Goal: Information Seeking & Learning: Find specific fact

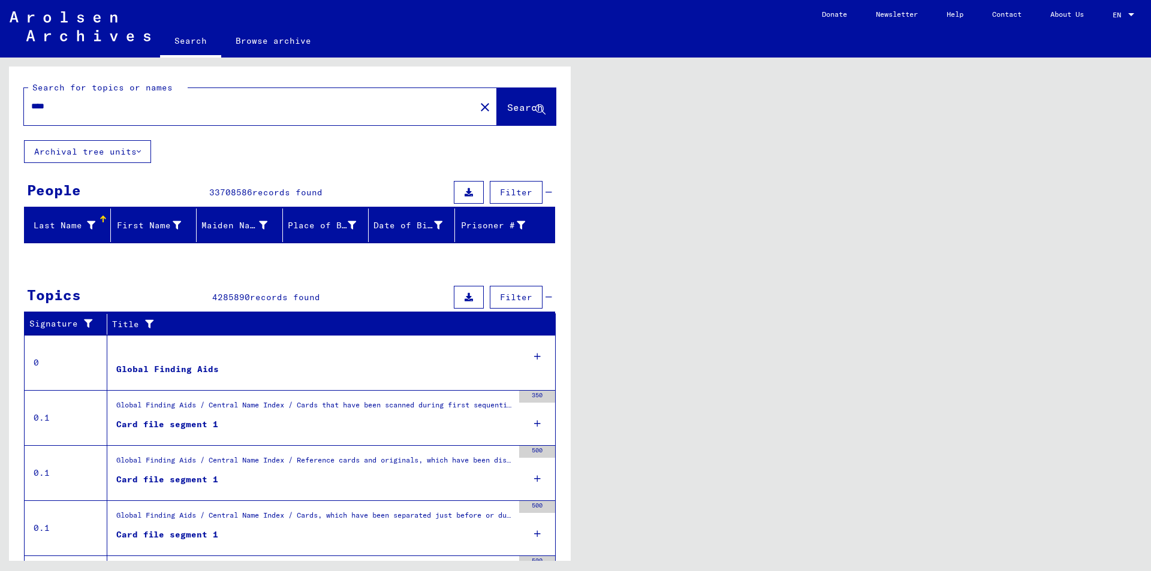
click at [59, 105] on input "****" at bounding box center [249, 106] width 437 height 13
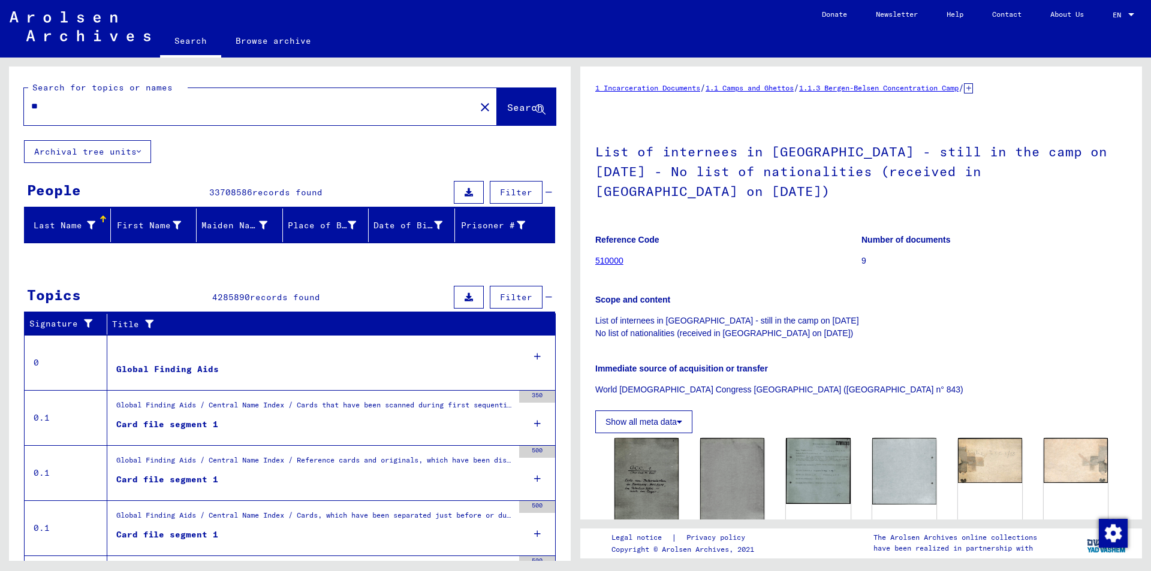
type input "*"
type input "**"
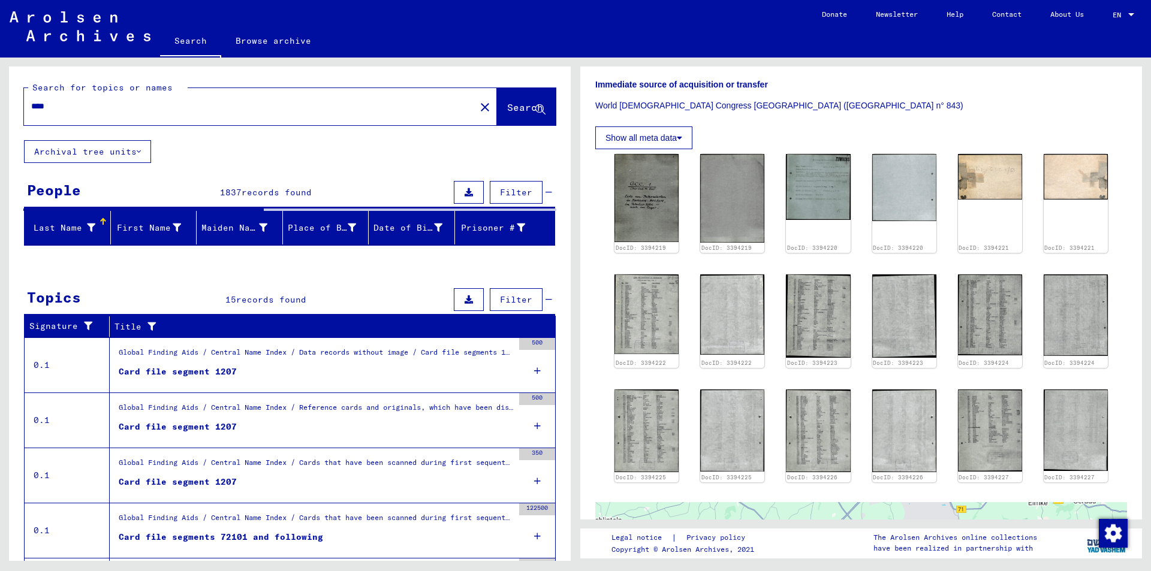
scroll to position [240, 0]
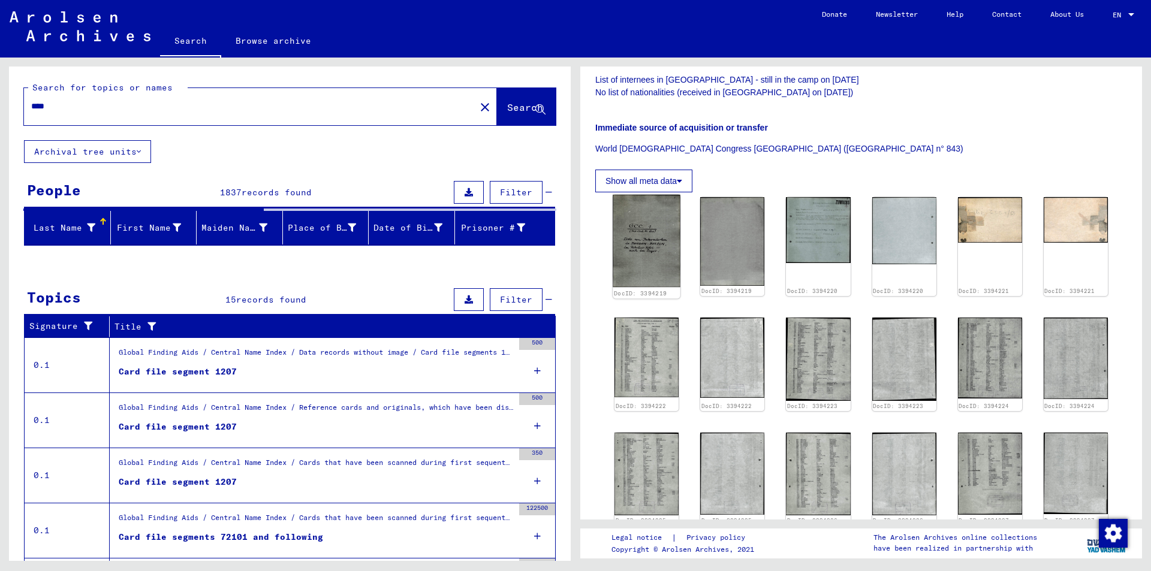
click at [660, 245] on img at bounding box center [647, 241] width 68 height 93
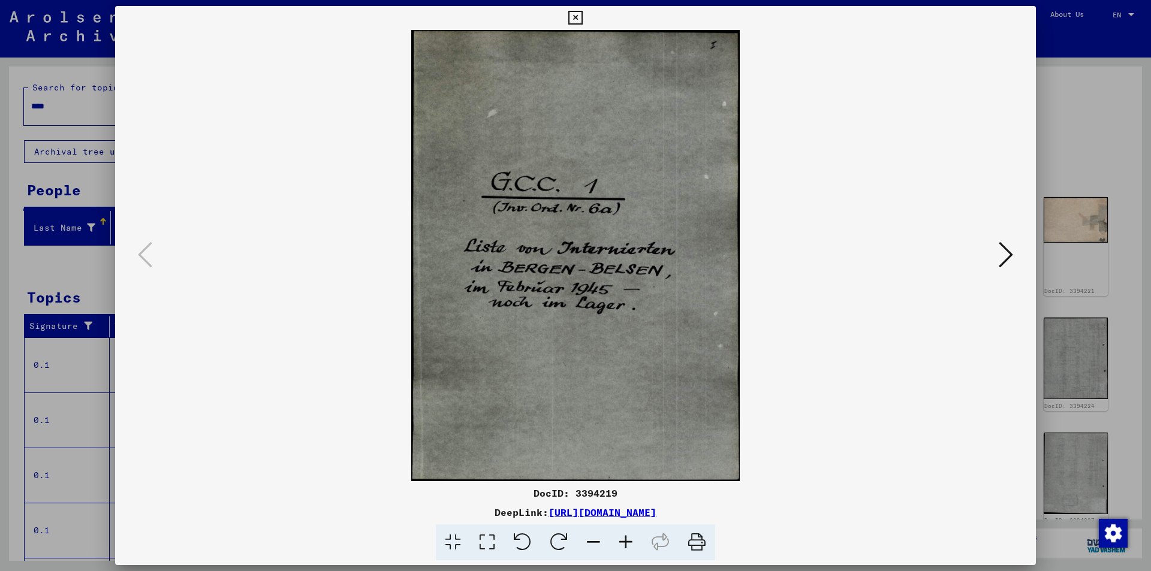
click at [1006, 253] on icon at bounding box center [1006, 254] width 14 height 29
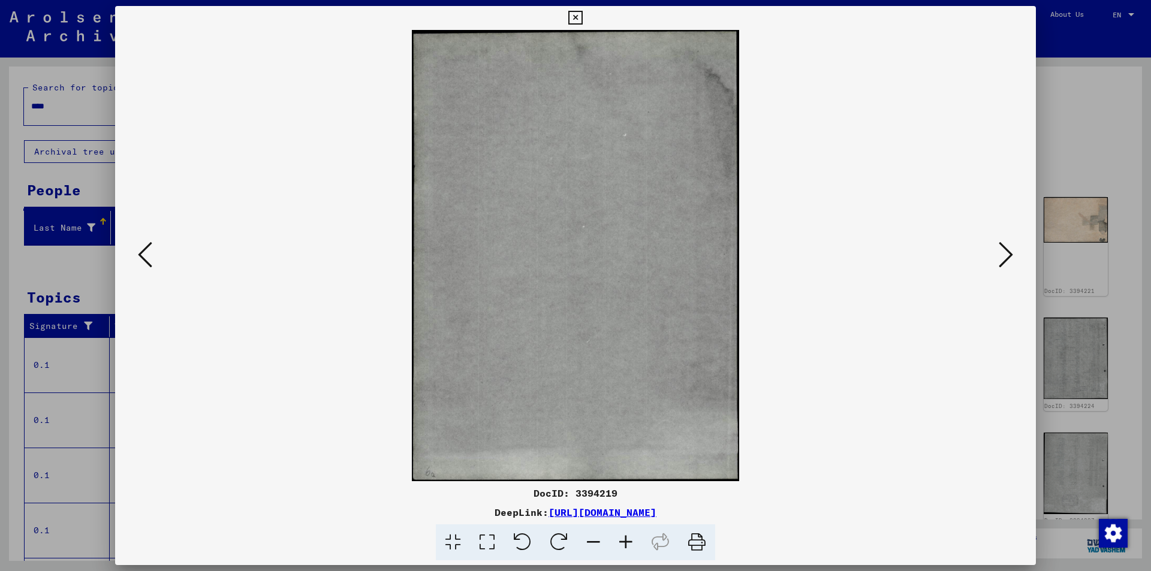
click at [1006, 253] on icon at bounding box center [1006, 254] width 14 height 29
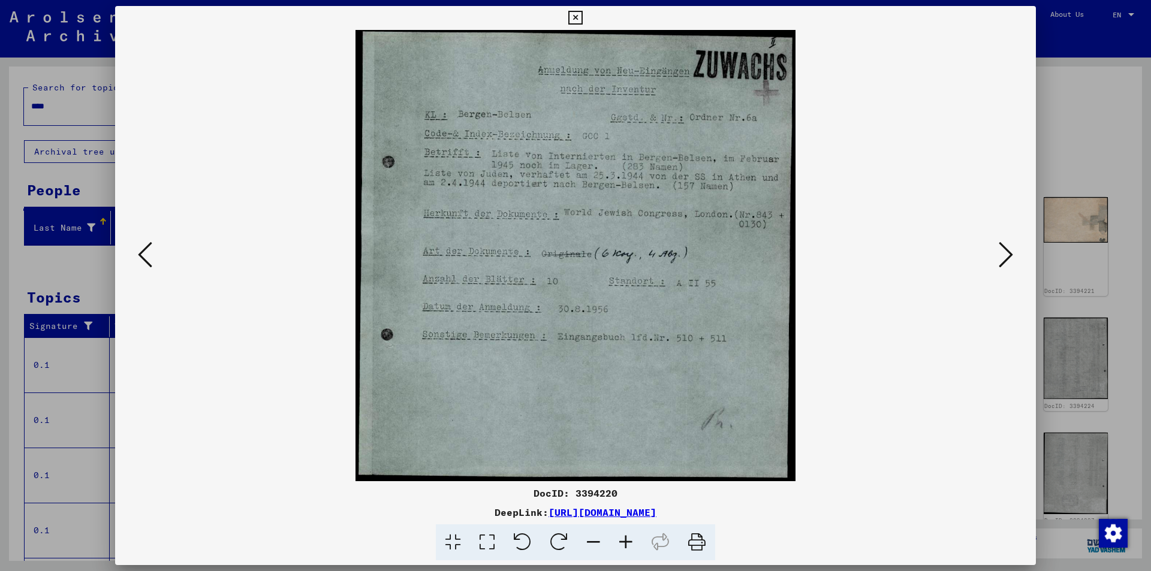
click at [1004, 253] on icon at bounding box center [1006, 254] width 14 height 29
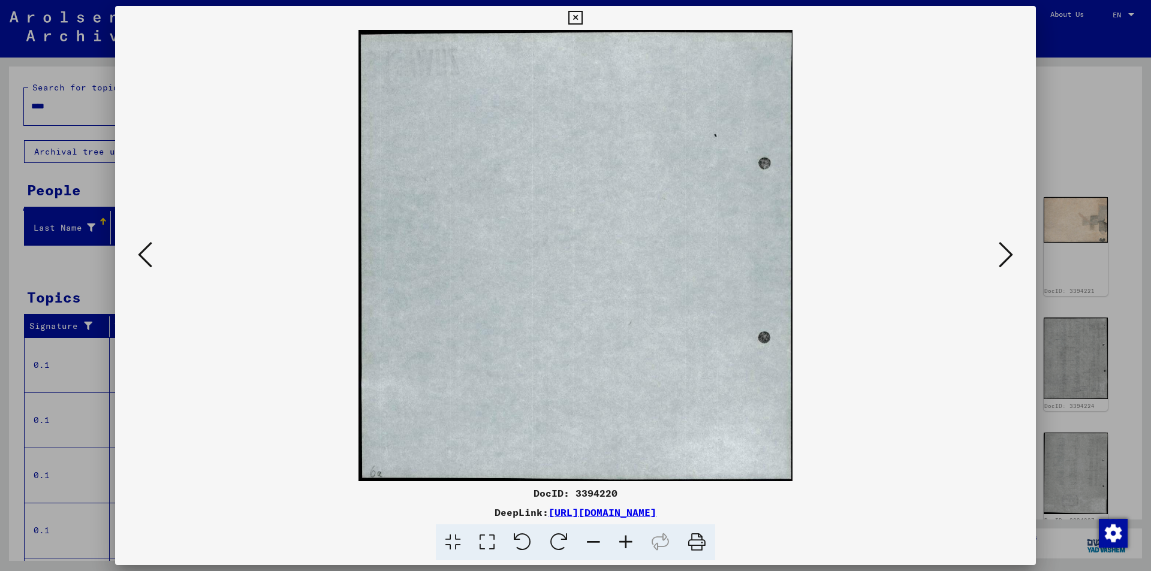
click at [1004, 253] on icon at bounding box center [1006, 254] width 14 height 29
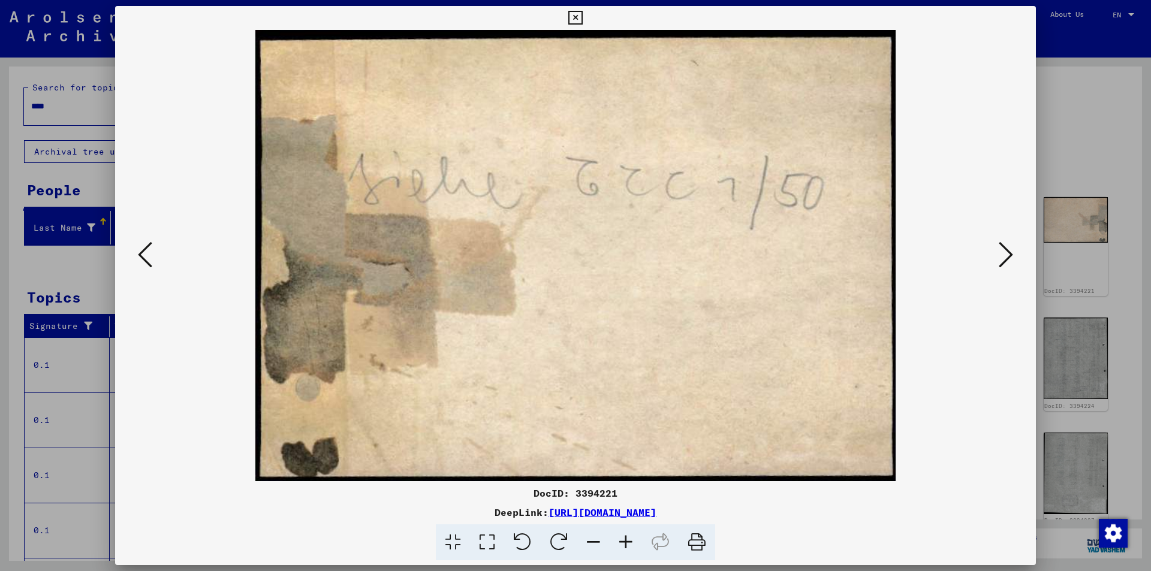
click at [1004, 253] on icon at bounding box center [1006, 254] width 14 height 29
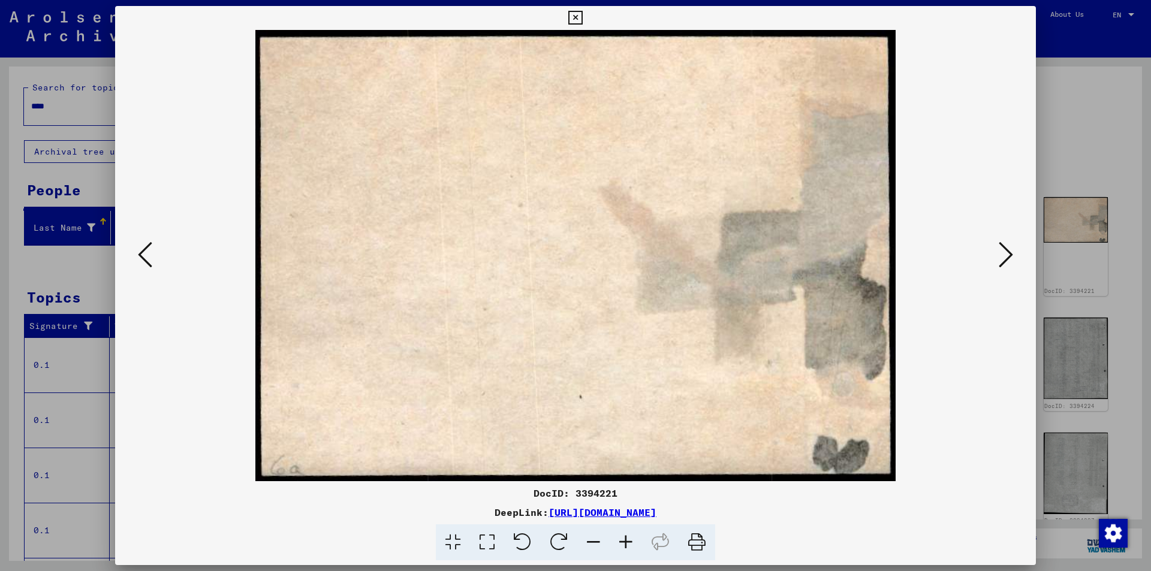
click at [1004, 253] on icon at bounding box center [1006, 254] width 14 height 29
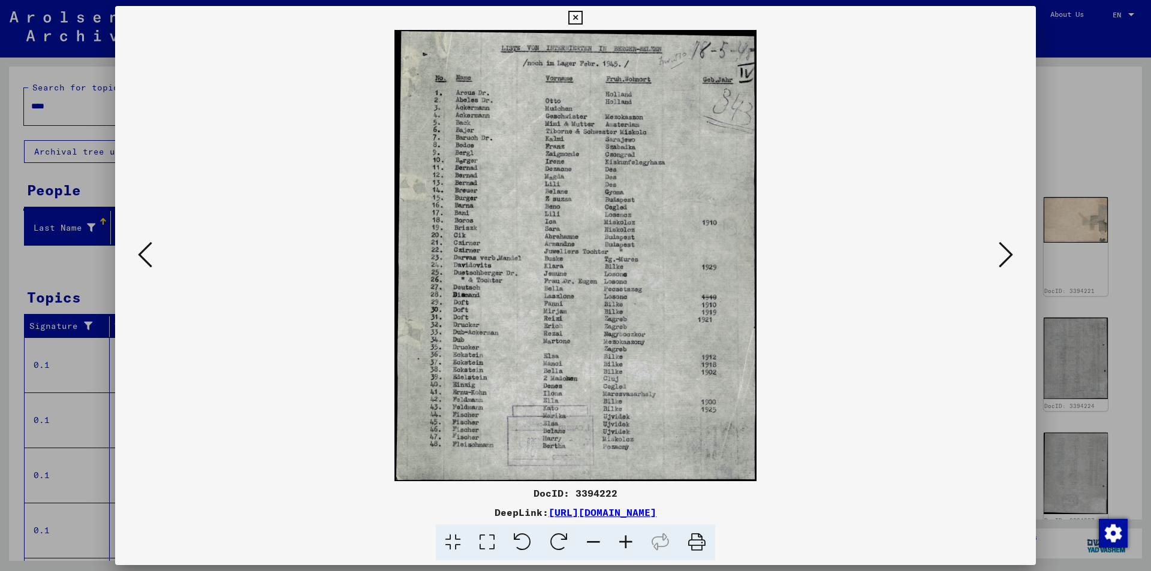
click at [489, 543] on icon at bounding box center [487, 543] width 34 height 37
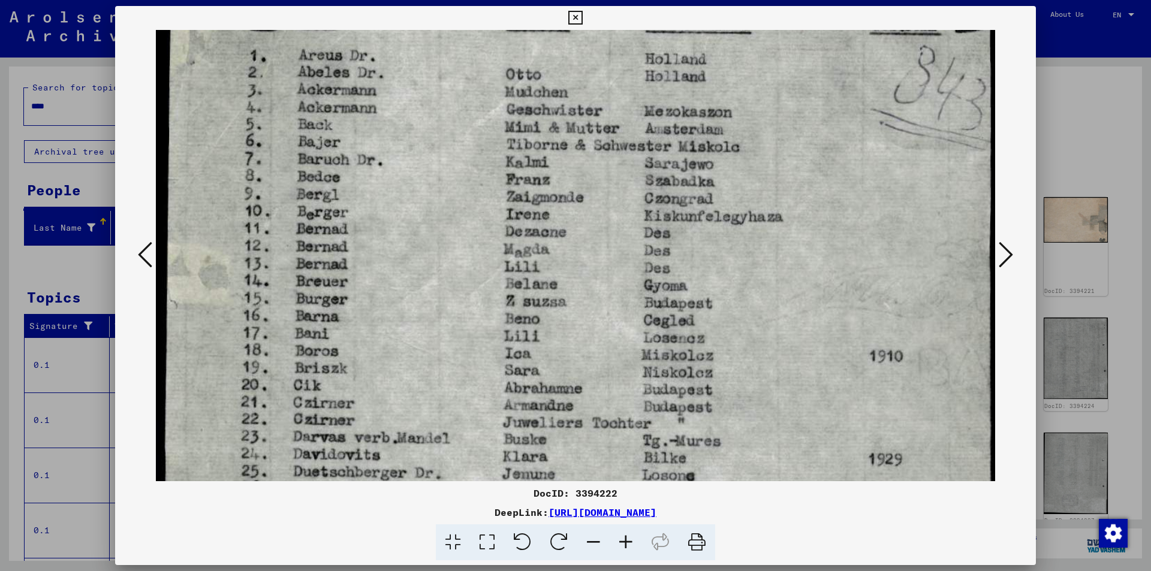
scroll to position [125, 0]
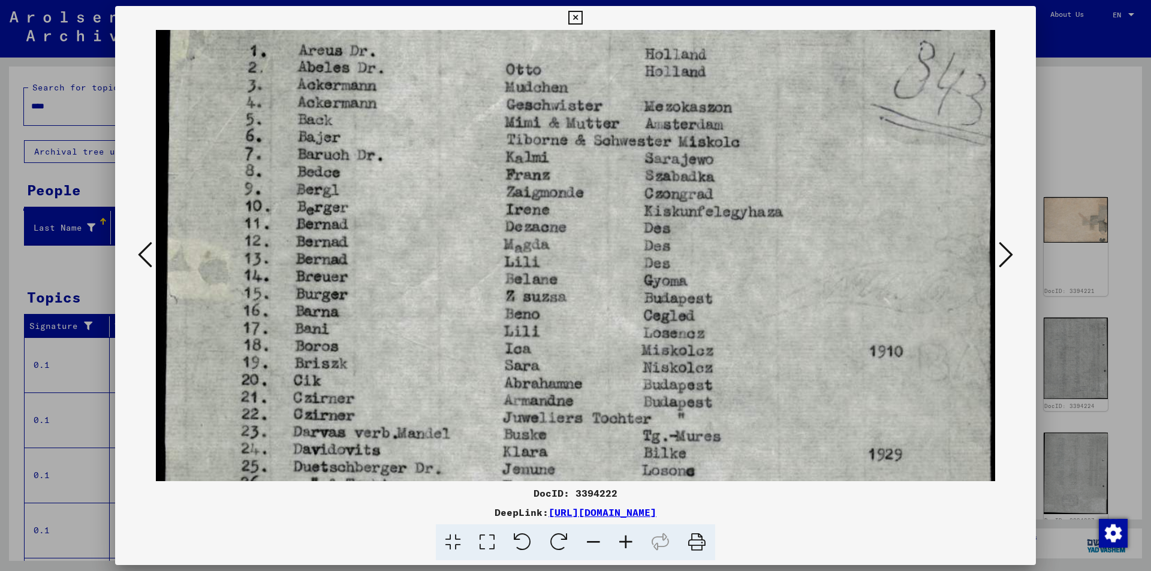
drag, startPoint x: 487, startPoint y: 350, endPoint x: 493, endPoint y: 225, distance: 124.9
click at [493, 225] on img at bounding box center [575, 427] width 839 height 1045
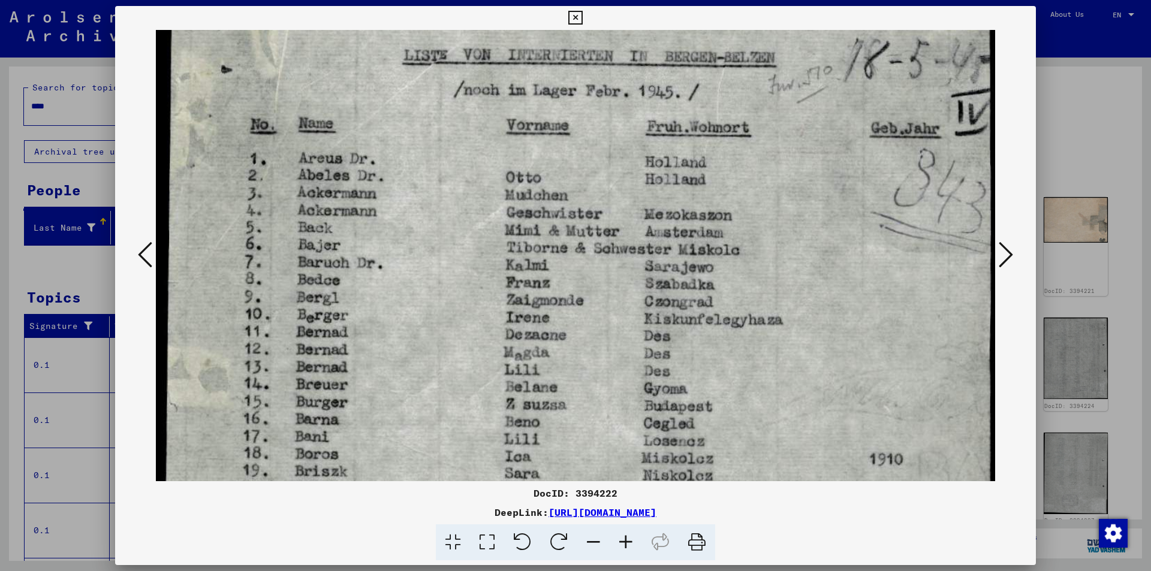
scroll to position [13, 0]
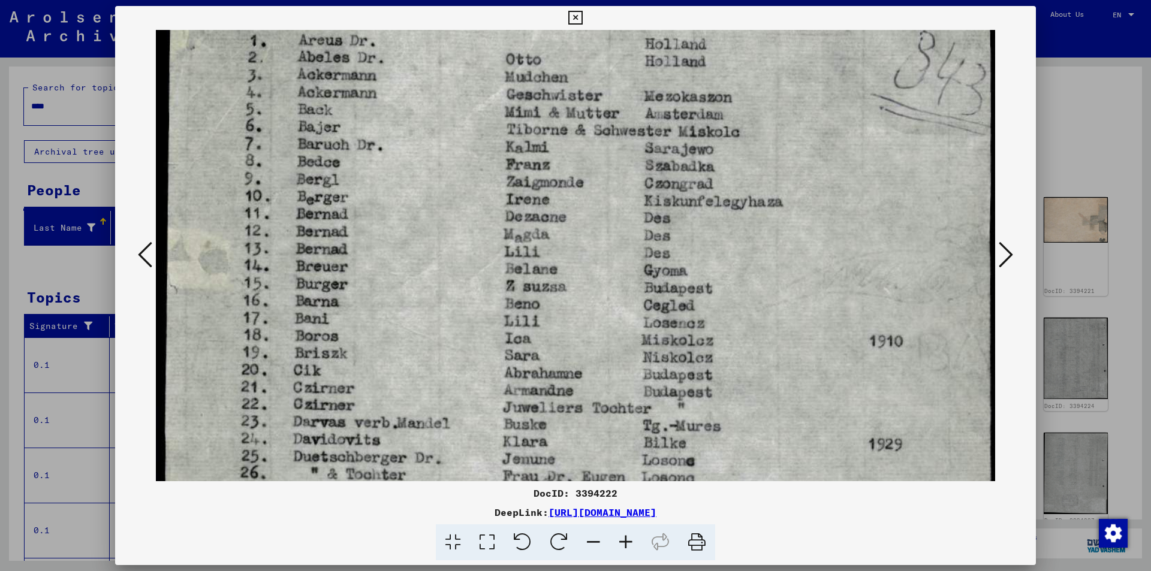
drag, startPoint x: 495, startPoint y: 328, endPoint x: 515, endPoint y: 318, distance: 22.3
click at [515, 318] on img at bounding box center [575, 417] width 839 height 1045
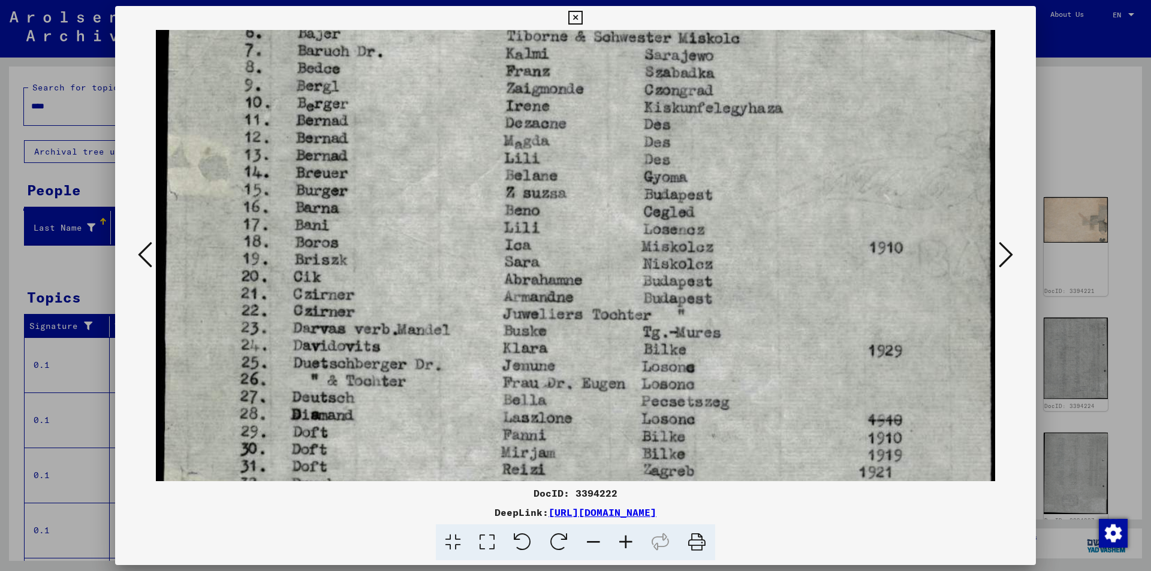
drag, startPoint x: 510, startPoint y: 449, endPoint x: 510, endPoint y: 355, distance: 93.5
click at [510, 355] on img at bounding box center [575, 324] width 839 height 1045
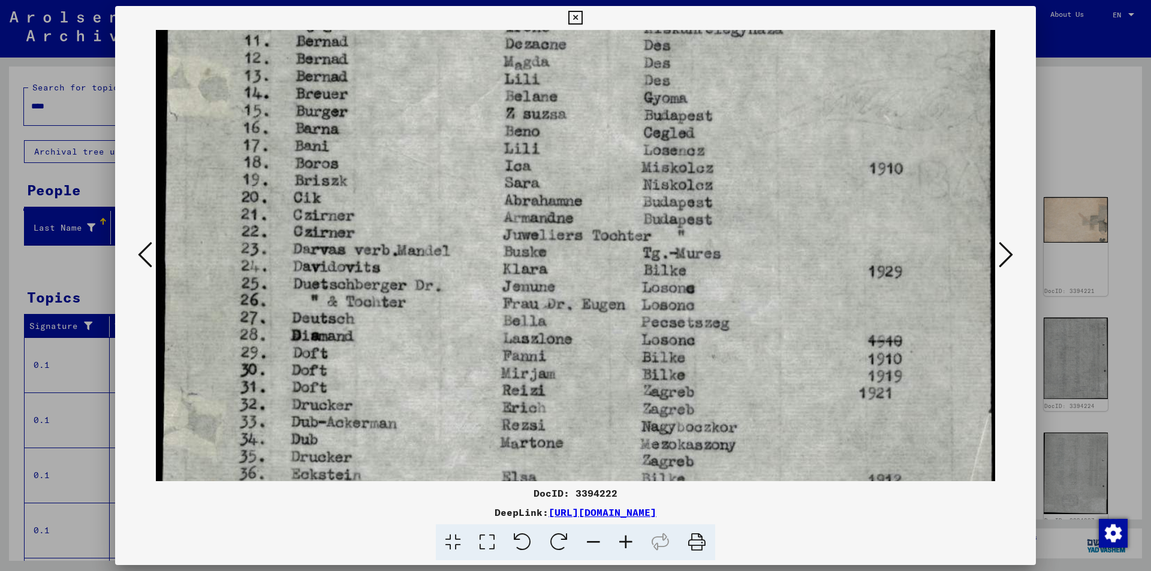
drag, startPoint x: 510, startPoint y: 440, endPoint x: 519, endPoint y: 360, distance: 79.7
click at [519, 360] on img at bounding box center [575, 244] width 839 height 1045
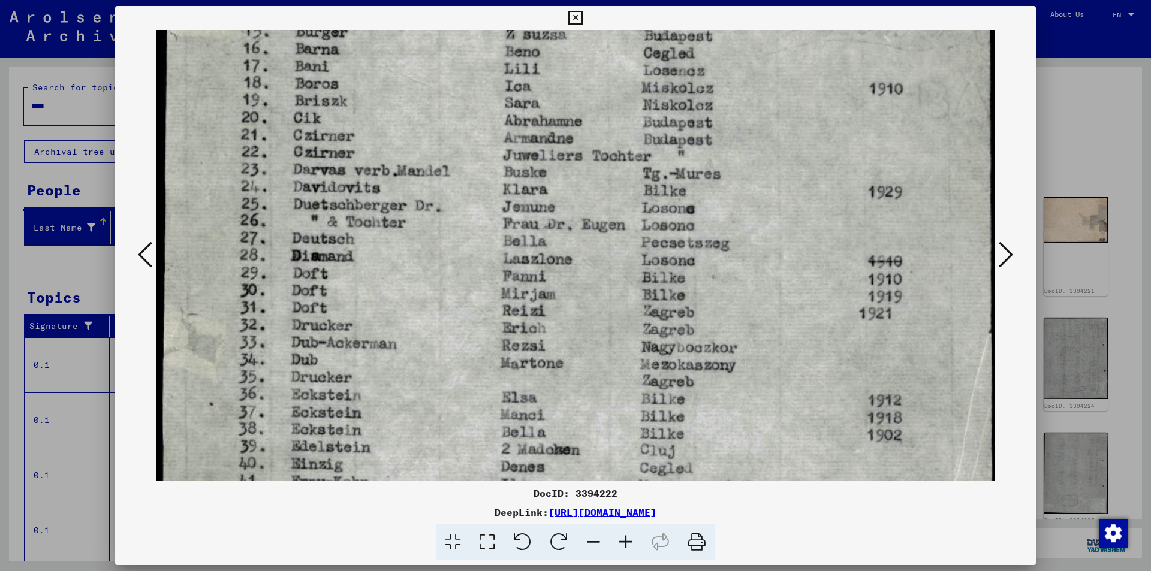
drag, startPoint x: 515, startPoint y: 428, endPoint x: 520, endPoint y: 348, distance: 79.9
click at [520, 348] on img at bounding box center [575, 165] width 839 height 1045
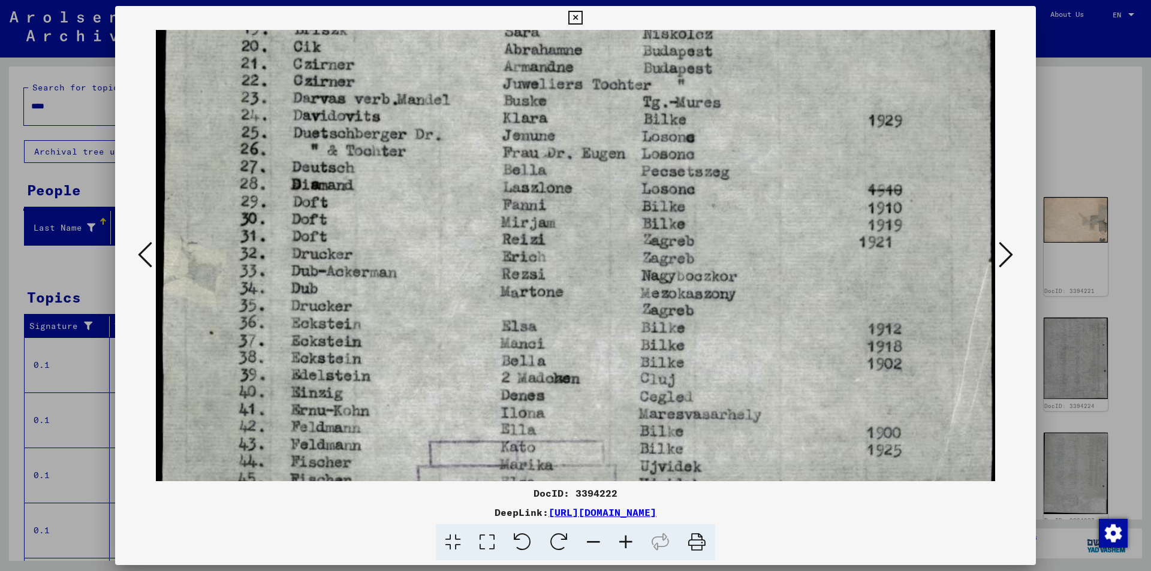
drag, startPoint x: 520, startPoint y: 422, endPoint x: 526, endPoint y: 352, distance: 69.8
click at [526, 352] on img at bounding box center [575, 93] width 839 height 1045
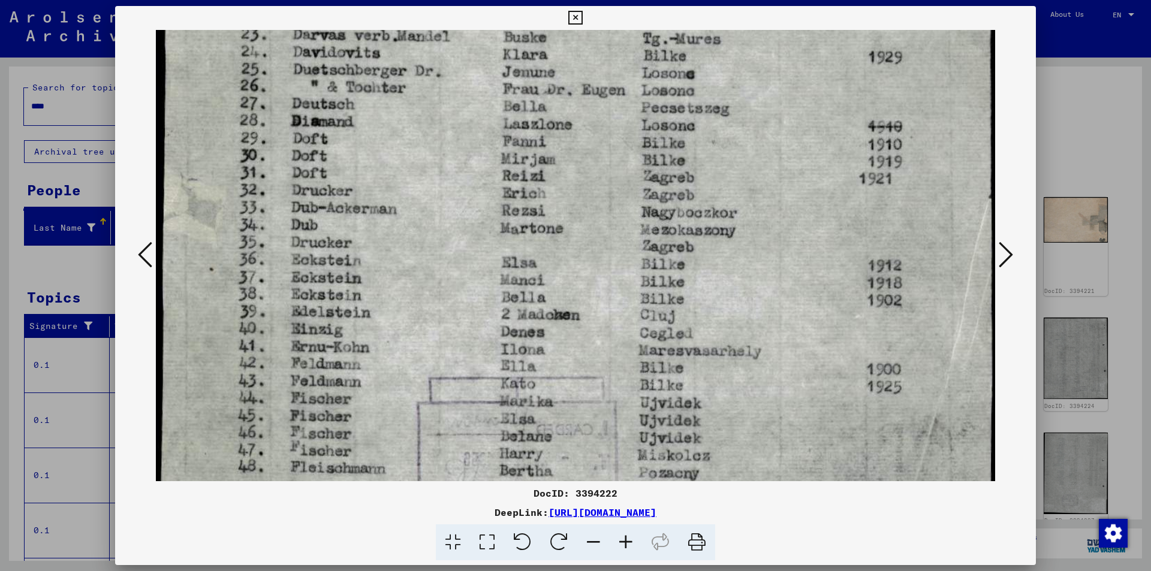
drag, startPoint x: 523, startPoint y: 418, endPoint x: 526, endPoint y: 354, distance: 63.6
click at [526, 354] on img at bounding box center [575, 30] width 839 height 1045
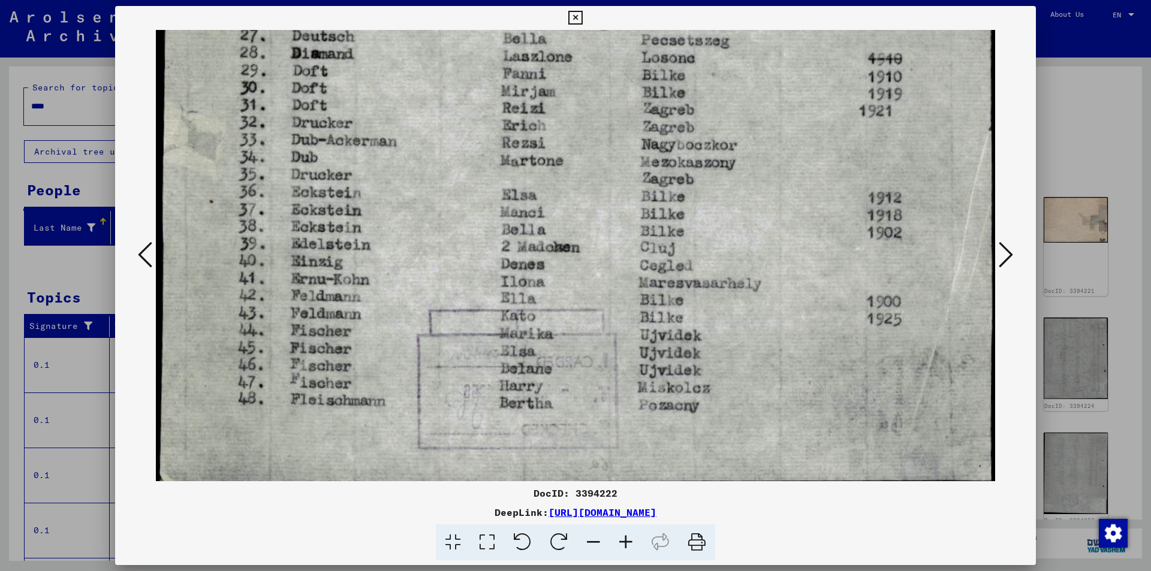
drag, startPoint x: 526, startPoint y: 427, endPoint x: 530, endPoint y: 360, distance: 66.7
click at [1004, 254] on icon at bounding box center [1006, 254] width 14 height 29
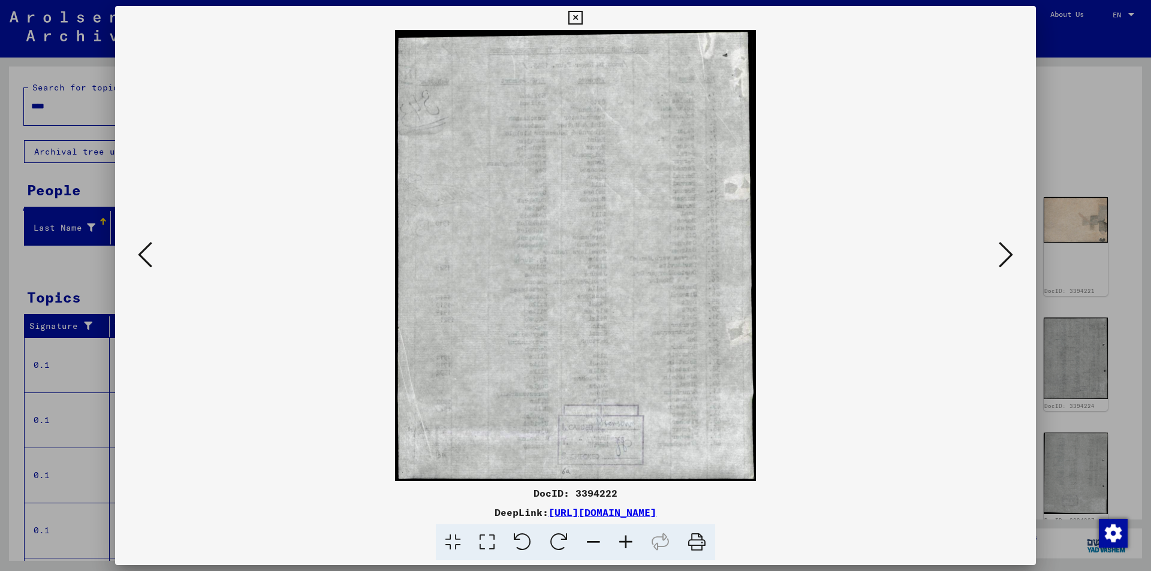
click at [1004, 254] on icon at bounding box center [1006, 254] width 14 height 29
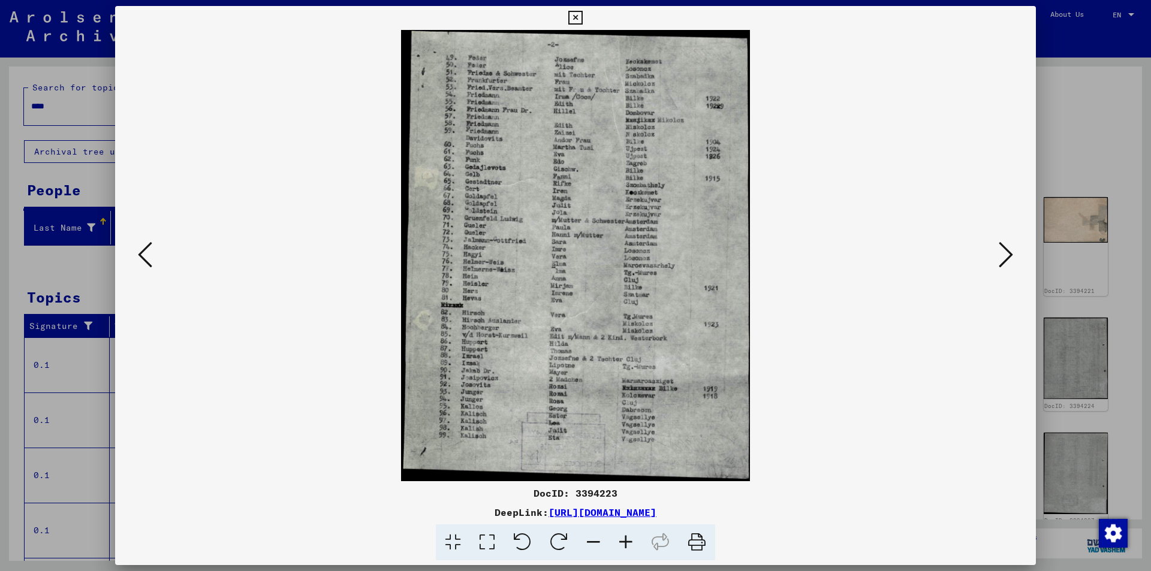
click at [489, 545] on icon at bounding box center [487, 543] width 34 height 37
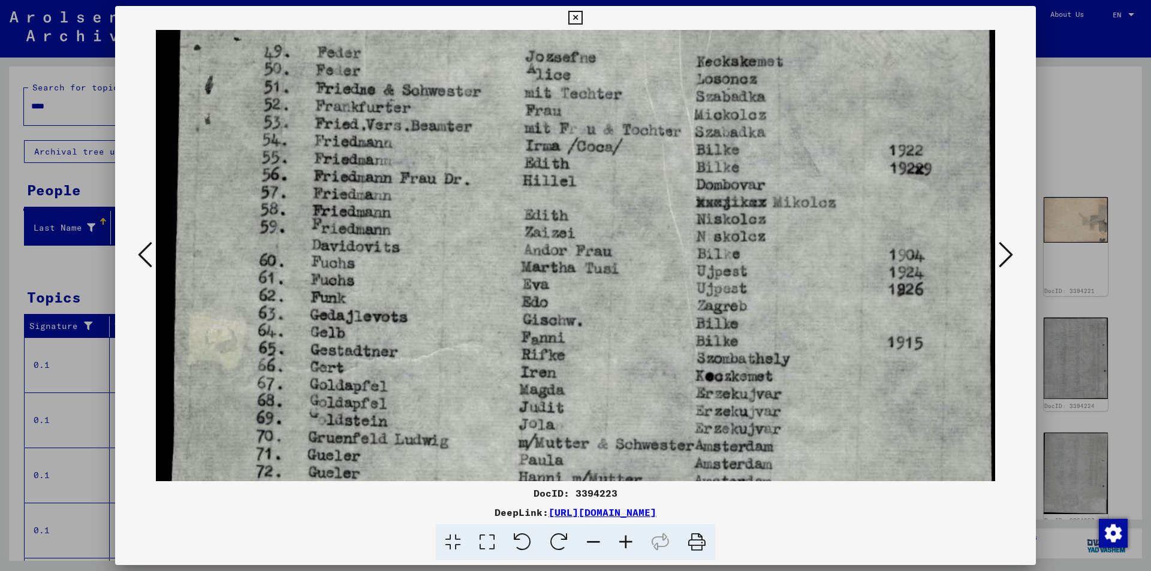
drag, startPoint x: 540, startPoint y: 376, endPoint x: 544, endPoint y: 332, distance: 44.6
click at [544, 332] on img at bounding box center [575, 529] width 839 height 1086
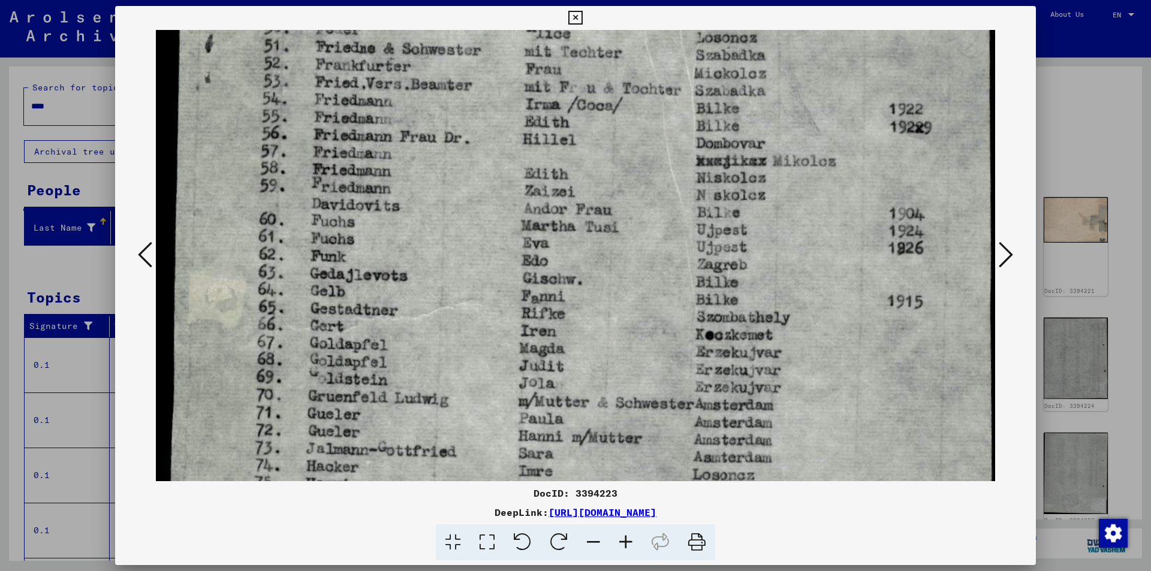
drag, startPoint x: 551, startPoint y: 384, endPoint x: 554, endPoint y: 342, distance: 42.1
click at [554, 342] on img at bounding box center [575, 487] width 839 height 1086
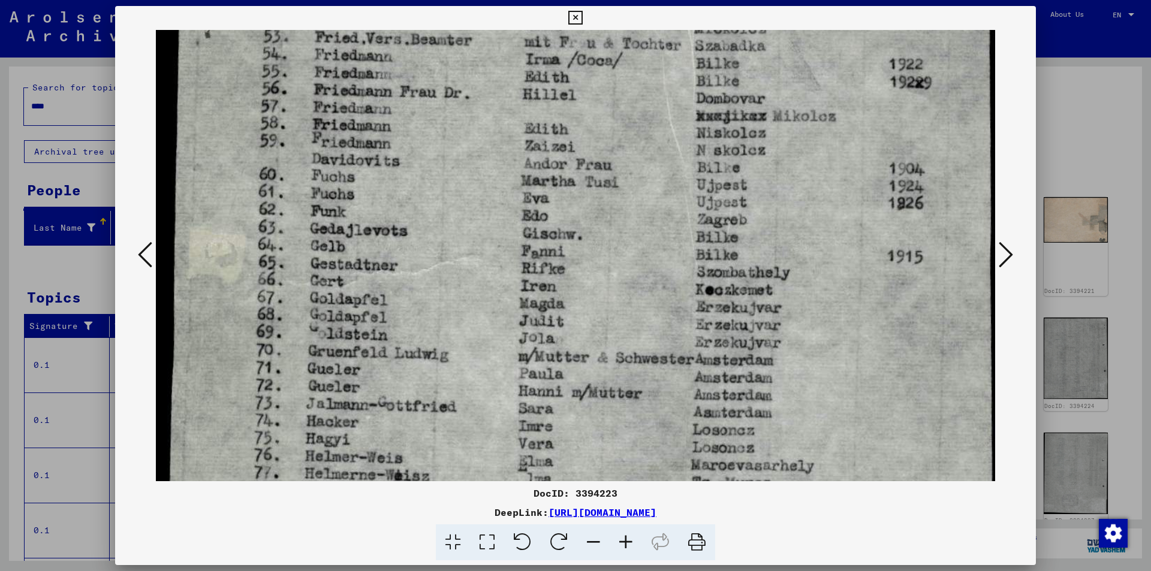
drag, startPoint x: 549, startPoint y: 388, endPoint x: 555, endPoint y: 344, distance: 44.8
click at [555, 344] on img at bounding box center [575, 442] width 839 height 1086
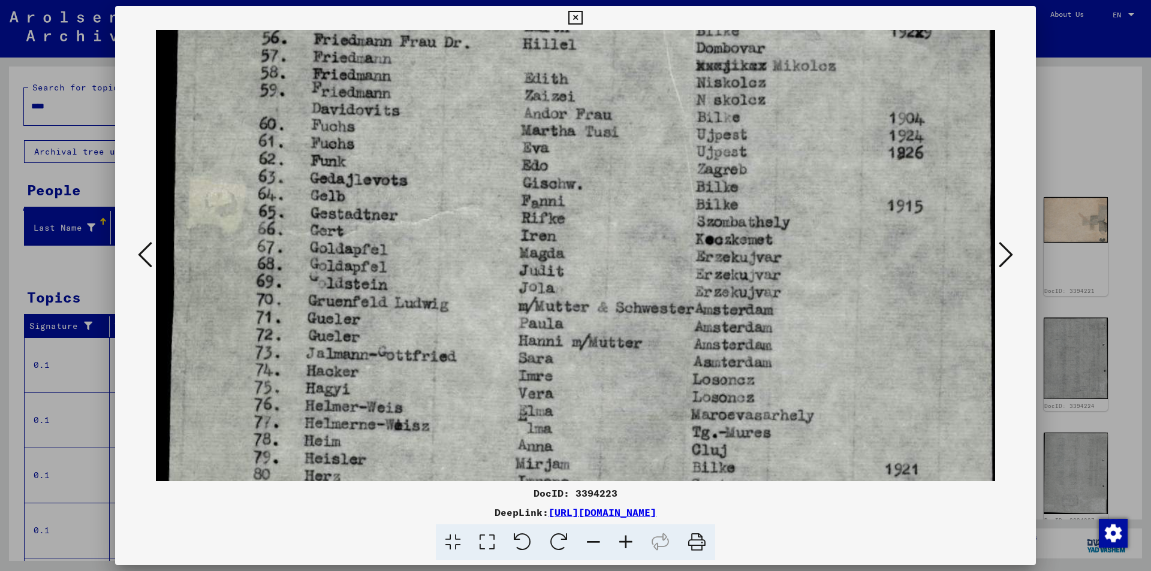
drag, startPoint x: 560, startPoint y: 394, endPoint x: 564, endPoint y: 344, distance: 50.5
click at [564, 344] on img at bounding box center [575, 392] width 839 height 1086
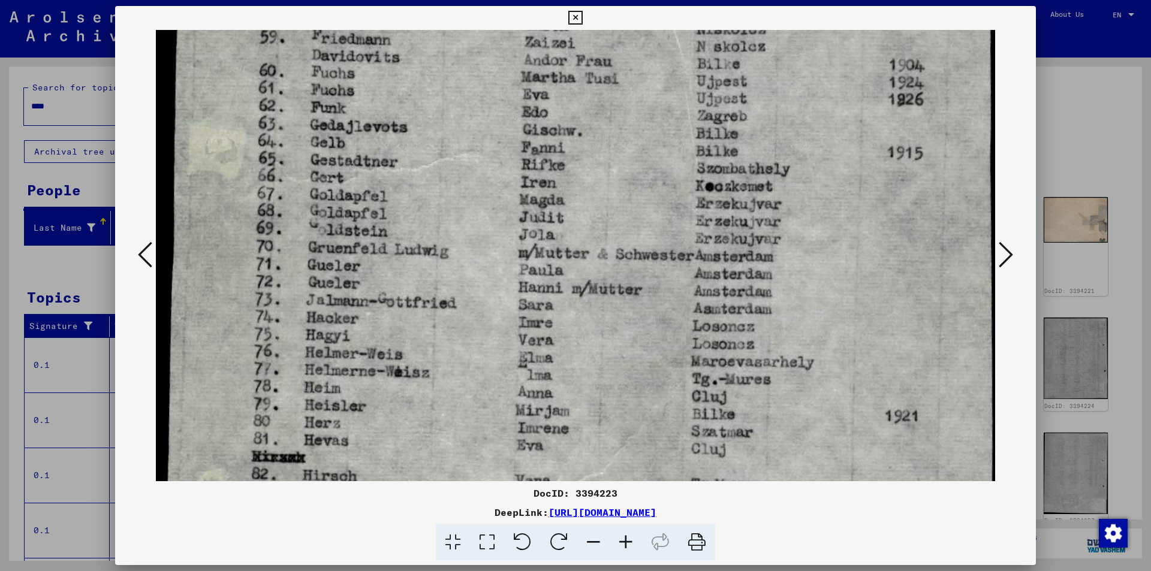
drag, startPoint x: 561, startPoint y: 402, endPoint x: 563, endPoint y: 349, distance: 53.4
click at [563, 349] on img at bounding box center [575, 339] width 839 height 1086
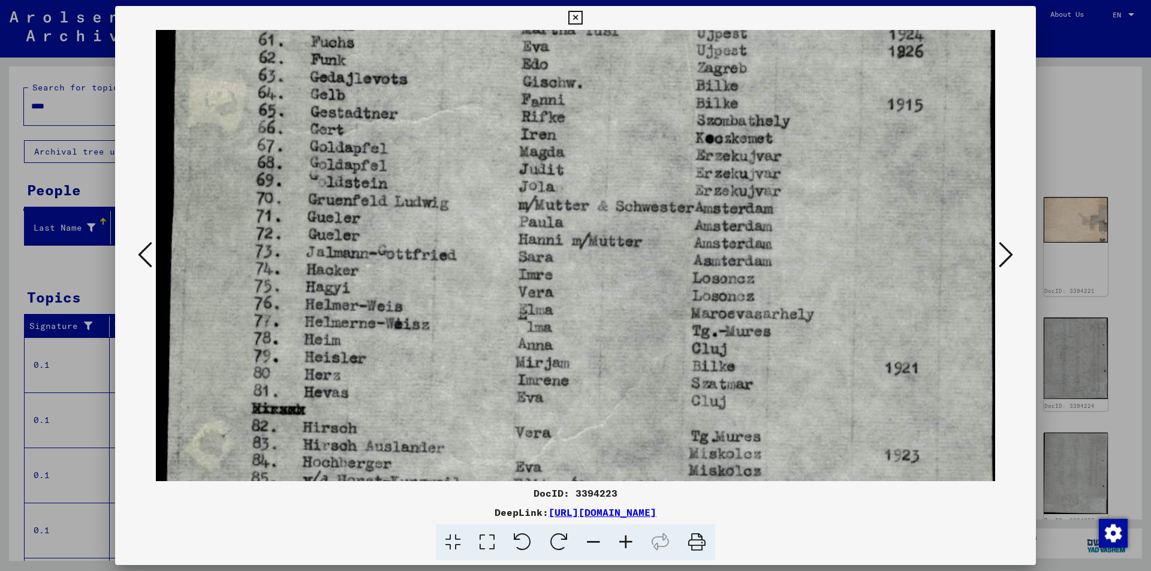
drag, startPoint x: 561, startPoint y: 404, endPoint x: 565, endPoint y: 356, distance: 48.1
click at [565, 356] on img at bounding box center [575, 291] width 839 height 1086
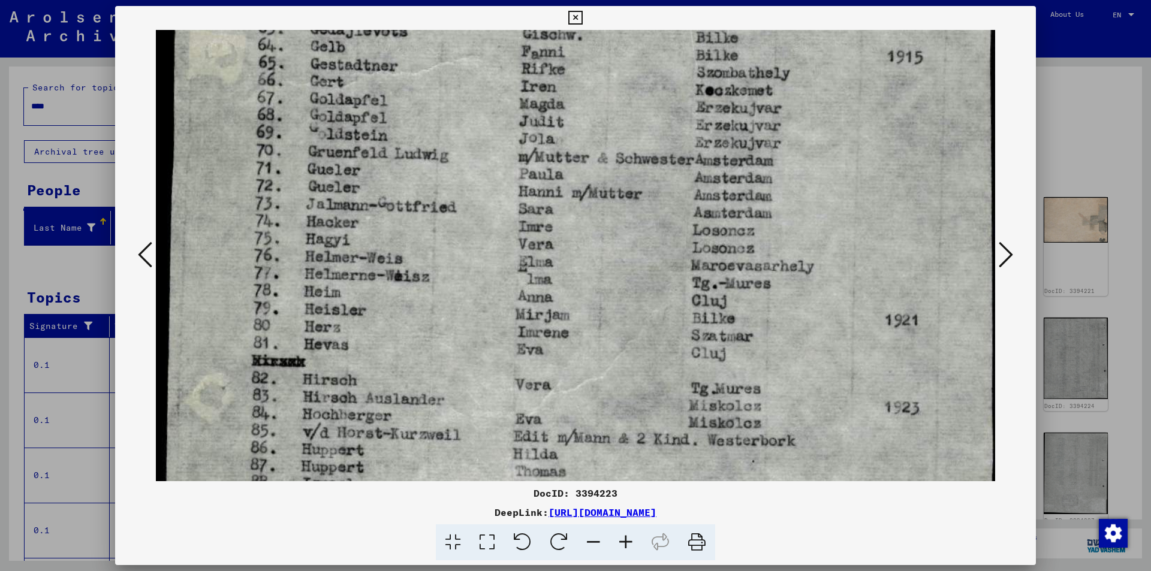
drag, startPoint x: 559, startPoint y: 410, endPoint x: 563, endPoint y: 362, distance: 48.2
click at [563, 362] on img at bounding box center [575, 243] width 839 height 1086
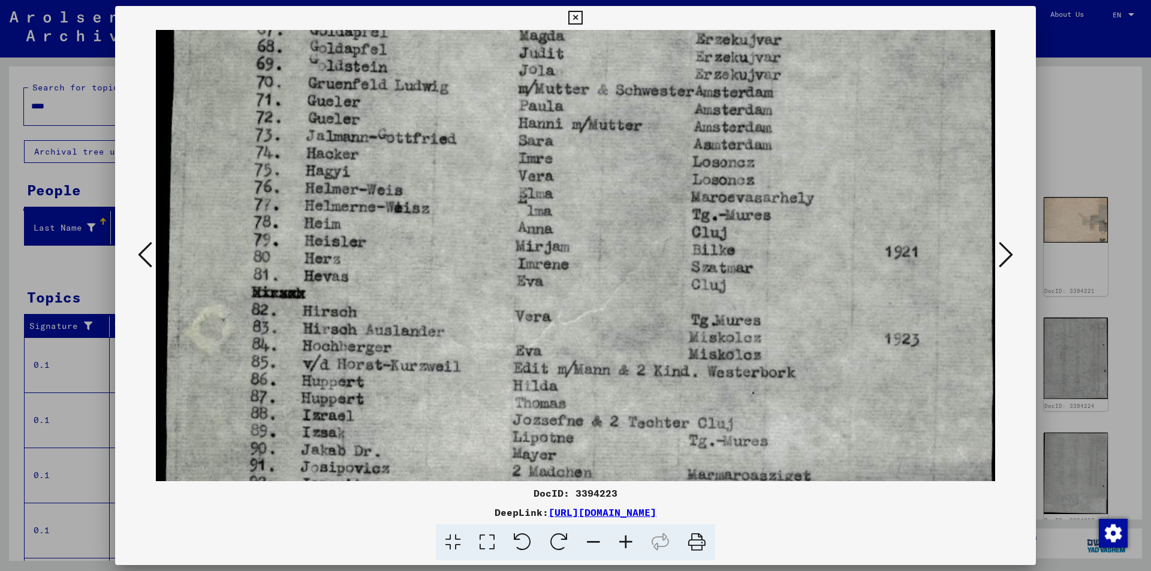
drag, startPoint x: 561, startPoint y: 410, endPoint x: 570, endPoint y: 345, distance: 65.4
click at [570, 345] on img at bounding box center [575, 174] width 839 height 1086
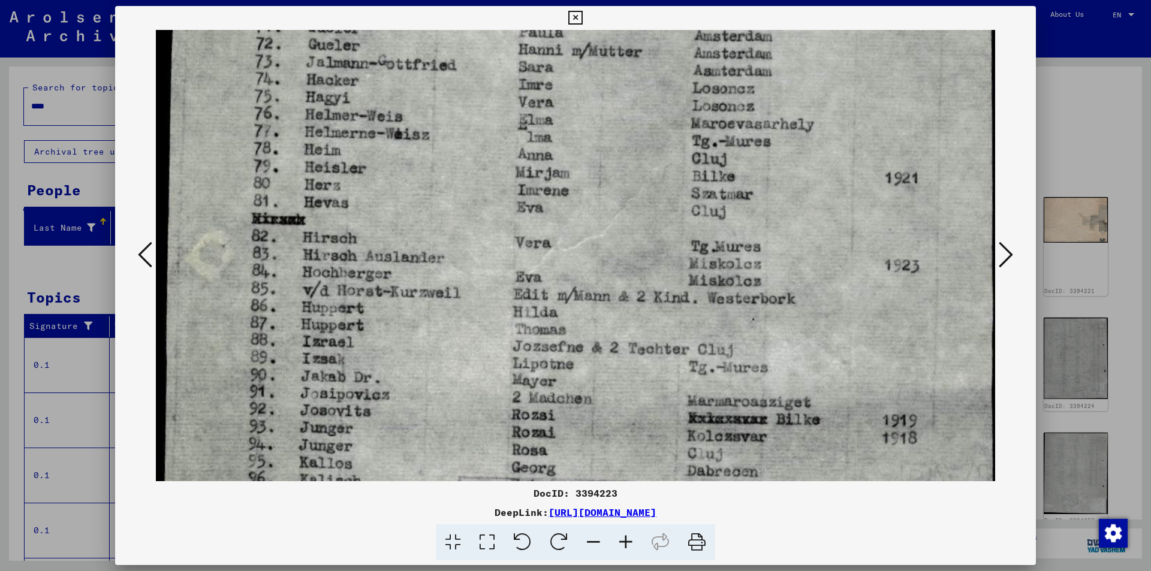
drag, startPoint x: 564, startPoint y: 416, endPoint x: 573, endPoint y: 342, distance: 74.2
click at [573, 342] on img at bounding box center [575, 100] width 839 height 1086
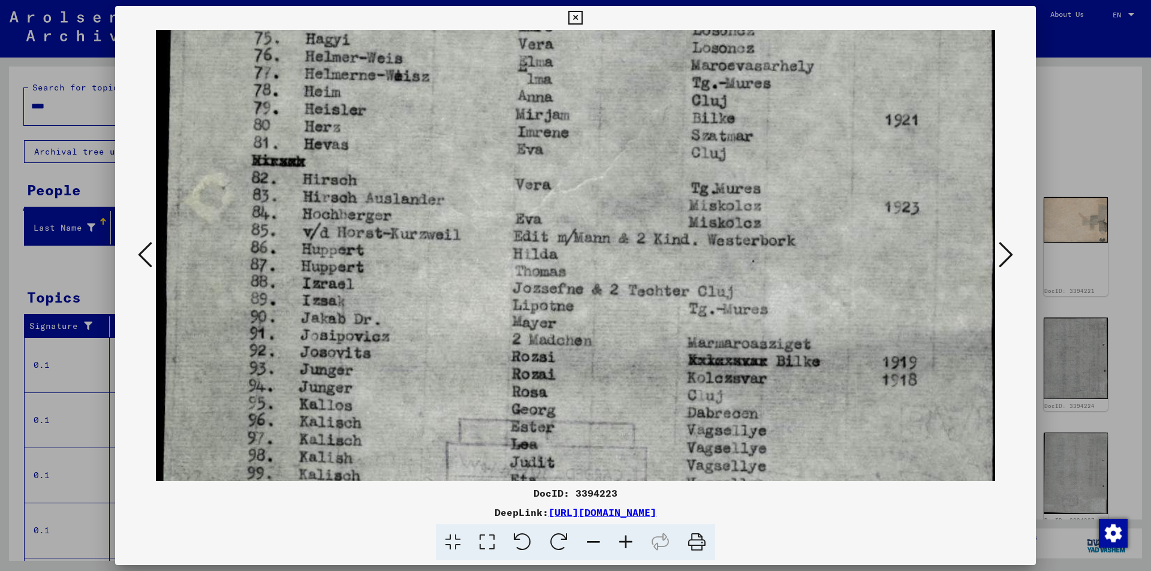
drag, startPoint x: 567, startPoint y: 407, endPoint x: 573, endPoint y: 348, distance: 58.5
click at [573, 348] on img at bounding box center [575, 42] width 839 height 1086
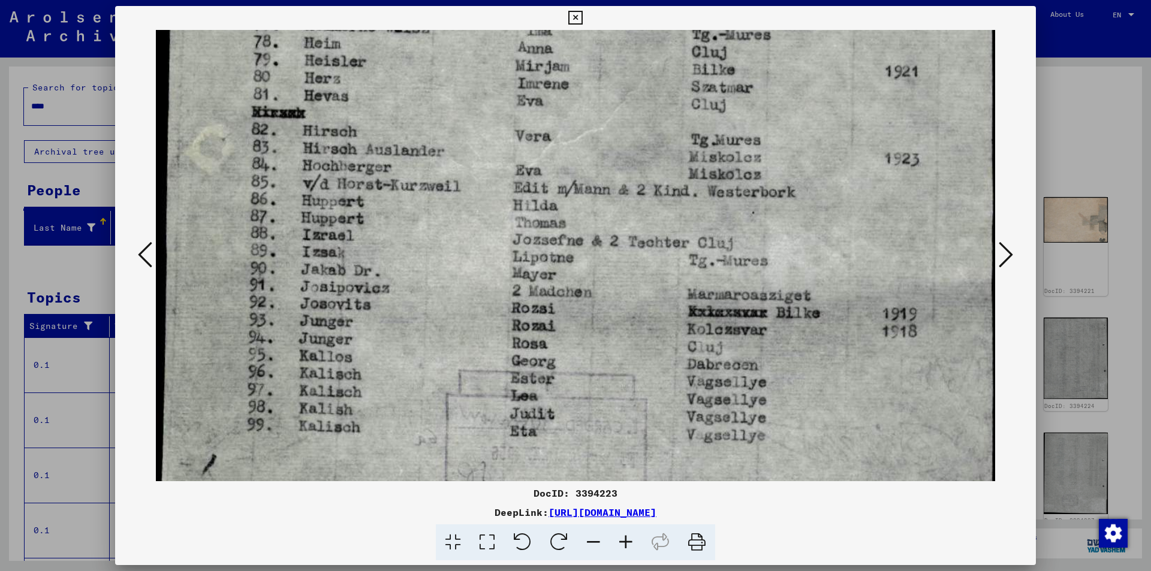
scroll to position [604, 0]
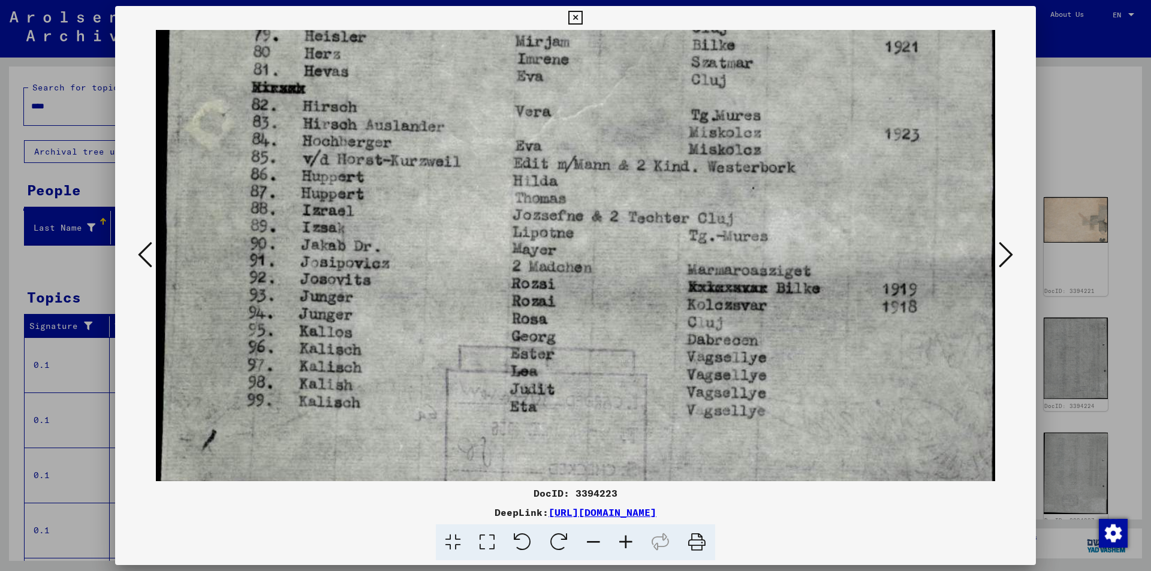
drag, startPoint x: 575, startPoint y: 420, endPoint x: 580, endPoint y: 347, distance: 73.4
click at [1007, 252] on icon at bounding box center [1006, 254] width 14 height 29
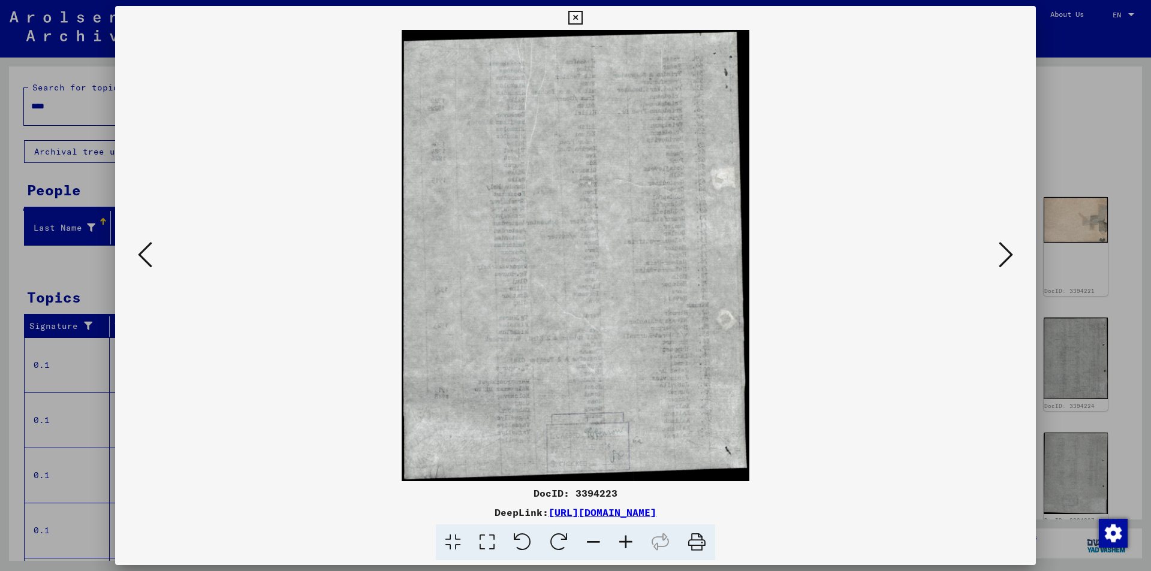
click at [1007, 252] on icon at bounding box center [1006, 254] width 14 height 29
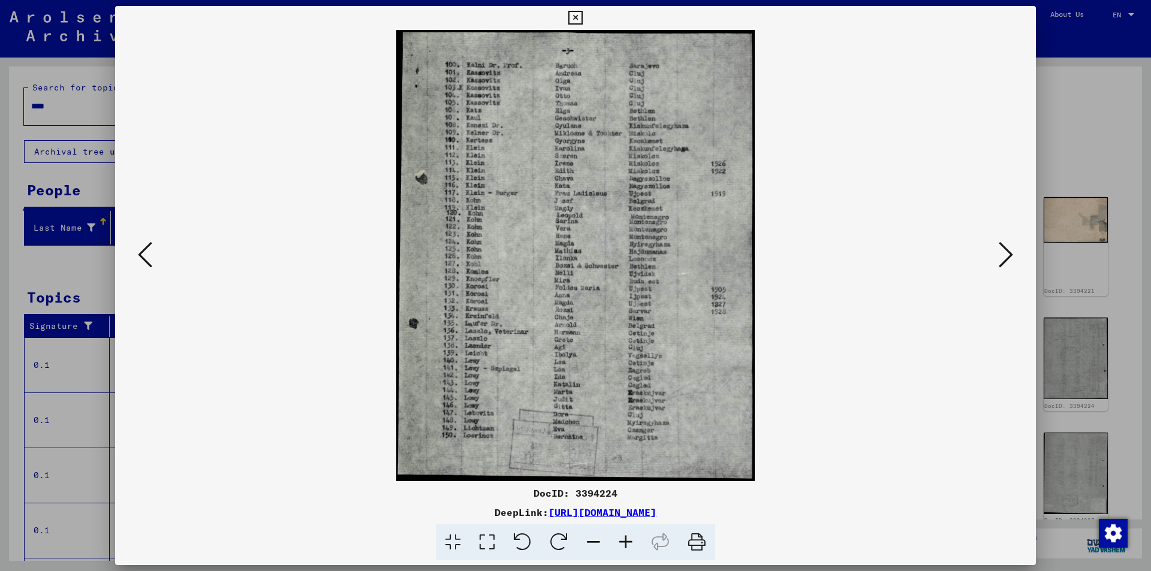
click at [493, 539] on icon at bounding box center [487, 543] width 34 height 37
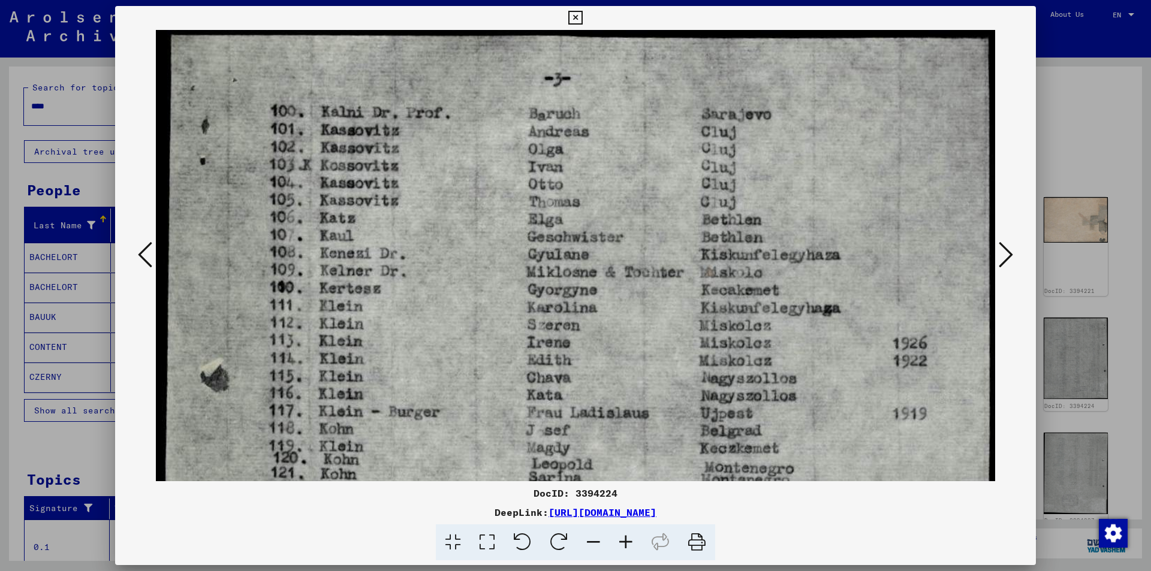
drag, startPoint x: 487, startPoint y: 367, endPoint x: 493, endPoint y: 360, distance: 8.9
click at [489, 357] on img at bounding box center [575, 559] width 839 height 1058
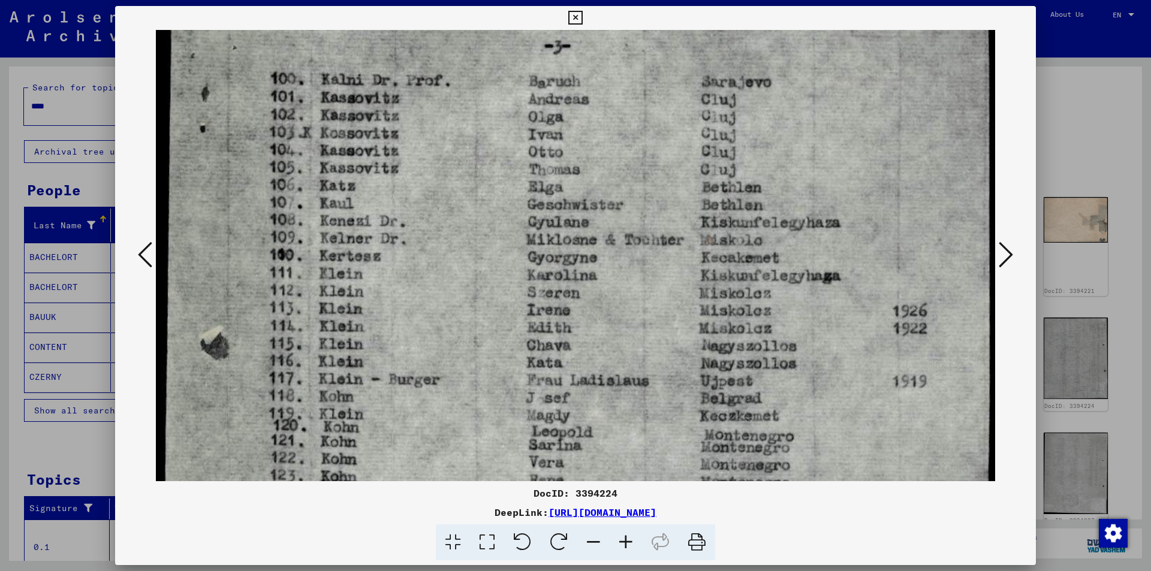
scroll to position [33, 0]
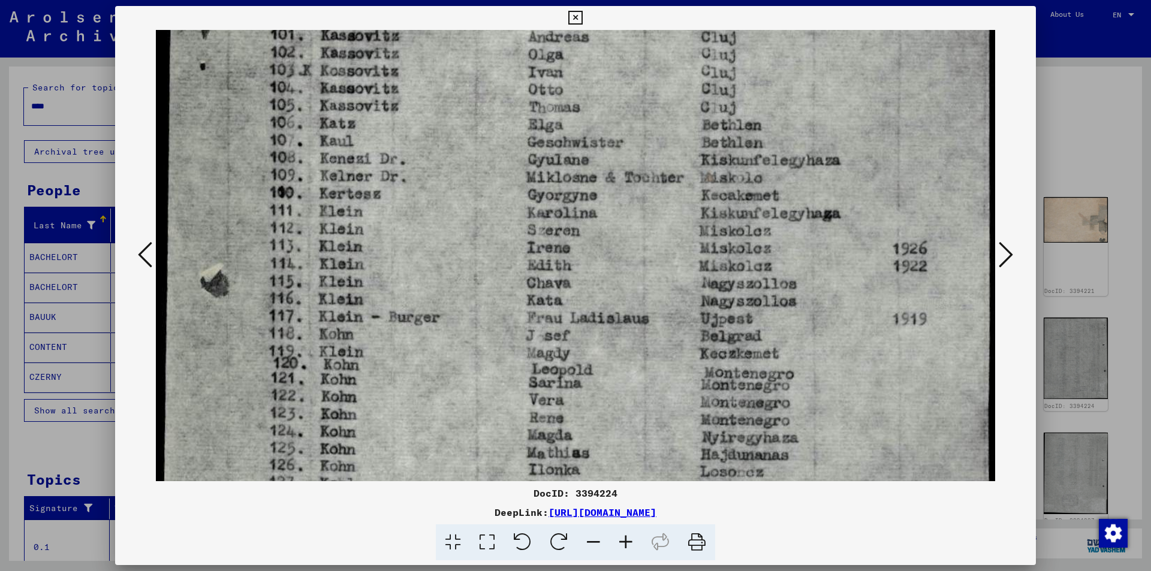
drag, startPoint x: 691, startPoint y: 380, endPoint x: 690, endPoint y: 298, distance: 82.2
click at [690, 298] on img at bounding box center [575, 464] width 839 height 1058
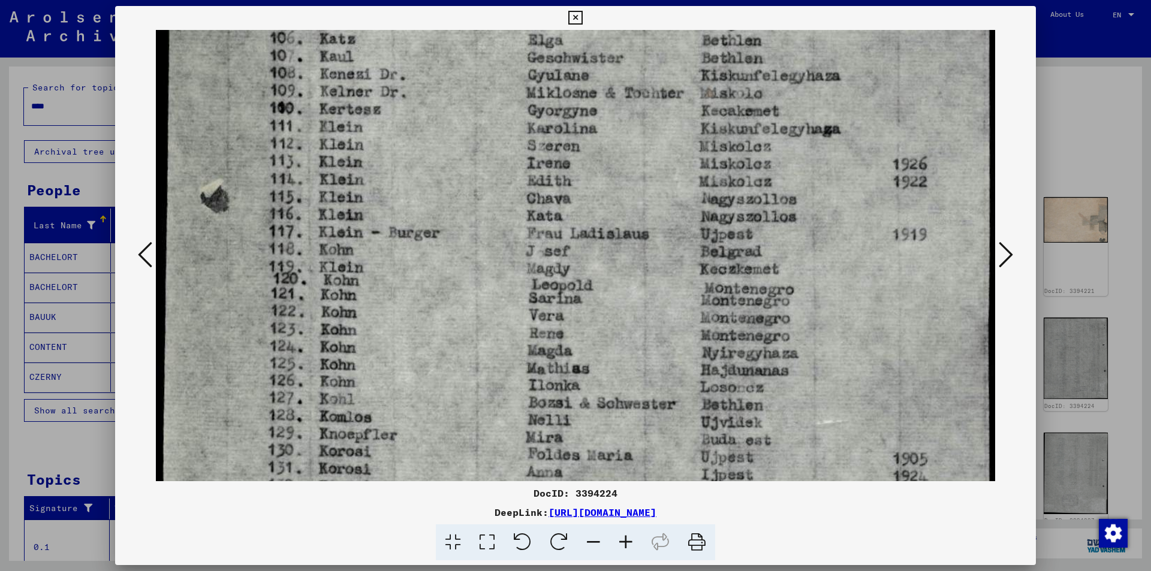
drag, startPoint x: 696, startPoint y: 381, endPoint x: 701, endPoint y: 296, distance: 84.7
click at [701, 296] on img at bounding box center [575, 380] width 839 height 1058
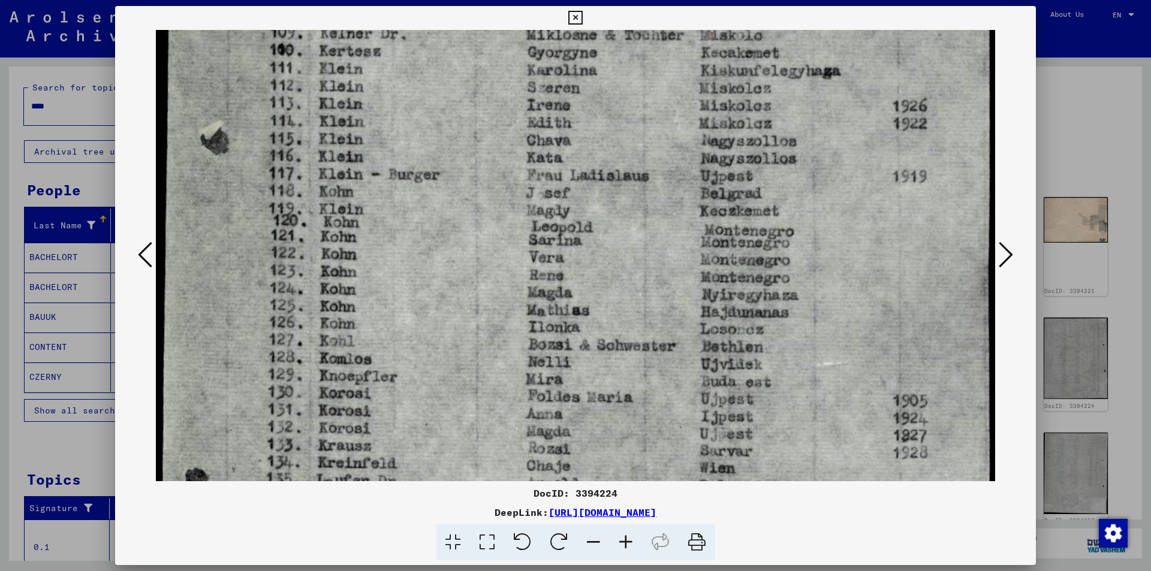
drag, startPoint x: 686, startPoint y: 360, endPoint x: 688, endPoint y: 307, distance: 52.8
click at [688, 307] on img at bounding box center [575, 322] width 839 height 1058
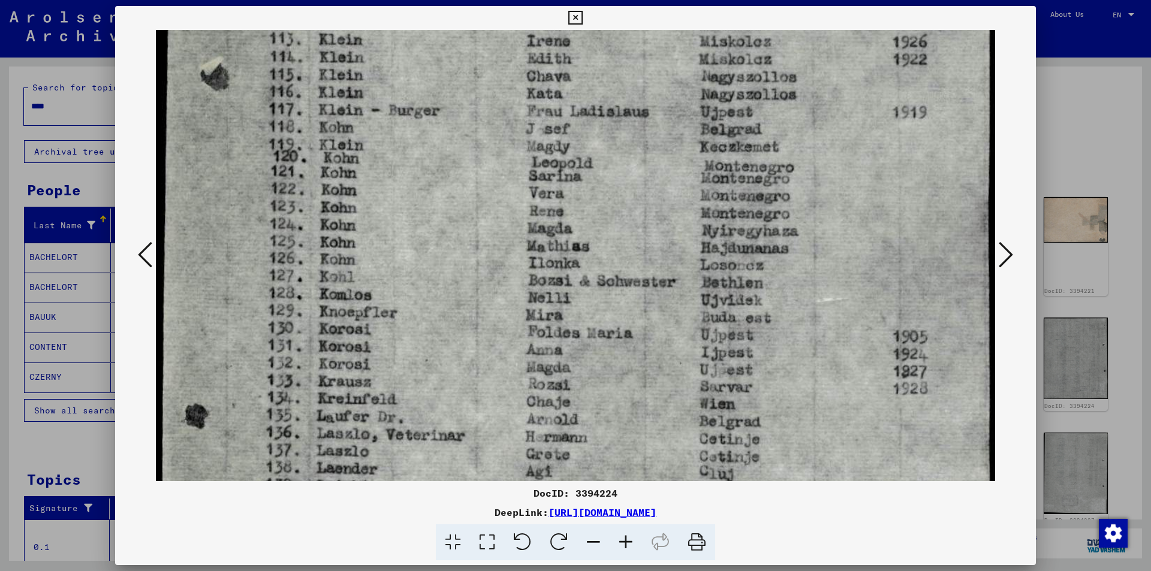
drag, startPoint x: 683, startPoint y: 374, endPoint x: 681, endPoint y: 309, distance: 64.2
click at [681, 309] on img at bounding box center [575, 257] width 839 height 1058
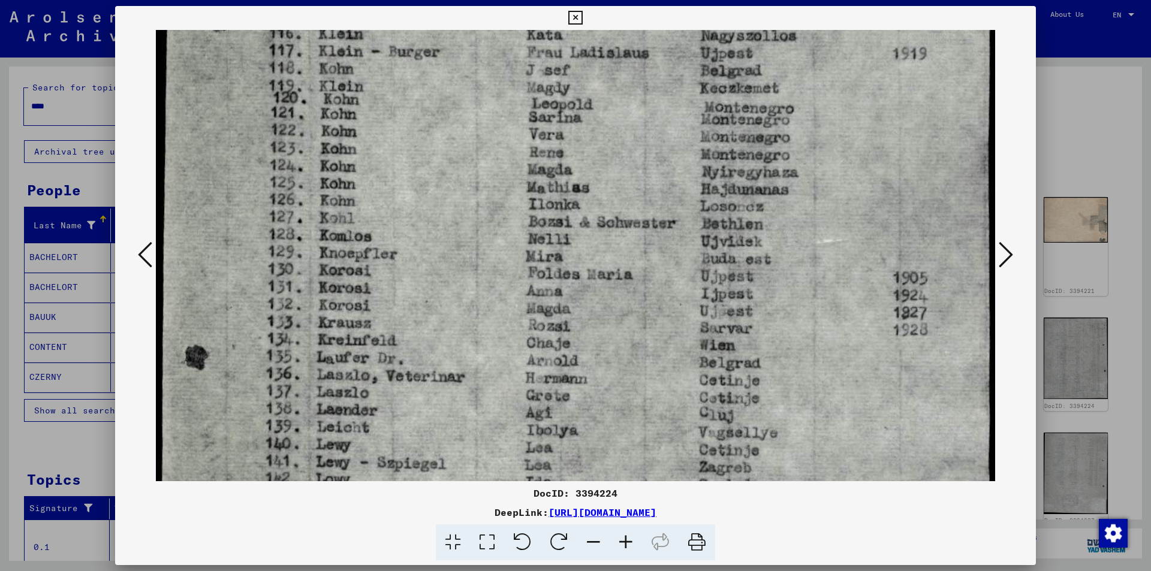
drag, startPoint x: 671, startPoint y: 384, endPoint x: 670, endPoint y: 325, distance: 58.8
click at [670, 325] on img at bounding box center [575, 199] width 839 height 1058
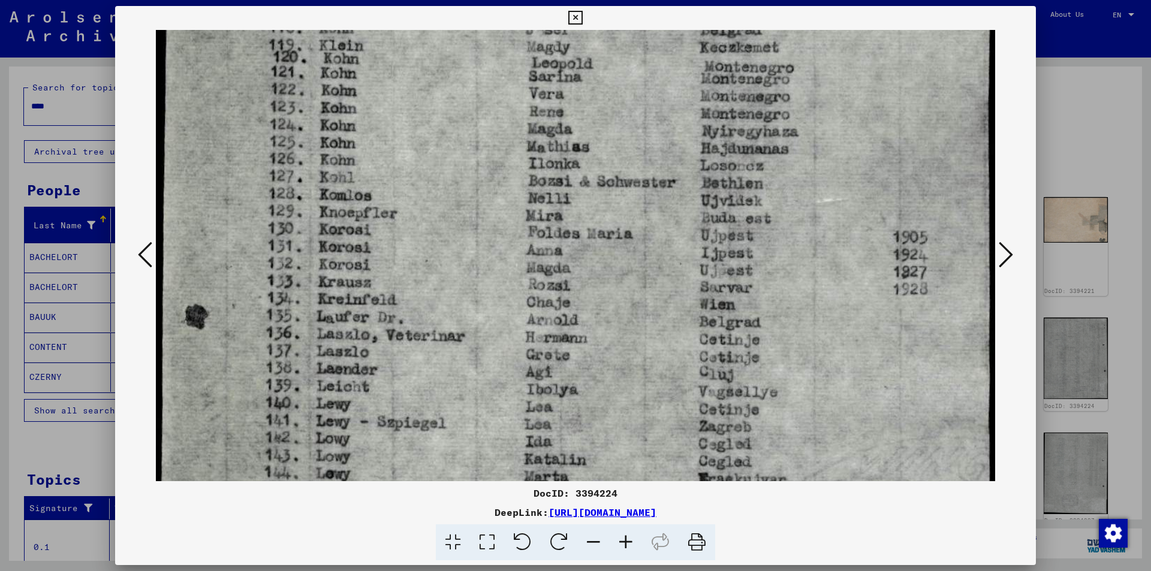
drag, startPoint x: 671, startPoint y: 383, endPoint x: 671, endPoint y: 342, distance: 40.8
click at [671, 342] on img at bounding box center [575, 158] width 839 height 1058
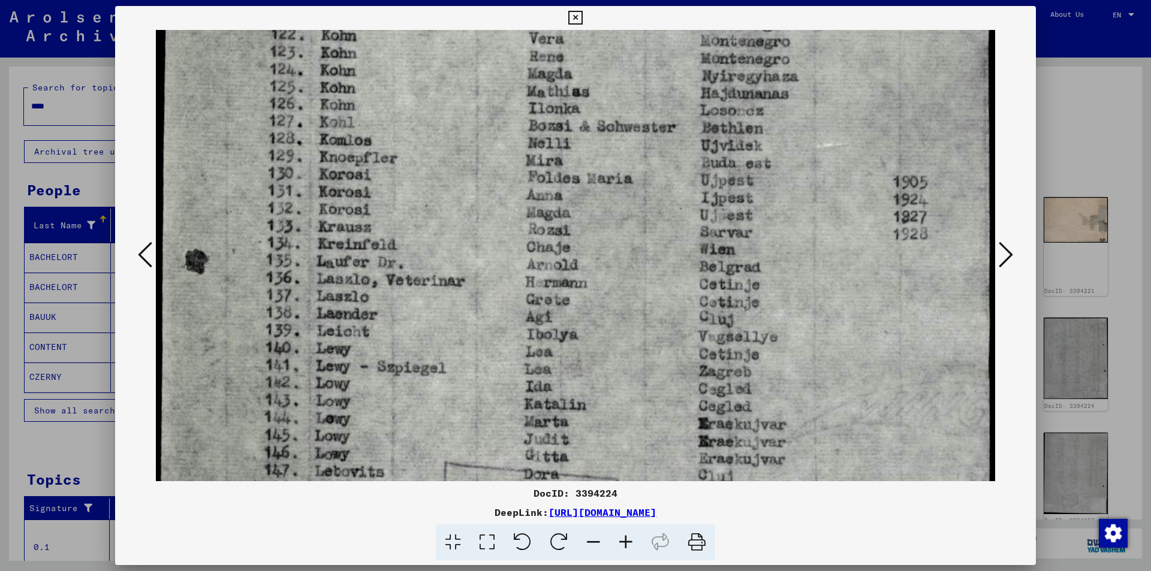
drag, startPoint x: 662, startPoint y: 399, endPoint x: 662, endPoint y: 344, distance: 55.2
click at [662, 344] on img at bounding box center [575, 103] width 839 height 1058
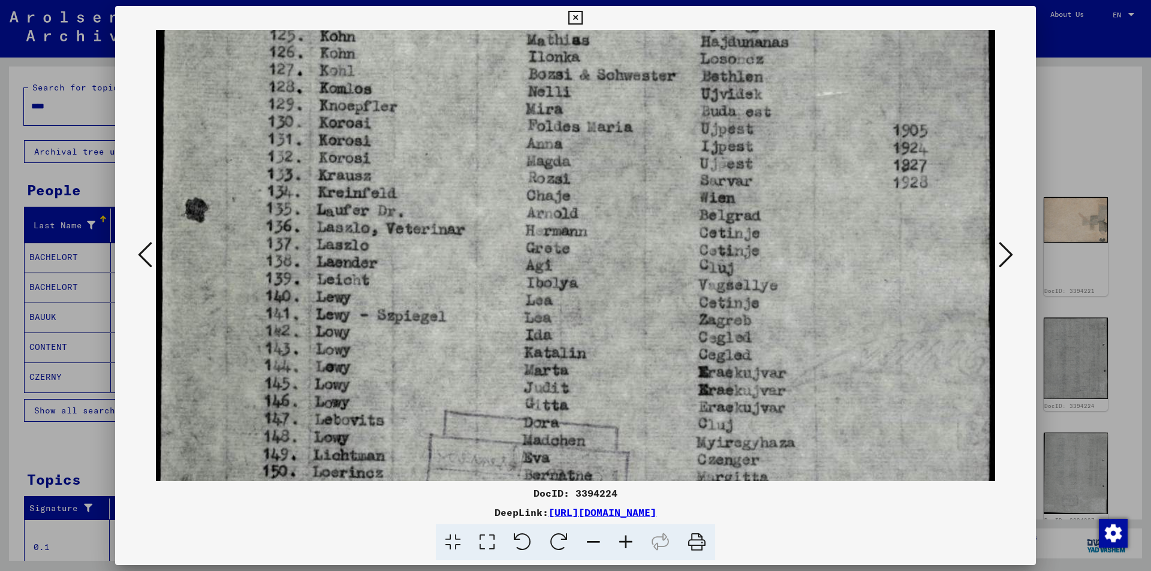
drag, startPoint x: 660, startPoint y: 402, endPoint x: 660, endPoint y: 351, distance: 51.6
click at [660, 351] on img at bounding box center [575, 51] width 839 height 1058
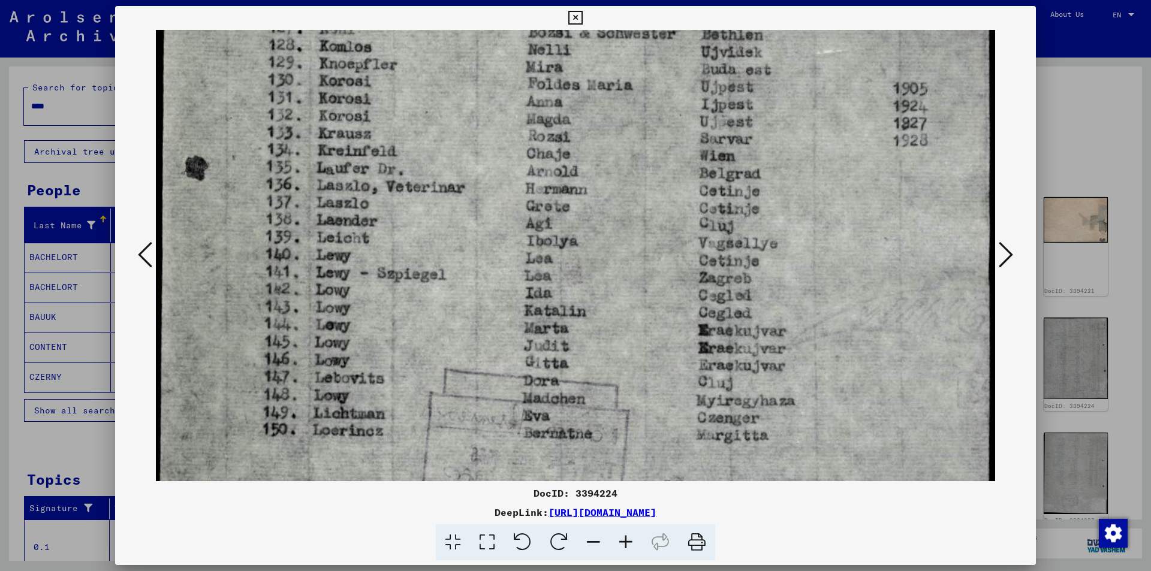
scroll to position [555, 0]
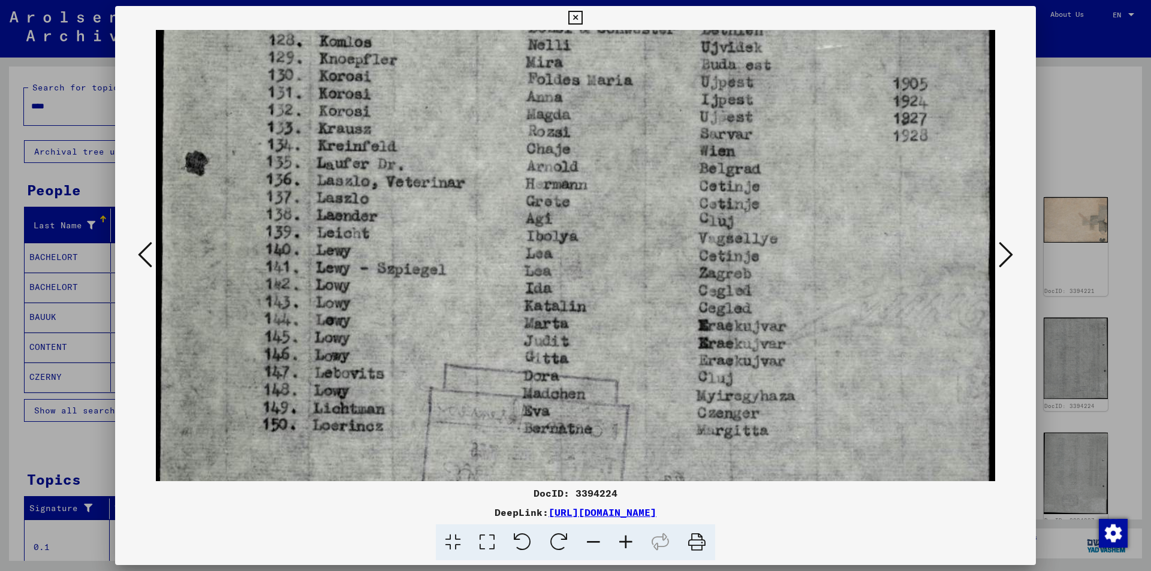
drag, startPoint x: 657, startPoint y: 408, endPoint x: 699, endPoint y: 350, distance: 71.2
click at [660, 361] on img at bounding box center [575, 4] width 839 height 1058
click at [1006, 255] on icon at bounding box center [1006, 254] width 14 height 29
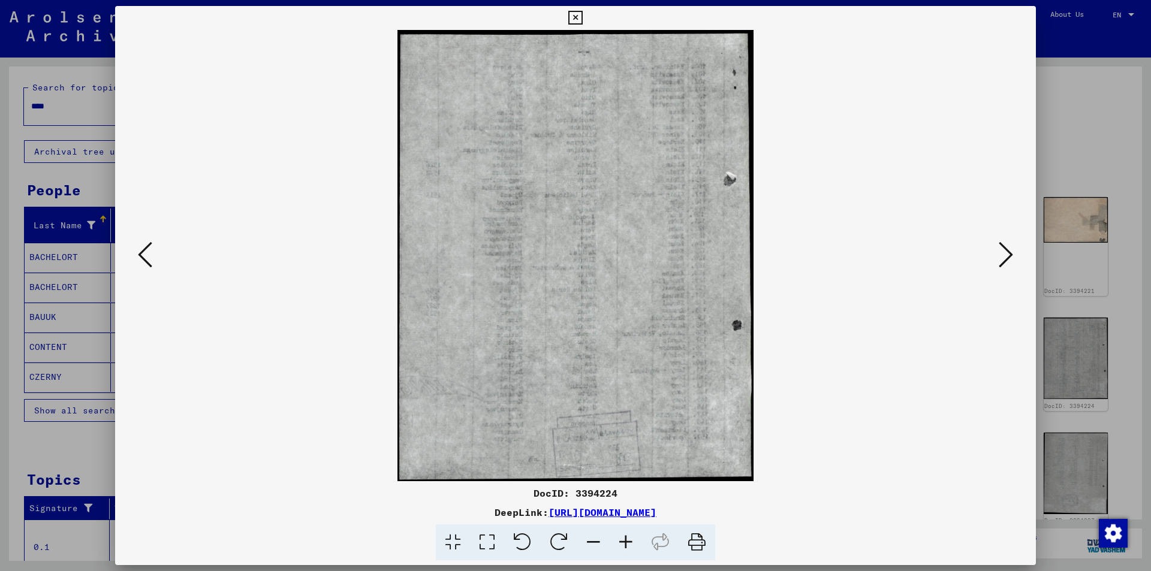
scroll to position [0, 0]
click at [1006, 255] on icon at bounding box center [1006, 254] width 14 height 29
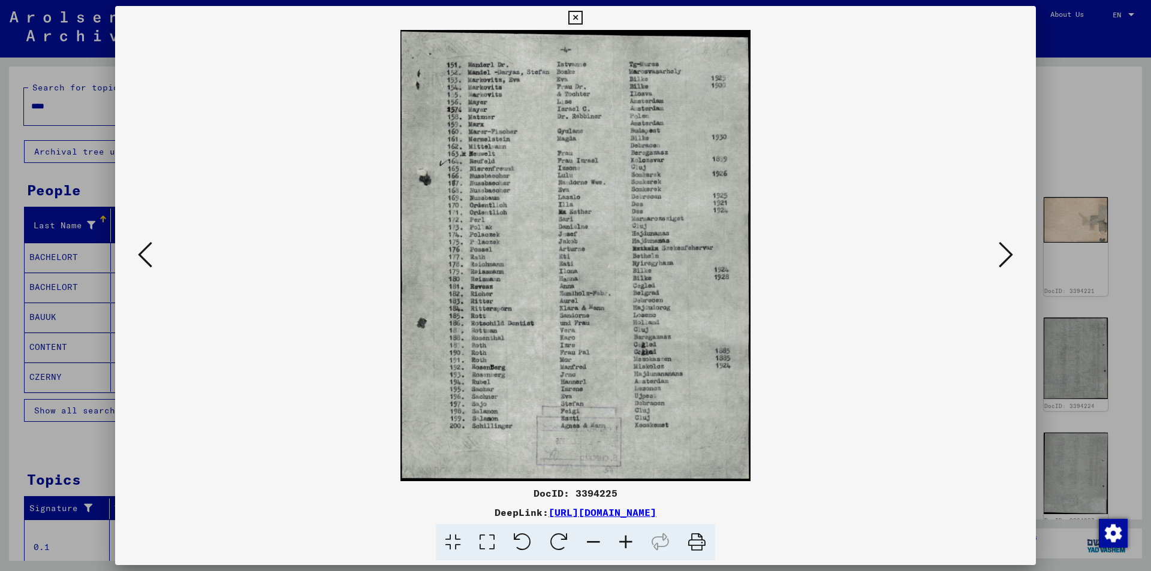
click at [489, 539] on icon at bounding box center [487, 543] width 34 height 37
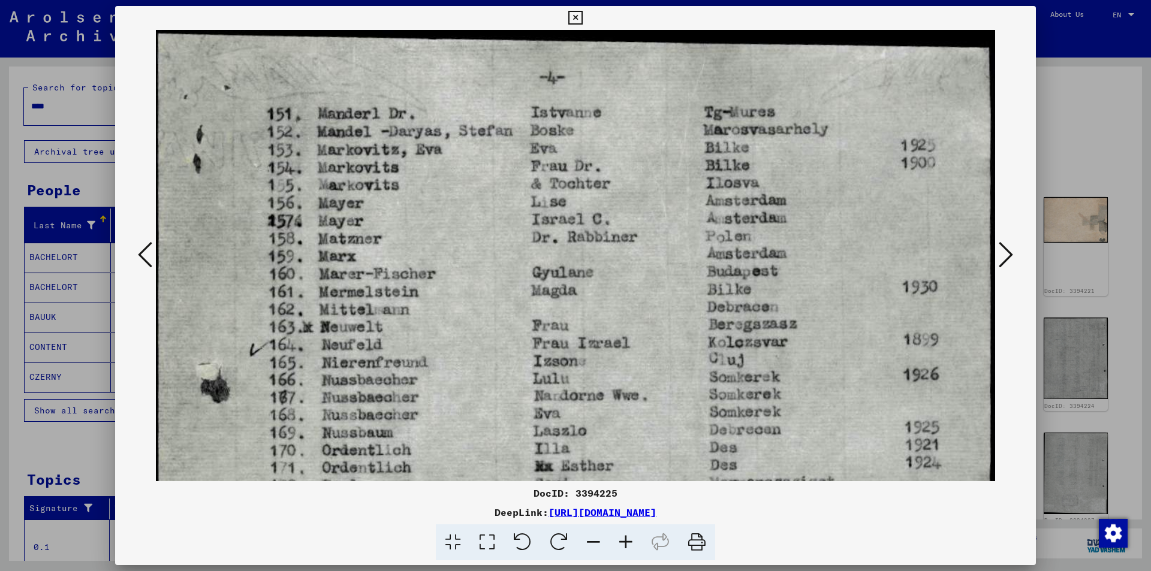
scroll to position [5, 0]
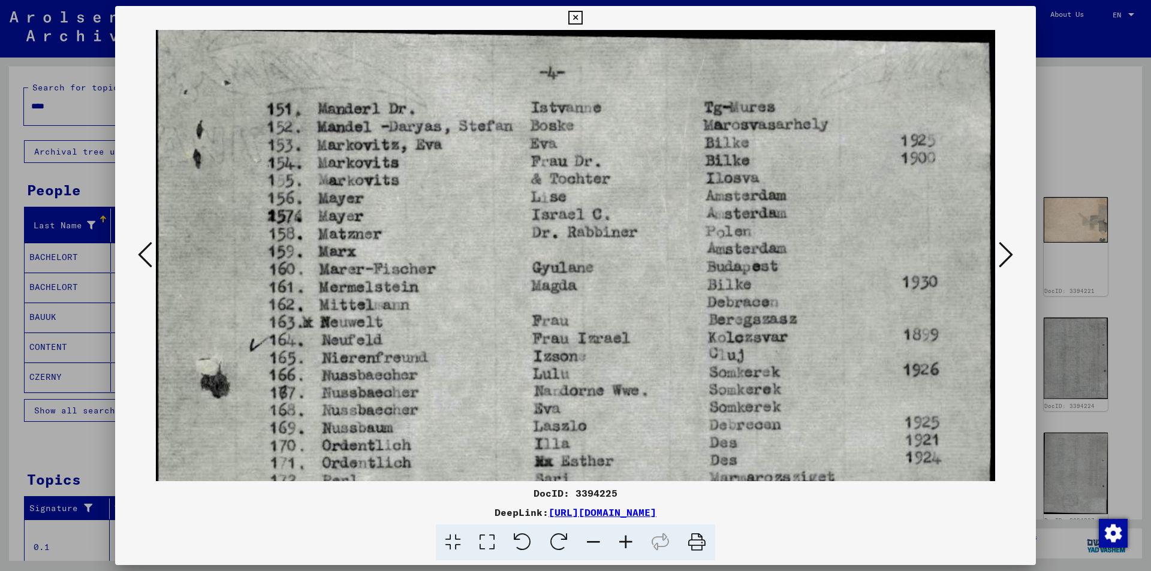
click at [645, 393] on img at bounding box center [575, 567] width 839 height 1084
click at [137, 255] on button at bounding box center [145, 256] width 22 height 34
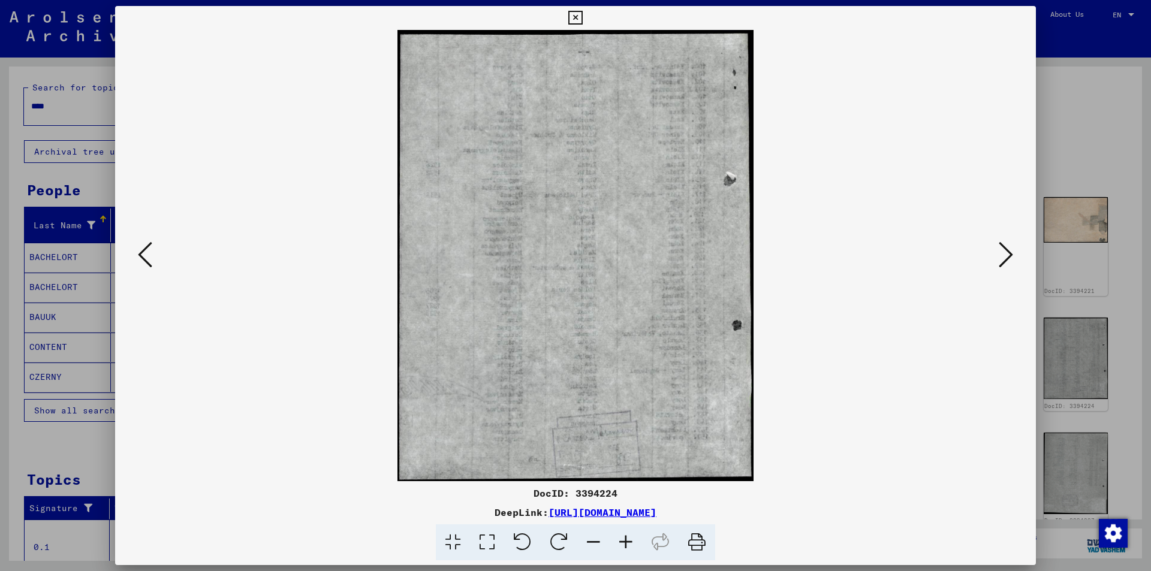
scroll to position [0, 0]
click at [137, 255] on button at bounding box center [145, 256] width 22 height 34
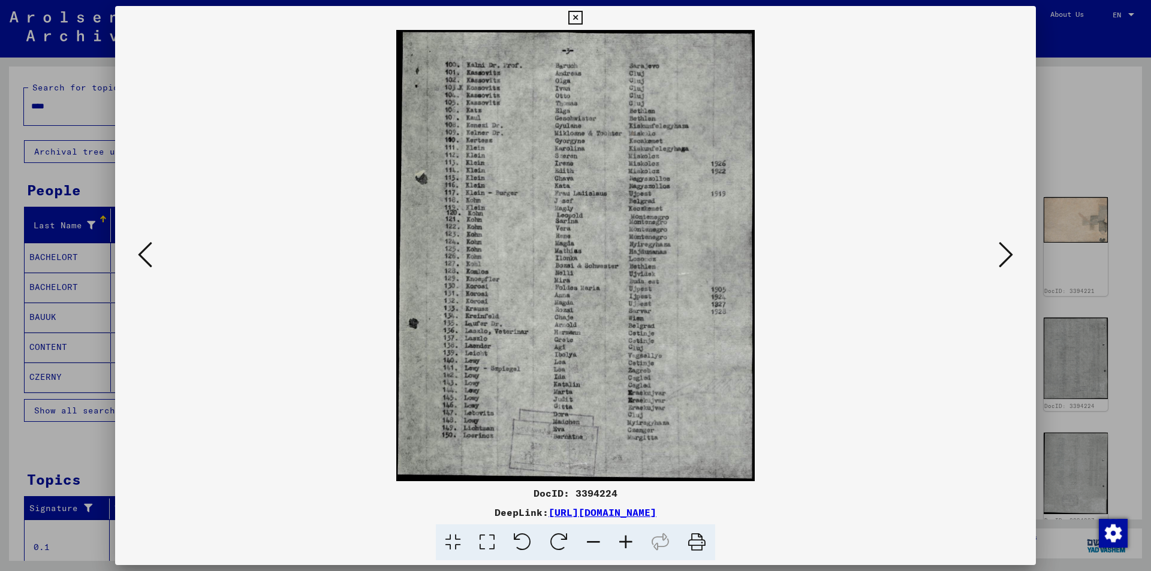
click at [137, 255] on button at bounding box center [145, 256] width 22 height 34
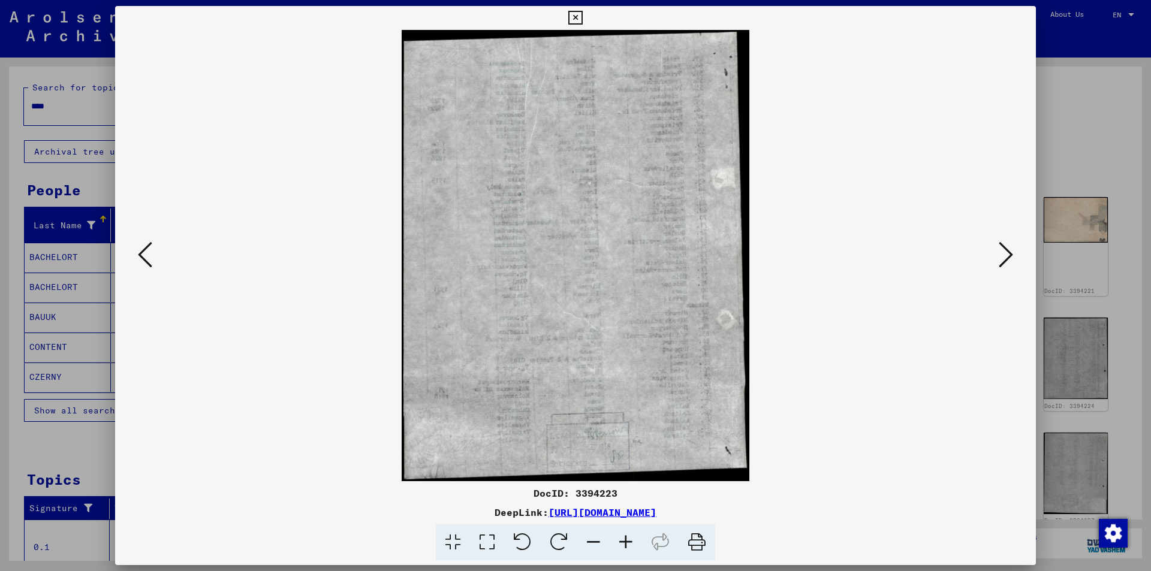
click at [137, 255] on button at bounding box center [145, 256] width 22 height 34
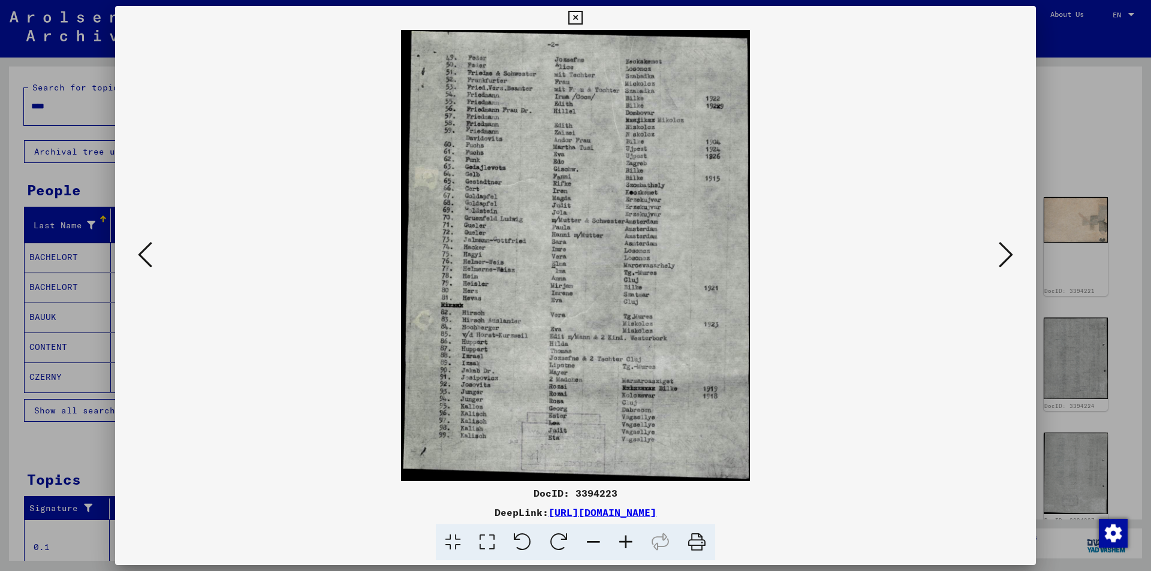
click at [138, 256] on icon at bounding box center [145, 254] width 14 height 29
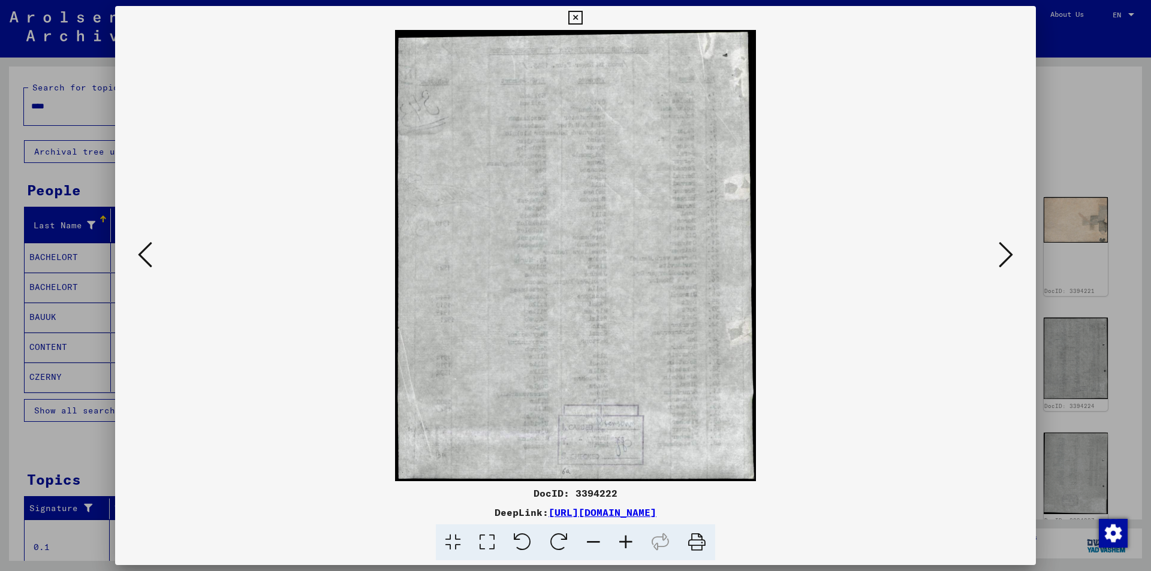
click at [138, 256] on icon at bounding box center [145, 254] width 14 height 29
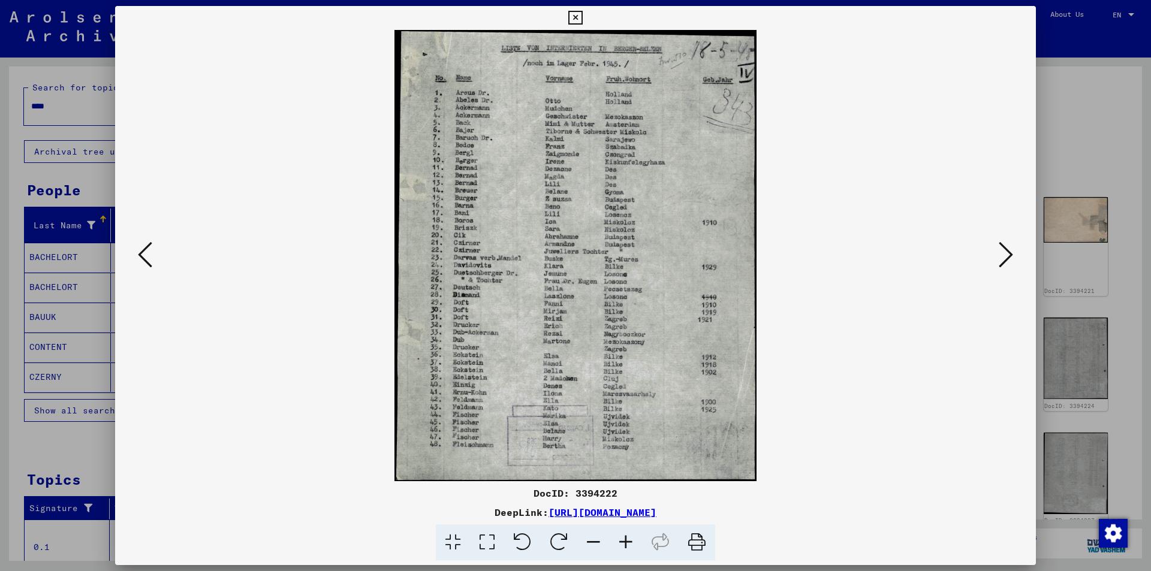
click at [1006, 260] on icon at bounding box center [1006, 254] width 14 height 29
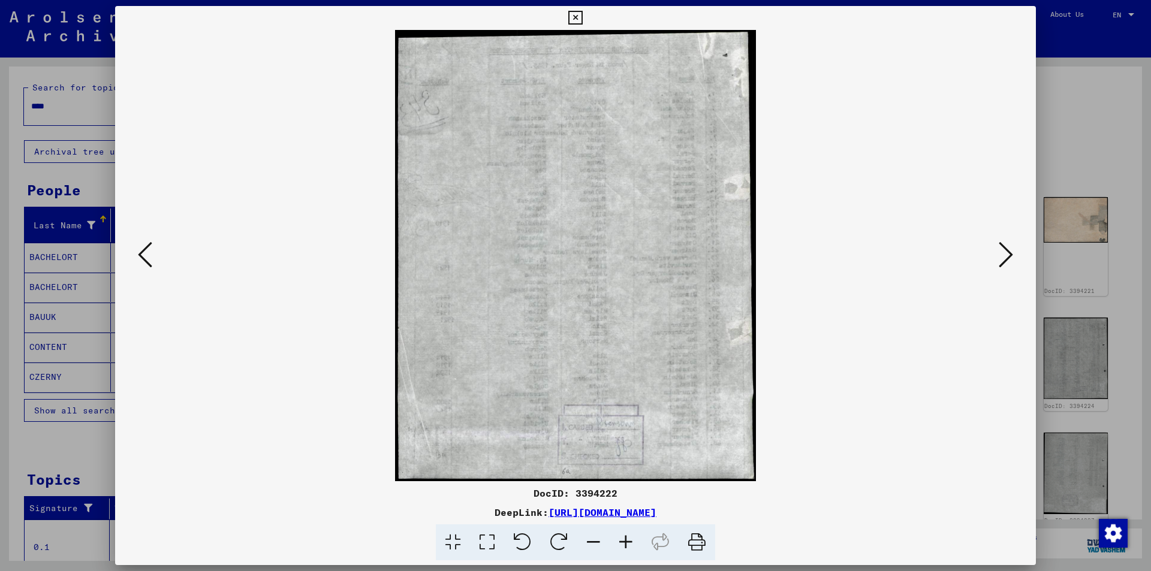
click at [1006, 260] on icon at bounding box center [1006, 254] width 14 height 29
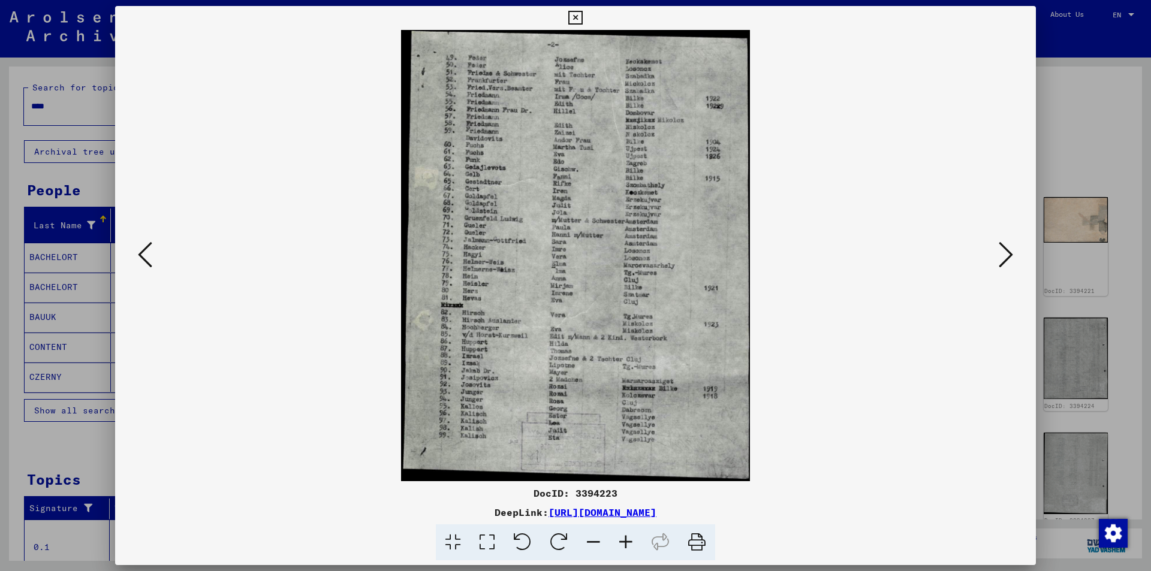
click at [1006, 260] on icon at bounding box center [1006, 254] width 14 height 29
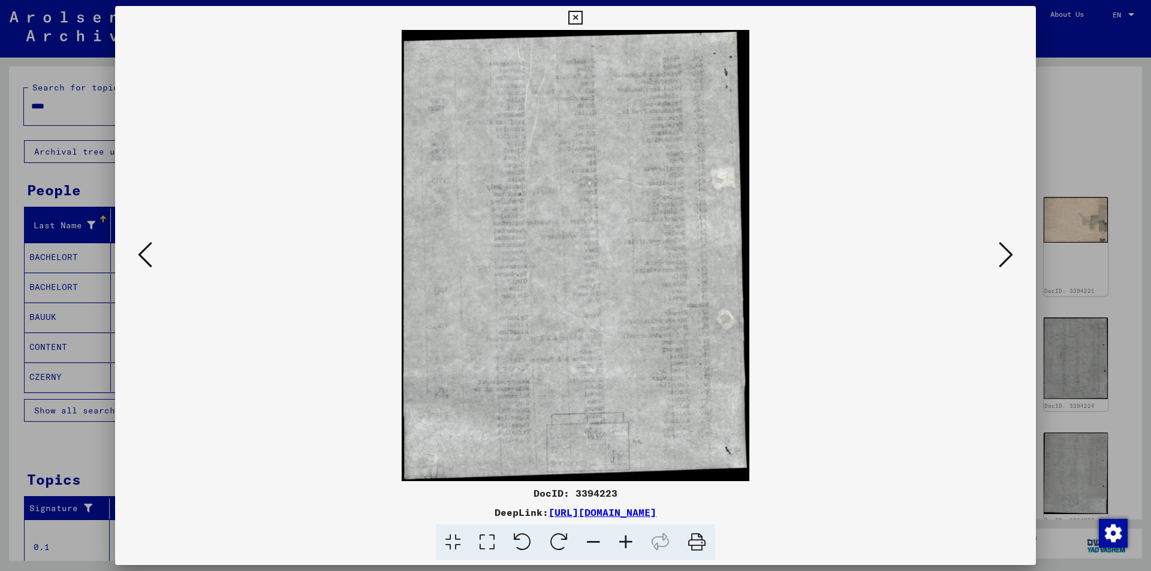
click at [1006, 260] on icon at bounding box center [1006, 254] width 14 height 29
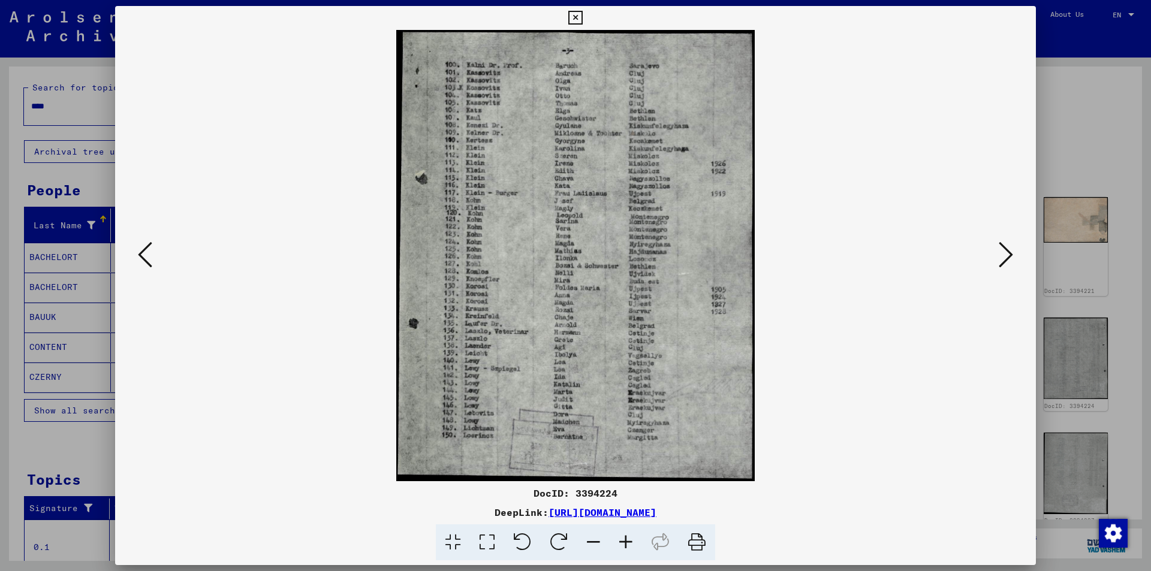
click at [1006, 260] on icon at bounding box center [1006, 254] width 14 height 29
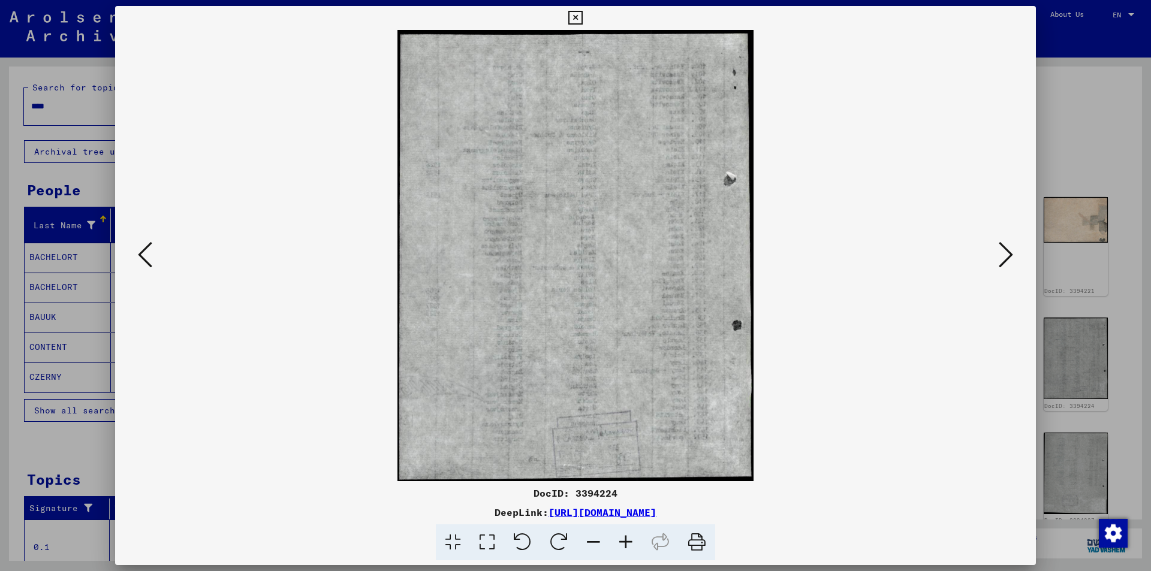
click at [1006, 260] on icon at bounding box center [1006, 254] width 14 height 29
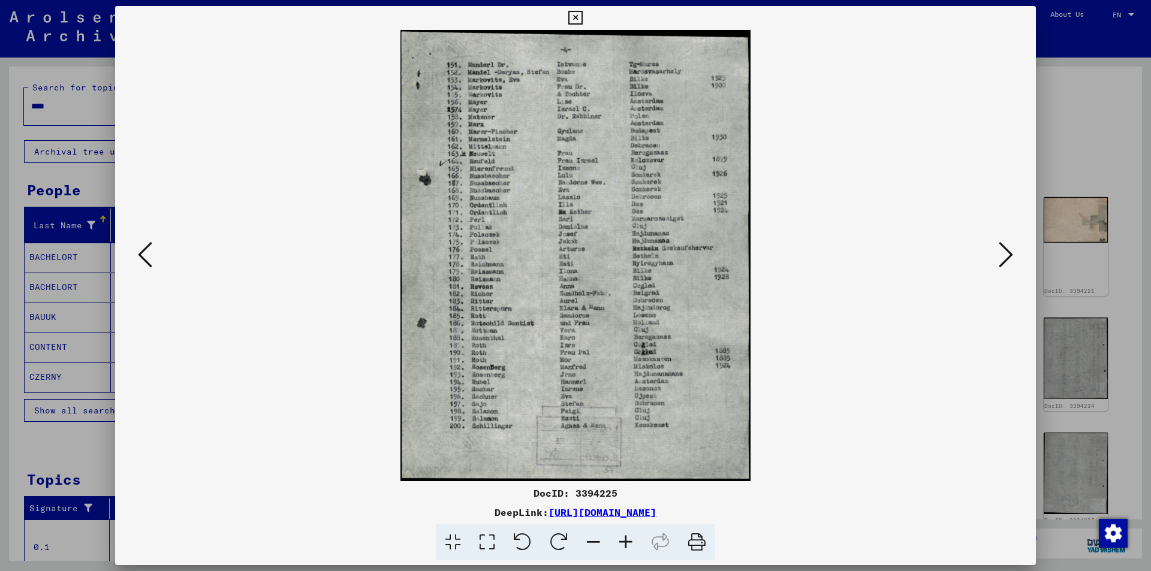
click at [480, 544] on icon at bounding box center [487, 543] width 34 height 37
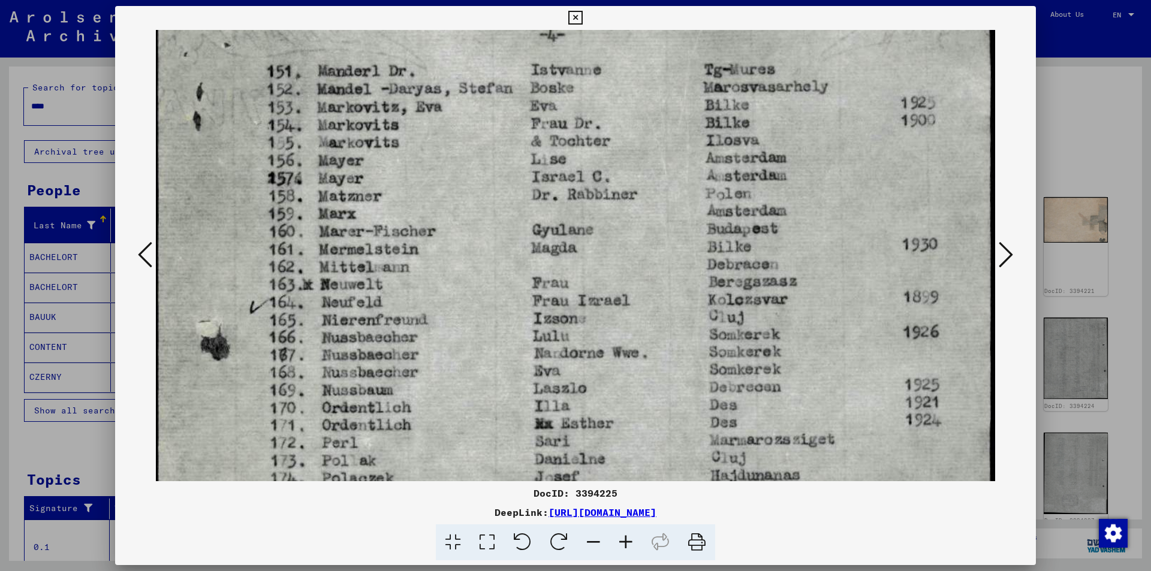
scroll to position [44, 0]
drag, startPoint x: 507, startPoint y: 372, endPoint x: 508, endPoint y: 327, distance: 44.4
click at [508, 327] on img at bounding box center [575, 528] width 839 height 1084
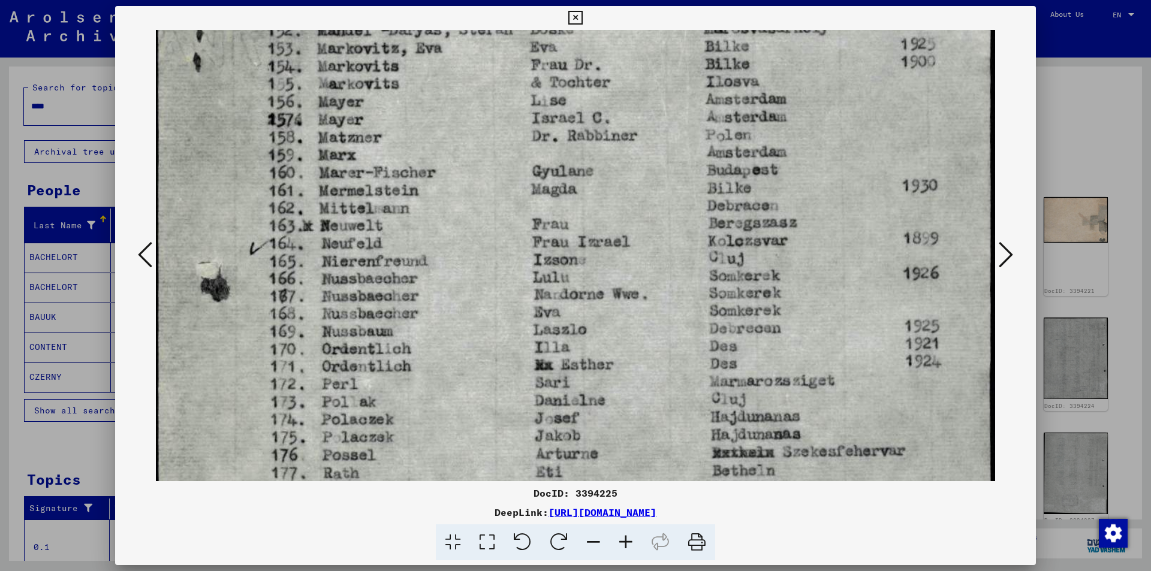
drag, startPoint x: 506, startPoint y: 404, endPoint x: 507, endPoint y: 347, distance: 57.0
click at [507, 347] on img at bounding box center [575, 471] width 839 height 1084
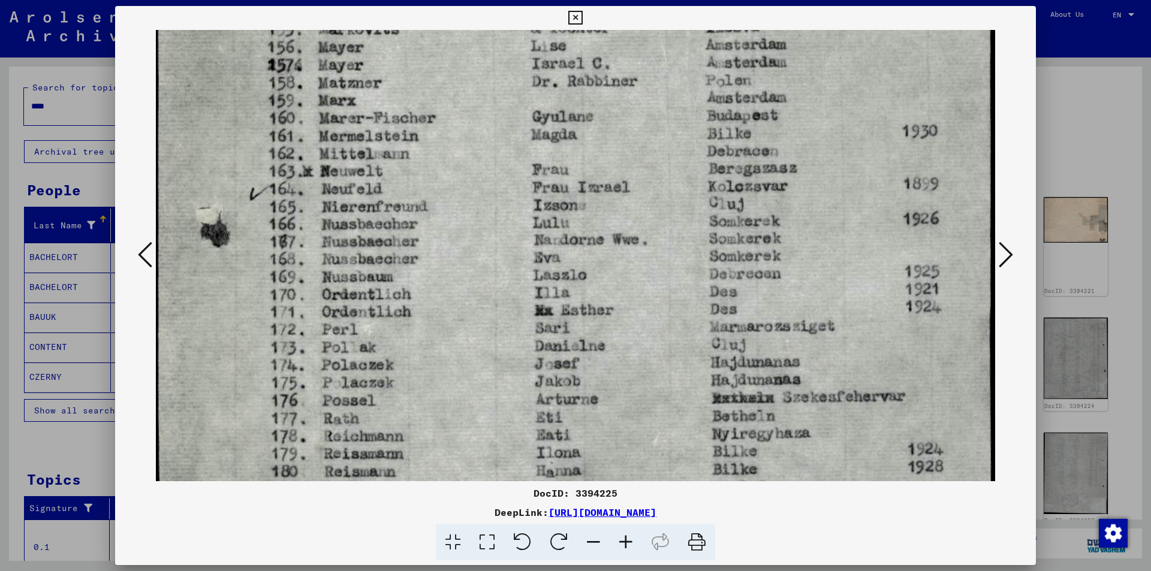
drag, startPoint x: 506, startPoint y: 408, endPoint x: 505, endPoint y: 353, distance: 54.6
click at [505, 353] on img at bounding box center [575, 416] width 839 height 1084
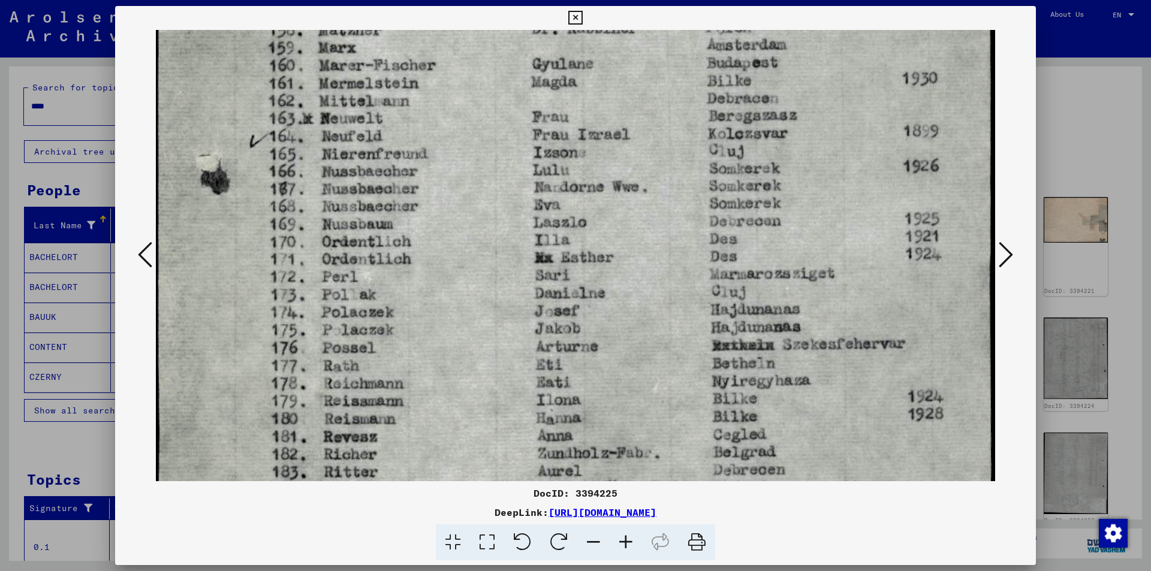
drag, startPoint x: 501, startPoint y: 418, endPoint x: 504, endPoint y: 365, distance: 52.9
click at [504, 365] on img at bounding box center [575, 363] width 839 height 1084
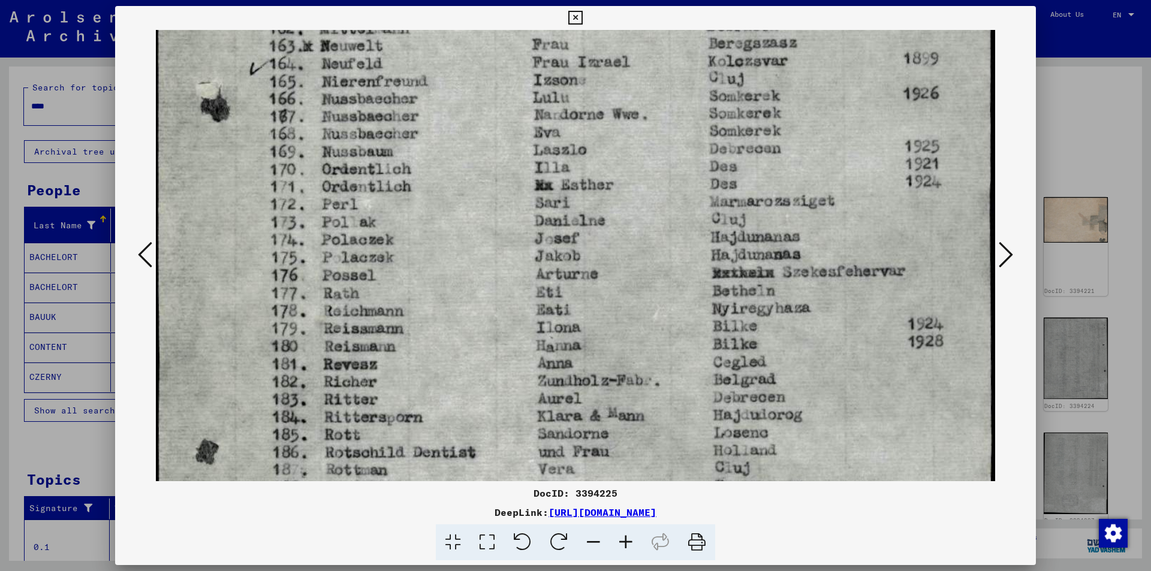
drag, startPoint x: 500, startPoint y: 434, endPoint x: 501, endPoint y: 361, distance: 72.6
click at [501, 361] on img at bounding box center [575, 291] width 839 height 1084
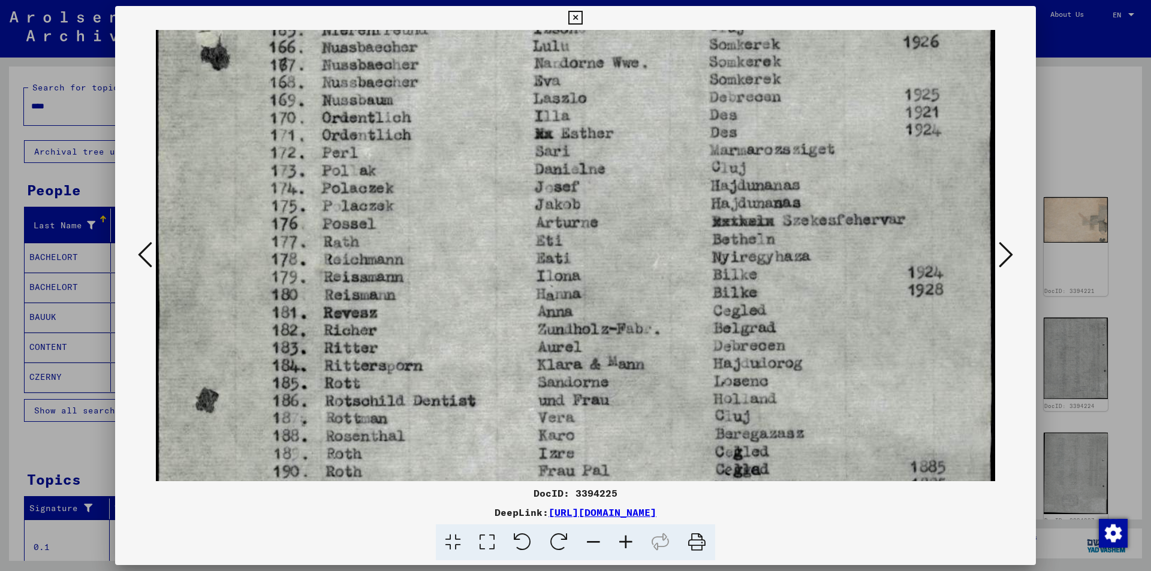
drag, startPoint x: 498, startPoint y: 417, endPoint x: 498, endPoint y: 366, distance: 51.6
click at [498, 366] on img at bounding box center [575, 239] width 839 height 1084
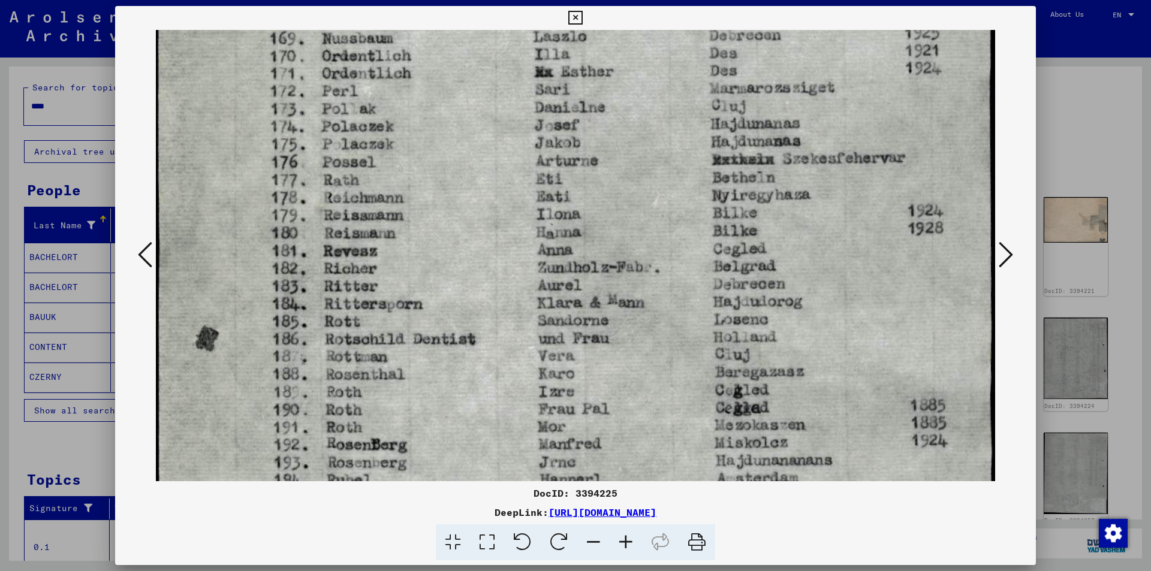
drag, startPoint x: 498, startPoint y: 368, endPoint x: 498, endPoint y: 403, distance: 35.4
click at [498, 352] on img at bounding box center [575, 177] width 839 height 1084
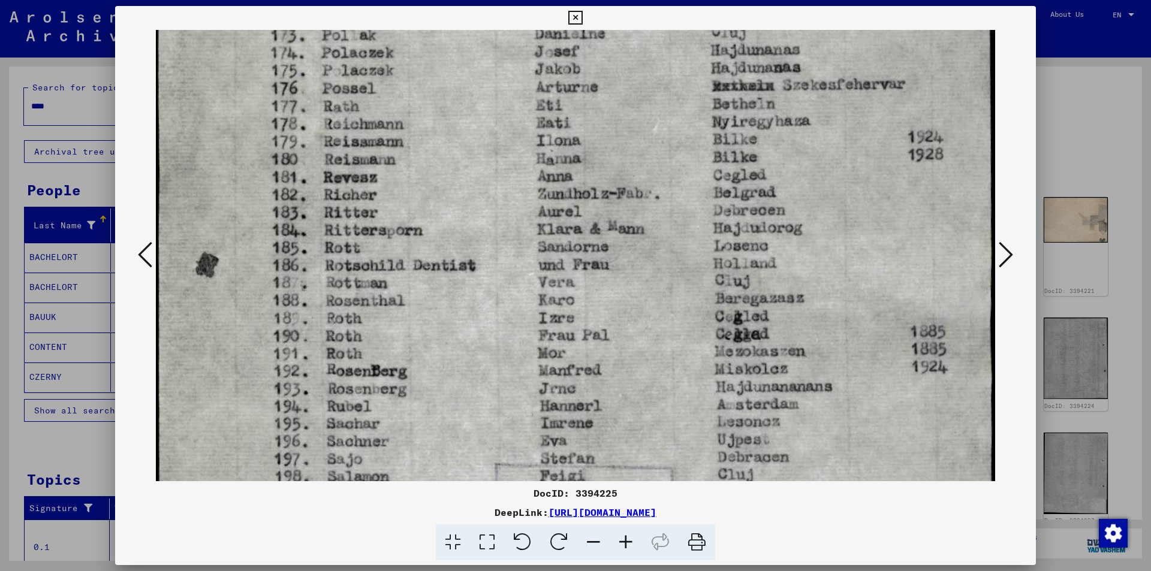
drag, startPoint x: 496, startPoint y: 426, endPoint x: 498, endPoint y: 351, distance: 74.4
click at [498, 351] on img at bounding box center [575, 104] width 839 height 1084
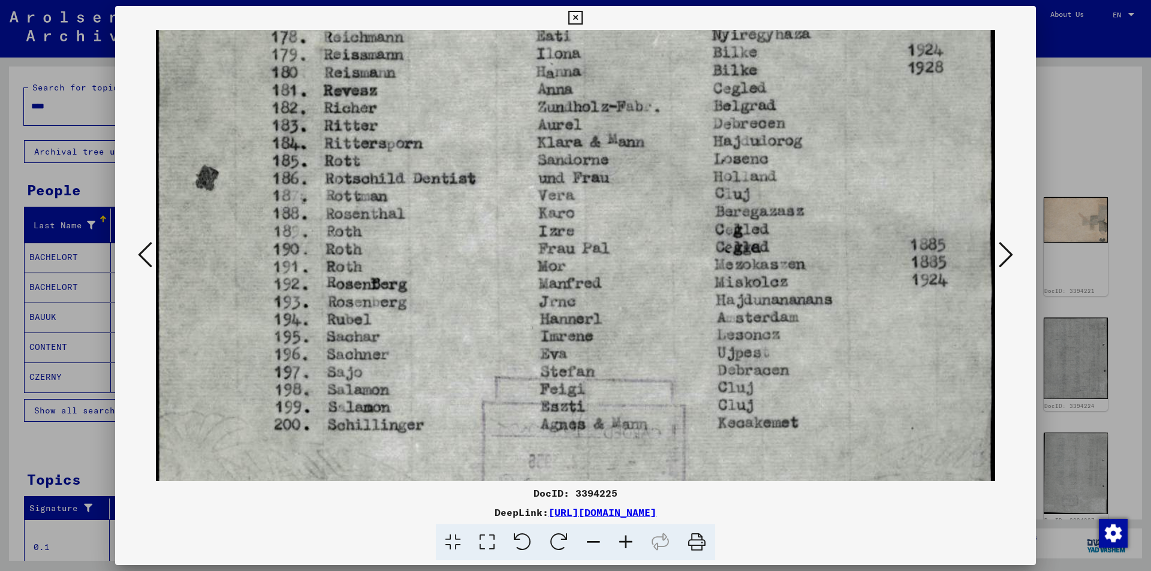
drag, startPoint x: 499, startPoint y: 424, endPoint x: 501, endPoint y: 343, distance: 81.0
click at [501, 343] on img at bounding box center [575, 17] width 839 height 1084
click at [1009, 255] on icon at bounding box center [1006, 254] width 14 height 29
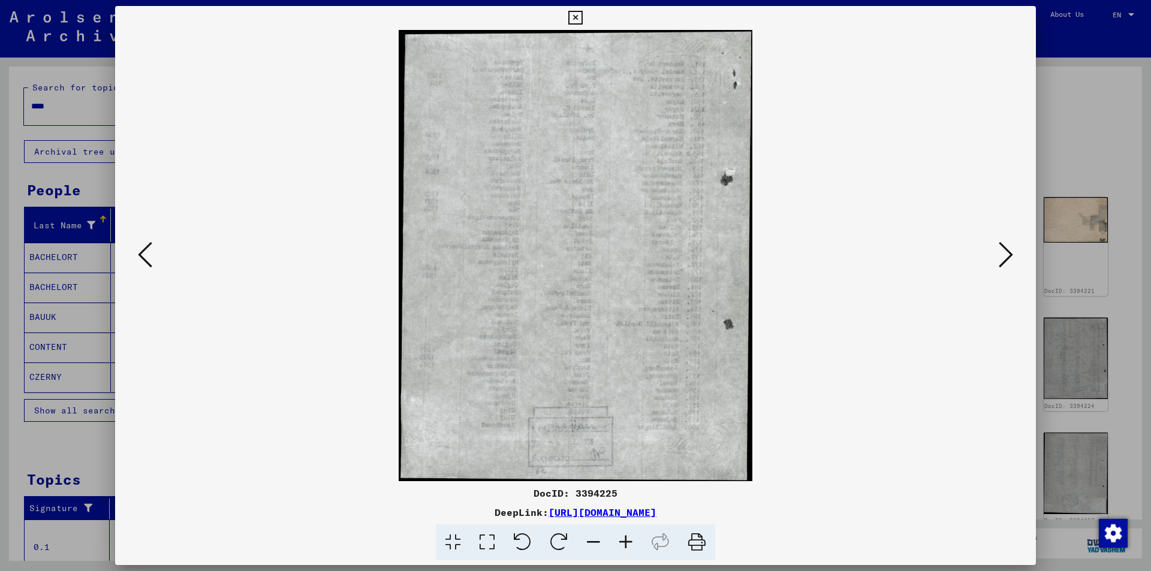
click at [1009, 255] on icon at bounding box center [1006, 254] width 14 height 29
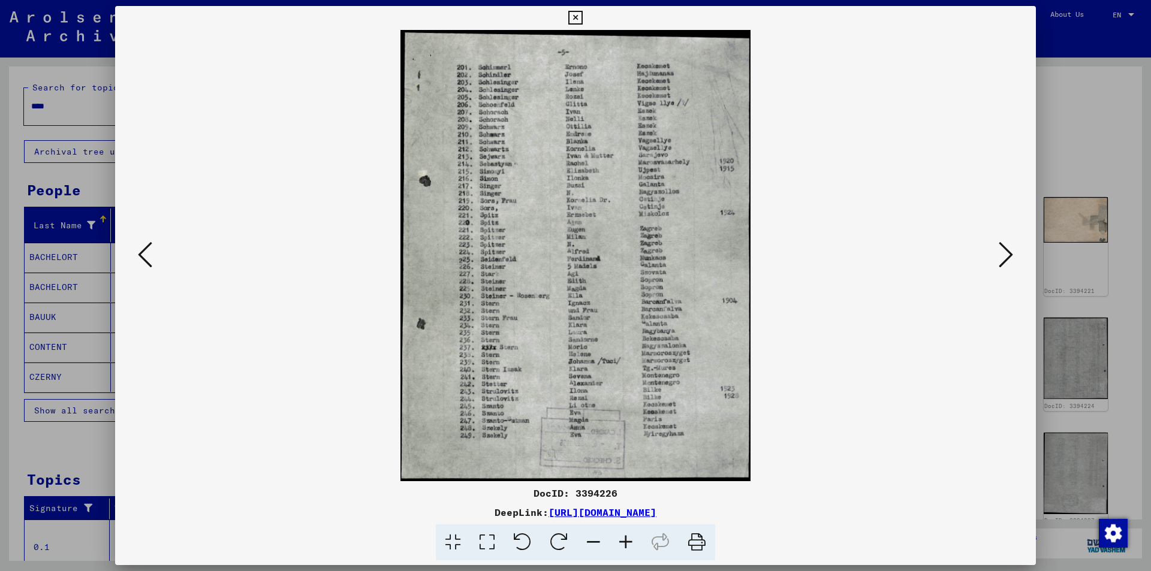
click at [487, 544] on icon at bounding box center [487, 543] width 34 height 37
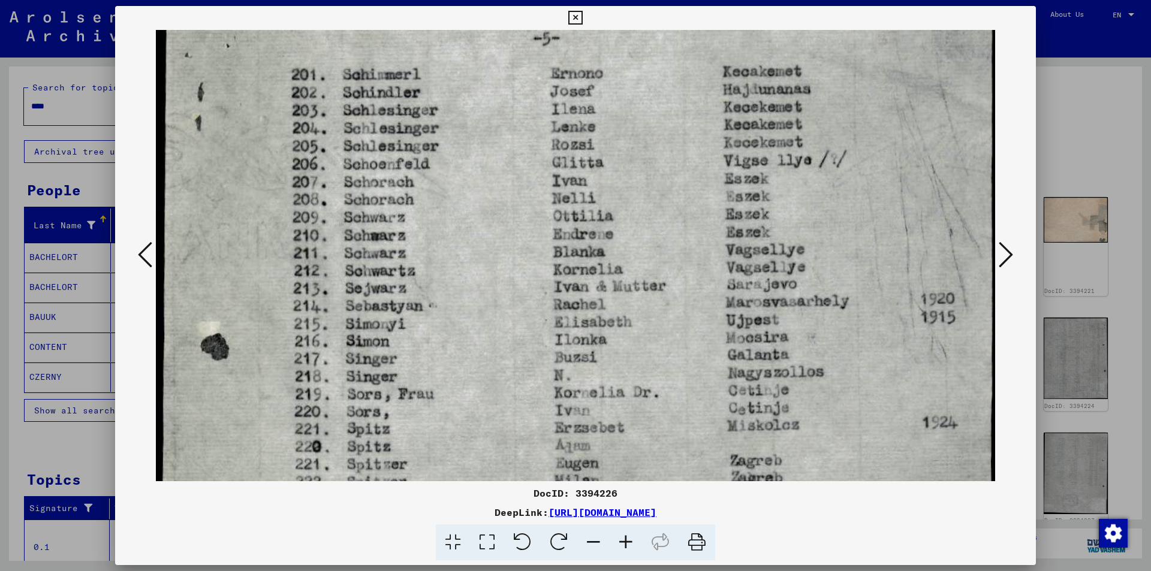
drag, startPoint x: 510, startPoint y: 422, endPoint x: 510, endPoint y: 377, distance: 45.0
click at [510, 377] on img at bounding box center [575, 526] width 839 height 1082
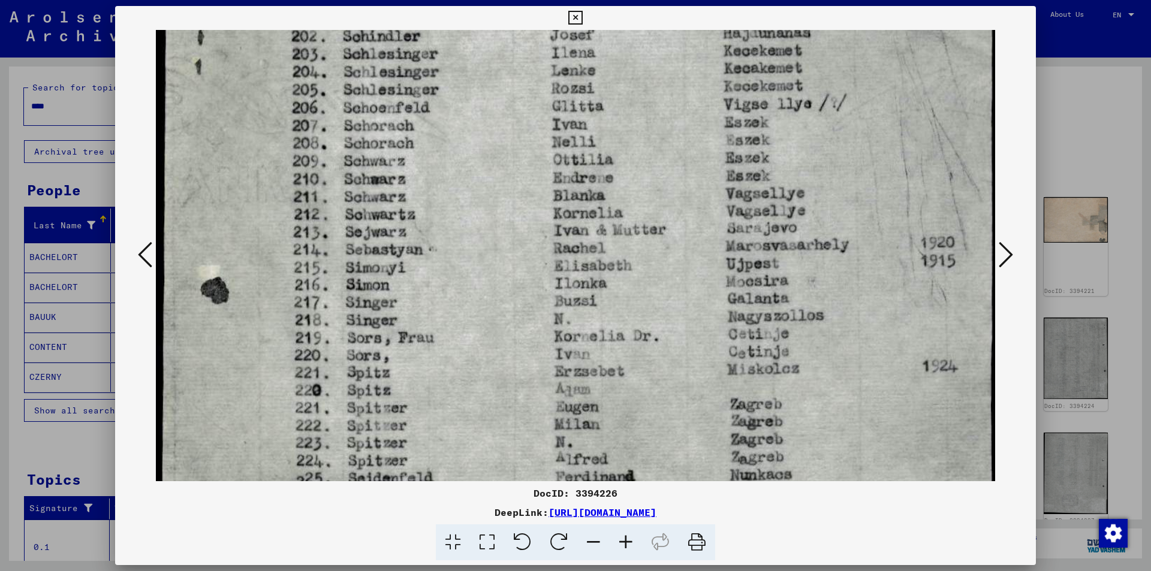
drag, startPoint x: 520, startPoint y: 431, endPoint x: 515, endPoint y: 375, distance: 56.6
click at [515, 375] on img at bounding box center [575, 470] width 839 height 1082
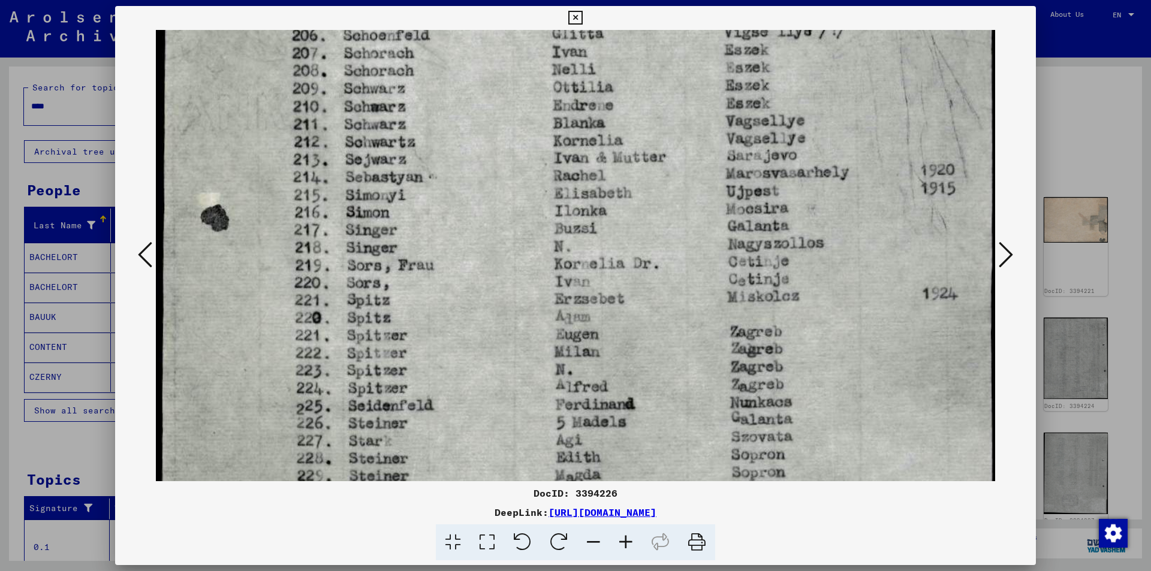
drag, startPoint x: 508, startPoint y: 444, endPoint x: 504, endPoint y: 372, distance: 72.7
click at [504, 372] on img at bounding box center [575, 397] width 839 height 1082
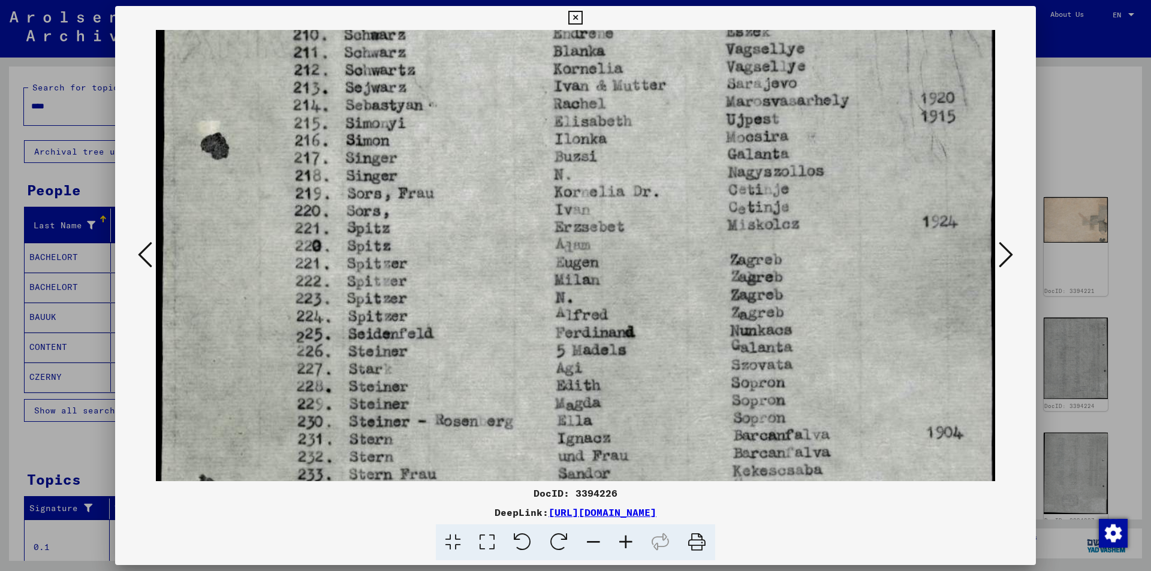
drag, startPoint x: 499, startPoint y: 444, endPoint x: 499, endPoint y: 372, distance: 72.0
click at [499, 372] on img at bounding box center [575, 325] width 839 height 1082
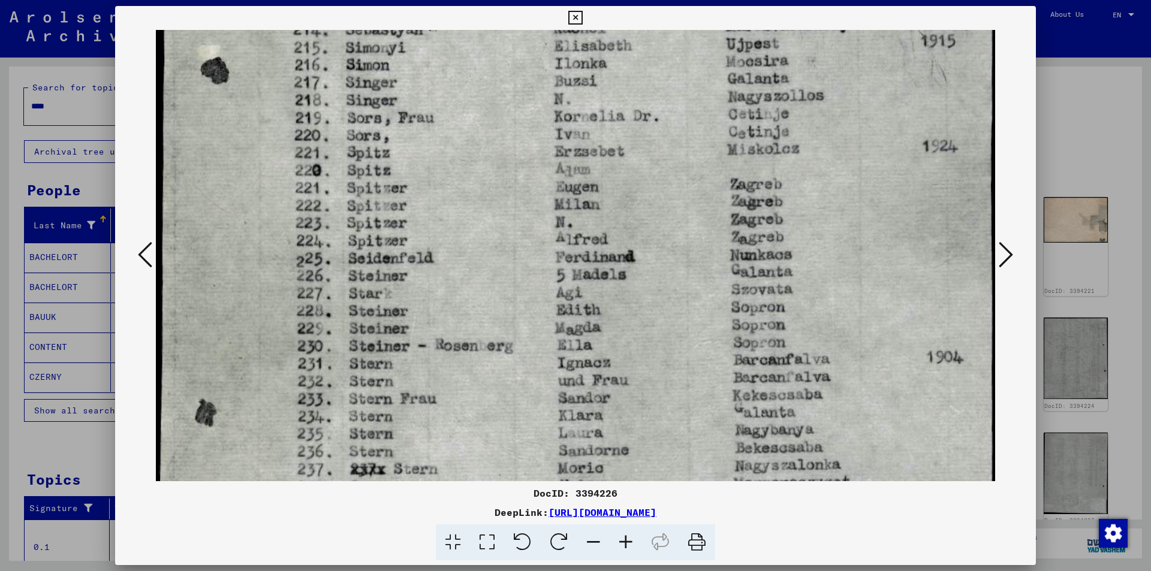
drag, startPoint x: 500, startPoint y: 438, endPoint x: 501, endPoint y: 369, distance: 69.6
click at [501, 369] on img at bounding box center [575, 250] width 839 height 1082
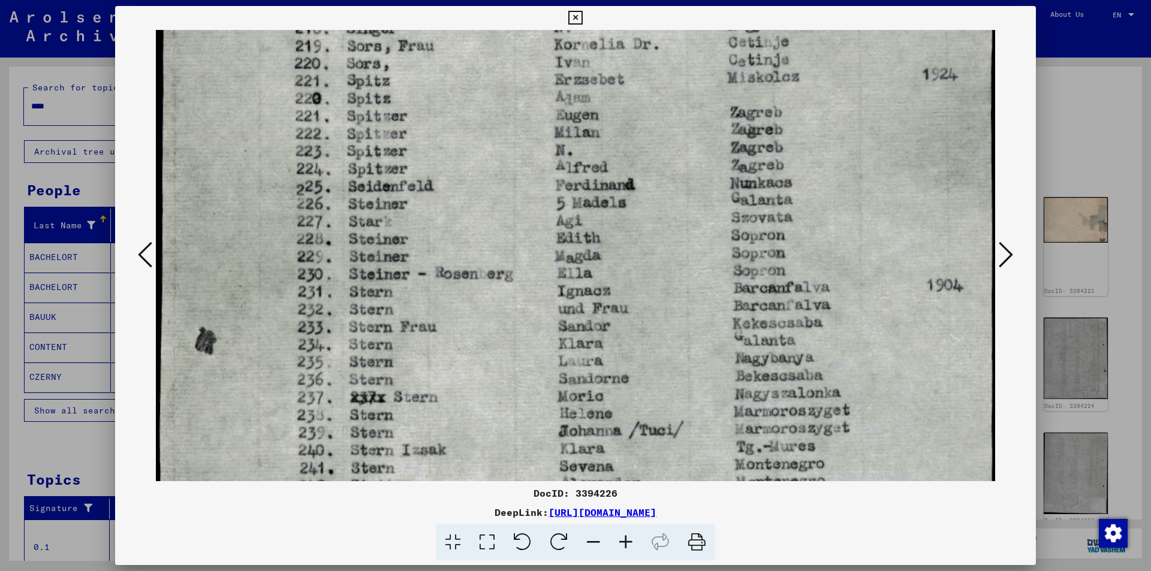
drag, startPoint x: 496, startPoint y: 440, endPoint x: 498, endPoint y: 368, distance: 72.0
click at [498, 368] on img at bounding box center [575, 178] width 839 height 1082
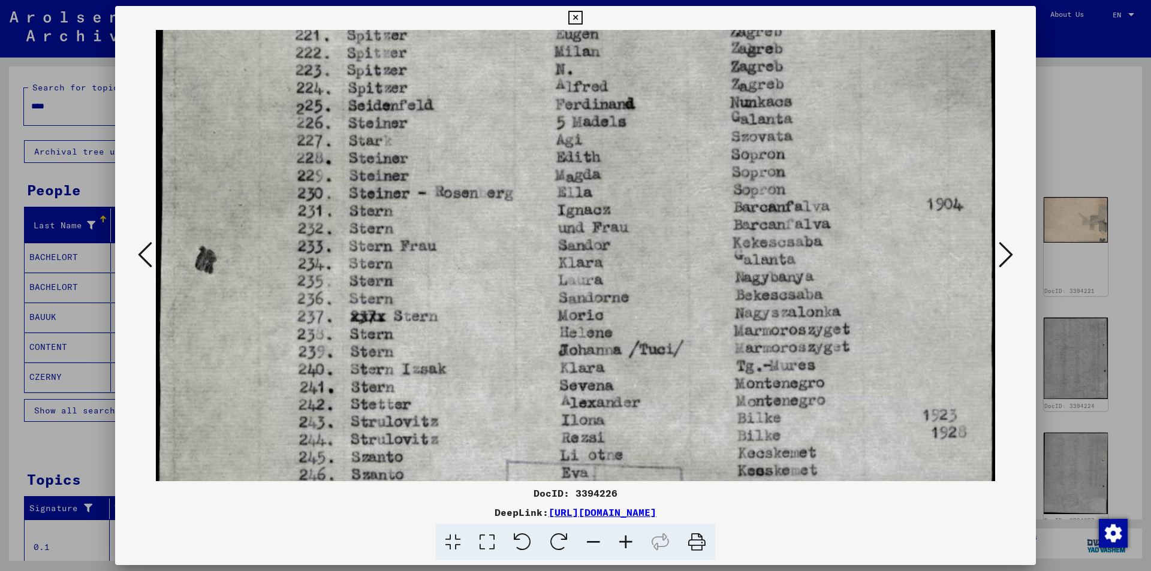
drag, startPoint x: 498, startPoint y: 425, endPoint x: 499, endPoint y: 354, distance: 70.2
click at [499, 354] on img at bounding box center [575, 97] width 839 height 1082
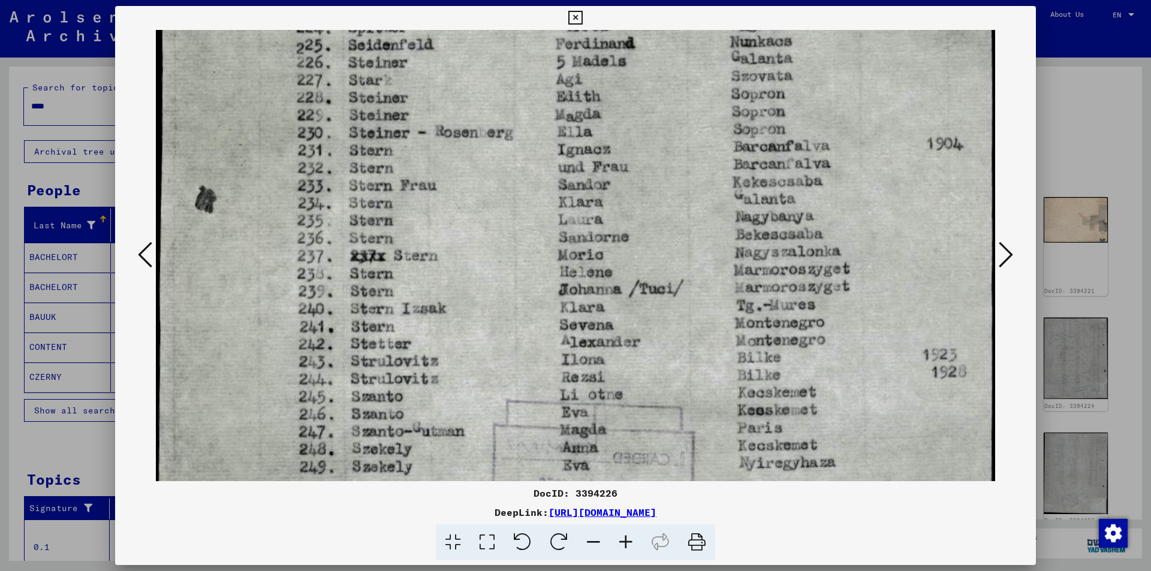
drag, startPoint x: 499, startPoint y: 426, endPoint x: 501, endPoint y: 369, distance: 56.4
click at [501, 369] on img at bounding box center [575, 36] width 839 height 1082
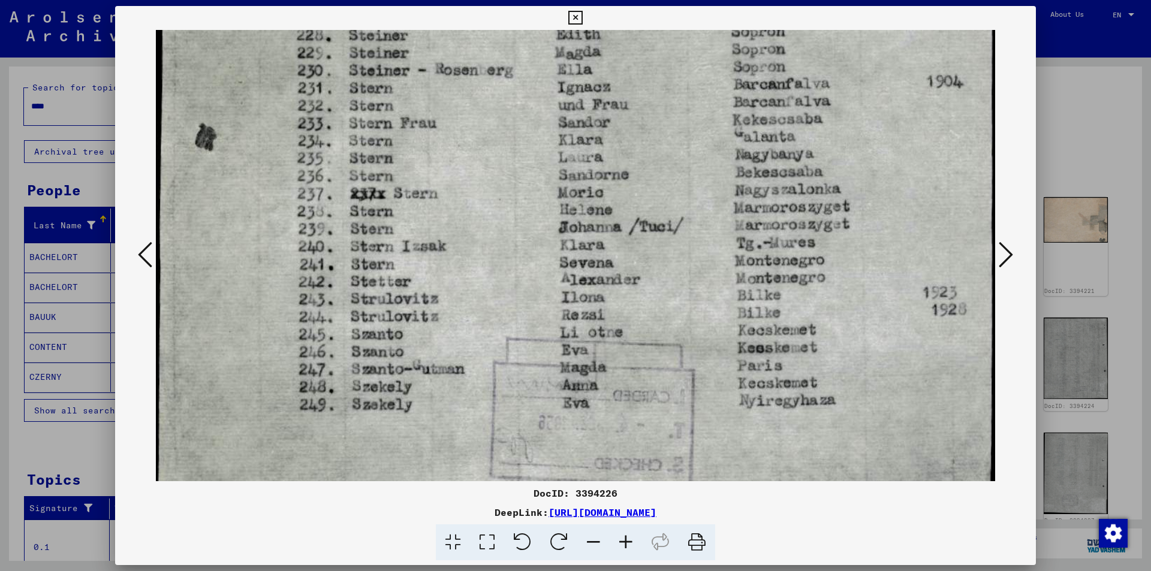
scroll to position [598, 0]
drag, startPoint x: 488, startPoint y: 423, endPoint x: 487, endPoint y: 360, distance: 63.0
click at [1007, 257] on icon at bounding box center [1006, 254] width 14 height 29
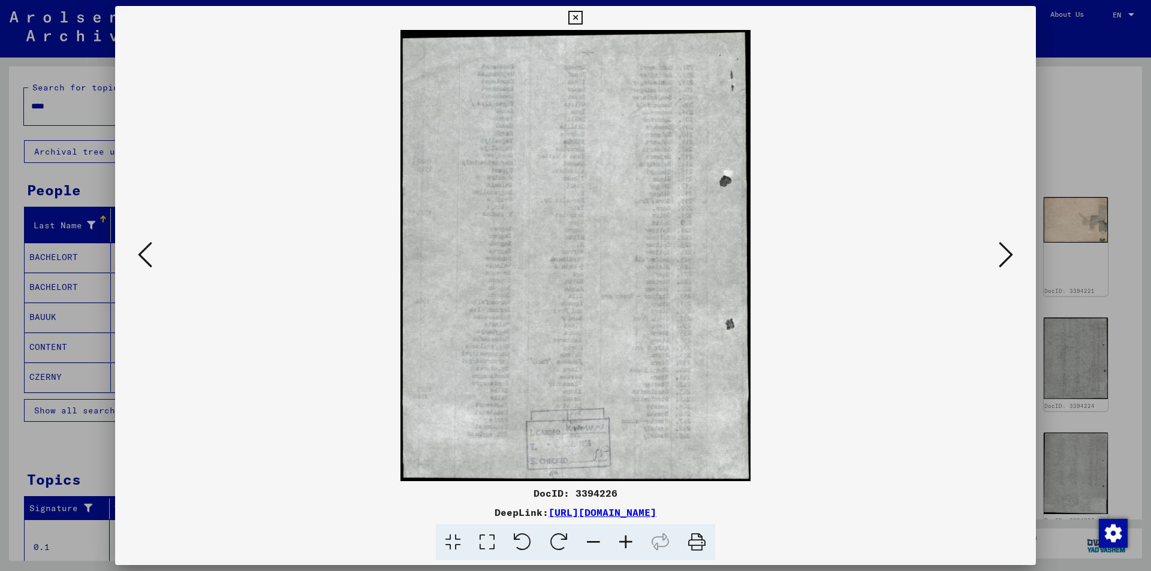
scroll to position [0, 0]
click at [1007, 257] on icon at bounding box center [1006, 254] width 14 height 29
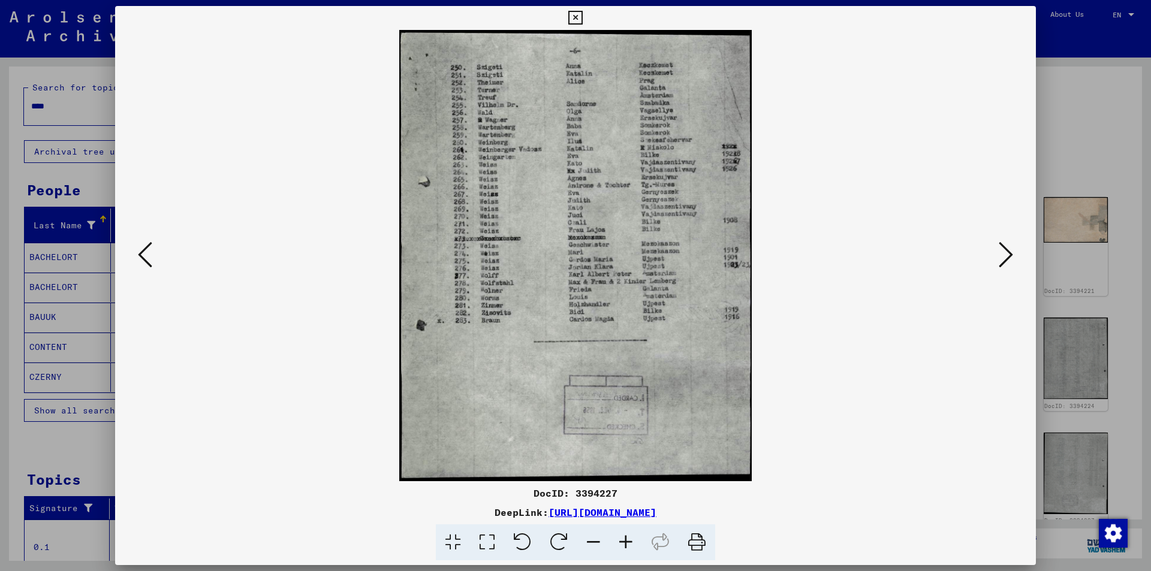
click at [484, 540] on icon at bounding box center [487, 543] width 34 height 37
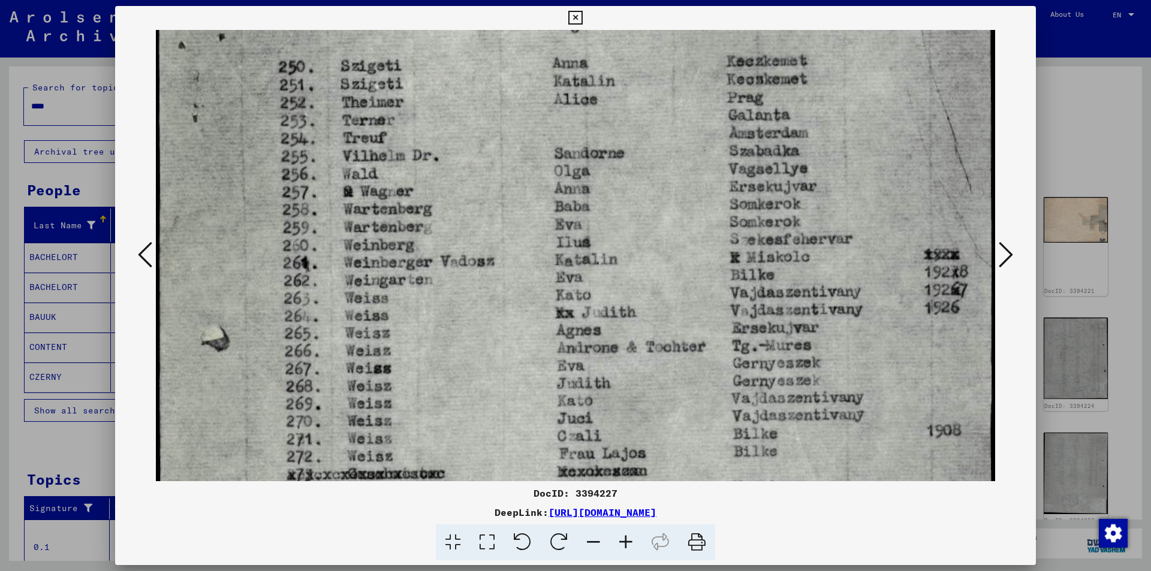
scroll to position [53, 0]
drag, startPoint x: 523, startPoint y: 431, endPoint x: 529, endPoint y: 378, distance: 53.7
click at [529, 378] on img at bounding box center [575, 515] width 839 height 1076
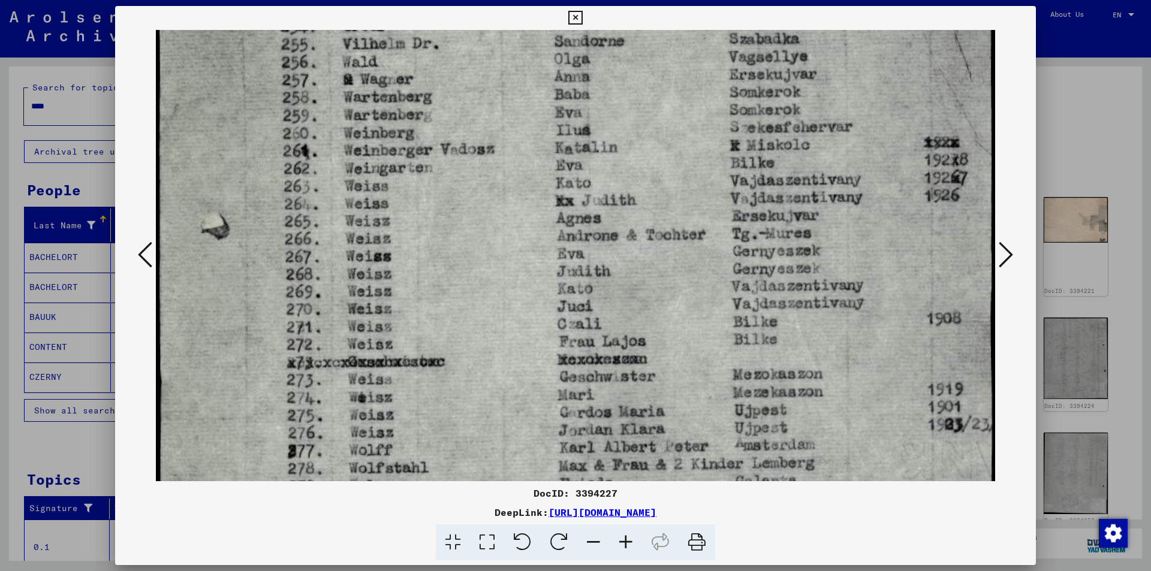
drag, startPoint x: 495, startPoint y: 366, endPoint x: 482, endPoint y: 255, distance: 112.4
click at [482, 255] on img at bounding box center [575, 403] width 839 height 1076
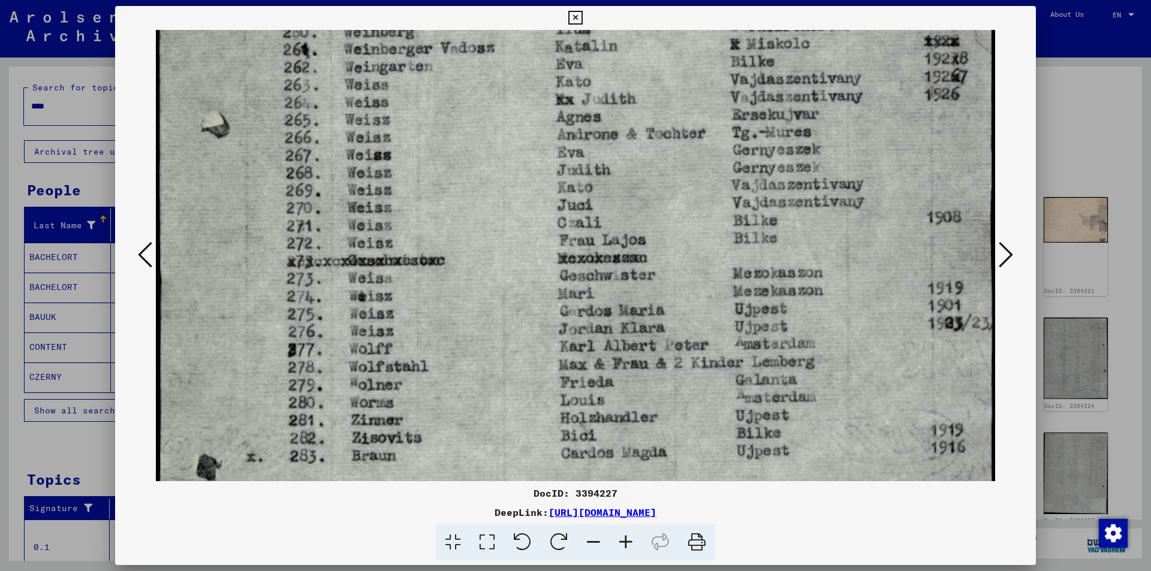
drag, startPoint x: 491, startPoint y: 347, endPoint x: 495, endPoint y: 258, distance: 88.9
click at [493, 246] on img at bounding box center [575, 302] width 839 height 1076
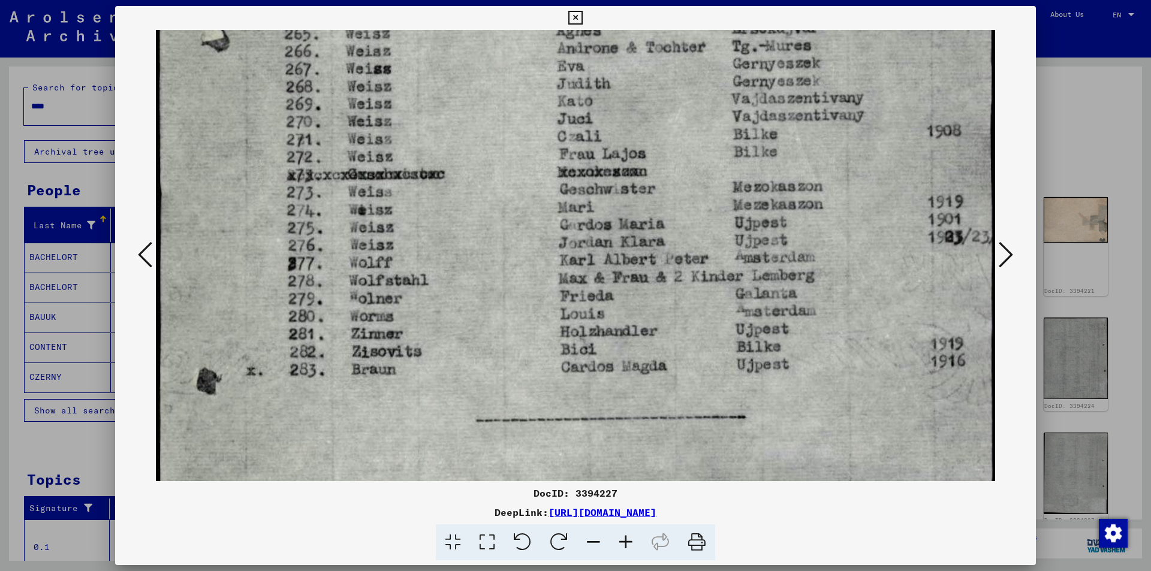
drag, startPoint x: 501, startPoint y: 366, endPoint x: 510, endPoint y: 282, distance: 83.8
click at [502, 279] on img at bounding box center [575, 215] width 839 height 1076
click at [1007, 251] on icon at bounding box center [1006, 254] width 14 height 29
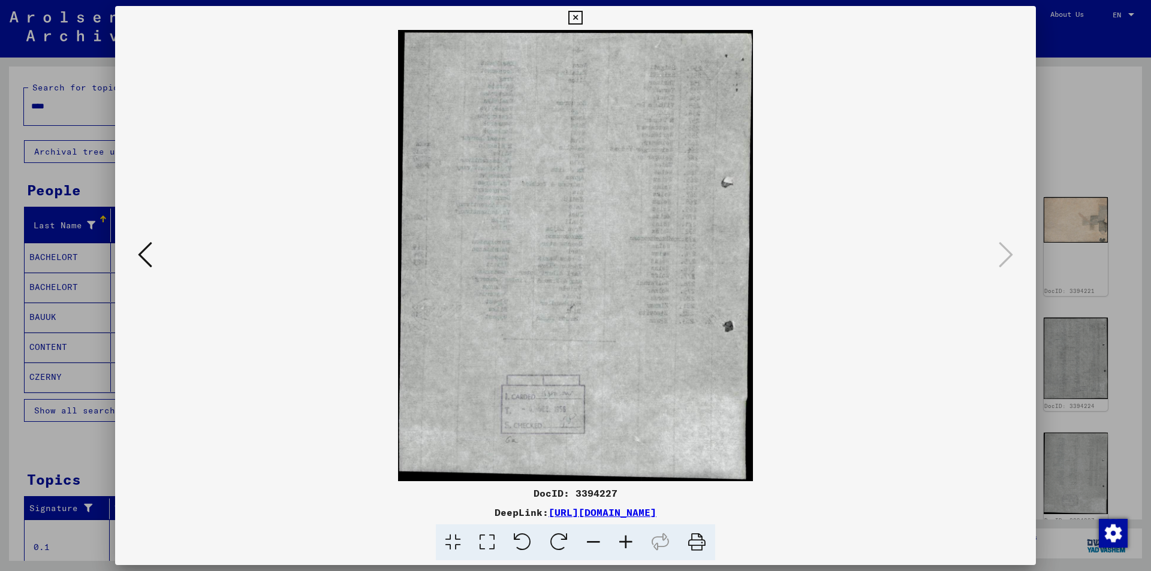
click at [577, 14] on icon at bounding box center [575, 18] width 14 height 14
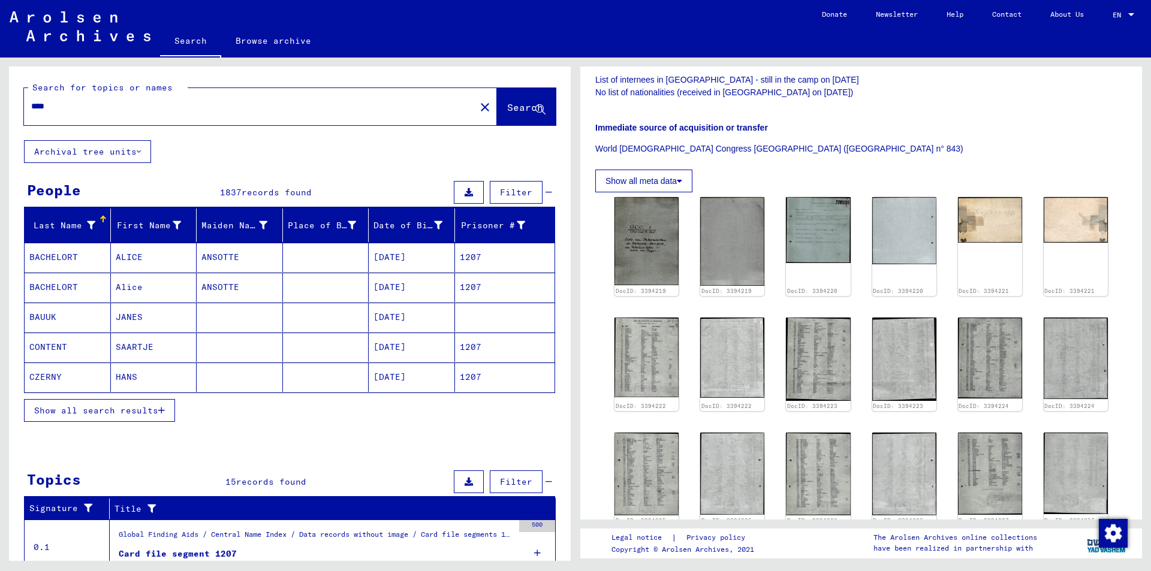
click at [53, 106] on input "****" at bounding box center [249, 106] width 437 height 13
type input "*"
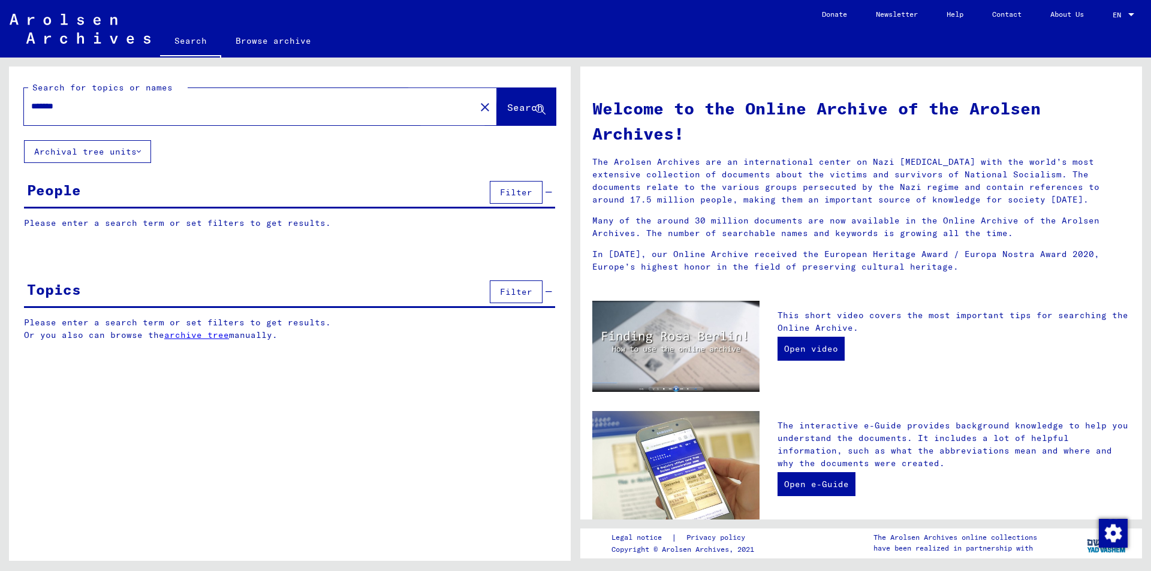
click at [507, 109] on span "Search" at bounding box center [525, 107] width 36 height 12
click at [79, 105] on input "*******" at bounding box center [246, 106] width 430 height 13
type input "*******"
click at [513, 111] on span "Search" at bounding box center [525, 107] width 36 height 12
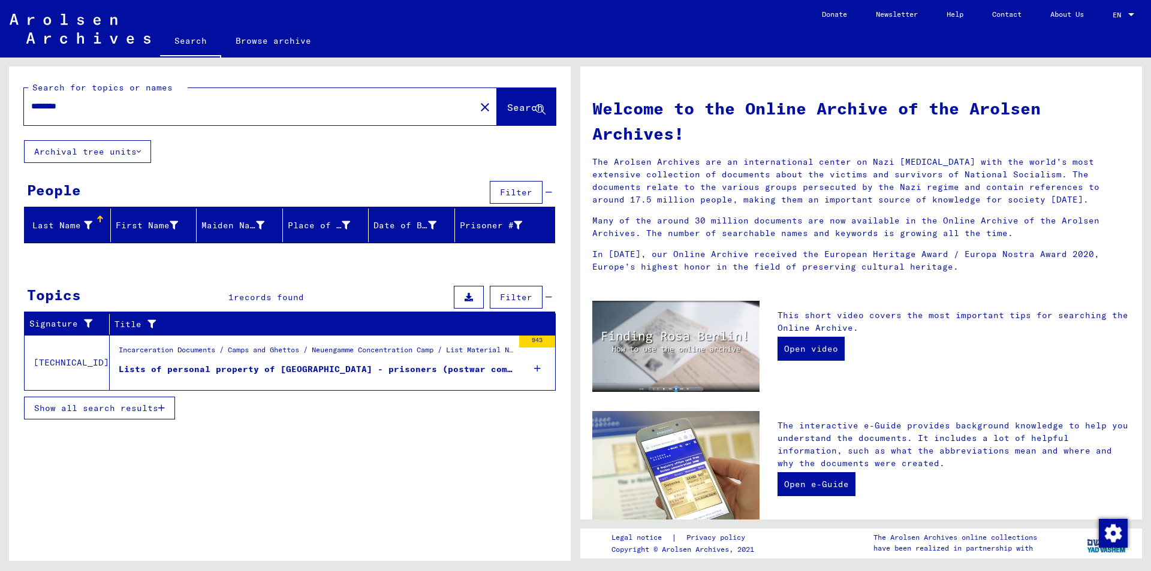
click at [221, 372] on div "Lists of personal property of [GEOGRAPHIC_DATA] - prisoners (postwar compilatio…" at bounding box center [316, 369] width 395 height 13
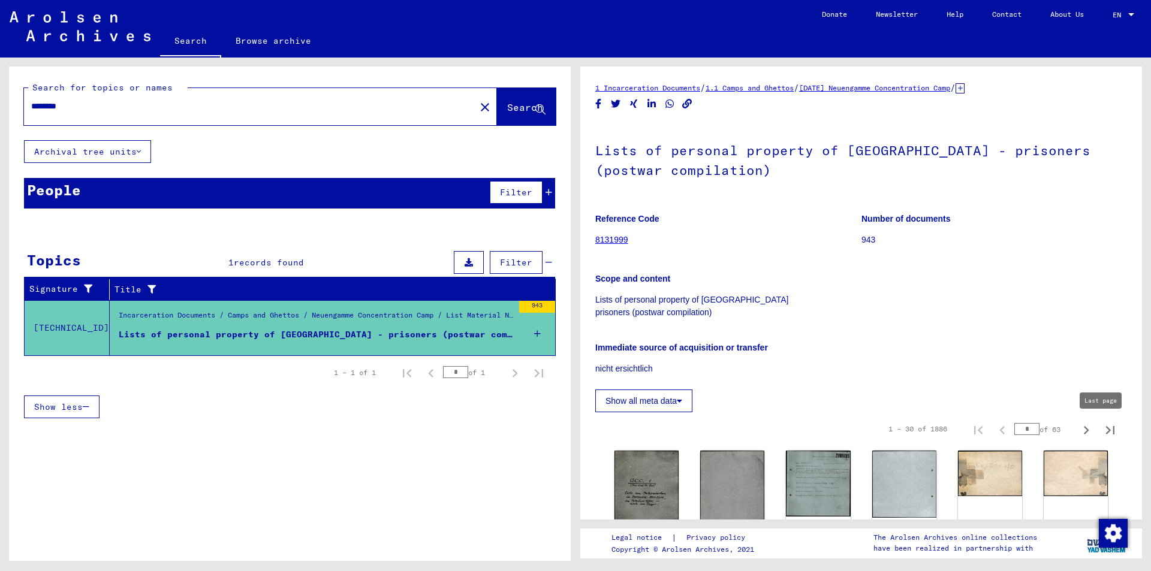
click at [1103, 429] on icon "Last page" at bounding box center [1110, 430] width 17 height 17
type input "**"
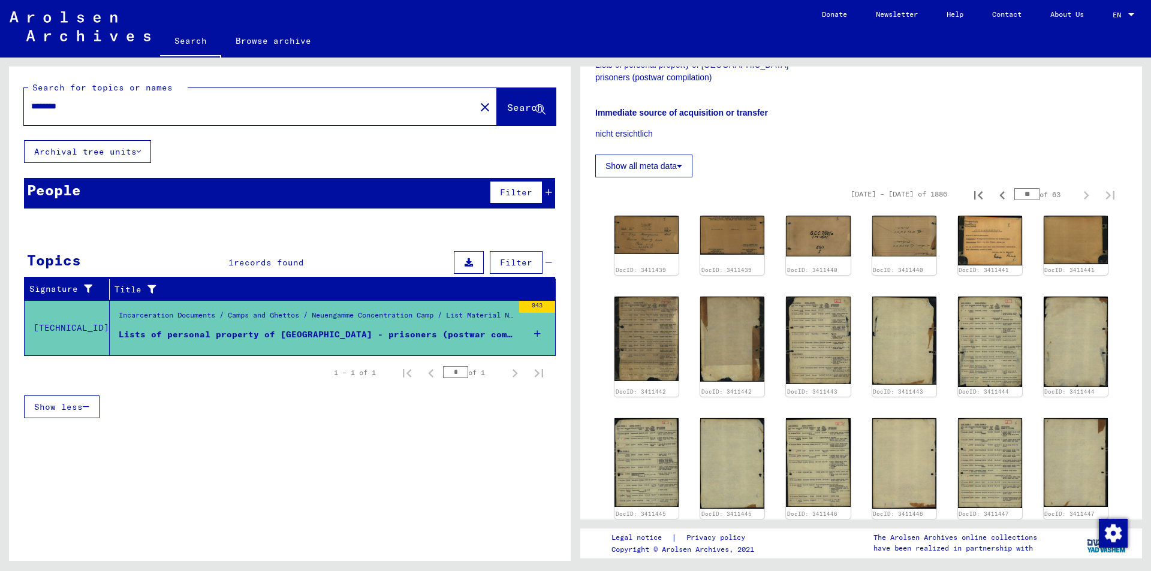
scroll to position [360, 0]
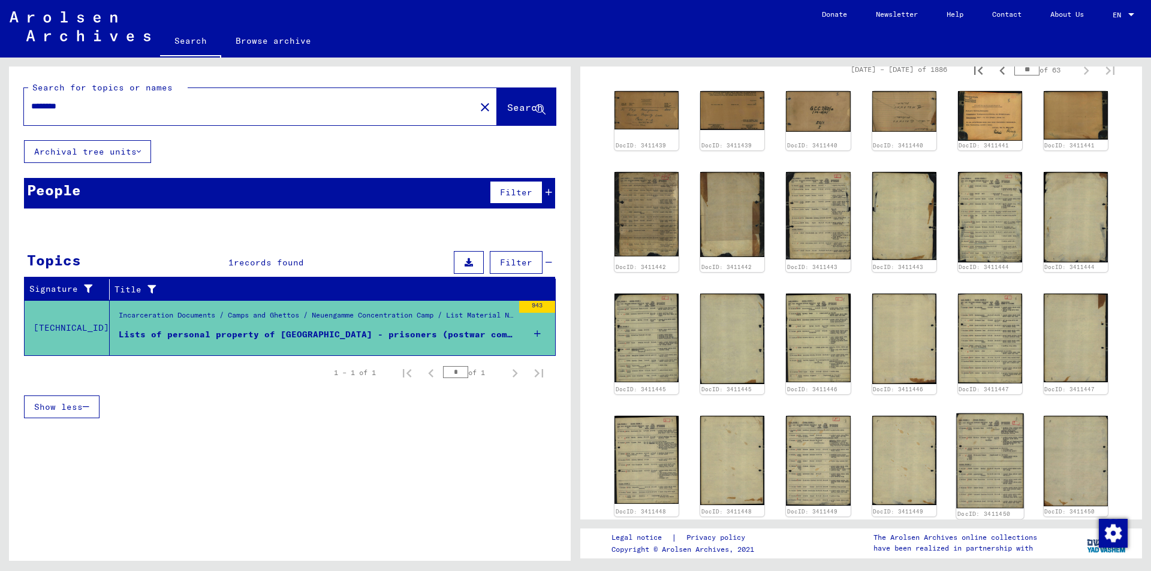
click at [982, 446] on img at bounding box center [990, 461] width 68 height 95
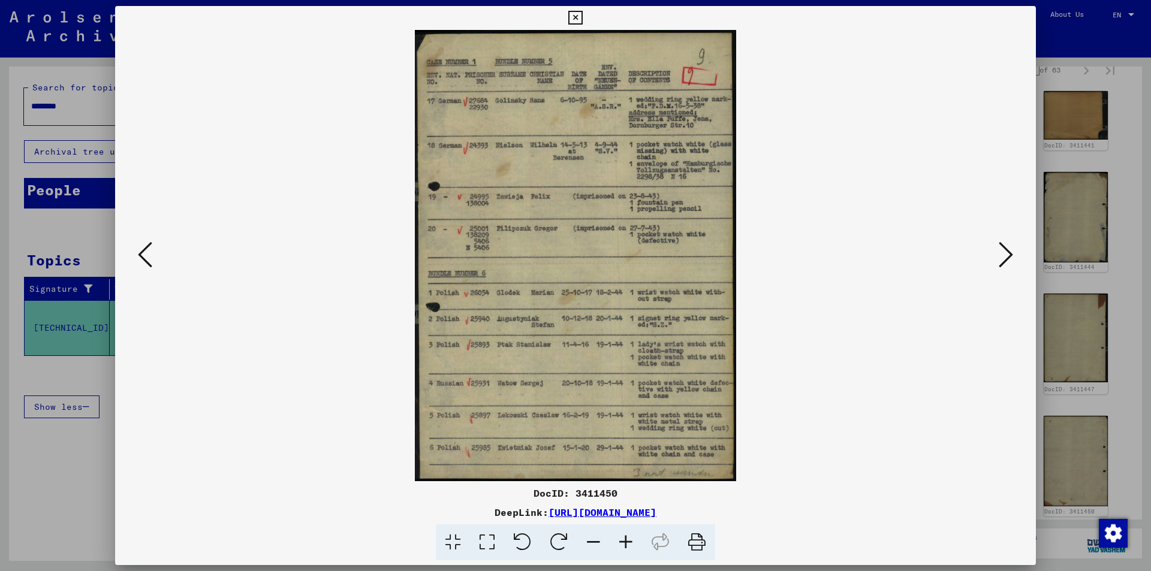
click at [1007, 246] on icon at bounding box center [1006, 254] width 14 height 29
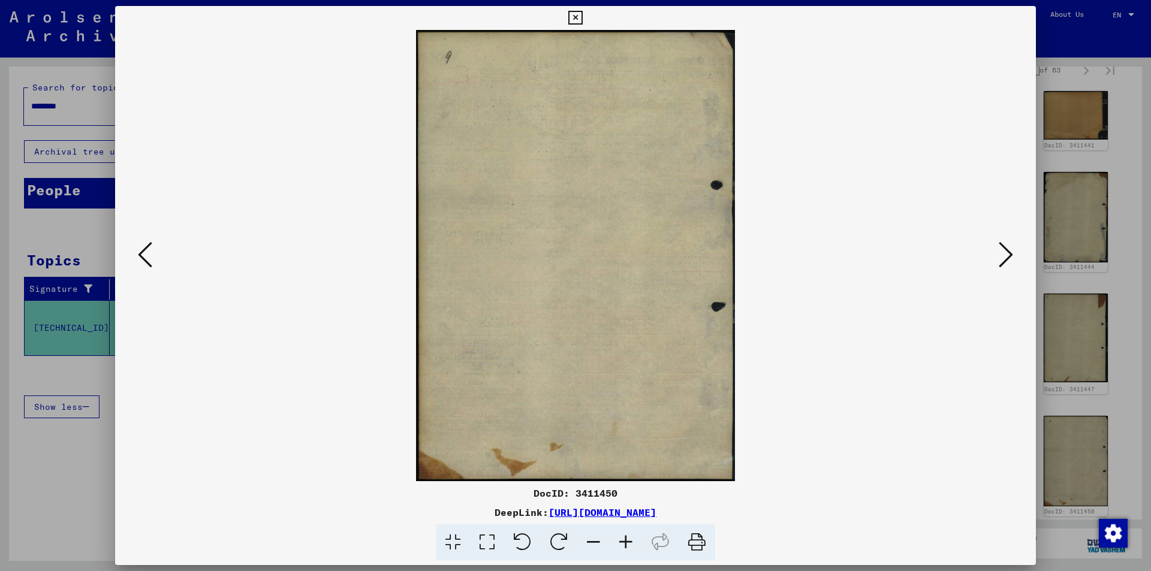
click at [1007, 251] on icon at bounding box center [1006, 254] width 14 height 29
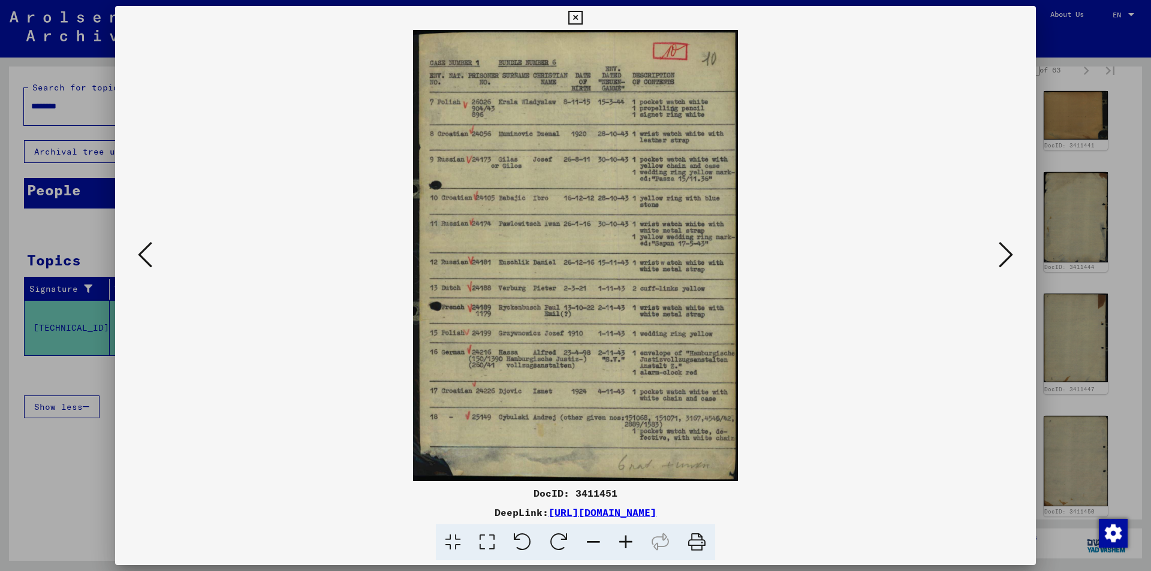
click at [1007, 252] on icon at bounding box center [1006, 254] width 14 height 29
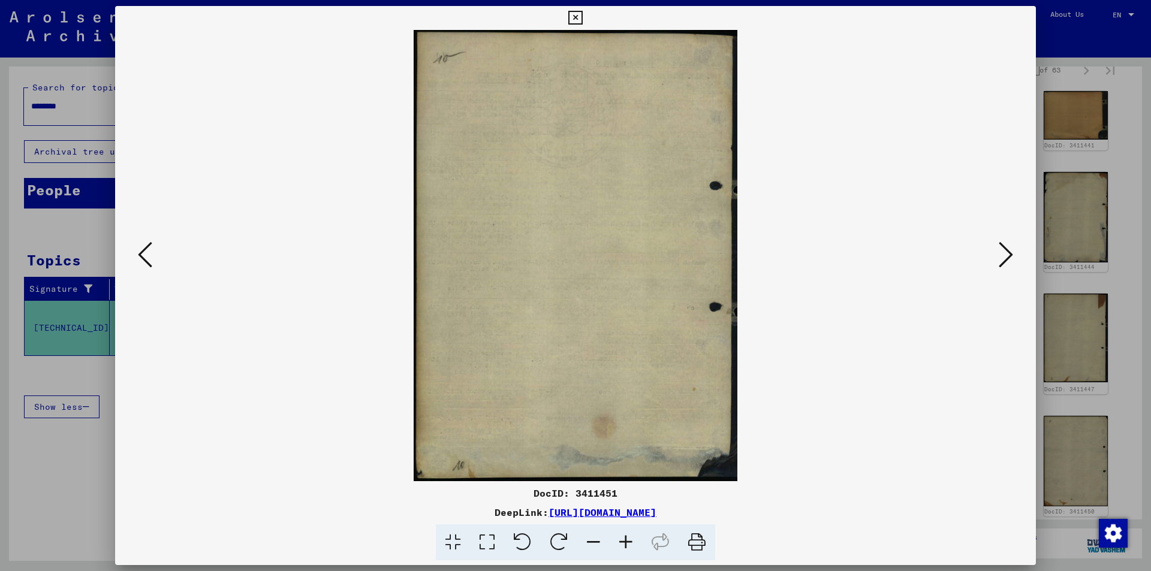
click at [1007, 252] on icon at bounding box center [1006, 254] width 14 height 29
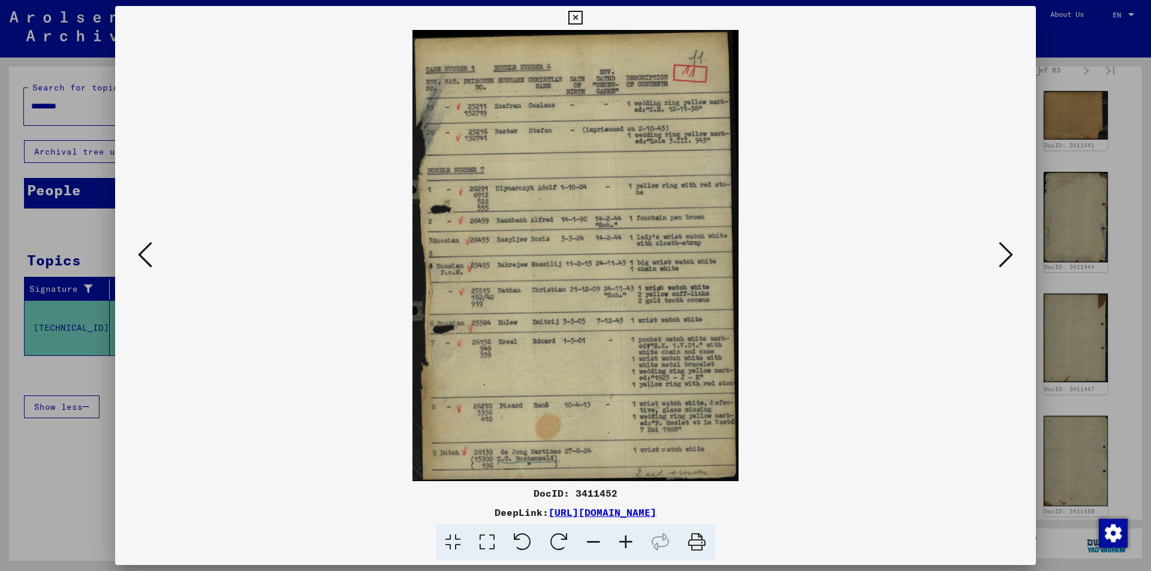
click at [1007, 252] on icon at bounding box center [1006, 254] width 14 height 29
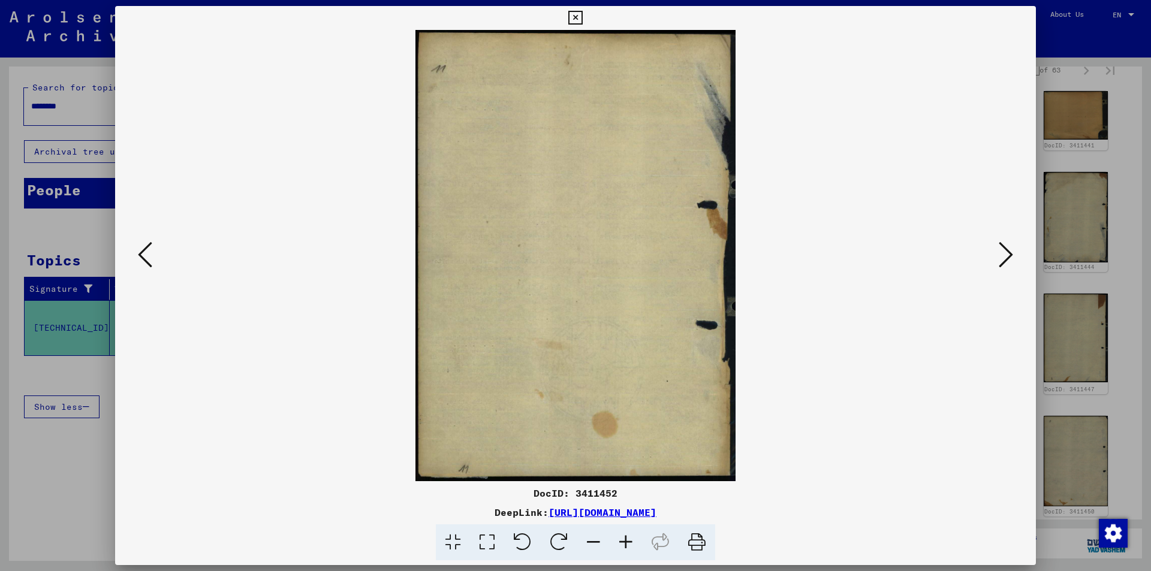
click at [578, 17] on icon at bounding box center [575, 18] width 14 height 14
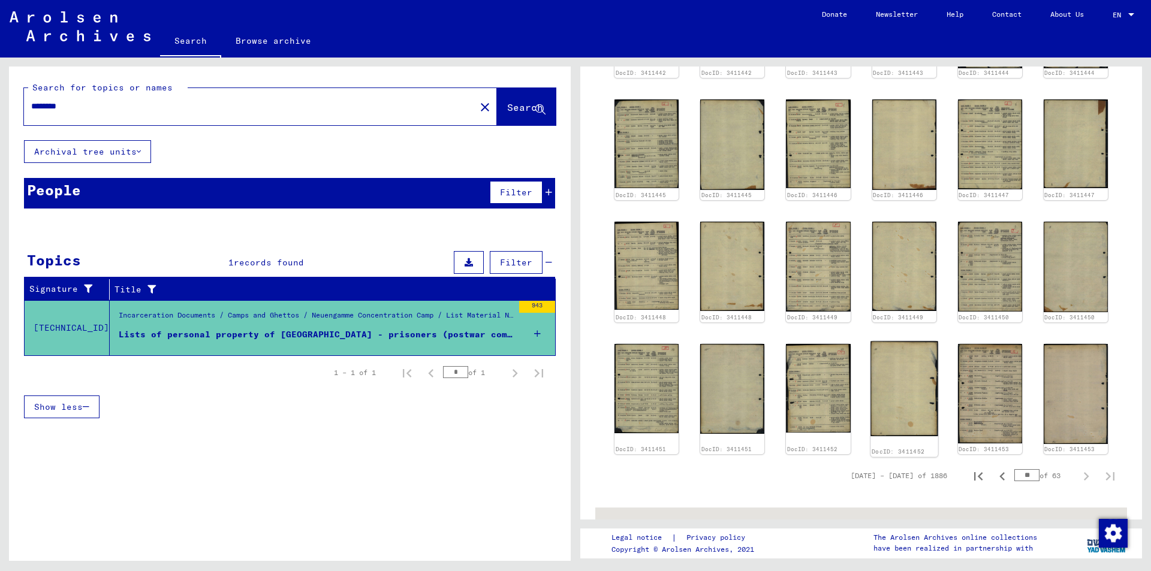
scroll to position [600, 0]
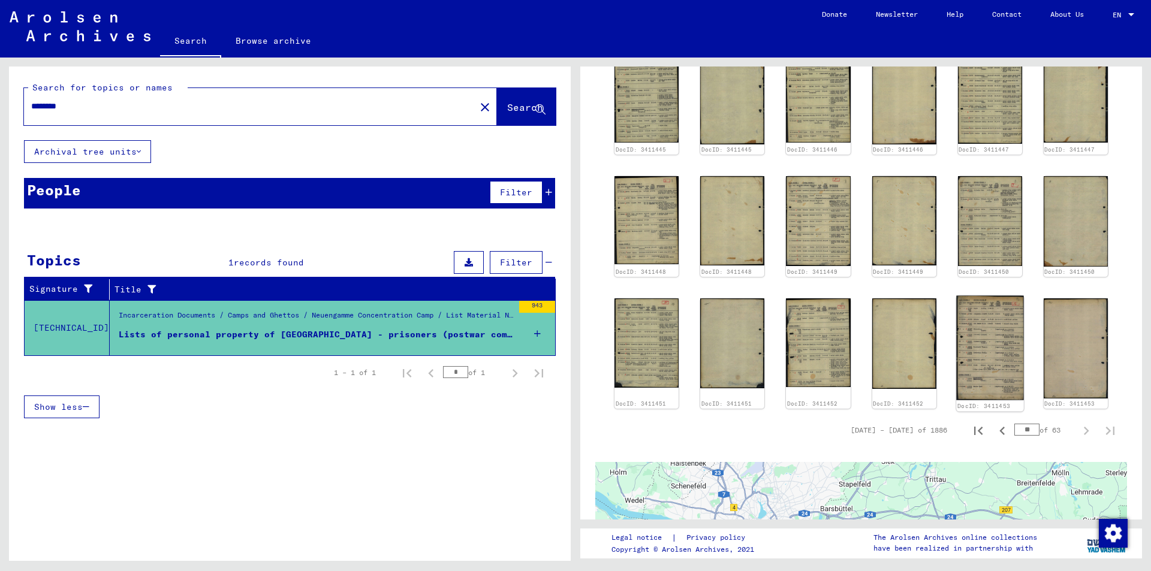
click at [973, 348] on img at bounding box center [990, 348] width 68 height 105
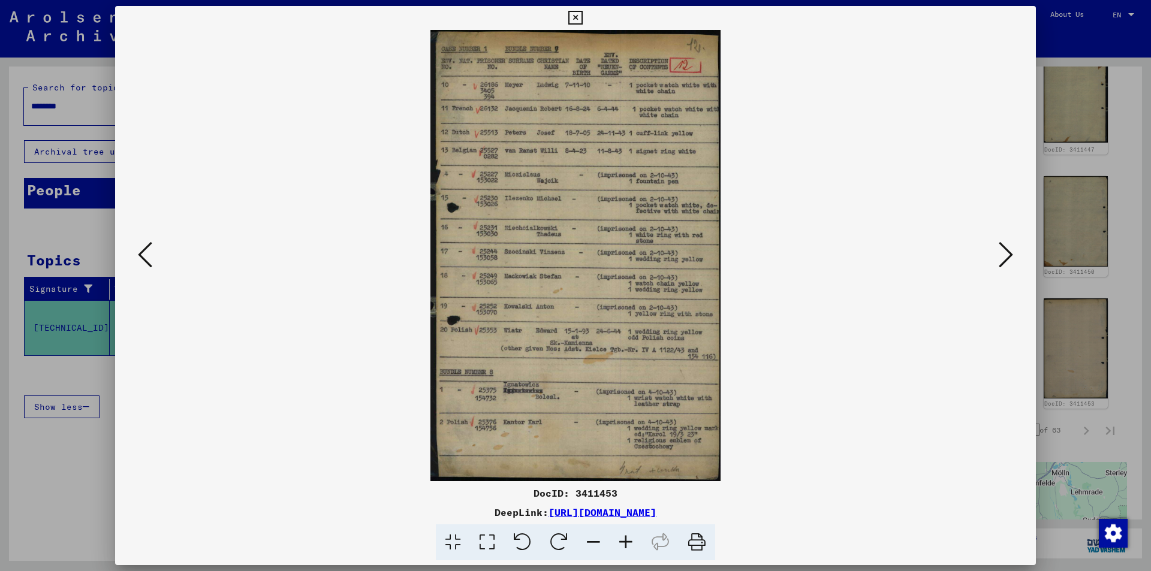
click at [154, 251] on button at bounding box center [145, 256] width 22 height 34
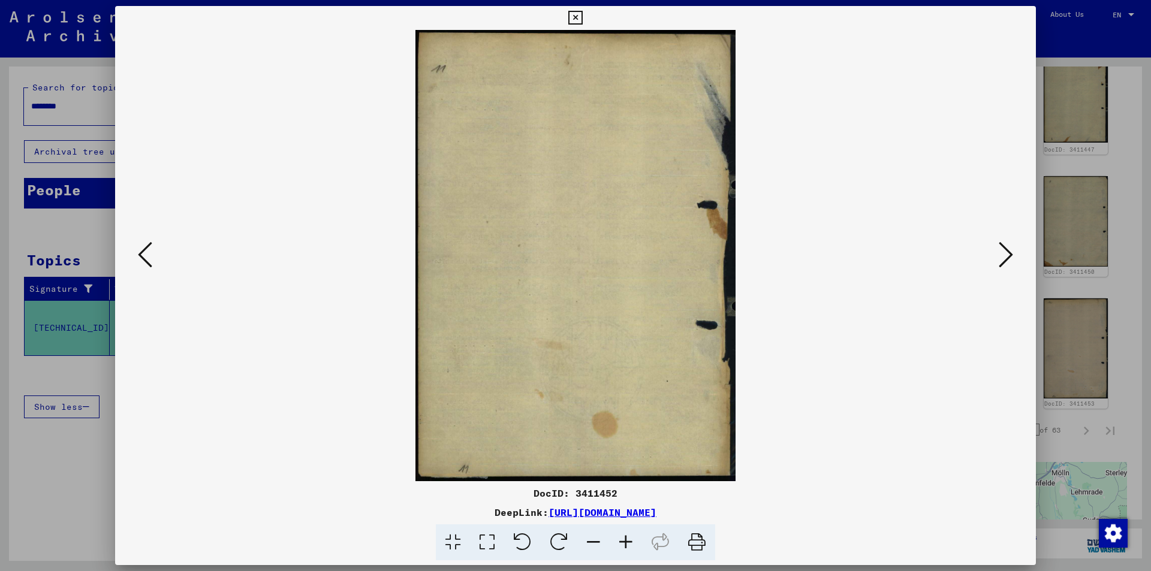
click at [152, 251] on icon at bounding box center [145, 254] width 14 height 29
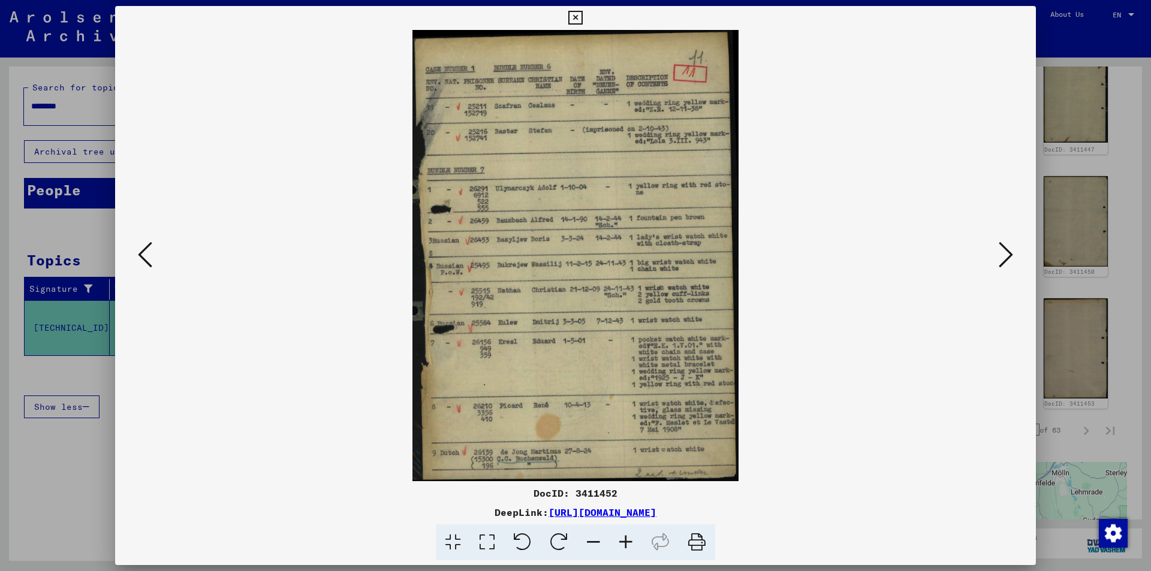
click at [151, 249] on icon at bounding box center [145, 254] width 14 height 29
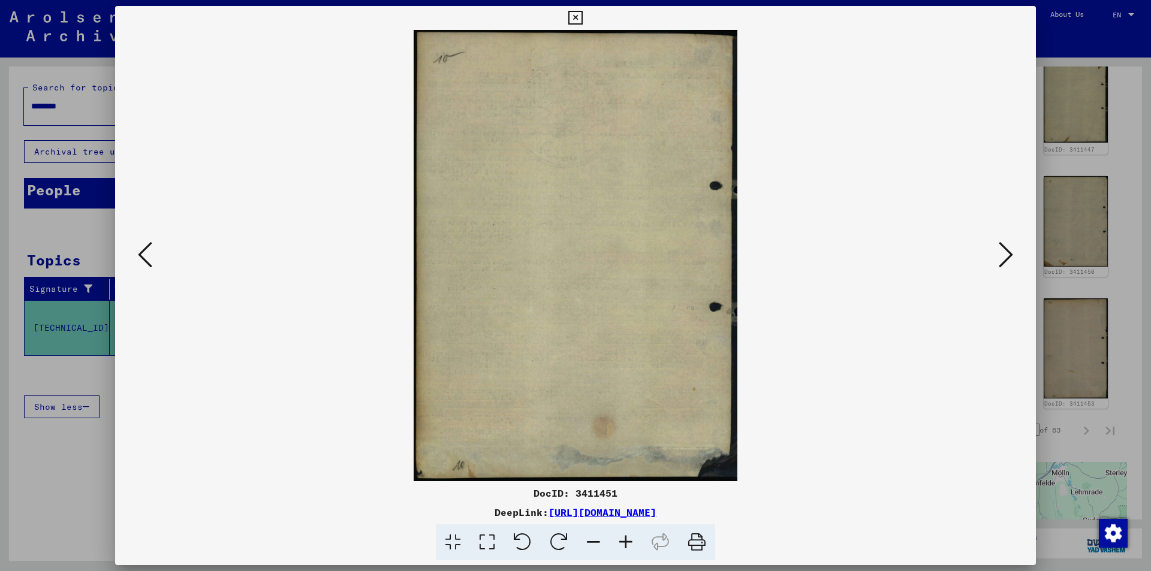
click at [151, 249] on icon at bounding box center [145, 254] width 14 height 29
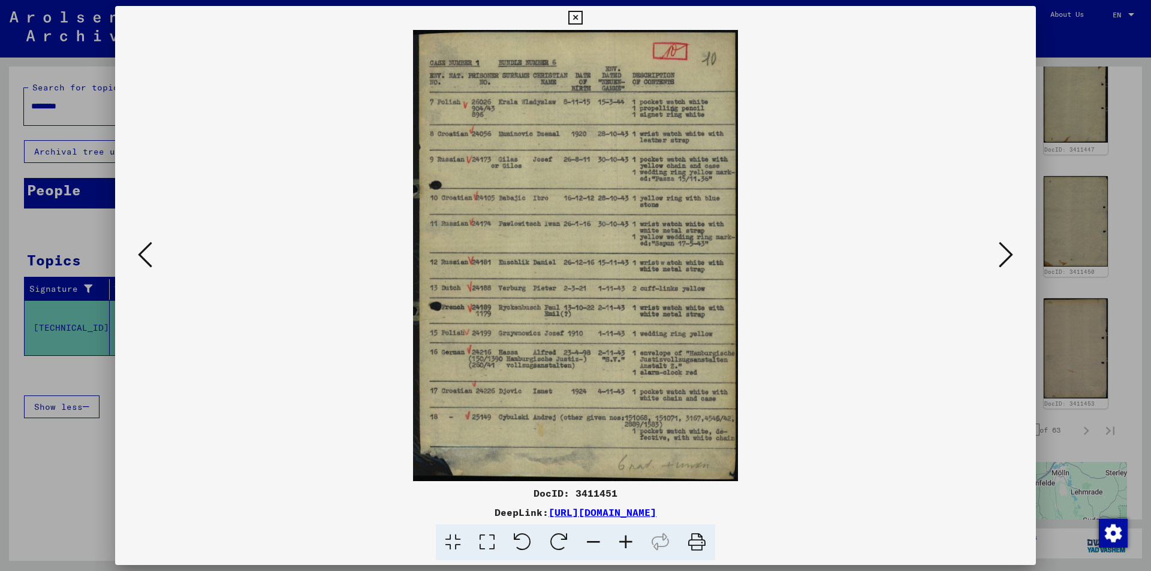
click at [151, 249] on icon at bounding box center [145, 254] width 14 height 29
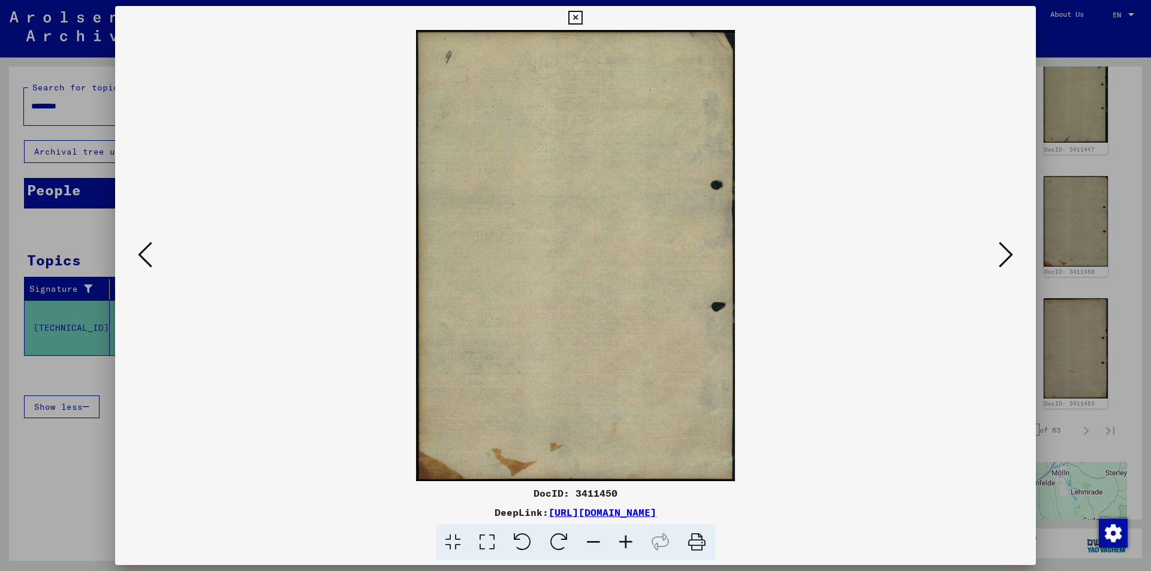
click at [151, 249] on icon at bounding box center [145, 254] width 14 height 29
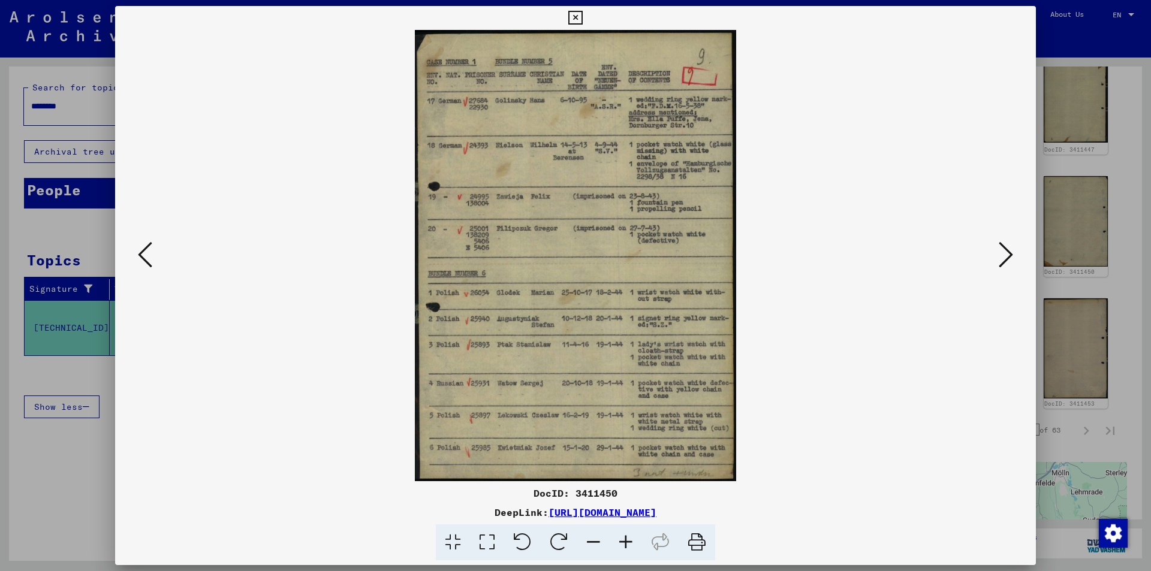
click at [151, 249] on icon at bounding box center [145, 254] width 14 height 29
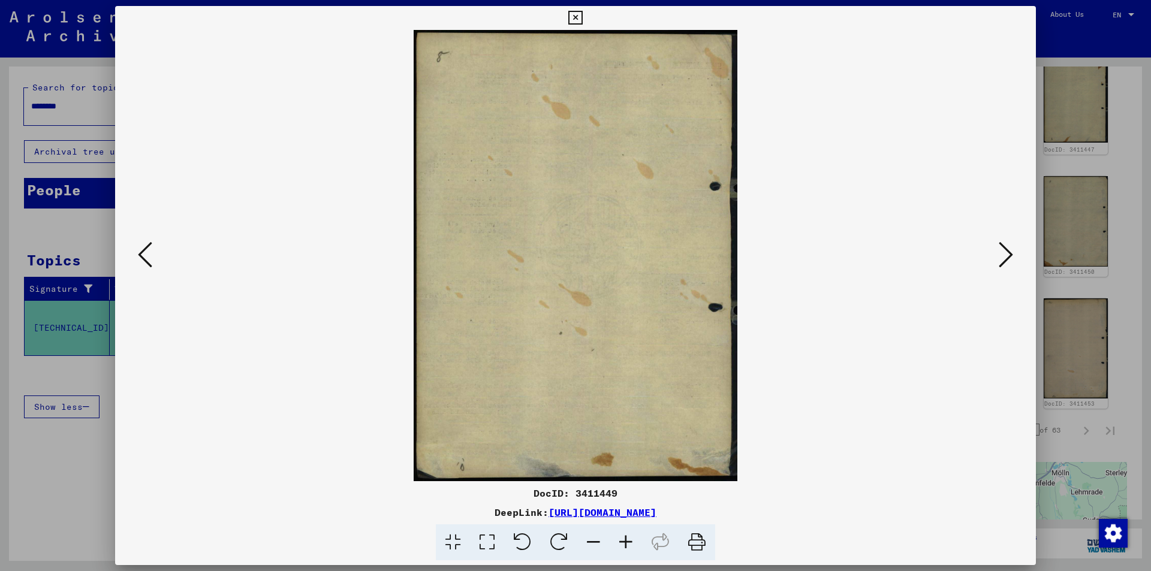
click at [151, 248] on icon at bounding box center [145, 254] width 14 height 29
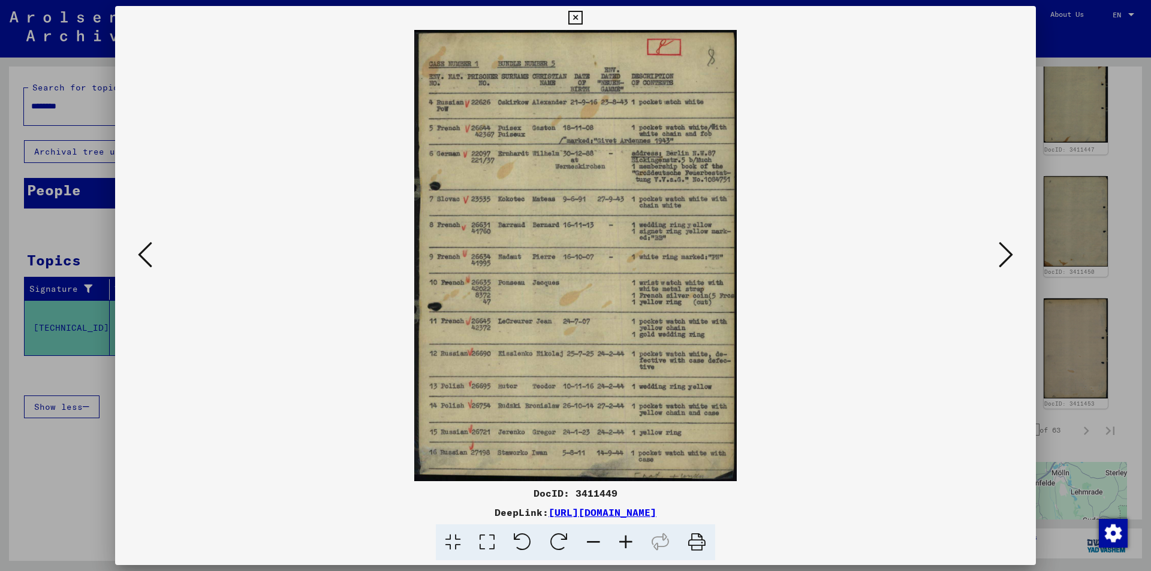
click at [151, 248] on icon at bounding box center [145, 254] width 14 height 29
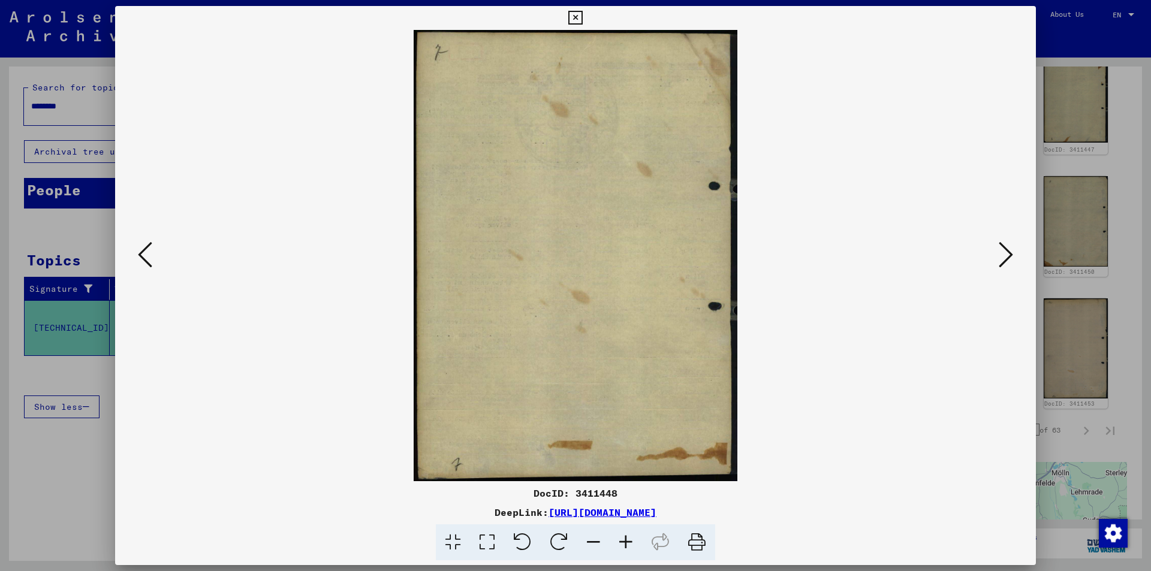
click at [151, 248] on icon at bounding box center [145, 254] width 14 height 29
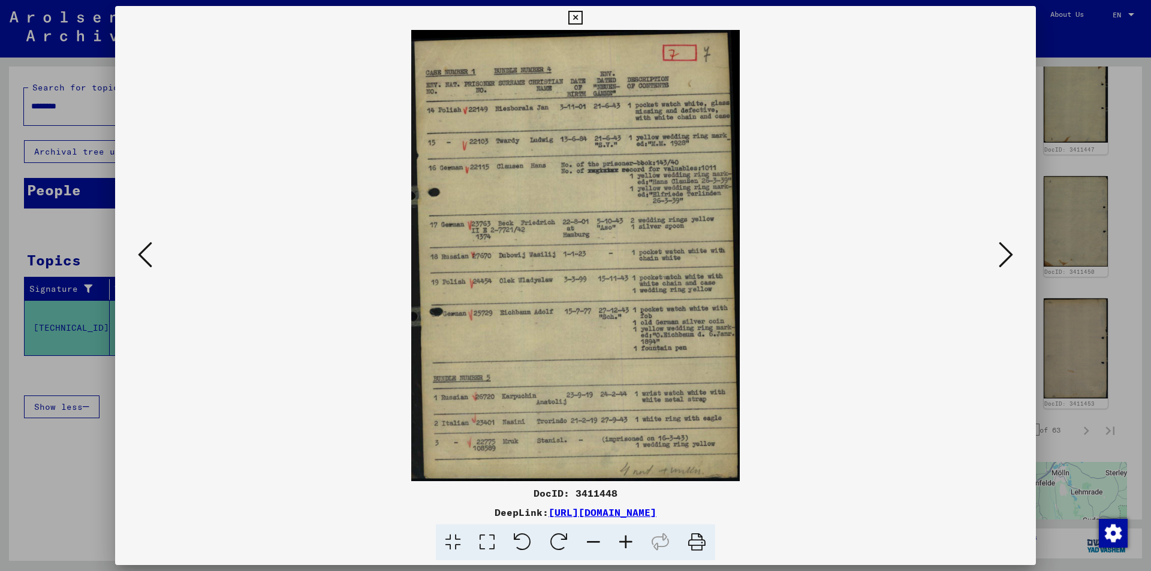
click at [151, 248] on icon at bounding box center [145, 254] width 14 height 29
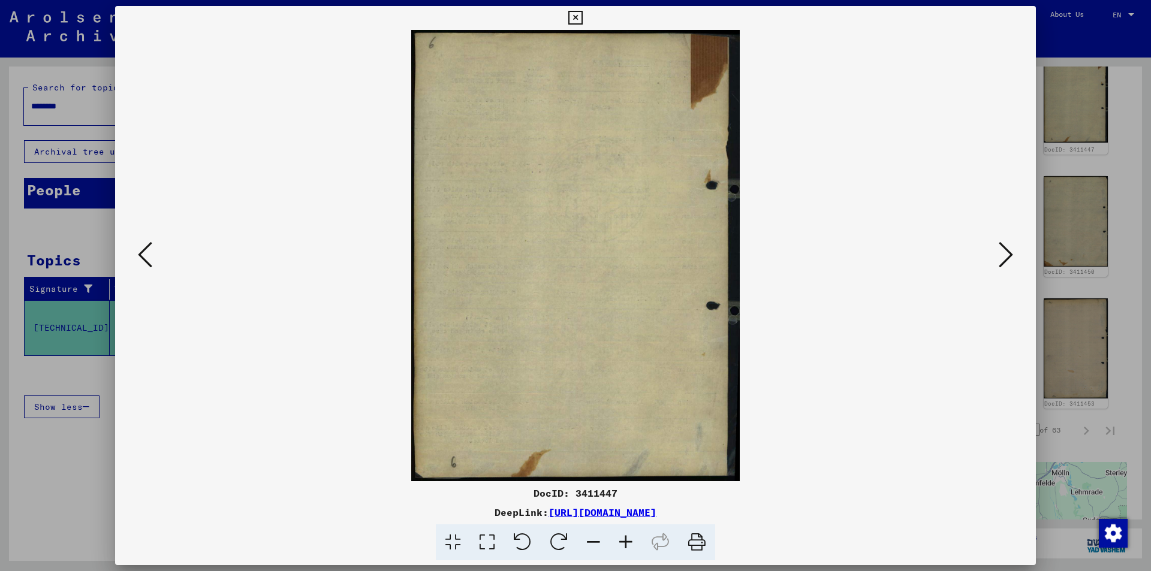
click at [151, 248] on icon at bounding box center [145, 254] width 14 height 29
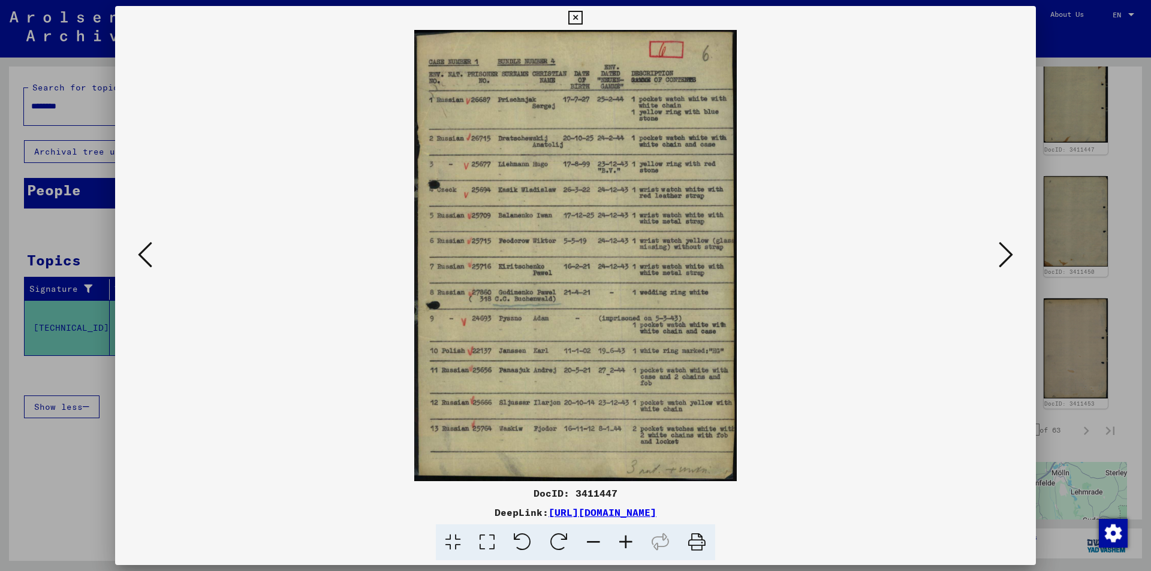
click at [151, 248] on icon at bounding box center [145, 254] width 14 height 29
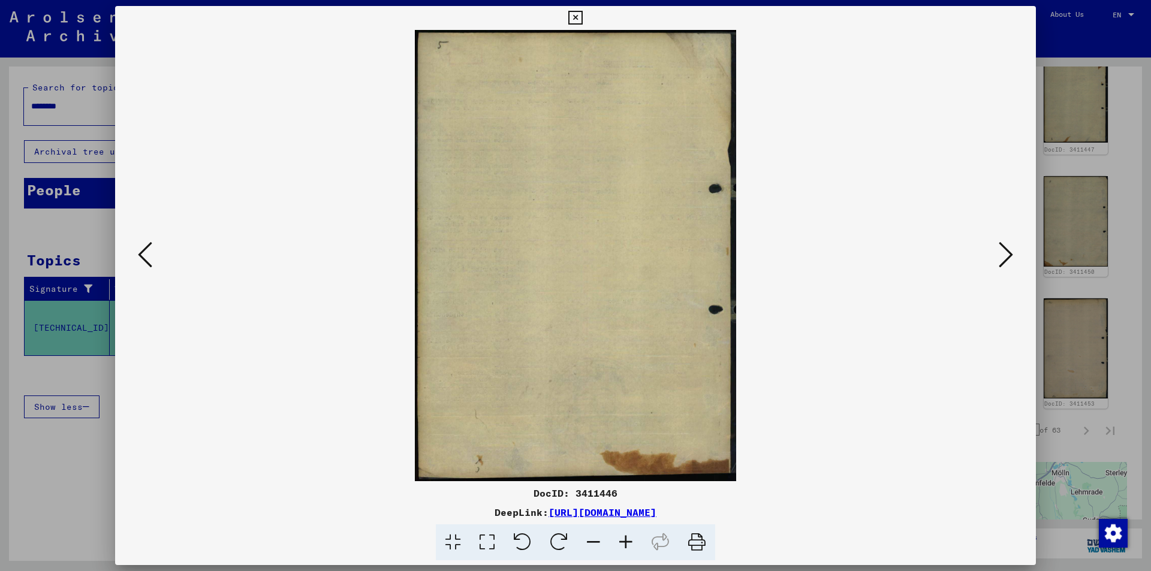
click at [151, 248] on icon at bounding box center [145, 254] width 14 height 29
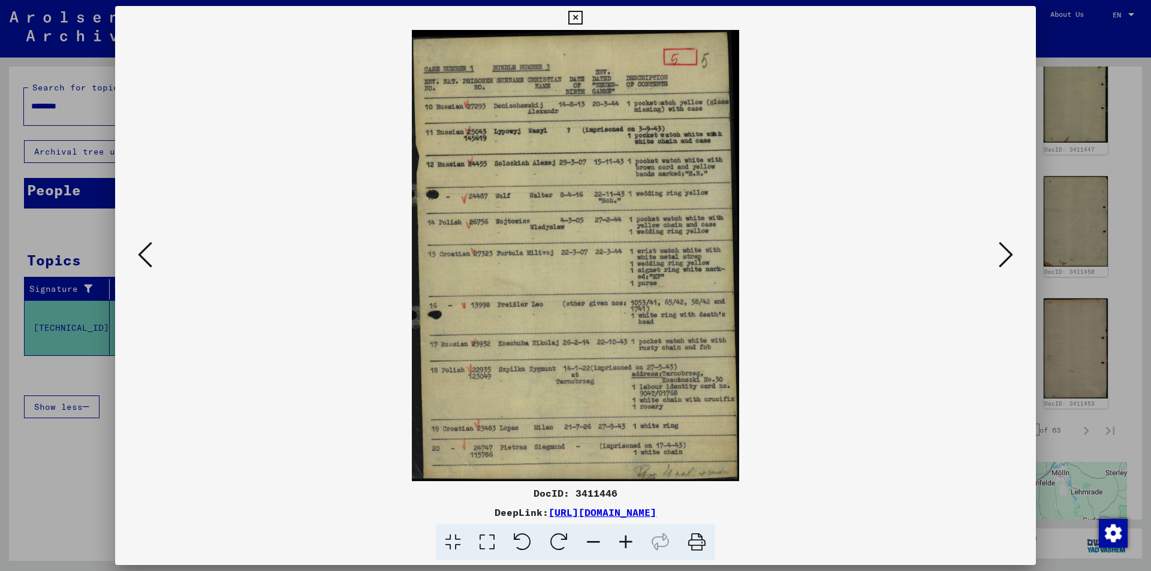
click at [151, 248] on icon at bounding box center [145, 254] width 14 height 29
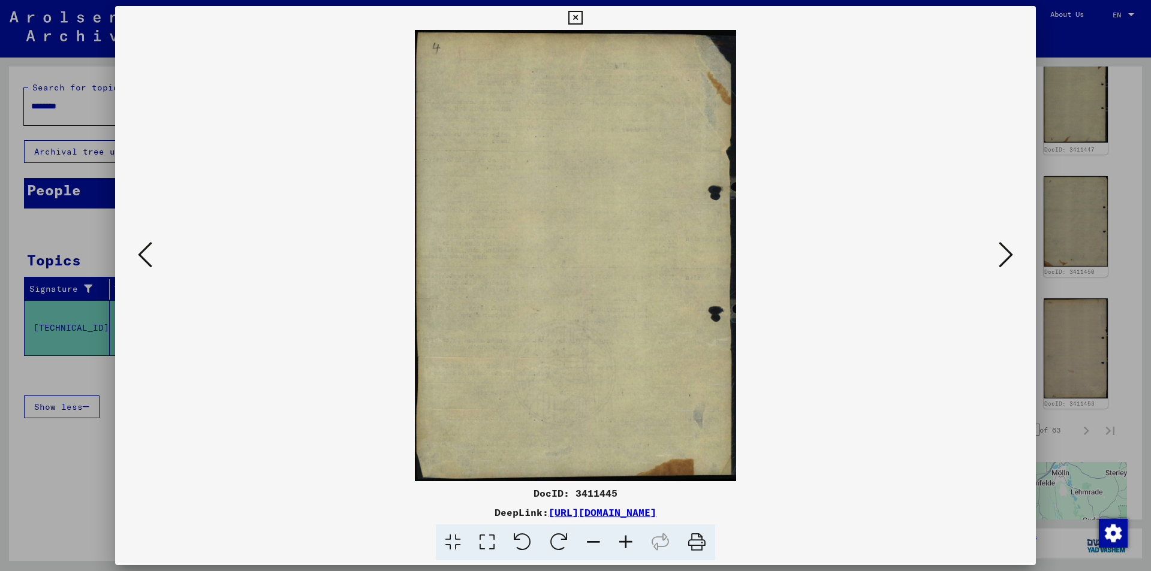
click at [151, 248] on icon at bounding box center [145, 254] width 14 height 29
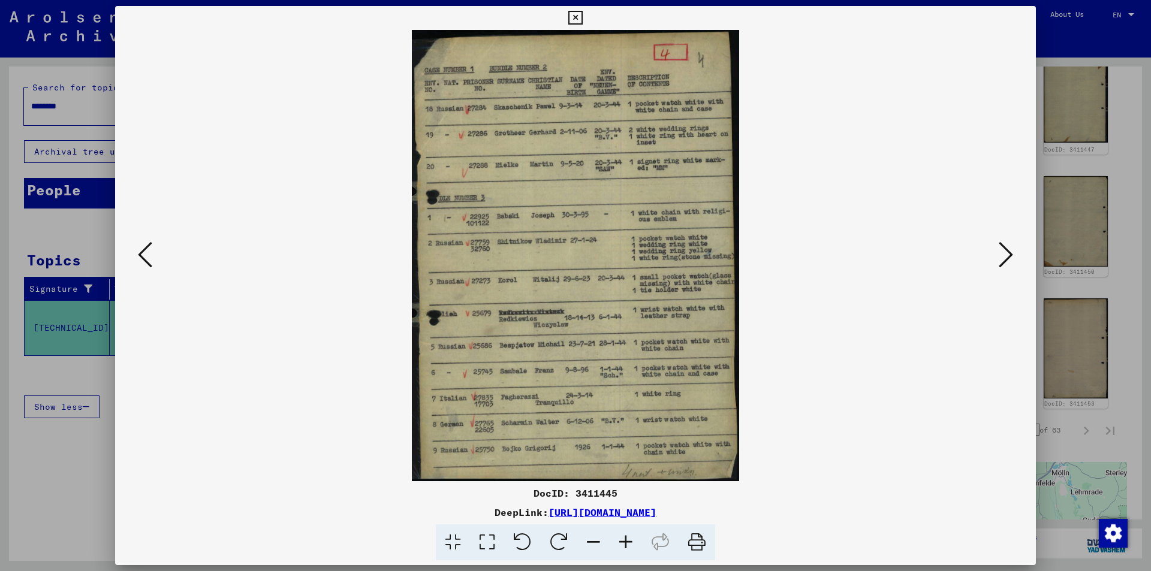
click at [151, 248] on icon at bounding box center [145, 254] width 14 height 29
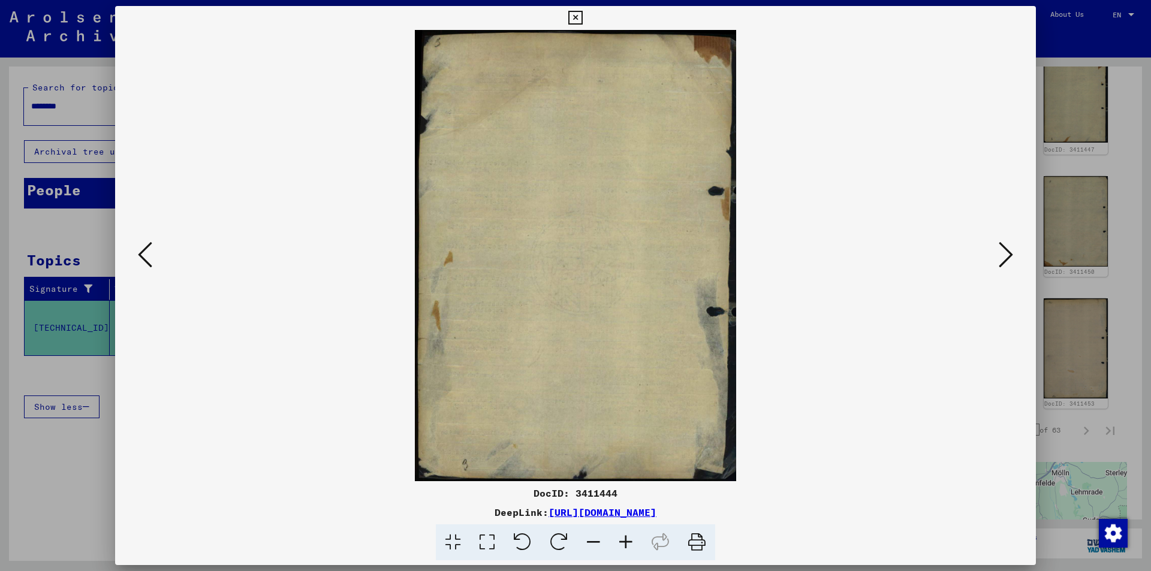
click at [151, 248] on icon at bounding box center [145, 254] width 14 height 29
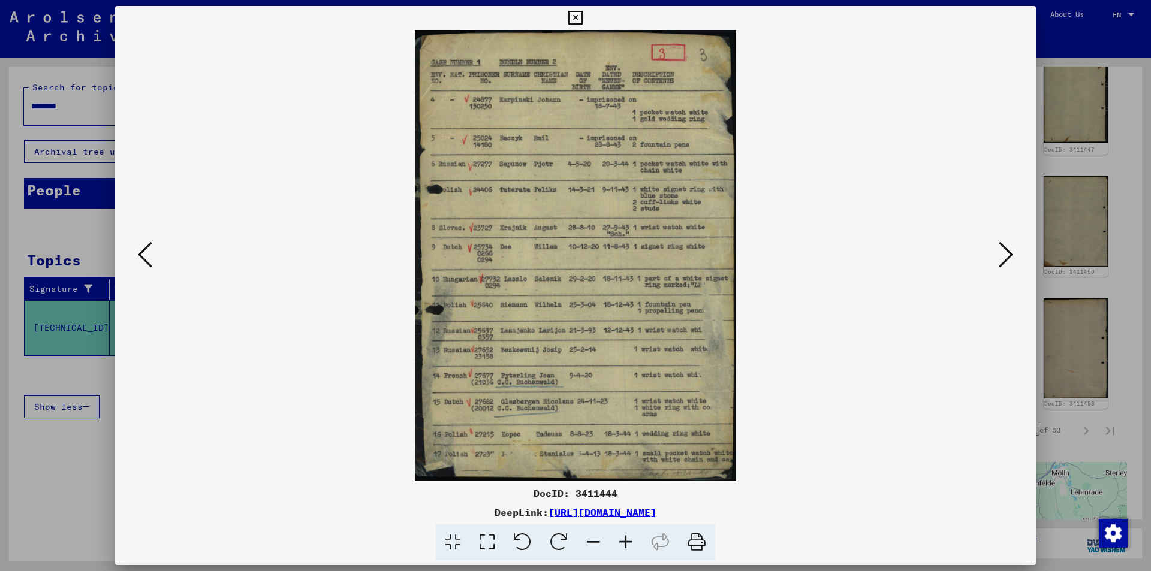
click at [151, 248] on icon at bounding box center [145, 254] width 14 height 29
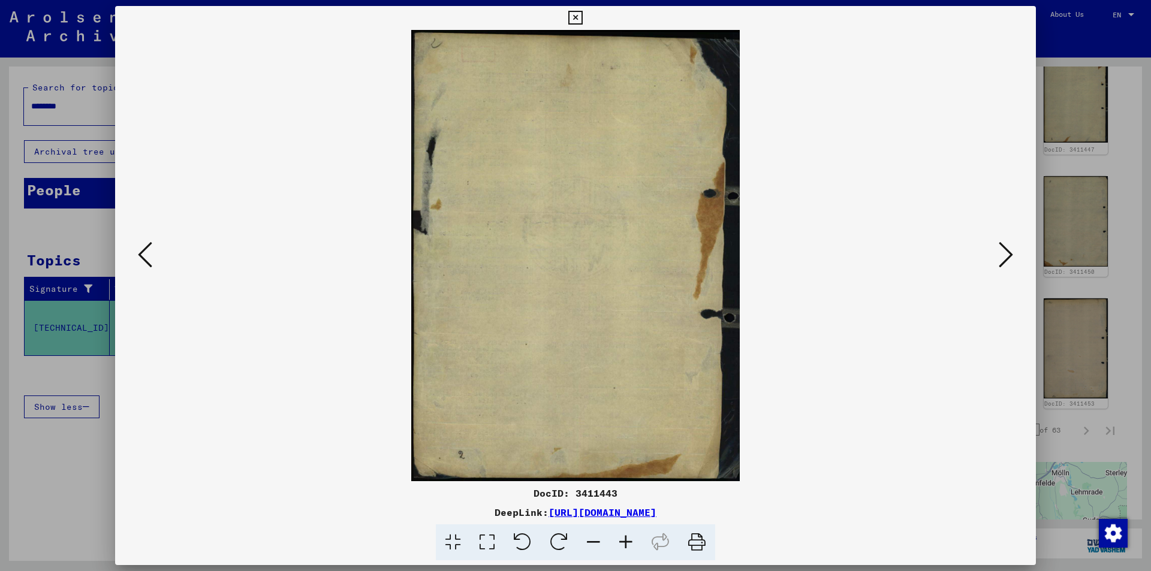
click at [151, 248] on icon at bounding box center [145, 254] width 14 height 29
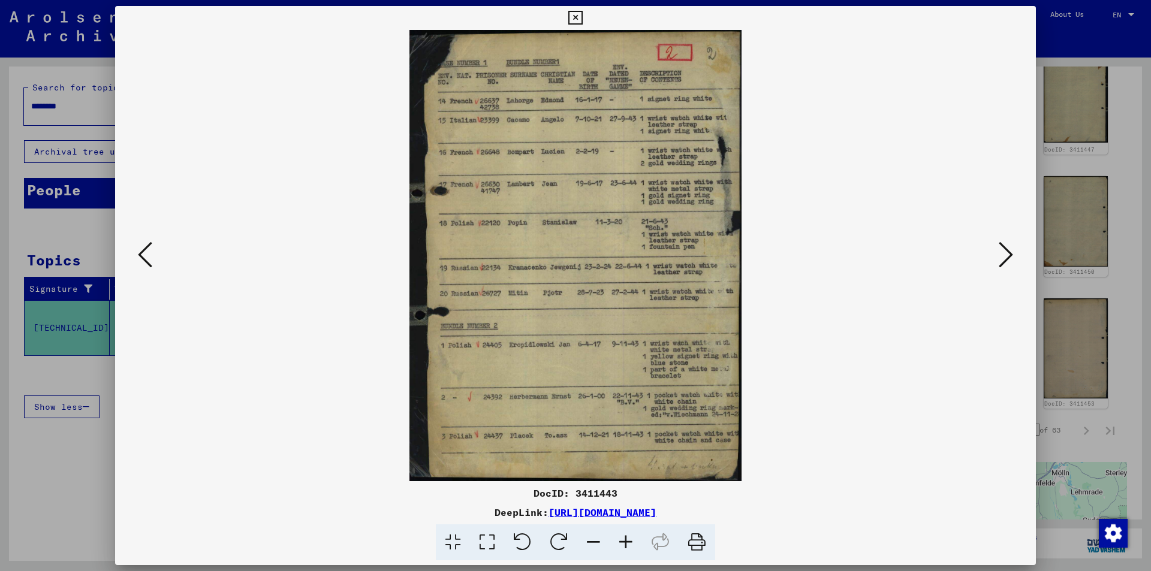
click at [151, 248] on icon at bounding box center [145, 254] width 14 height 29
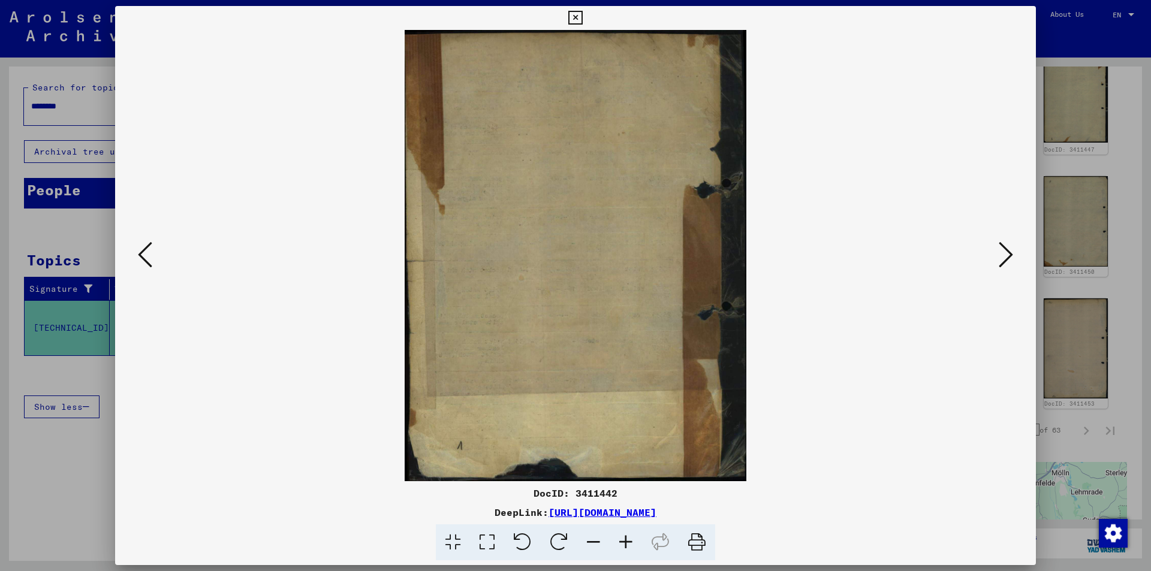
click at [151, 248] on icon at bounding box center [145, 254] width 14 height 29
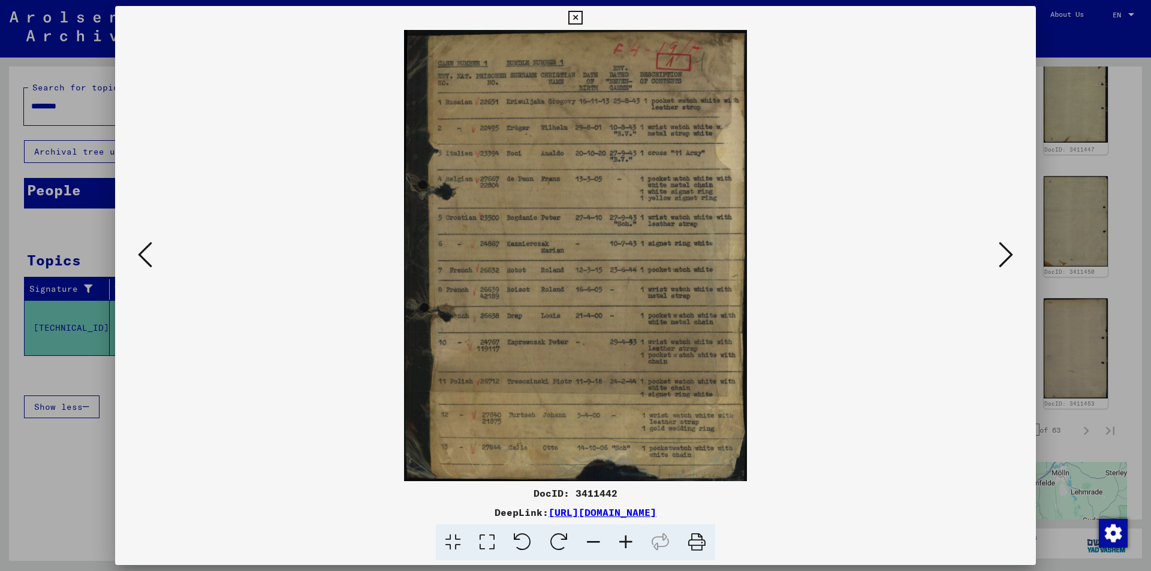
click at [151, 248] on icon at bounding box center [145, 254] width 14 height 29
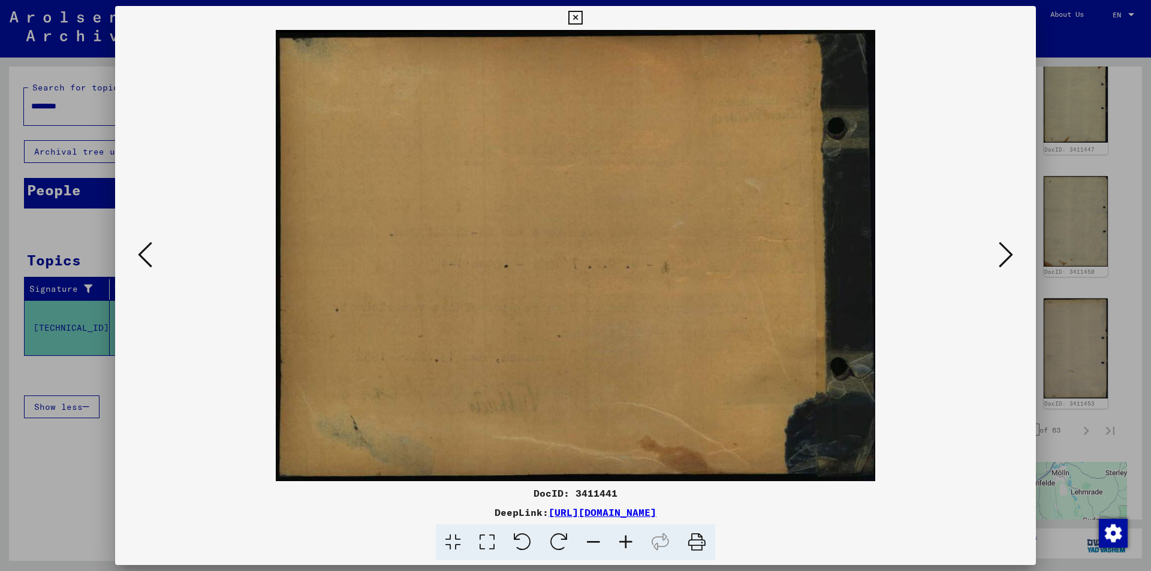
click at [151, 248] on icon at bounding box center [145, 254] width 14 height 29
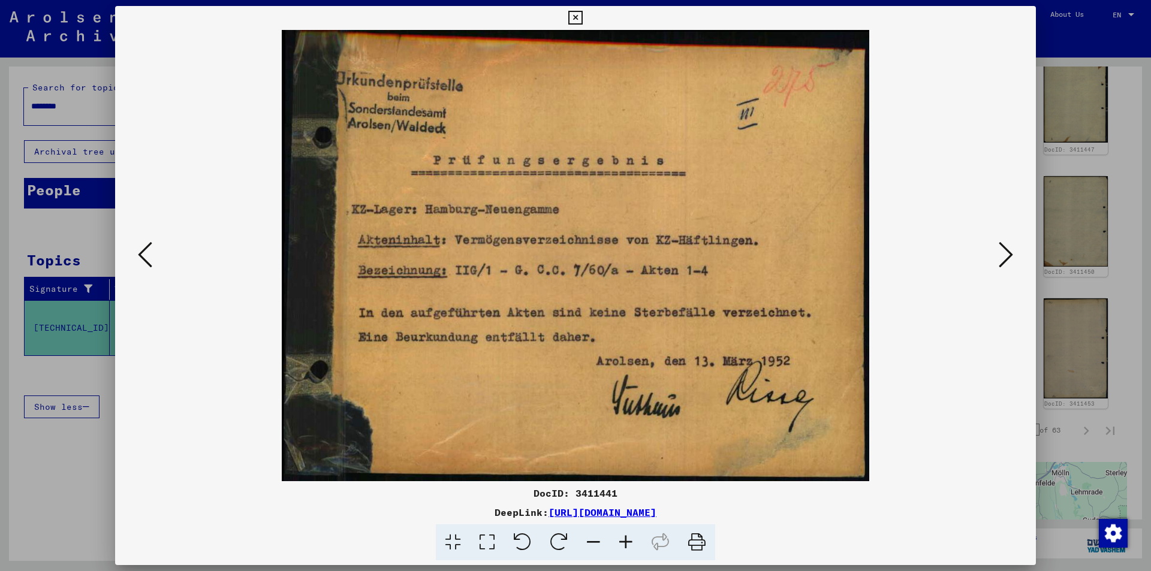
click at [151, 248] on icon at bounding box center [145, 254] width 14 height 29
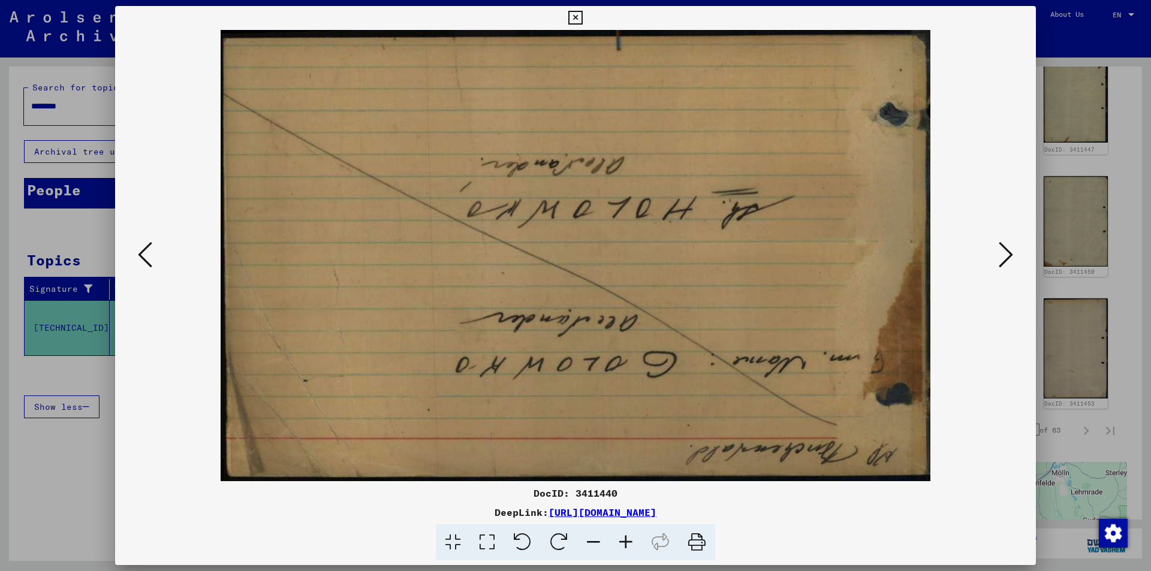
click at [151, 248] on icon at bounding box center [145, 254] width 14 height 29
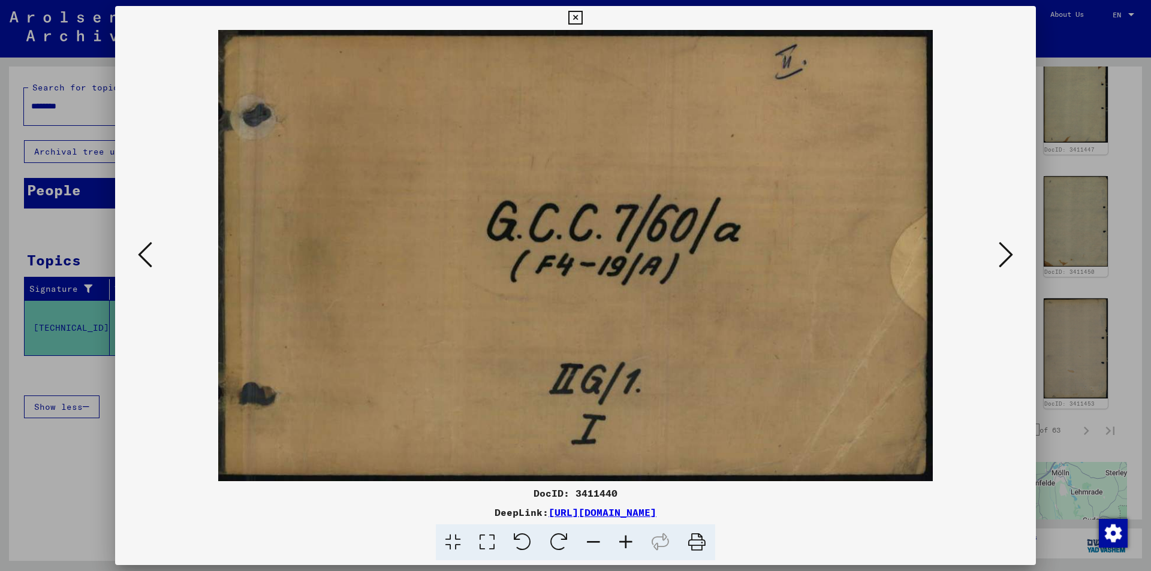
click at [151, 248] on icon at bounding box center [145, 254] width 14 height 29
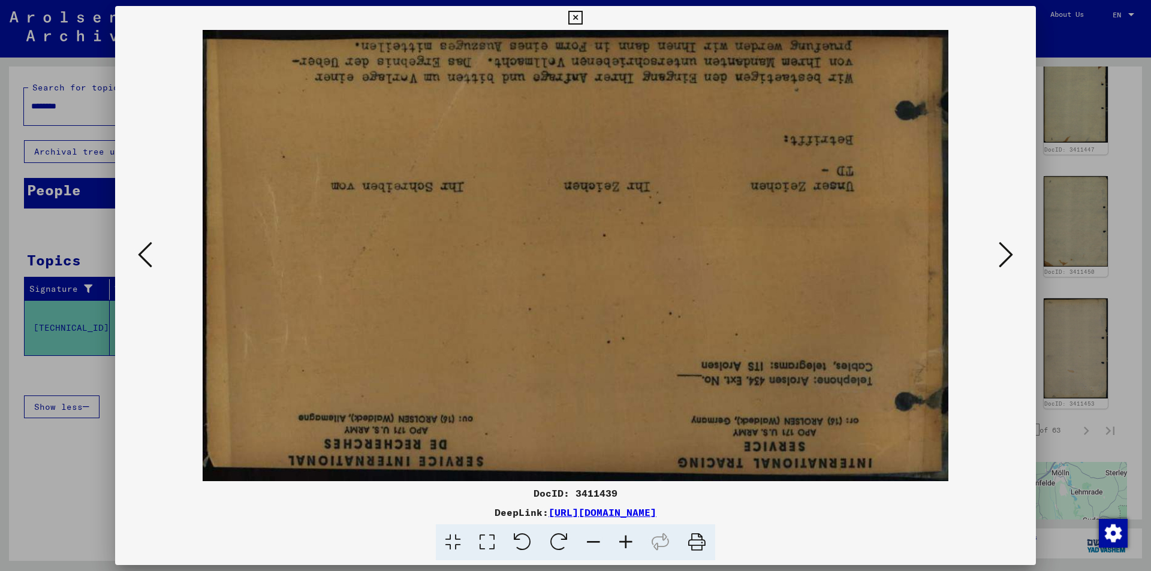
click at [151, 248] on icon at bounding box center [145, 254] width 14 height 29
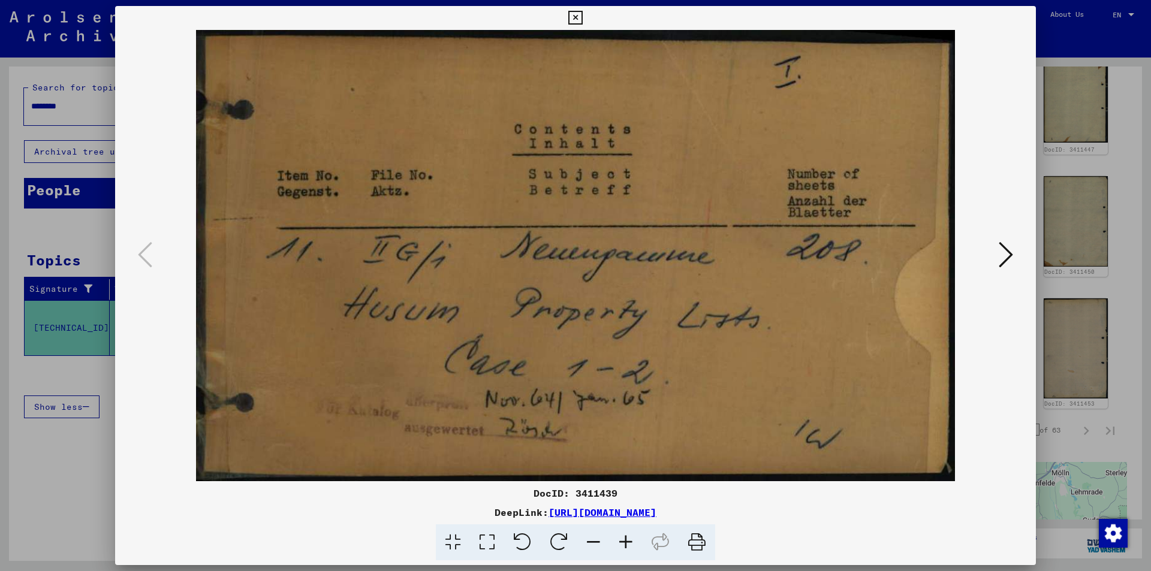
click at [575, 20] on icon at bounding box center [575, 18] width 14 height 14
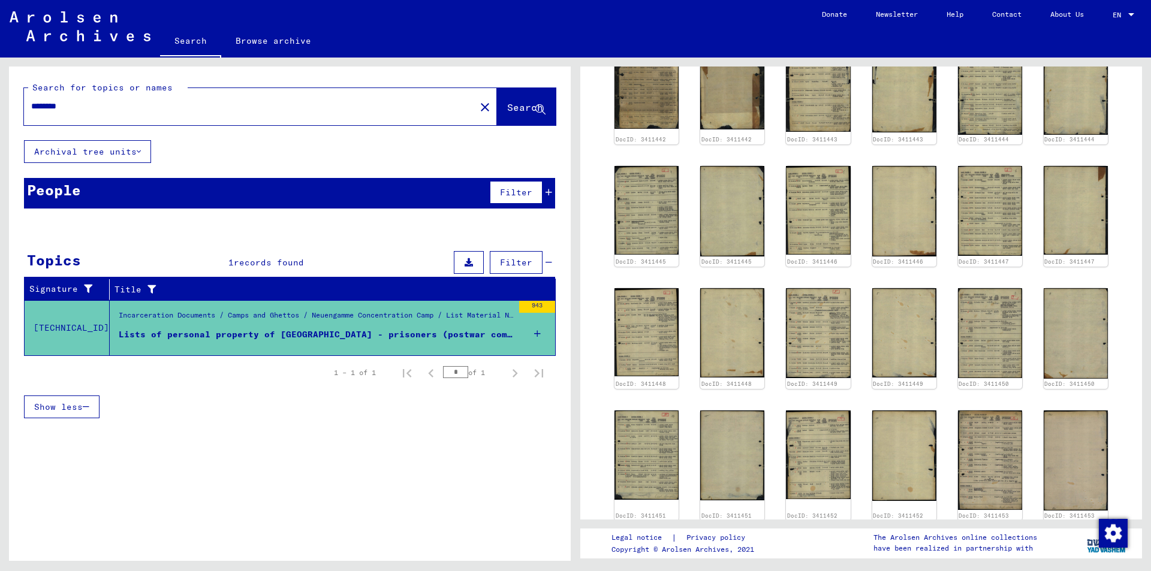
scroll to position [300, 0]
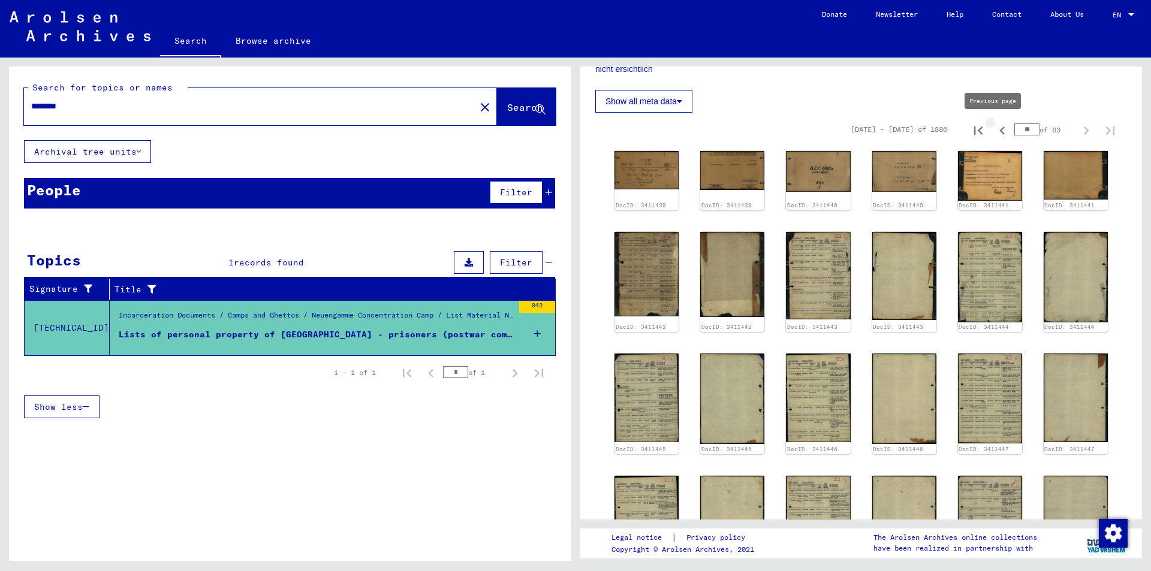
click at [995, 131] on icon "Previous page" at bounding box center [1002, 130] width 17 height 17
type input "**"
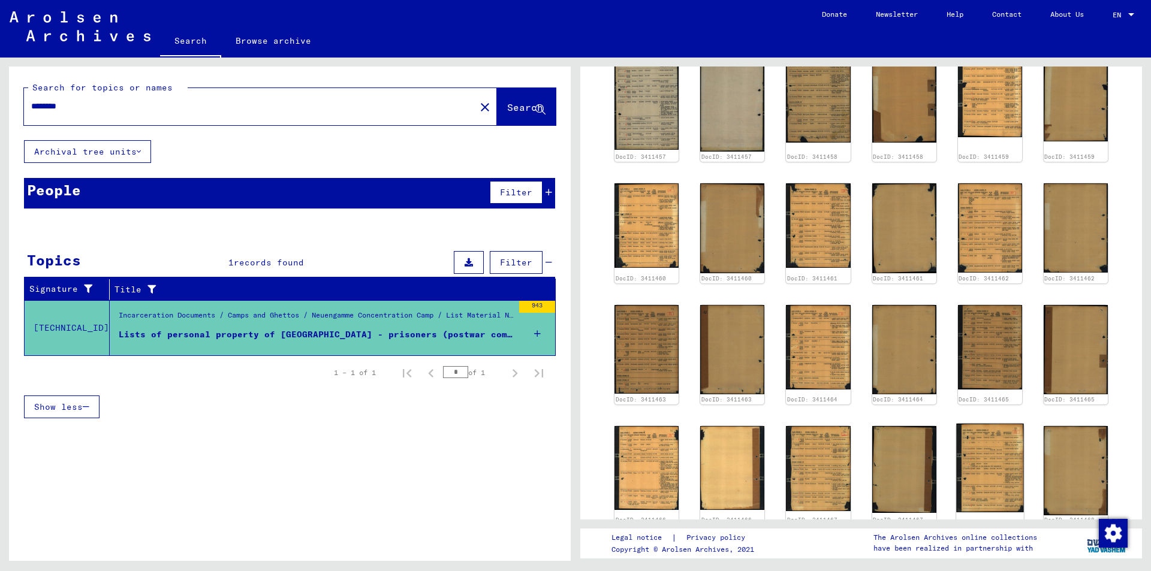
scroll to position [600, 0]
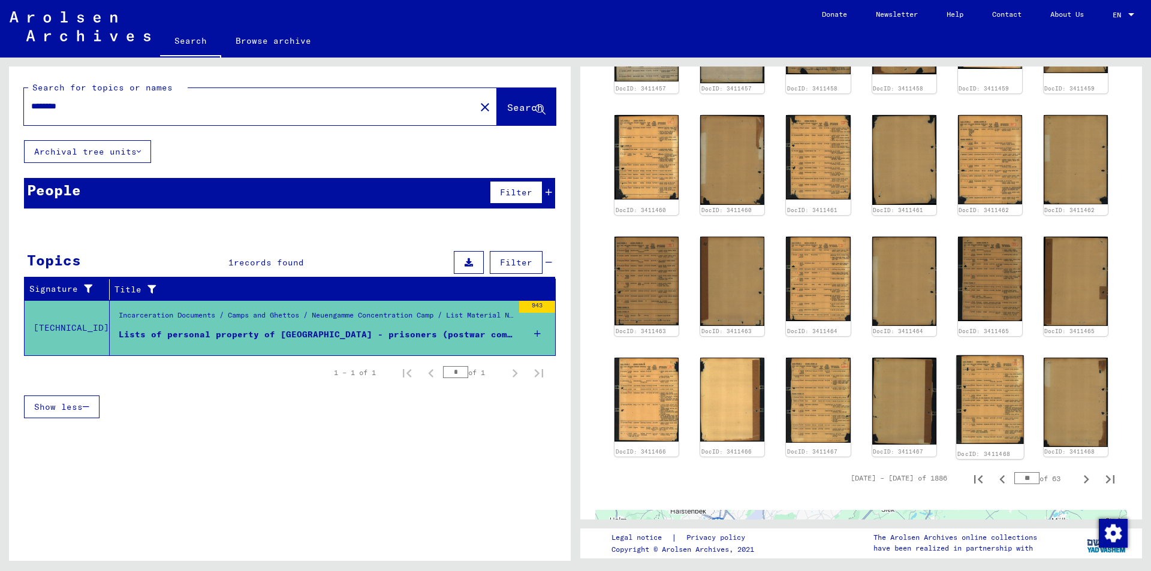
click at [1000, 410] on img at bounding box center [990, 400] width 68 height 89
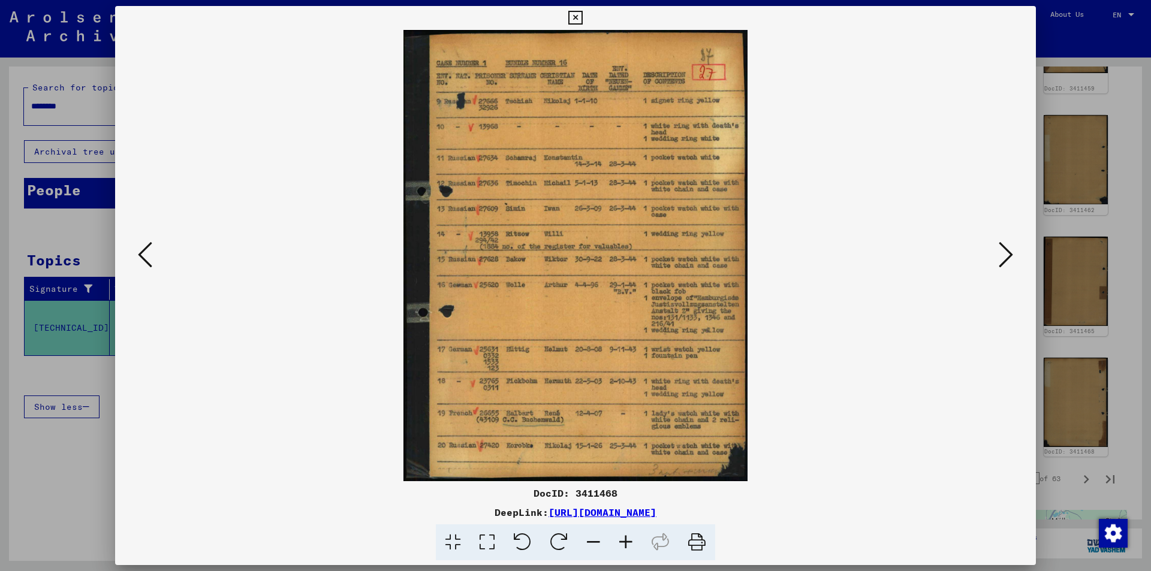
click at [1004, 255] on icon at bounding box center [1006, 254] width 14 height 29
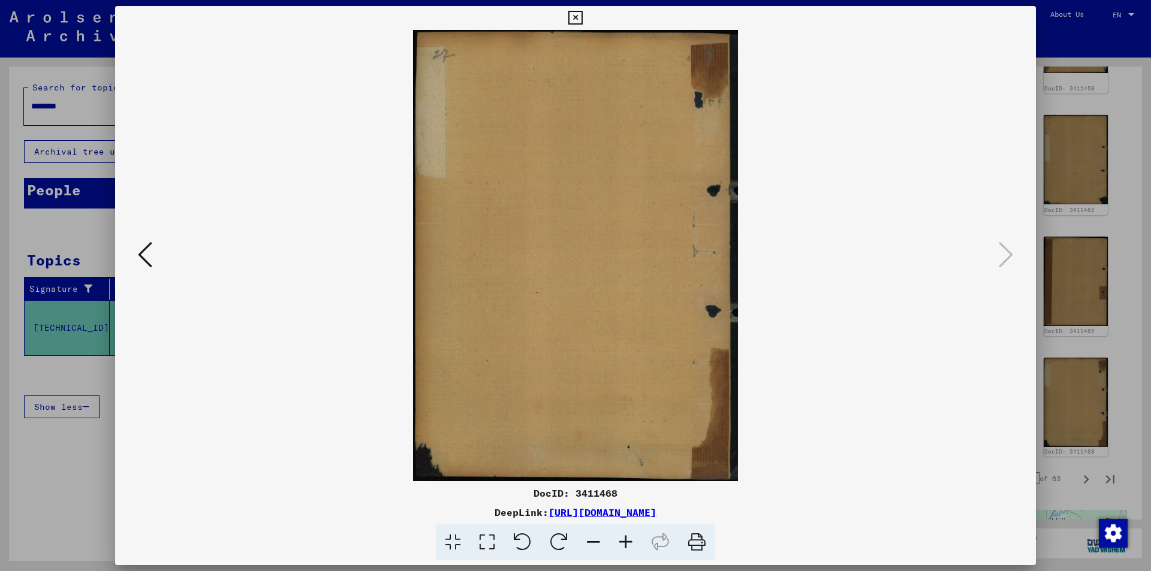
click at [143, 251] on icon at bounding box center [145, 254] width 14 height 29
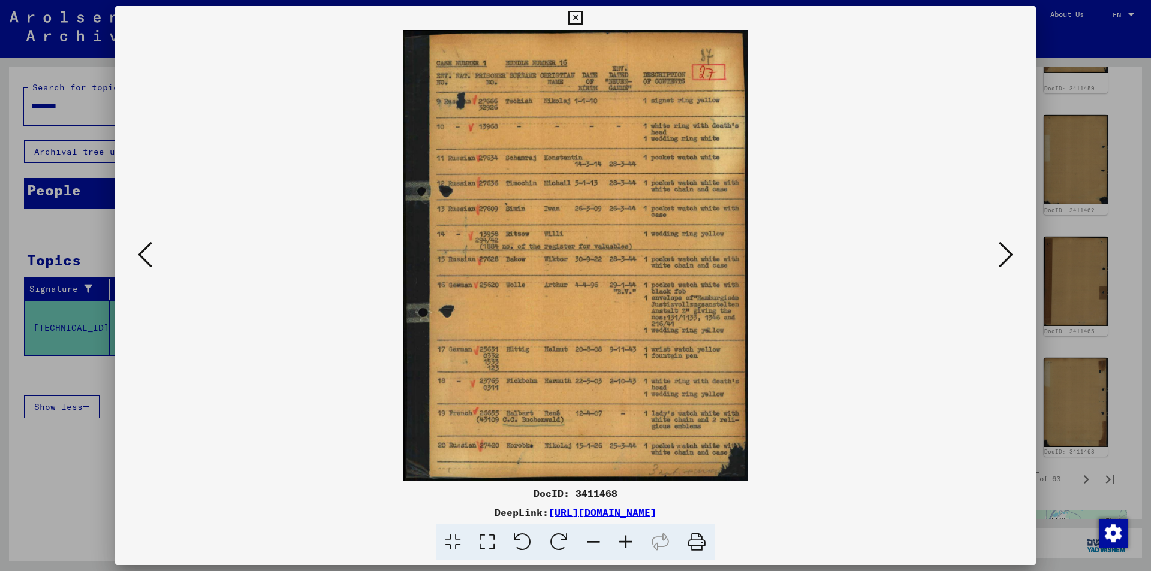
click at [143, 251] on icon at bounding box center [145, 254] width 14 height 29
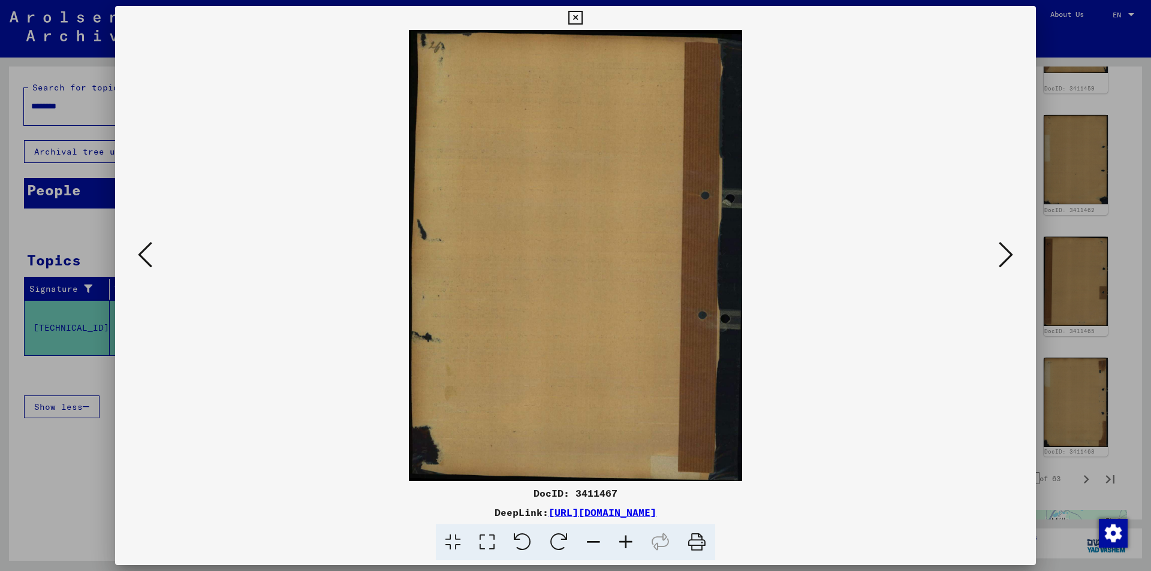
click at [143, 251] on icon at bounding box center [145, 254] width 14 height 29
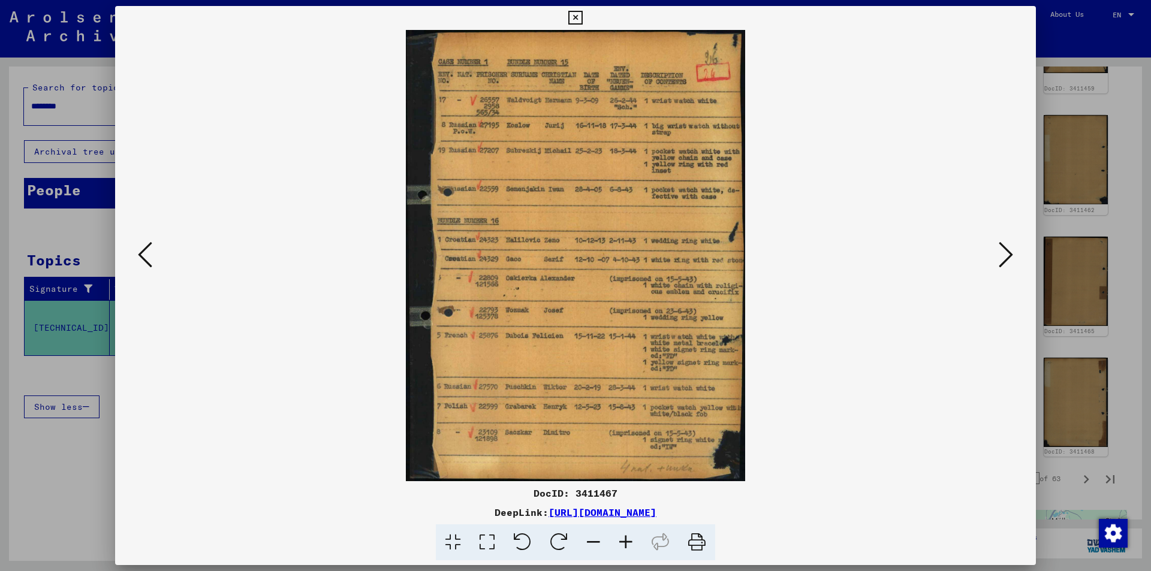
click at [143, 251] on icon at bounding box center [145, 254] width 14 height 29
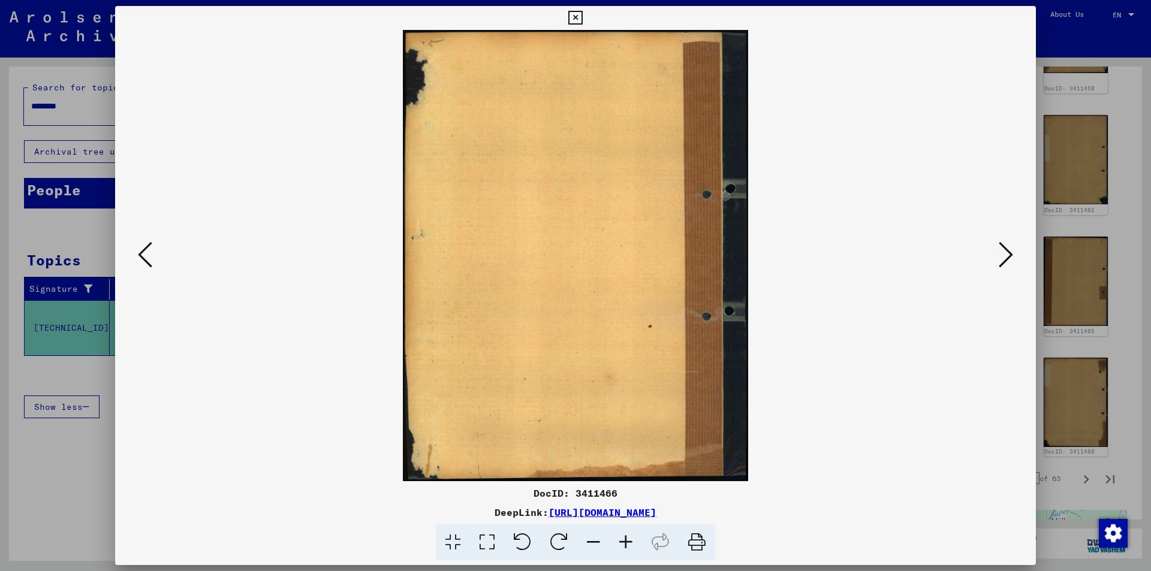
click at [143, 251] on icon at bounding box center [145, 254] width 14 height 29
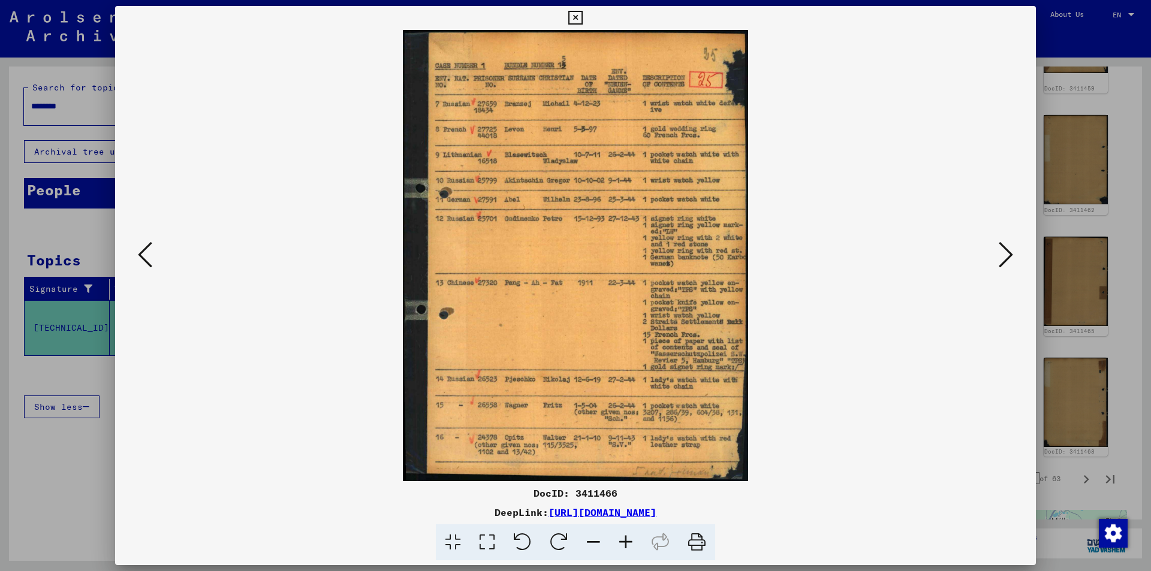
click at [143, 251] on icon at bounding box center [145, 254] width 14 height 29
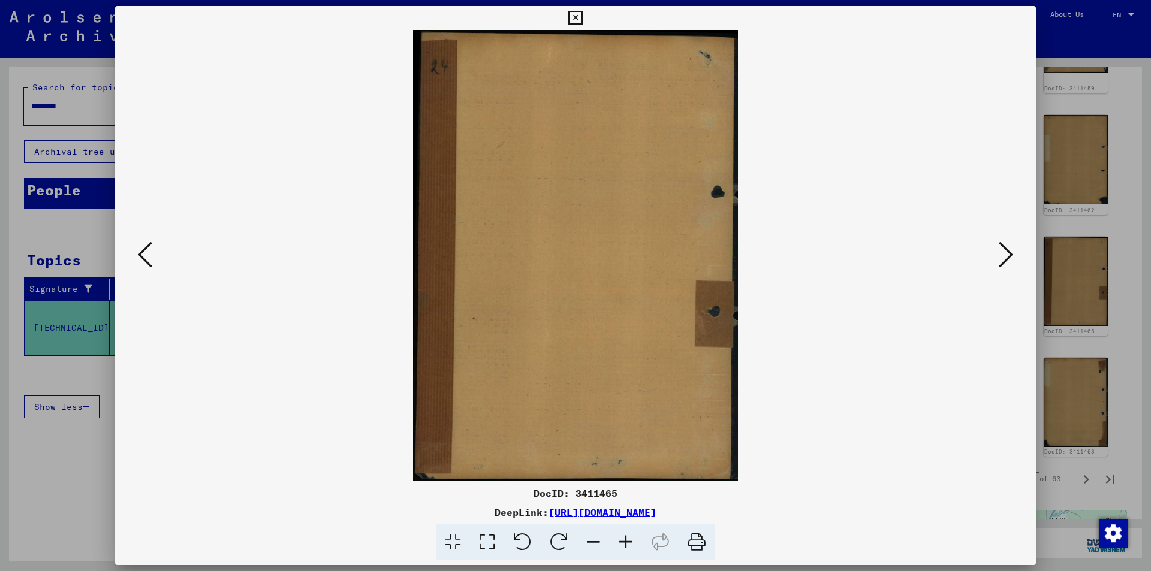
click at [143, 251] on icon at bounding box center [145, 254] width 14 height 29
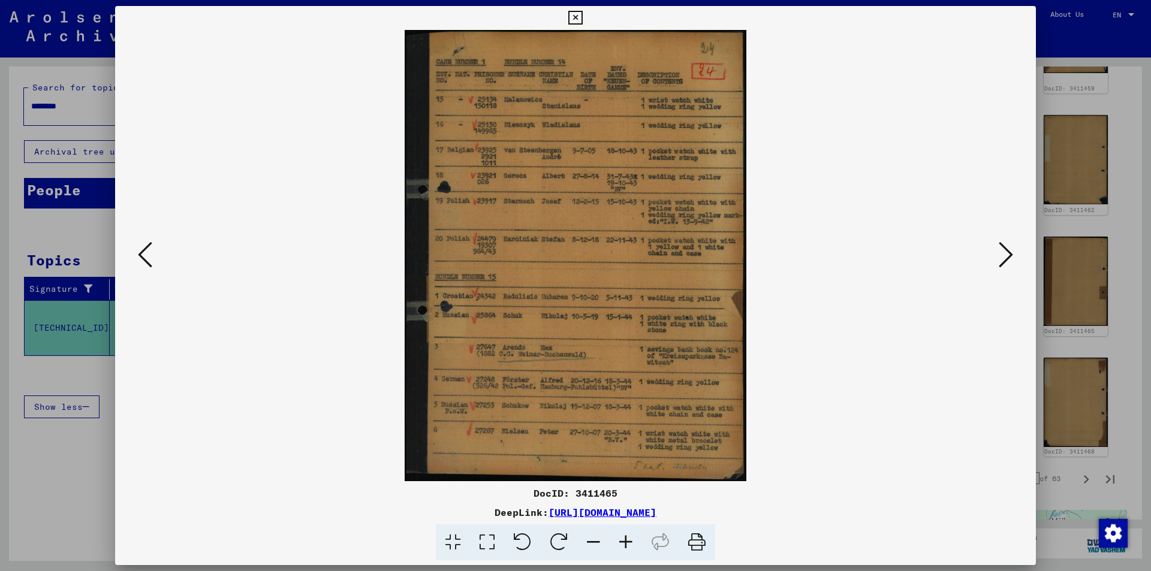
click at [1001, 255] on icon at bounding box center [1006, 254] width 14 height 29
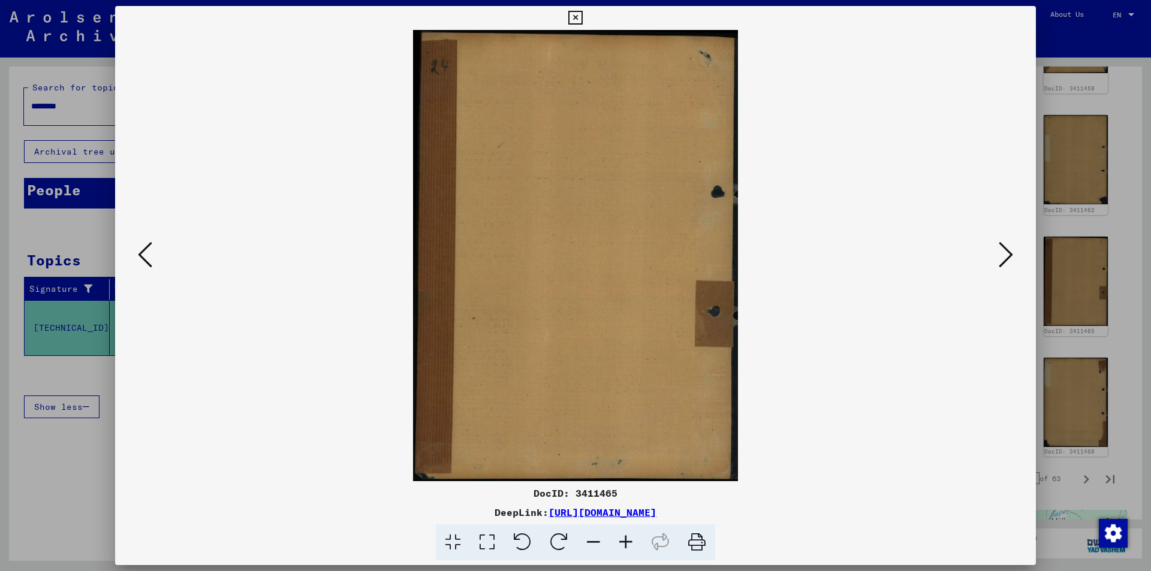
click at [1001, 255] on icon at bounding box center [1006, 254] width 14 height 29
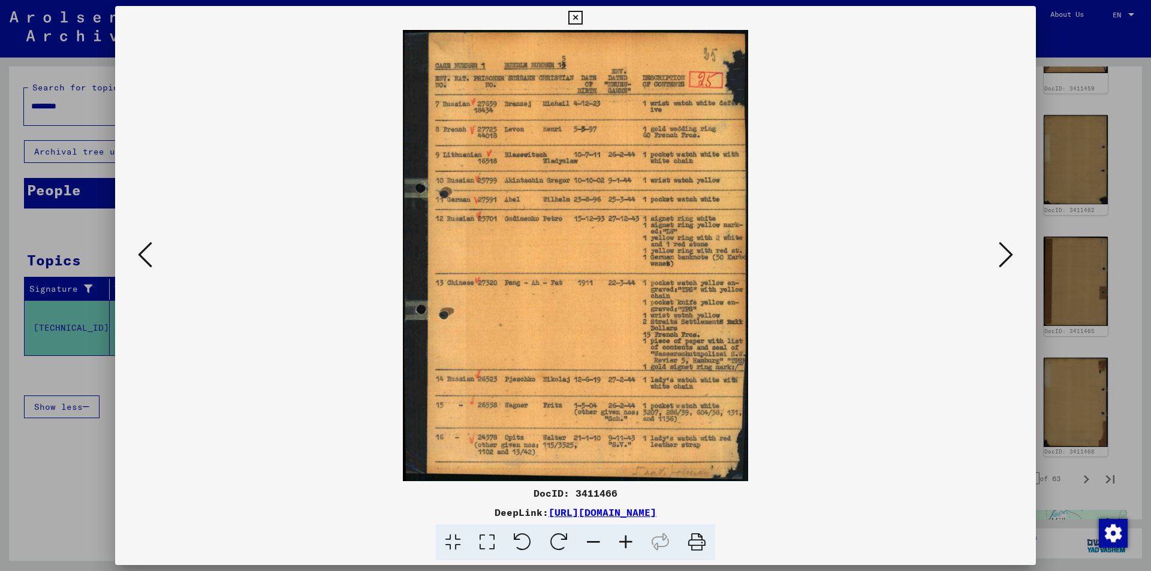
click at [148, 254] on icon at bounding box center [145, 254] width 14 height 29
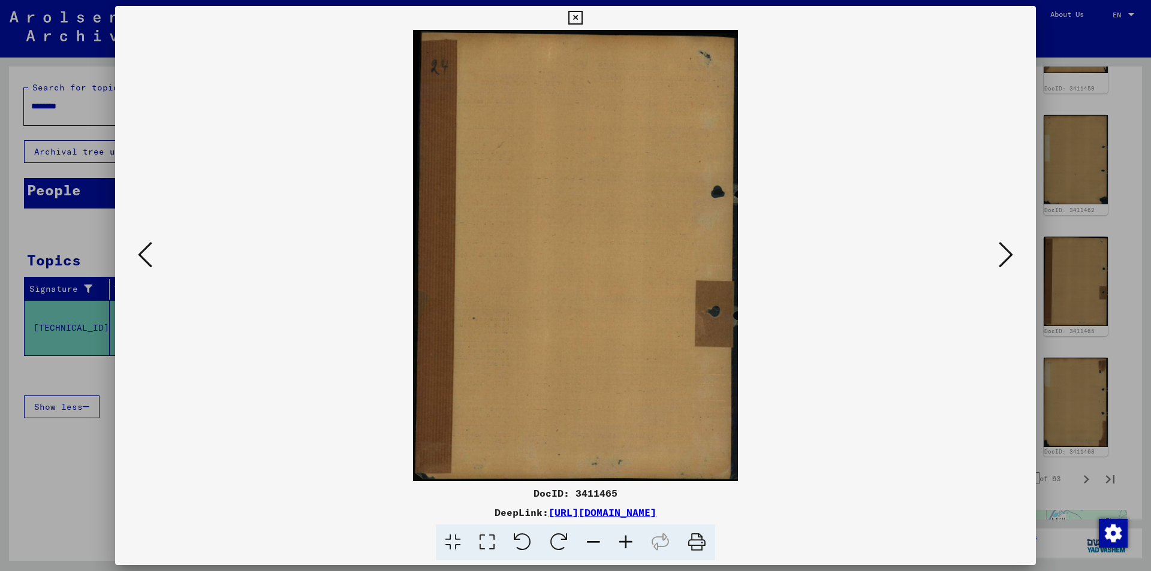
click at [147, 253] on icon at bounding box center [145, 254] width 14 height 29
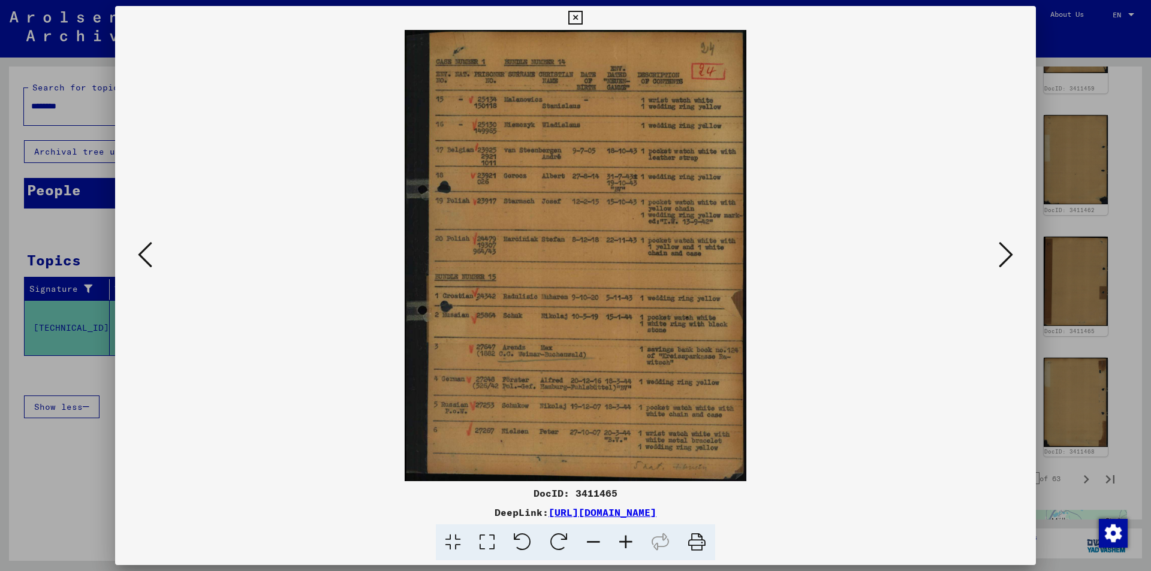
click at [147, 253] on icon at bounding box center [145, 254] width 14 height 29
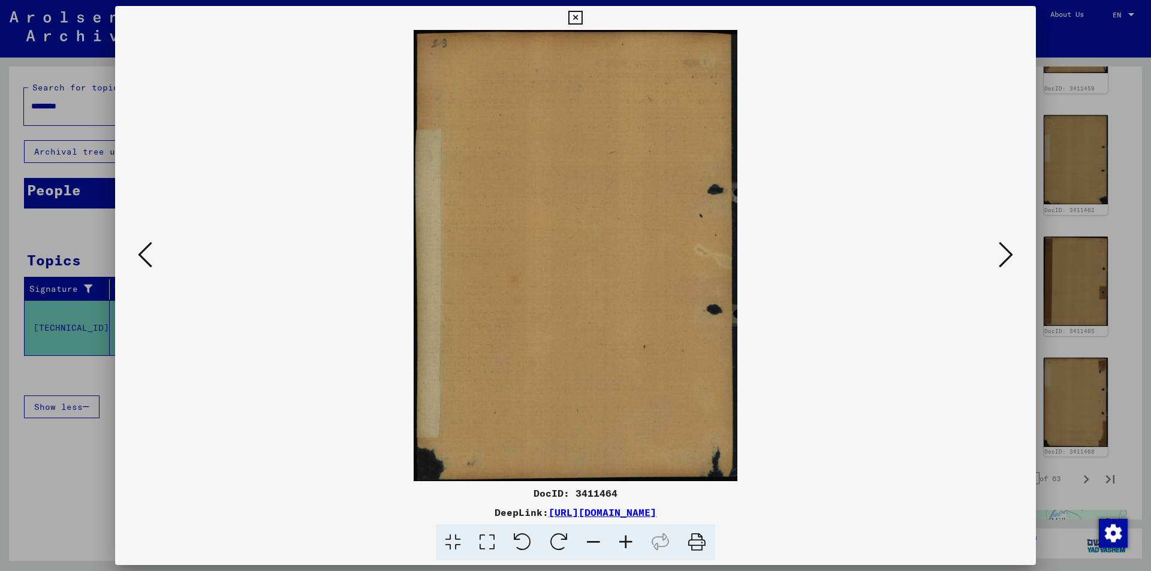
click at [147, 253] on icon at bounding box center [145, 254] width 14 height 29
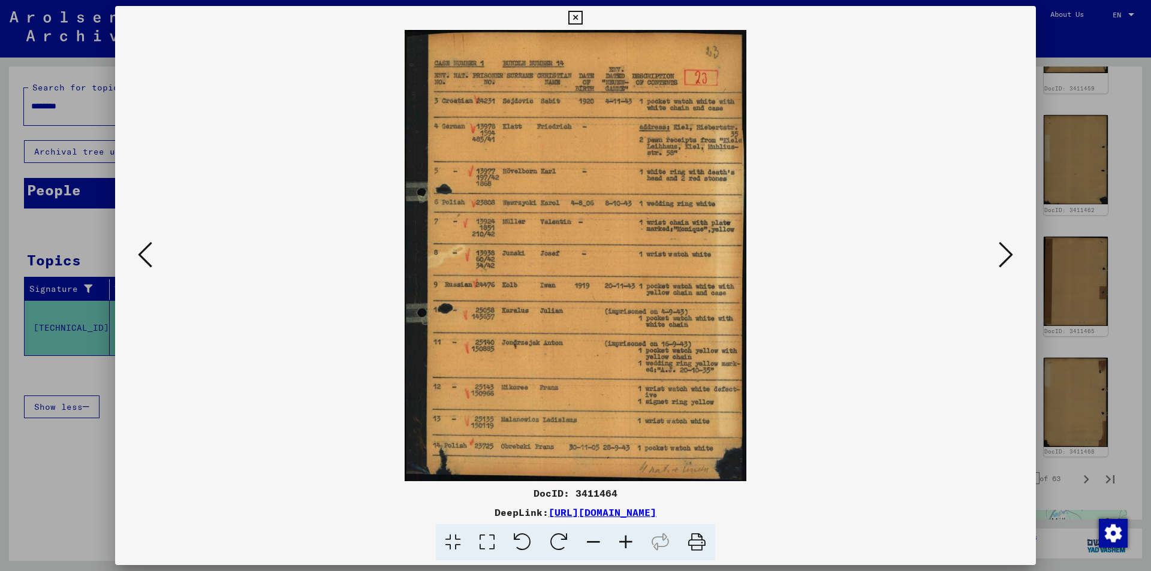
click at [147, 253] on icon at bounding box center [145, 254] width 14 height 29
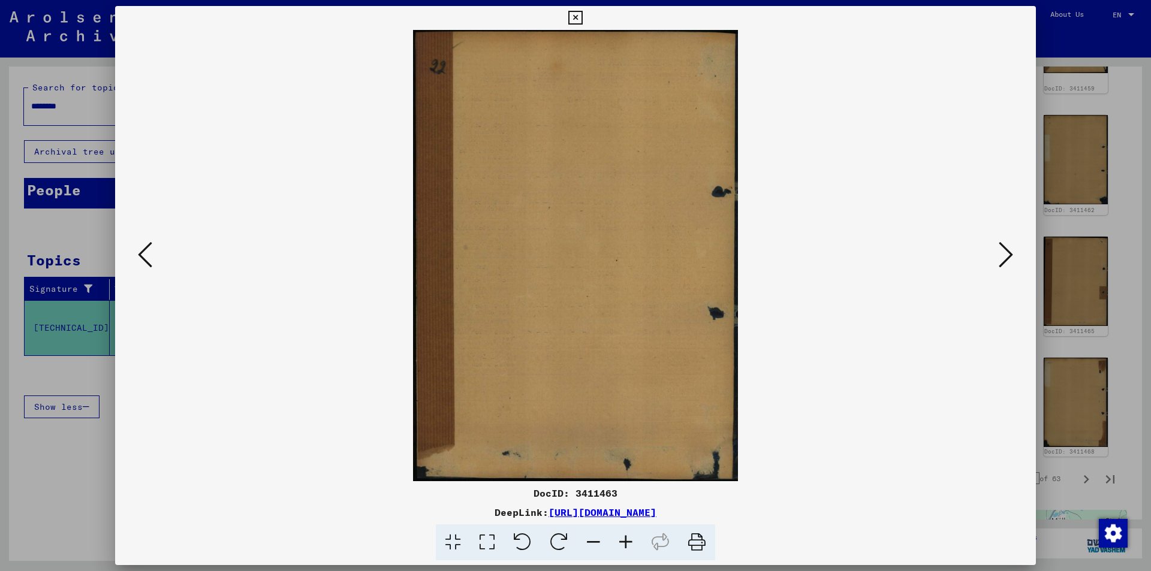
click at [147, 253] on icon at bounding box center [145, 254] width 14 height 29
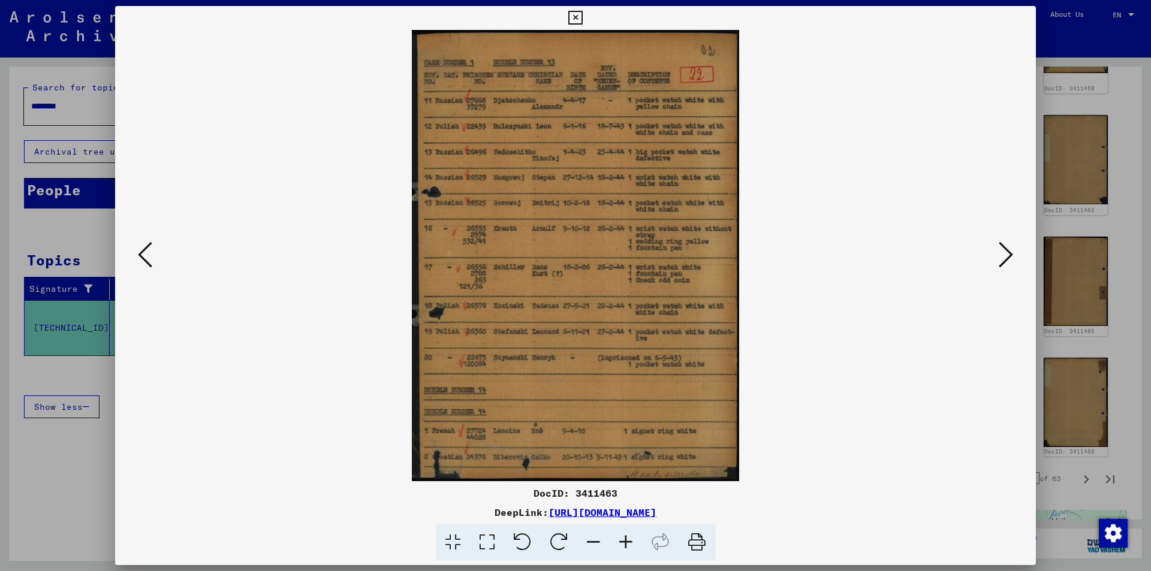
click at [147, 253] on icon at bounding box center [145, 254] width 14 height 29
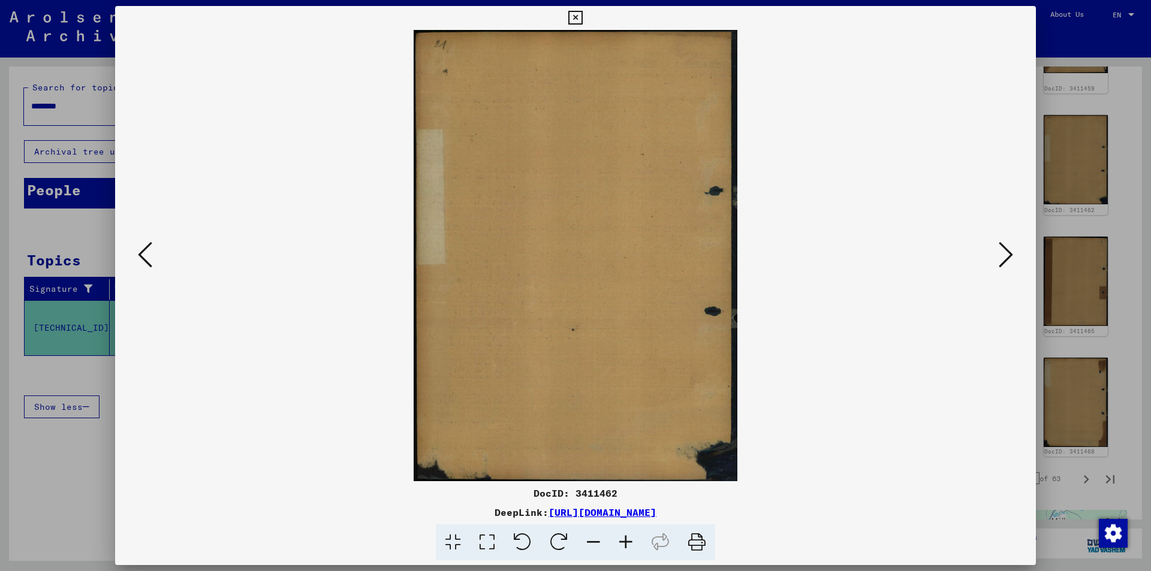
click at [146, 253] on icon at bounding box center [145, 254] width 14 height 29
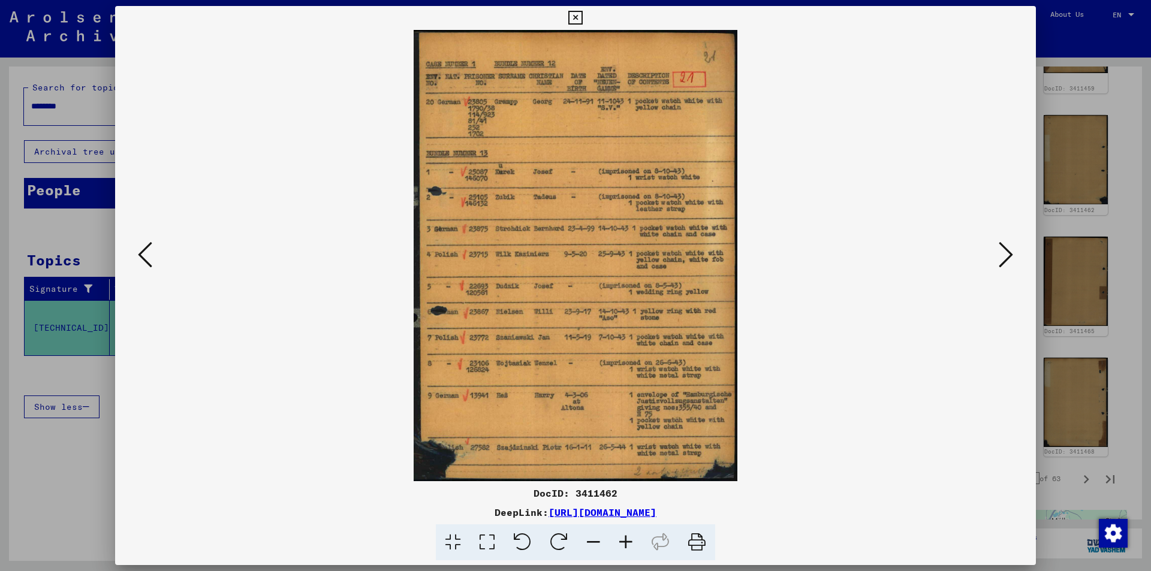
click at [146, 253] on icon at bounding box center [145, 254] width 14 height 29
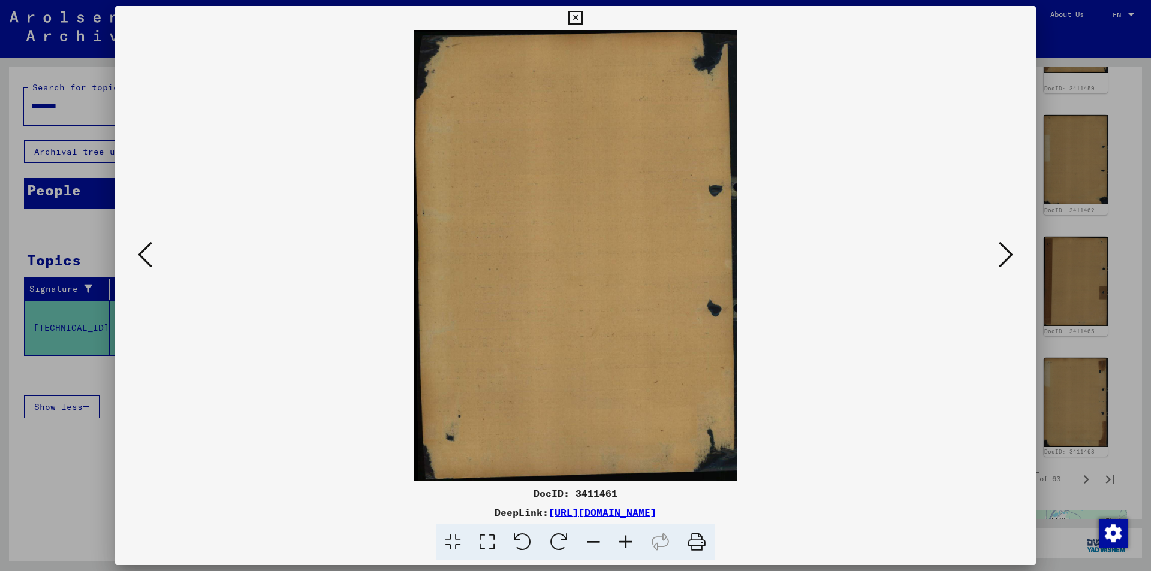
click at [146, 253] on icon at bounding box center [145, 254] width 14 height 29
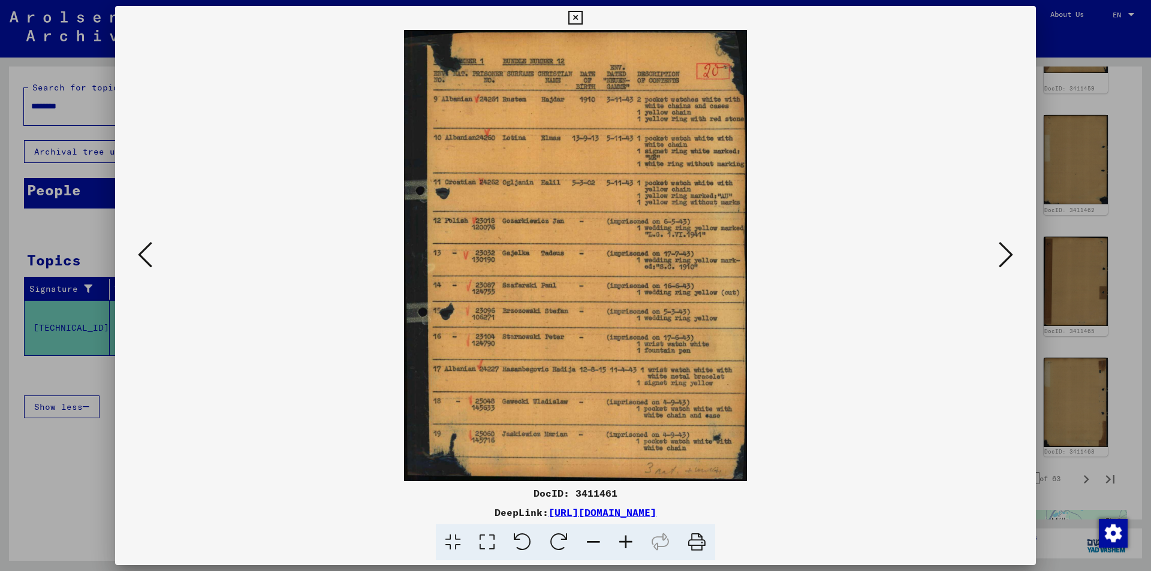
click at [146, 253] on icon at bounding box center [145, 254] width 14 height 29
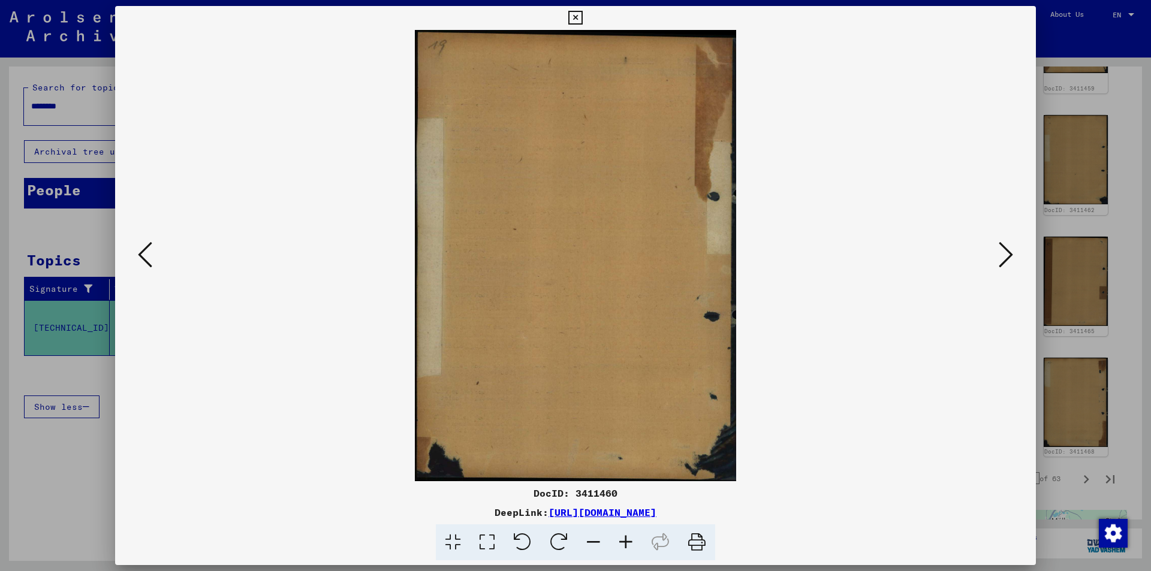
click at [146, 253] on icon at bounding box center [145, 254] width 14 height 29
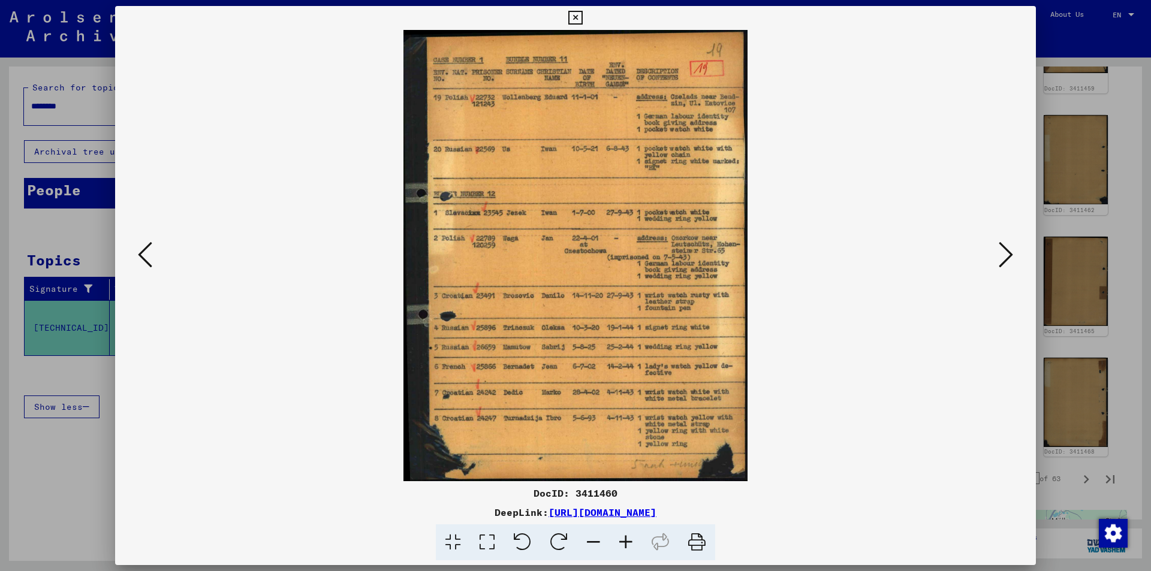
click at [146, 253] on icon at bounding box center [145, 254] width 14 height 29
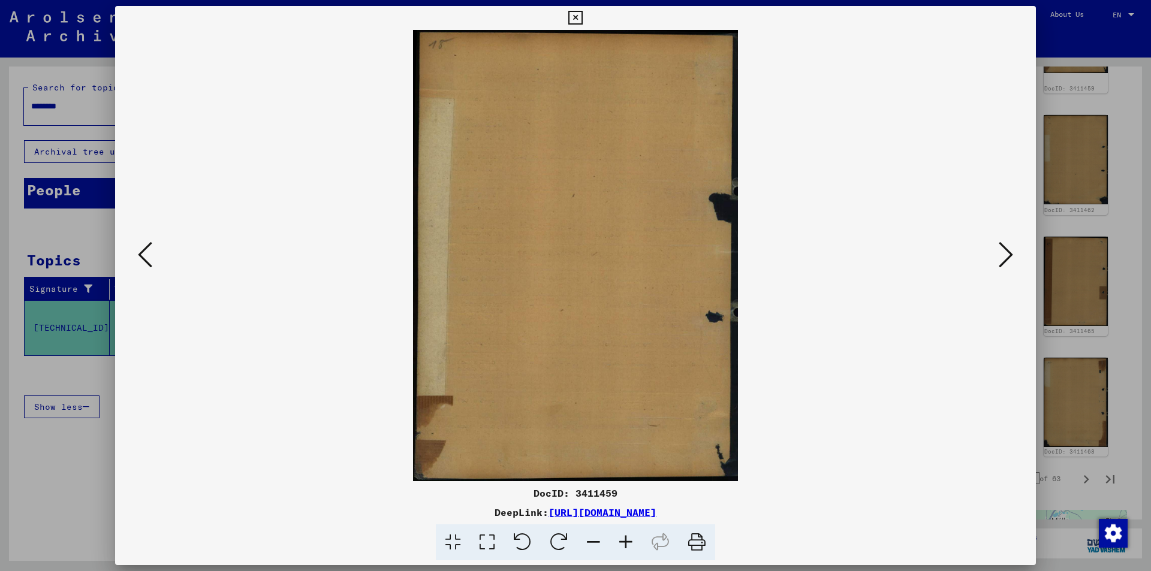
click at [146, 253] on icon at bounding box center [145, 254] width 14 height 29
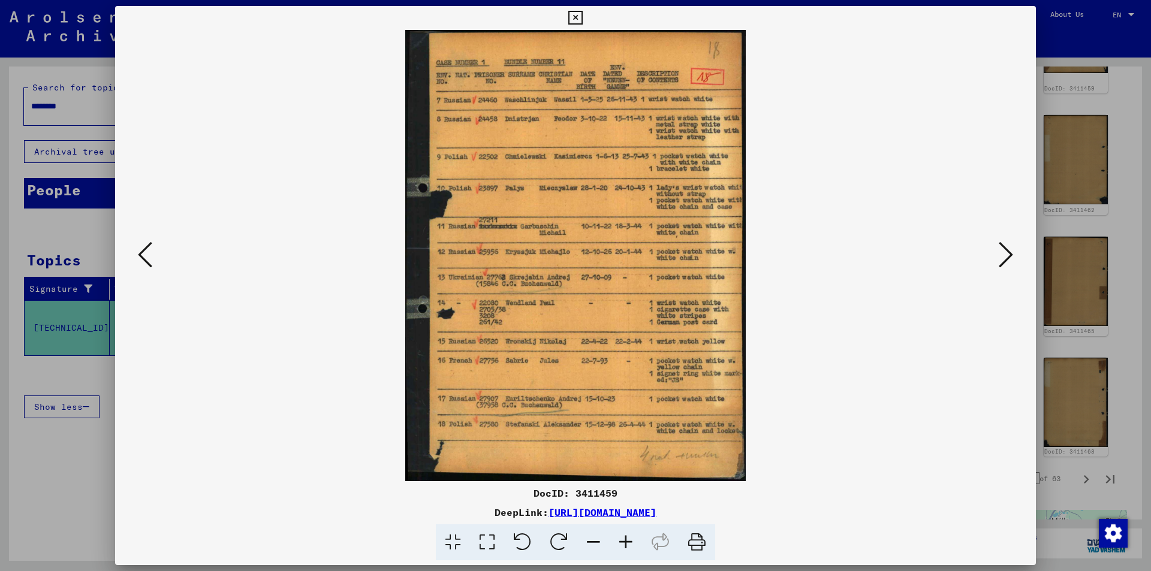
click at [146, 253] on icon at bounding box center [145, 254] width 14 height 29
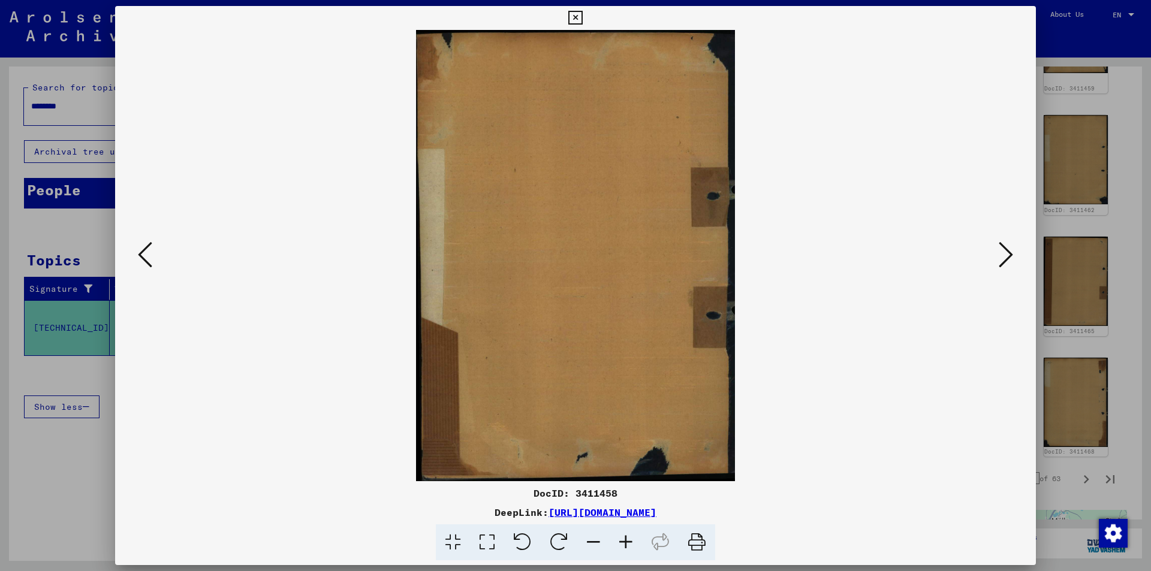
click at [146, 253] on icon at bounding box center [145, 254] width 14 height 29
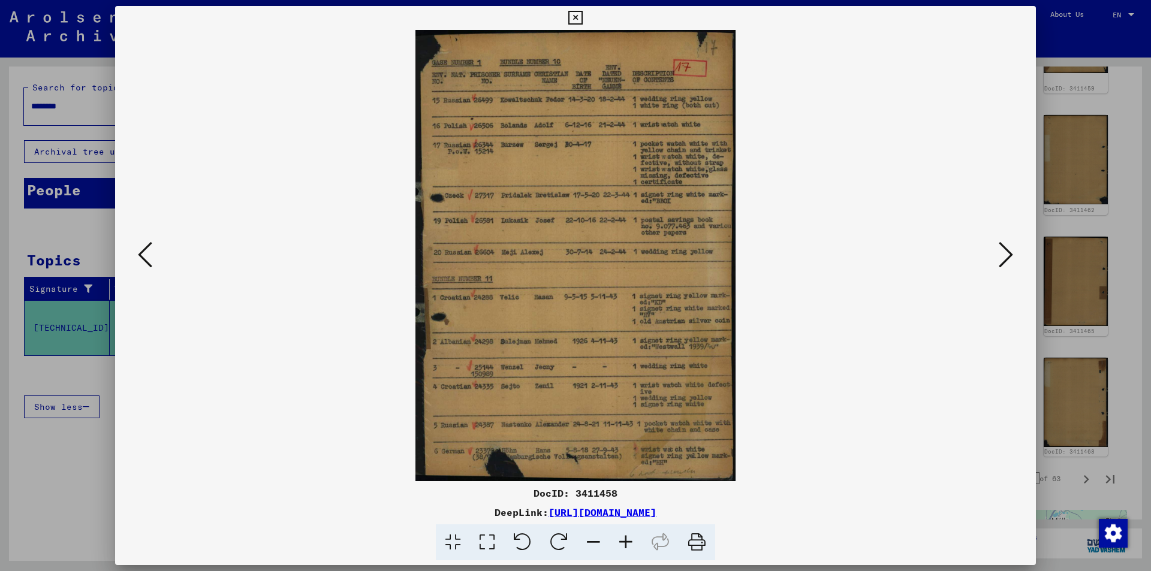
click at [146, 253] on icon at bounding box center [145, 254] width 14 height 29
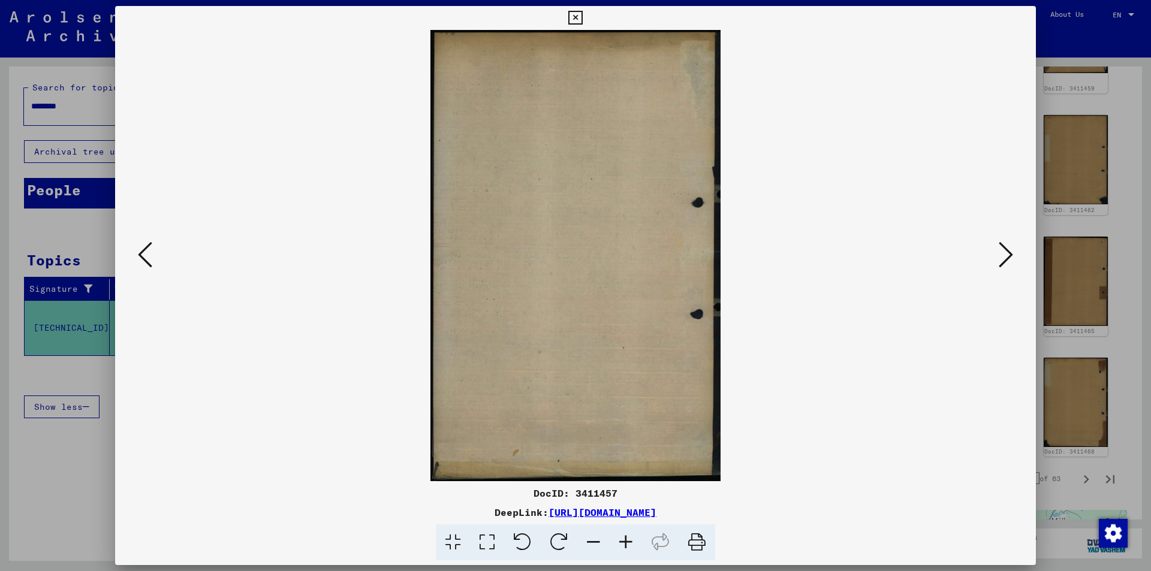
click at [146, 253] on icon at bounding box center [145, 254] width 14 height 29
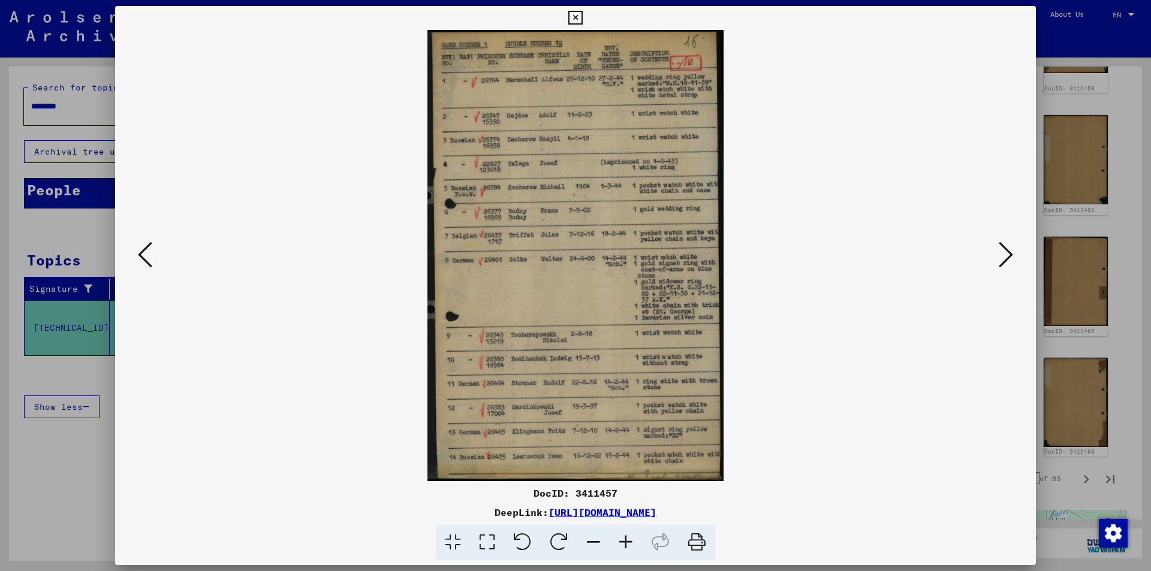
click at [146, 253] on icon at bounding box center [145, 254] width 14 height 29
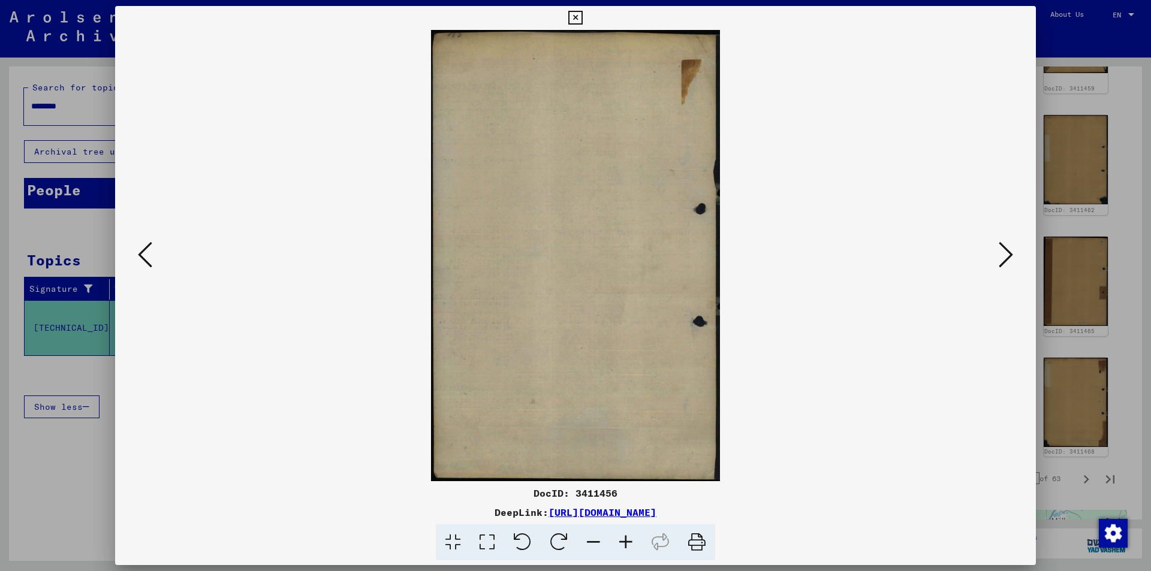
click at [146, 253] on icon at bounding box center [145, 254] width 14 height 29
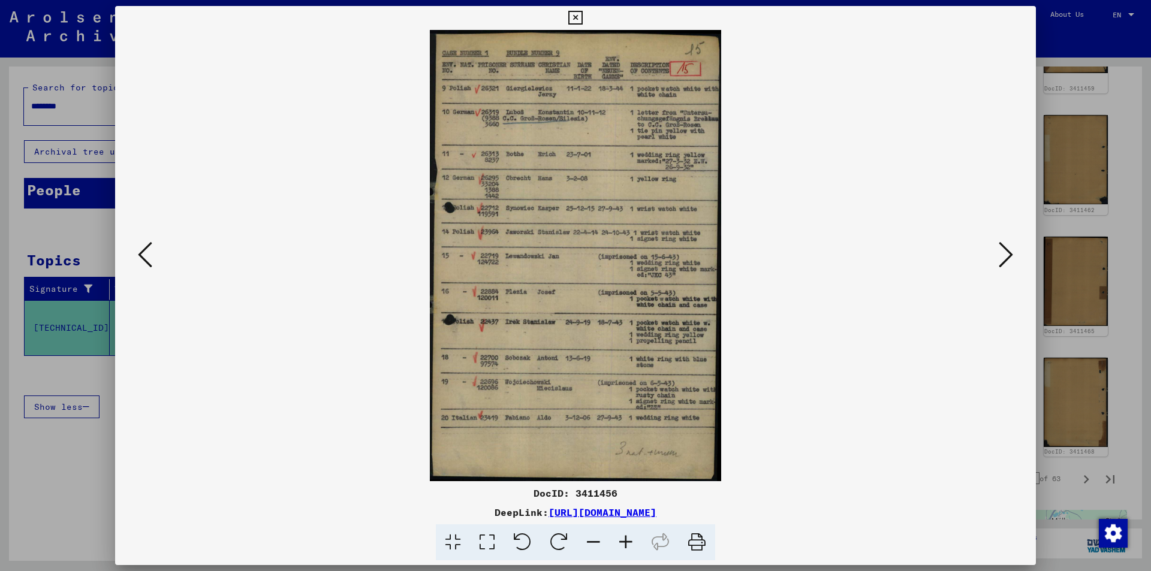
click at [146, 253] on icon at bounding box center [145, 254] width 14 height 29
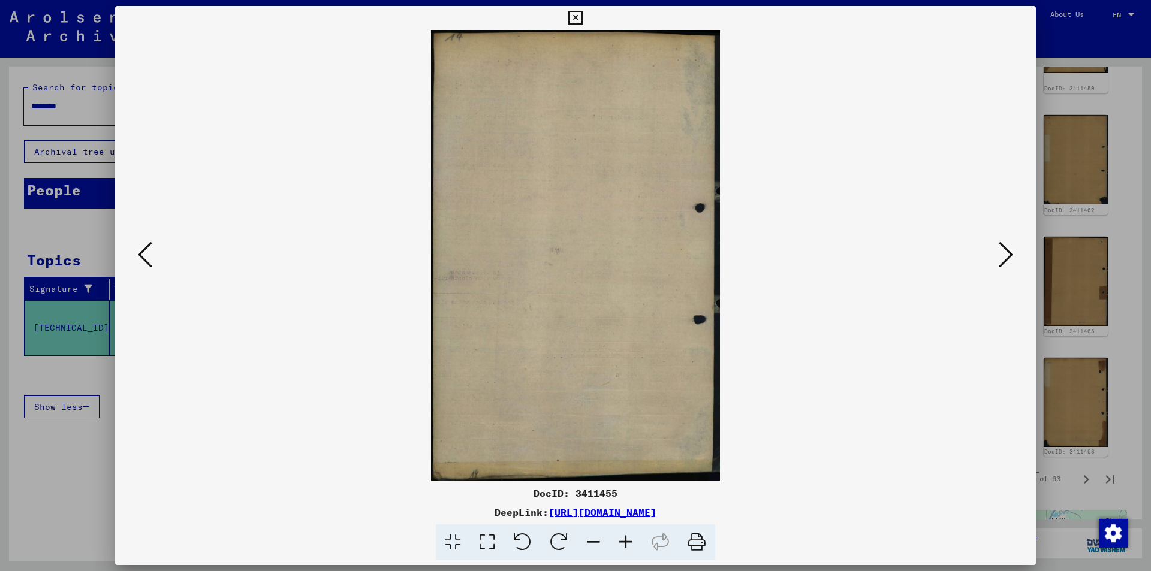
click at [146, 253] on icon at bounding box center [145, 254] width 14 height 29
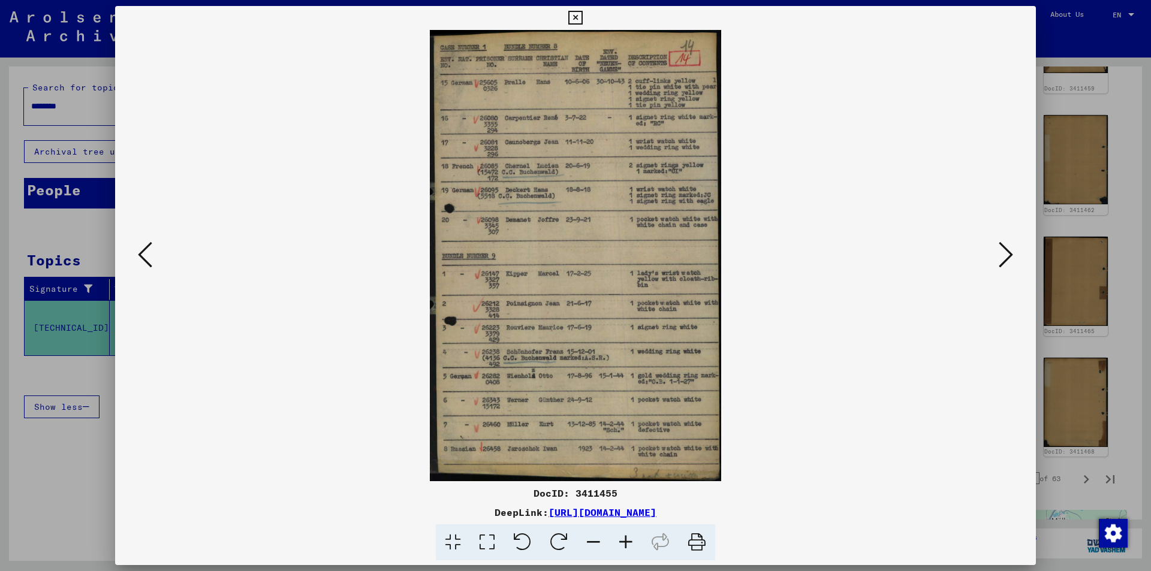
click at [146, 253] on icon at bounding box center [145, 254] width 14 height 29
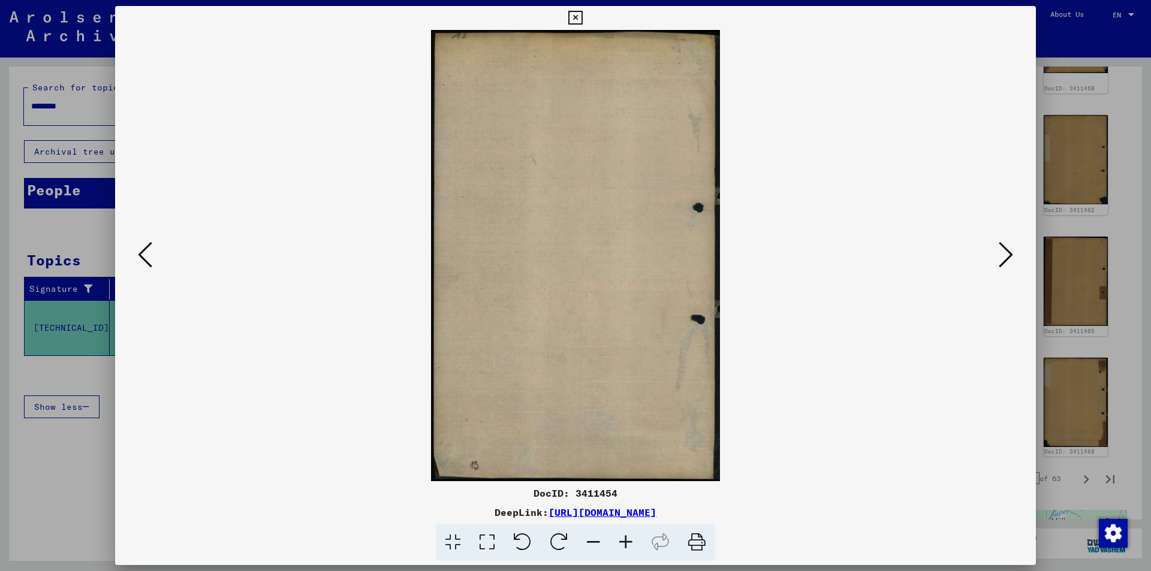
click at [146, 253] on icon at bounding box center [145, 254] width 14 height 29
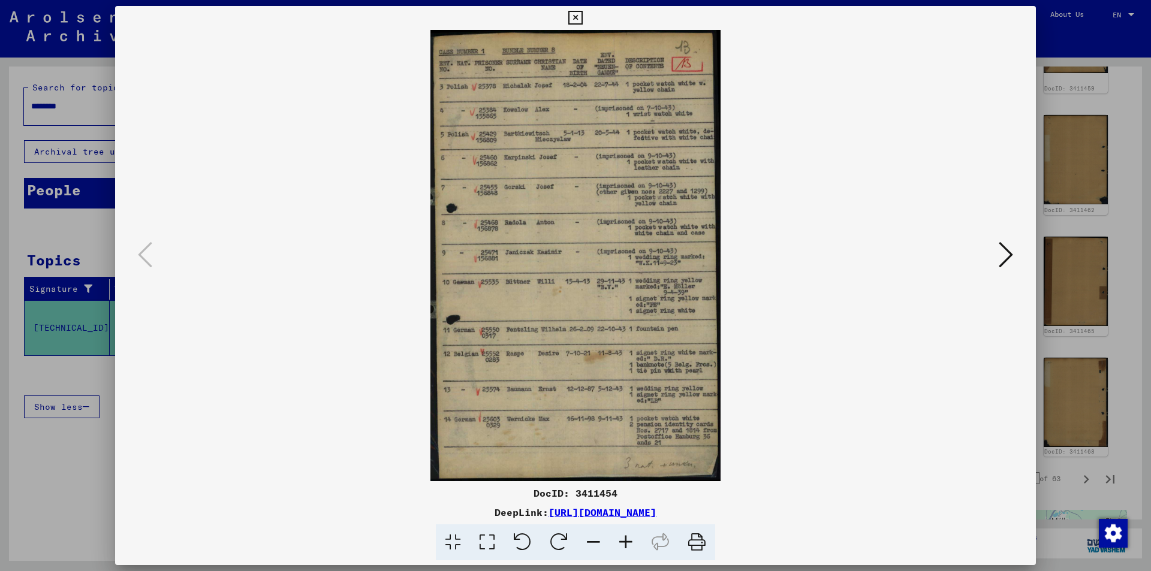
drag, startPoint x: 571, startPoint y: 19, endPoint x: 612, endPoint y: 43, distance: 47.3
click at [571, 19] on icon at bounding box center [575, 18] width 14 height 14
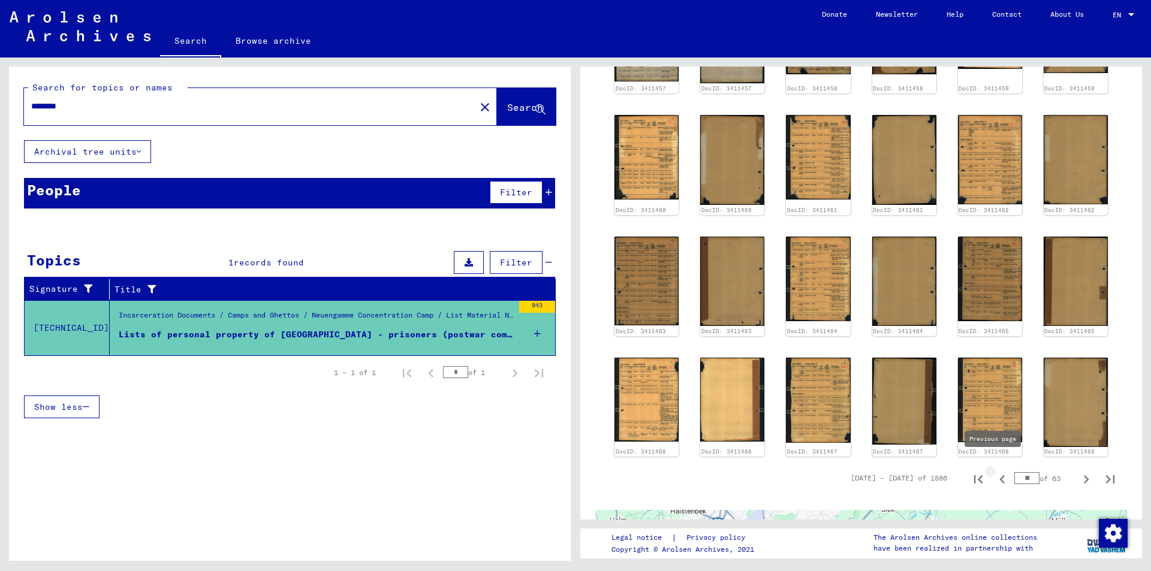
click at [1000, 476] on icon "Previous page" at bounding box center [1002, 480] width 5 height 8
type input "**"
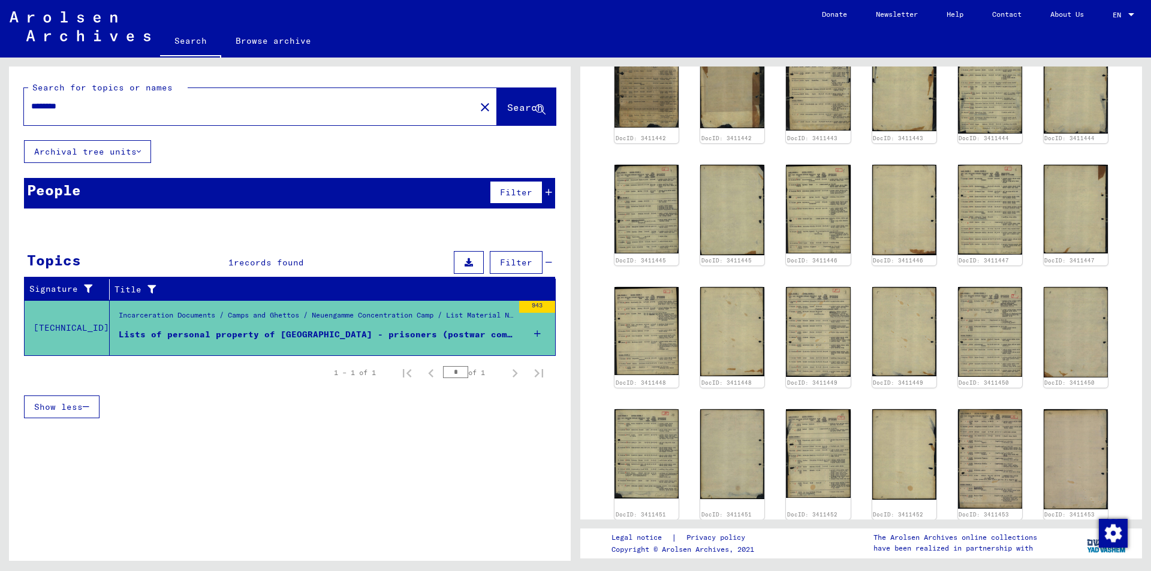
scroll to position [642, 0]
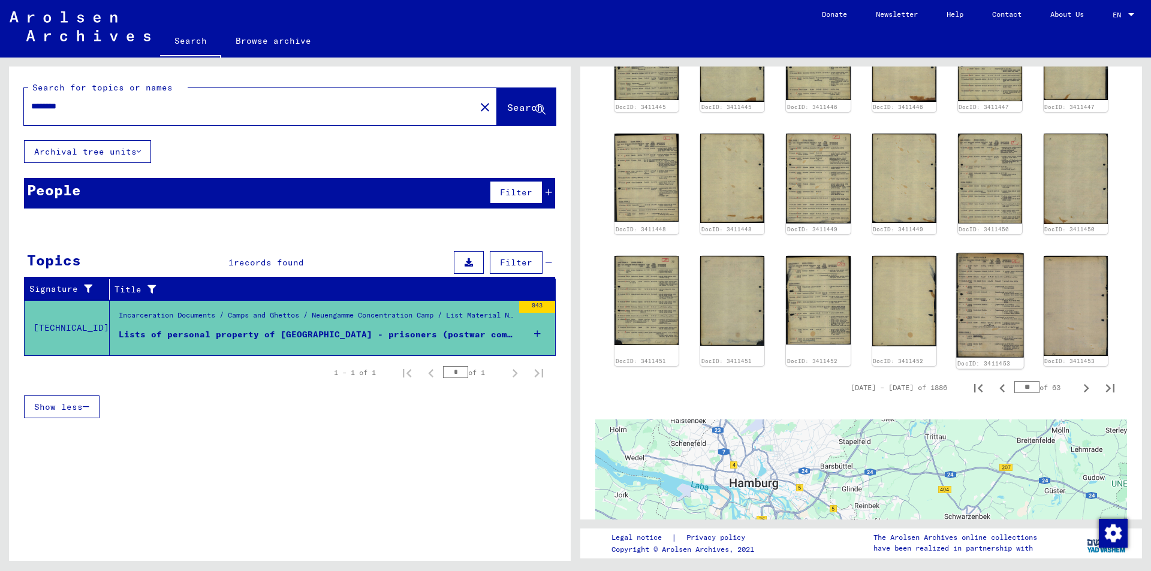
click at [987, 322] on img at bounding box center [990, 305] width 68 height 105
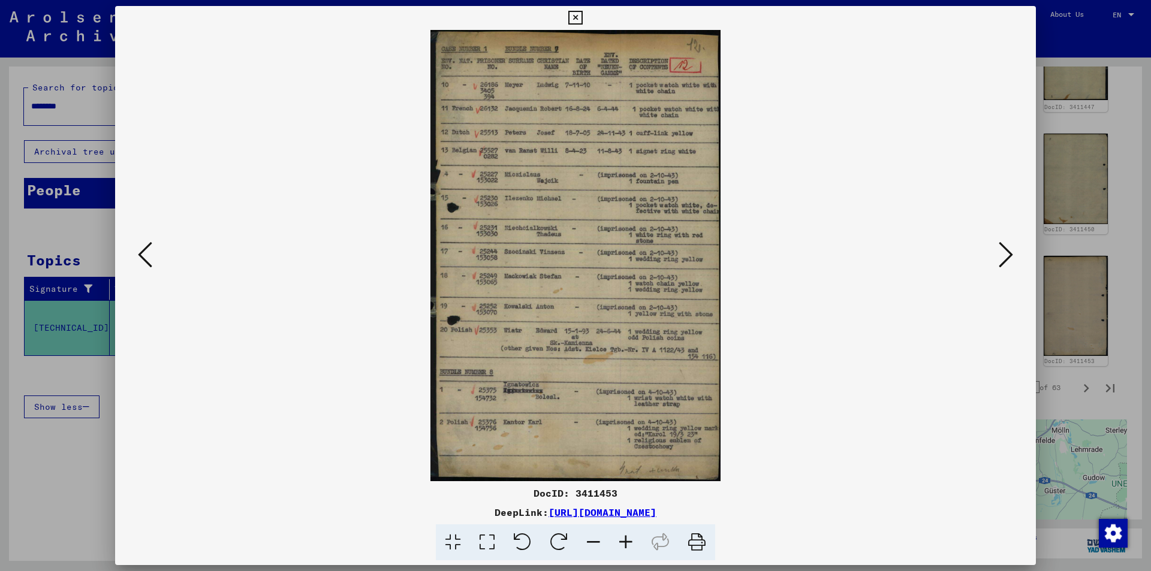
click at [145, 254] on icon at bounding box center [145, 254] width 14 height 29
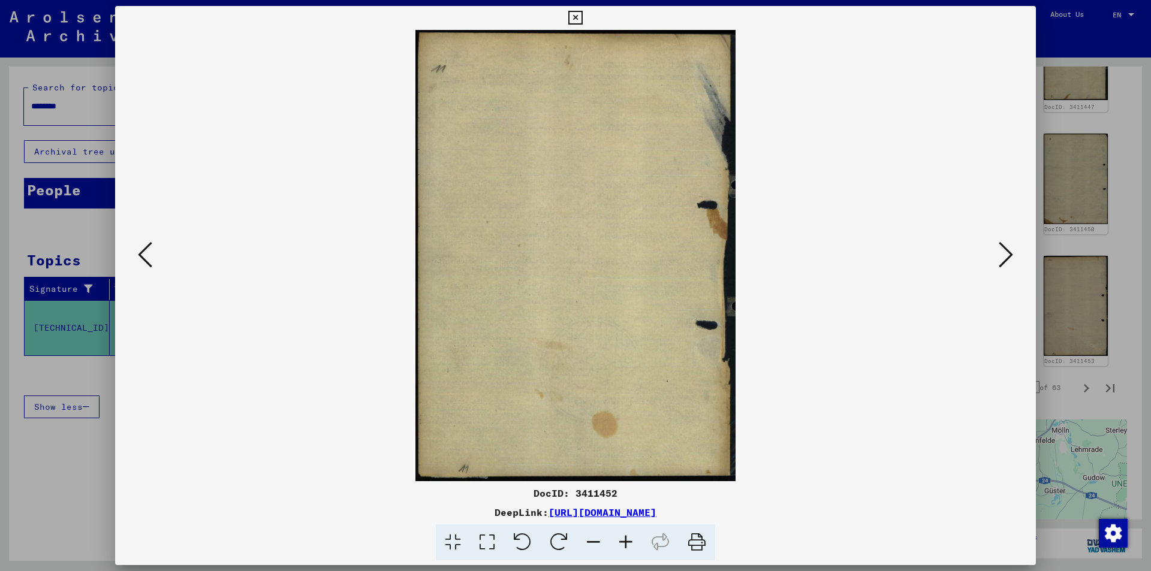
click at [143, 254] on icon at bounding box center [145, 254] width 14 height 29
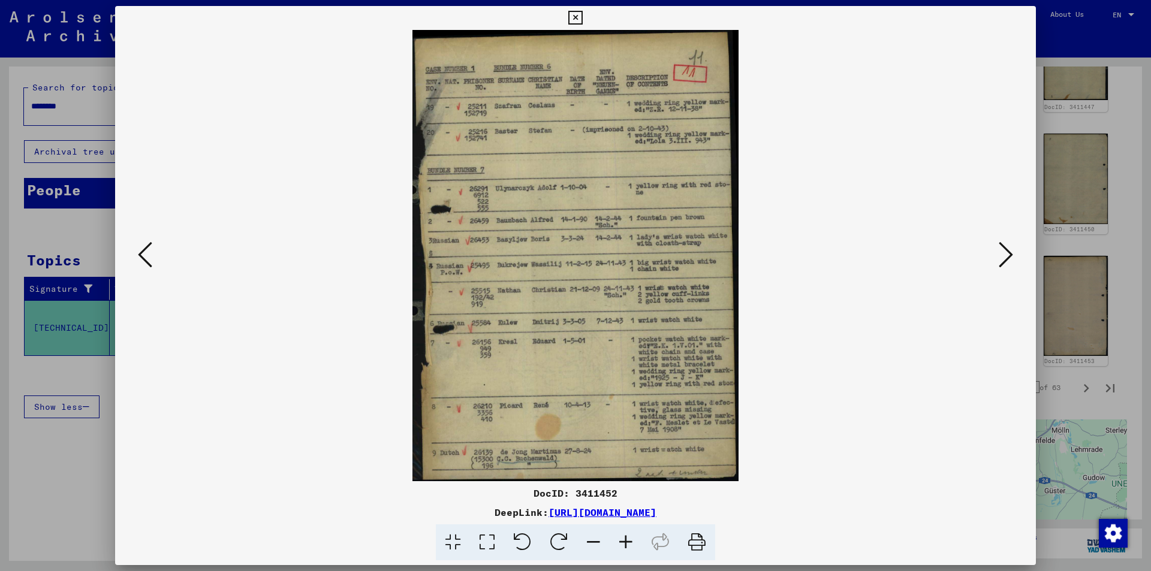
click at [143, 254] on icon at bounding box center [145, 254] width 14 height 29
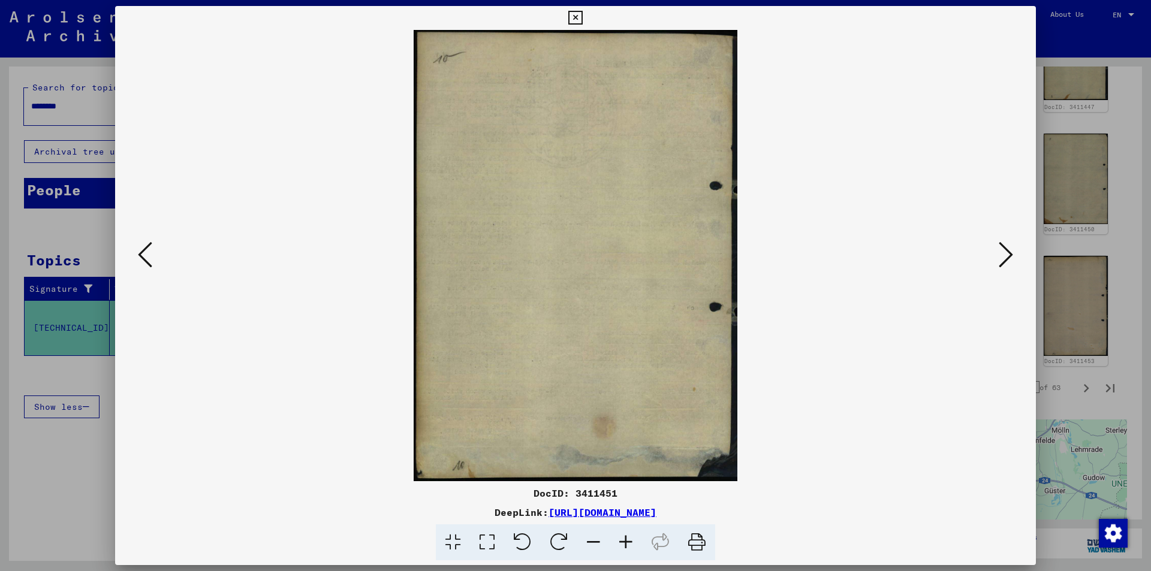
click at [143, 254] on icon at bounding box center [145, 254] width 14 height 29
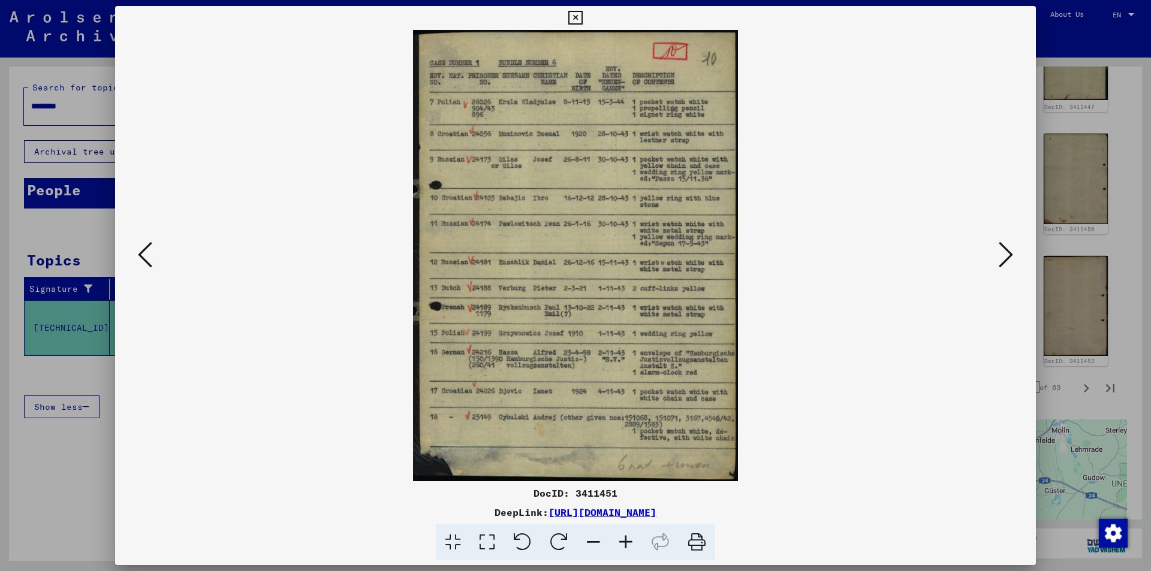
click at [142, 254] on icon at bounding box center [145, 254] width 14 height 29
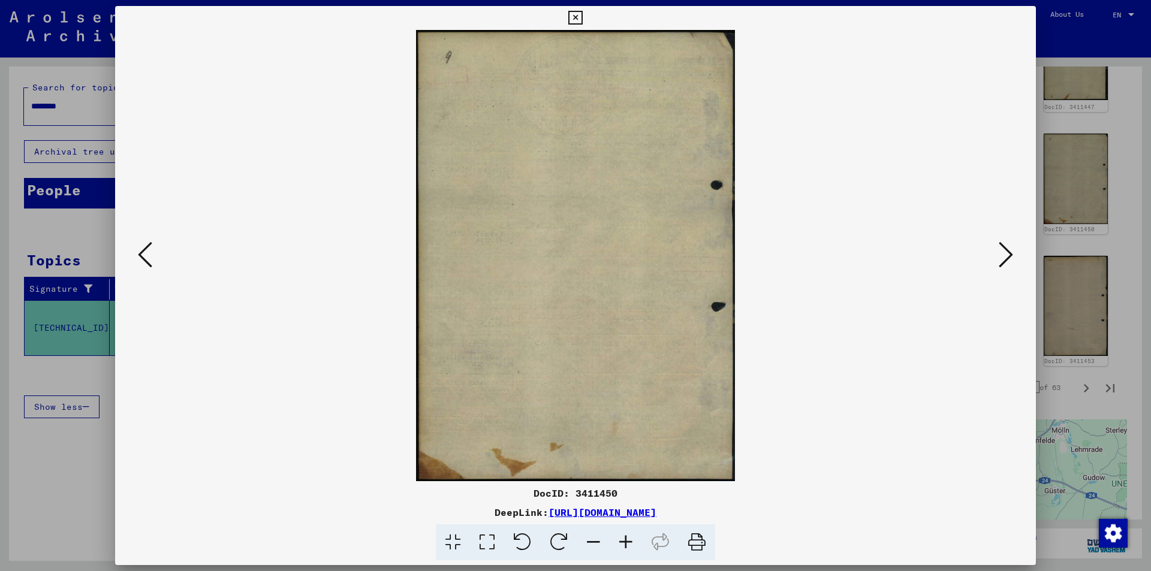
click at [142, 254] on icon at bounding box center [145, 254] width 14 height 29
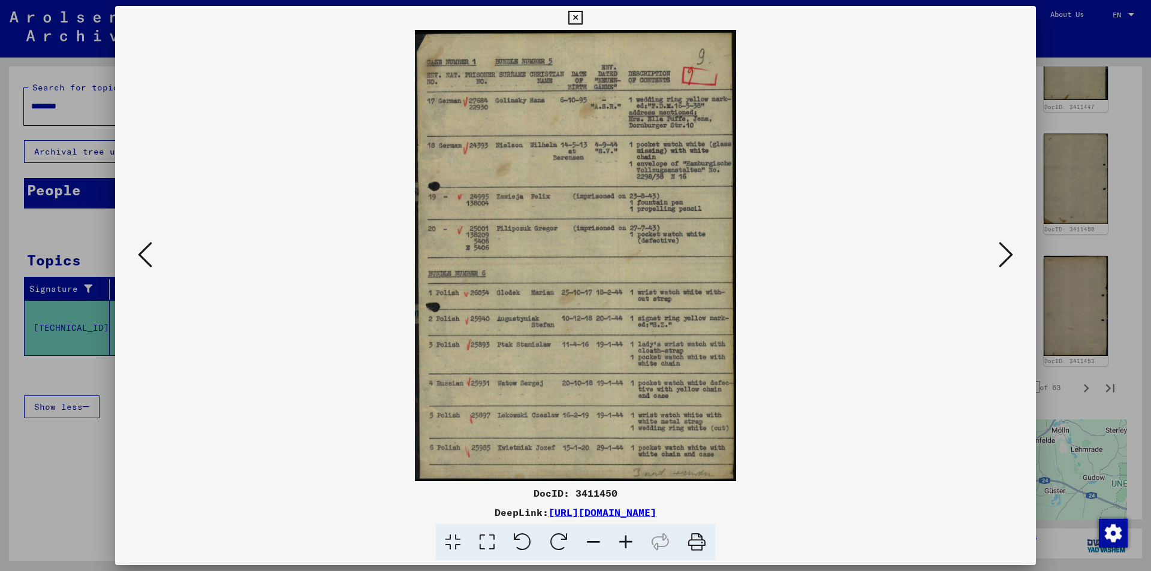
click at [142, 254] on icon at bounding box center [145, 254] width 14 height 29
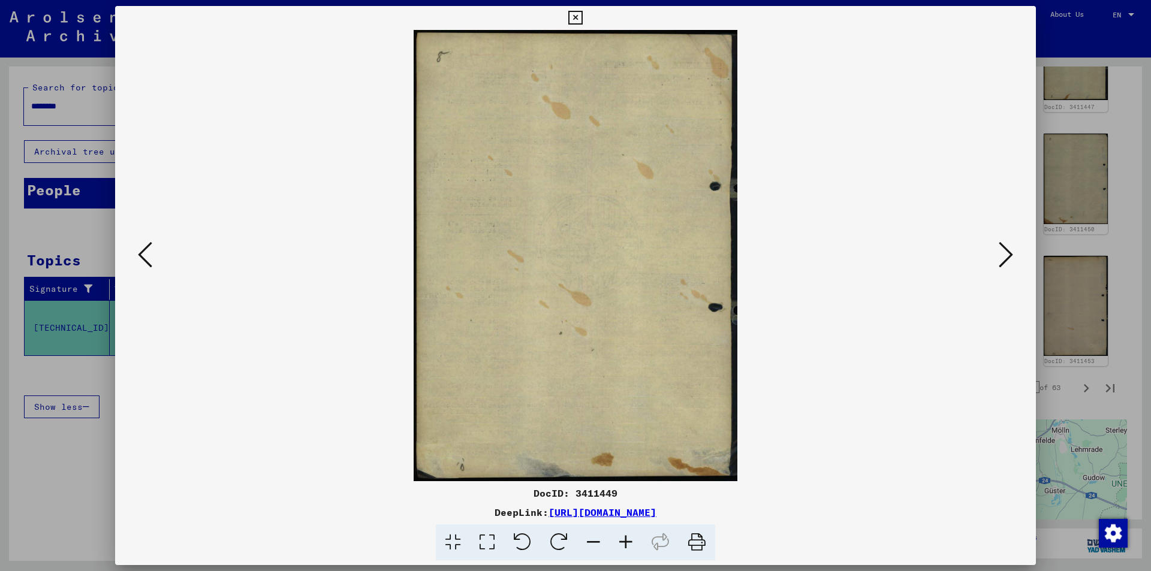
click at [142, 254] on icon at bounding box center [145, 254] width 14 height 29
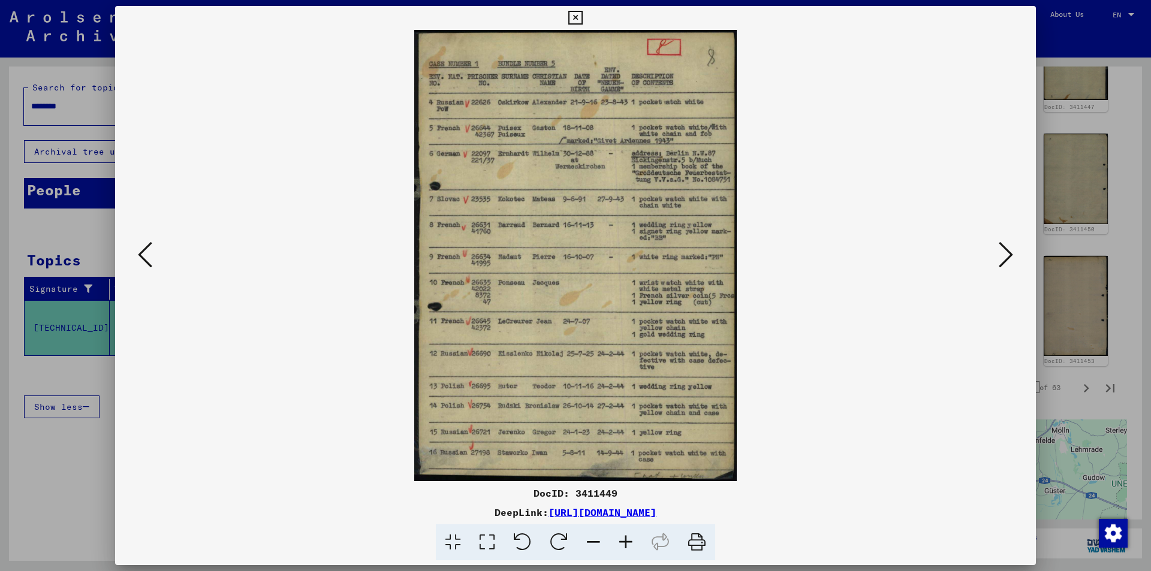
click at [142, 254] on icon at bounding box center [145, 254] width 14 height 29
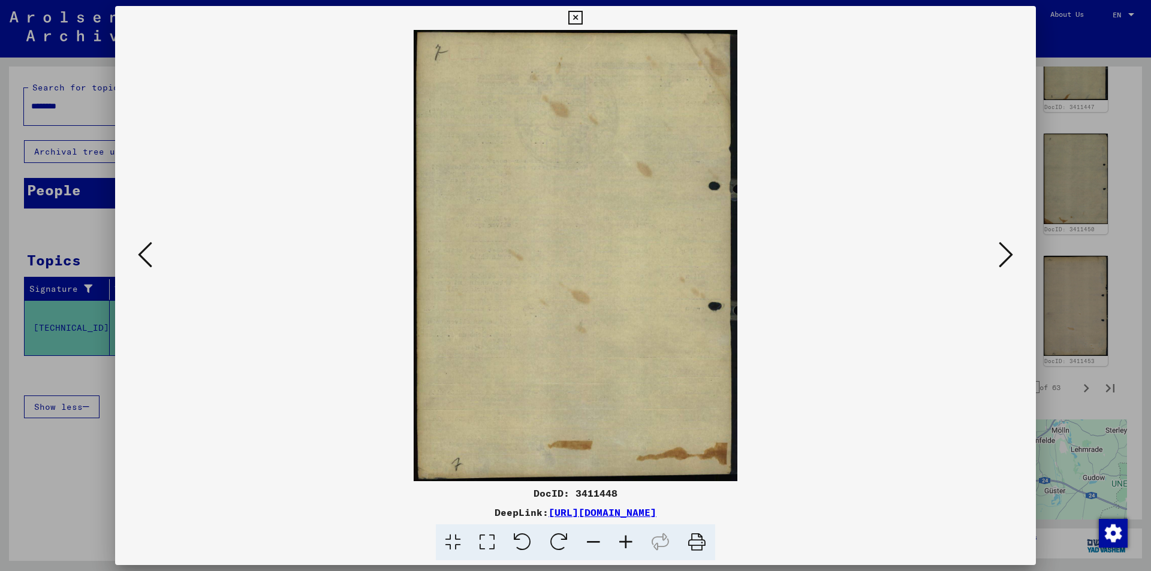
click at [142, 254] on icon at bounding box center [145, 254] width 14 height 29
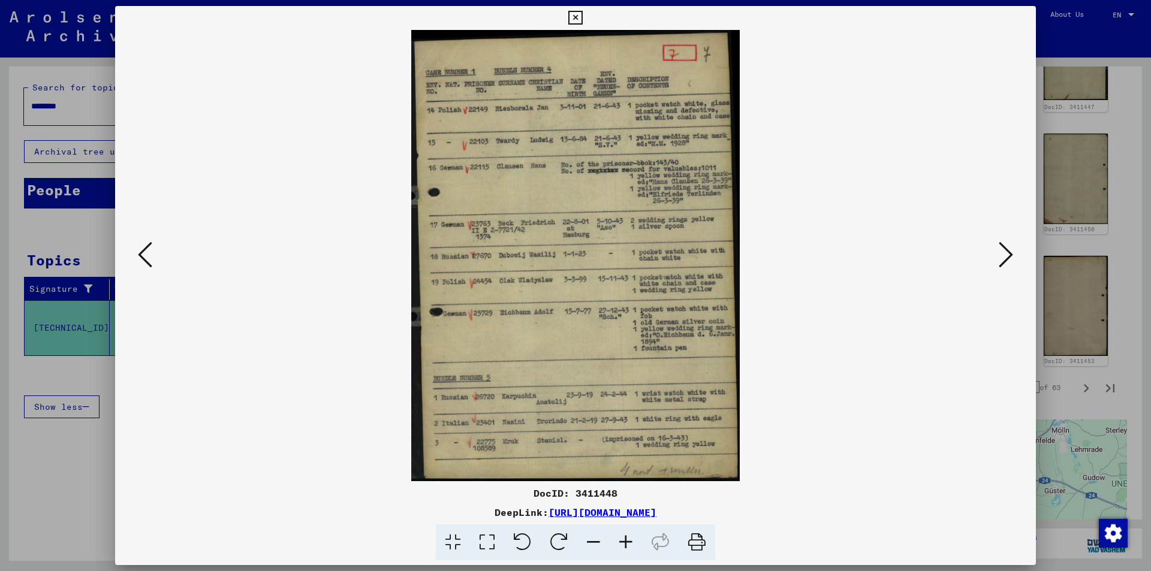
click at [142, 254] on icon at bounding box center [145, 254] width 14 height 29
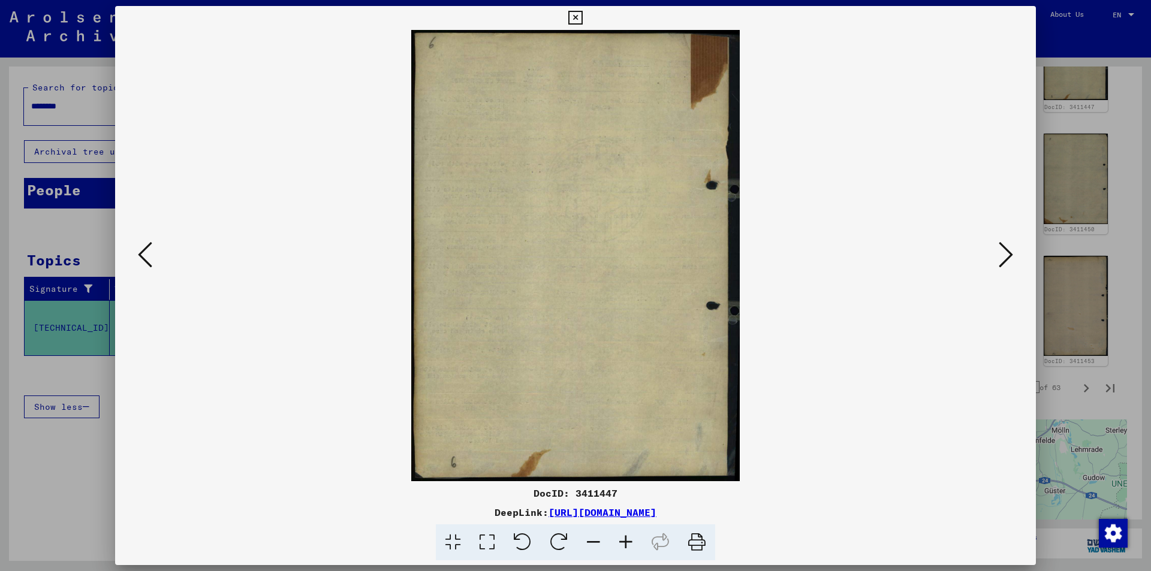
click at [1001, 252] on icon at bounding box center [1006, 254] width 14 height 29
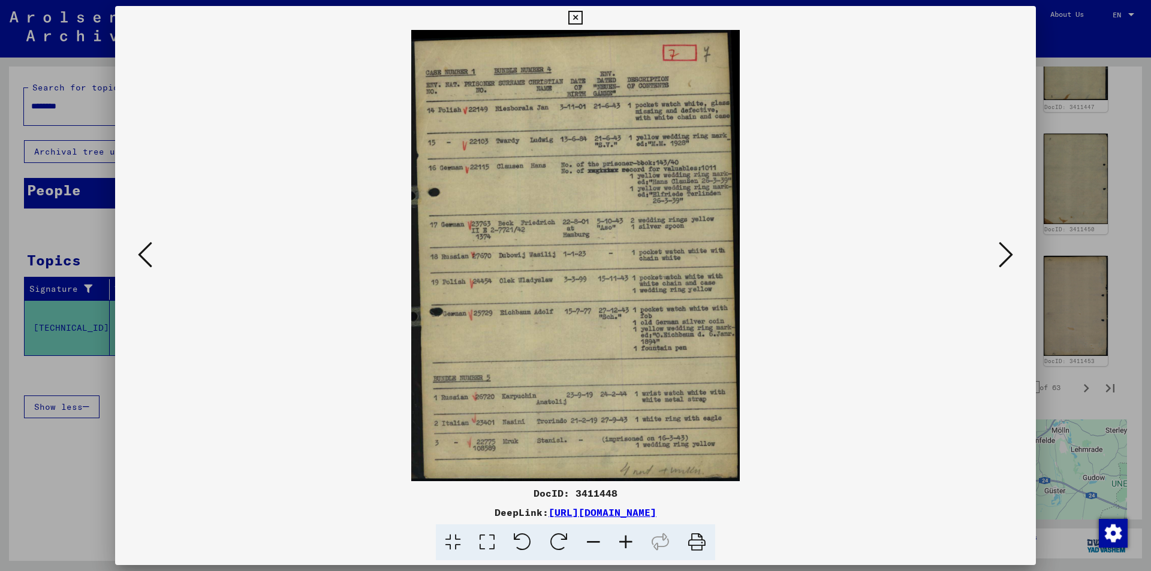
click at [189, 282] on img at bounding box center [575, 256] width 839 height 452
click at [142, 255] on icon at bounding box center [145, 254] width 14 height 29
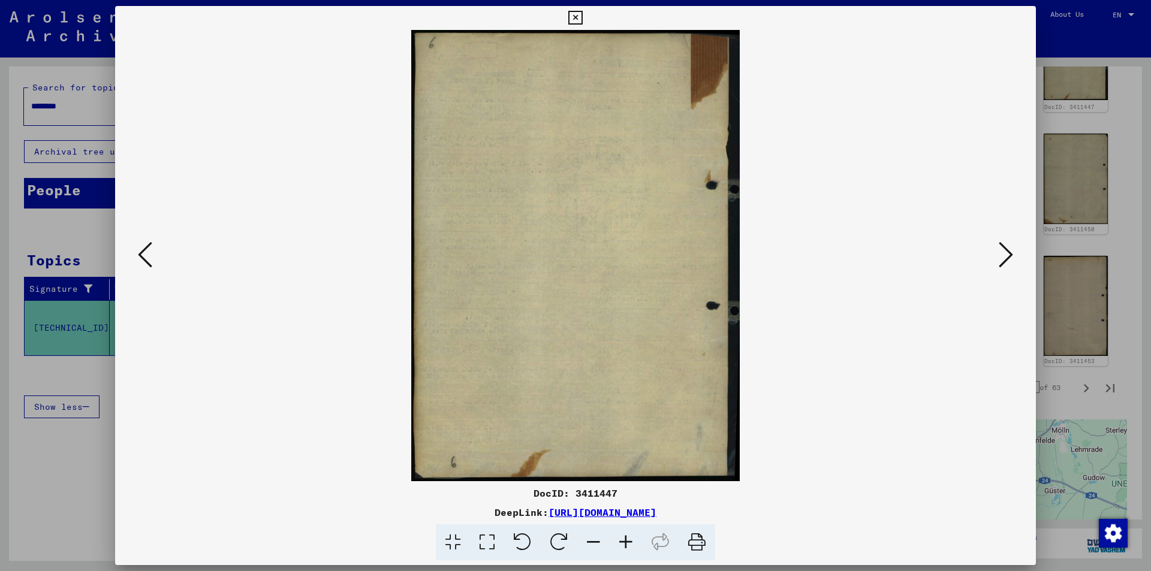
click at [142, 255] on icon at bounding box center [145, 254] width 14 height 29
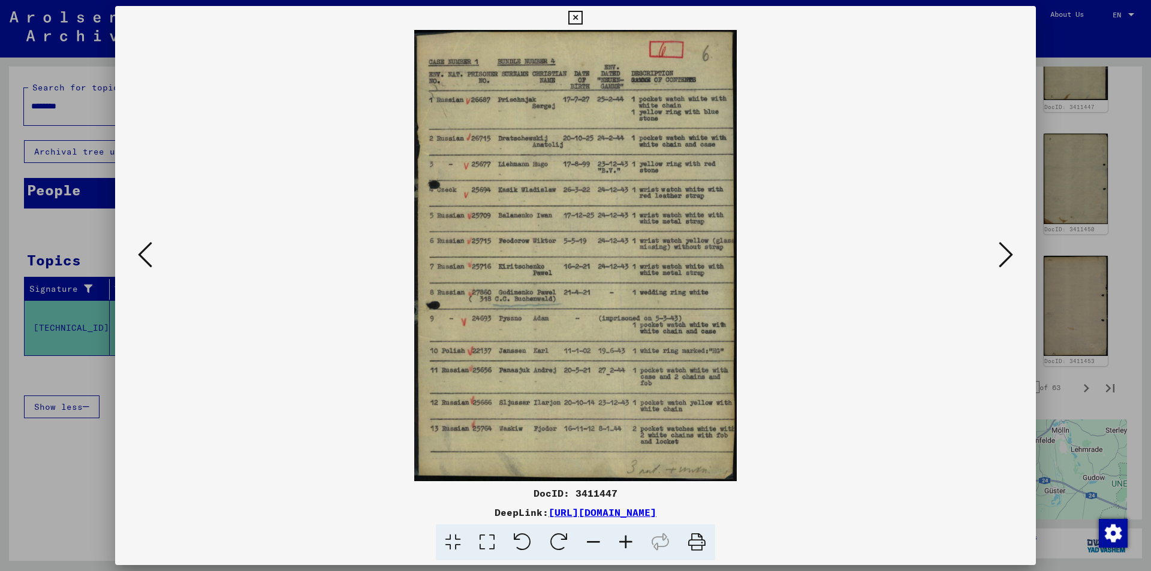
click at [142, 255] on icon at bounding box center [145, 254] width 14 height 29
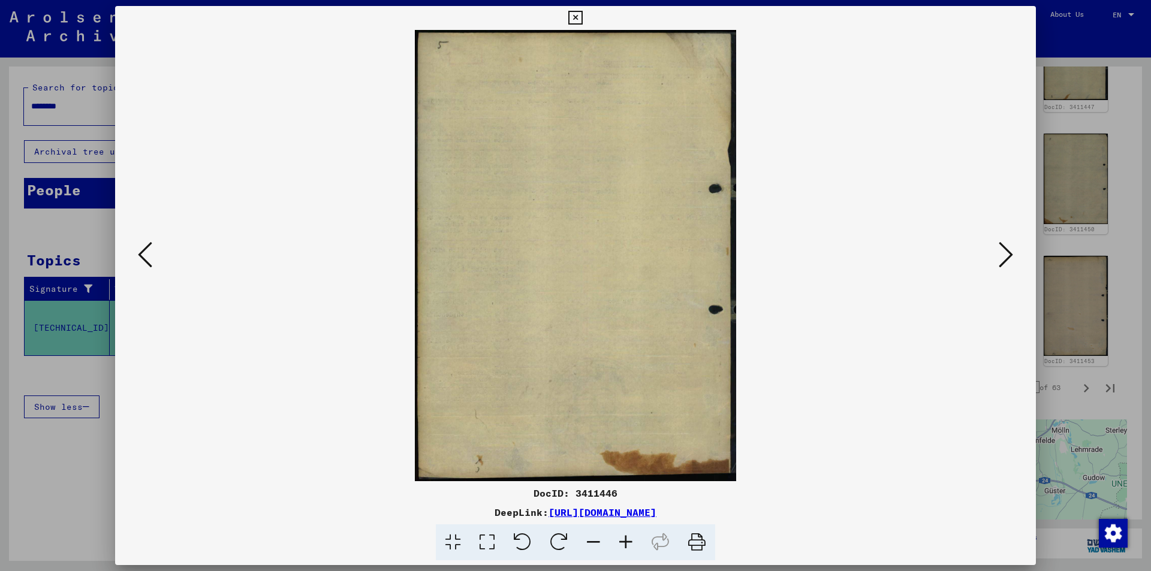
click at [142, 255] on icon at bounding box center [145, 254] width 14 height 29
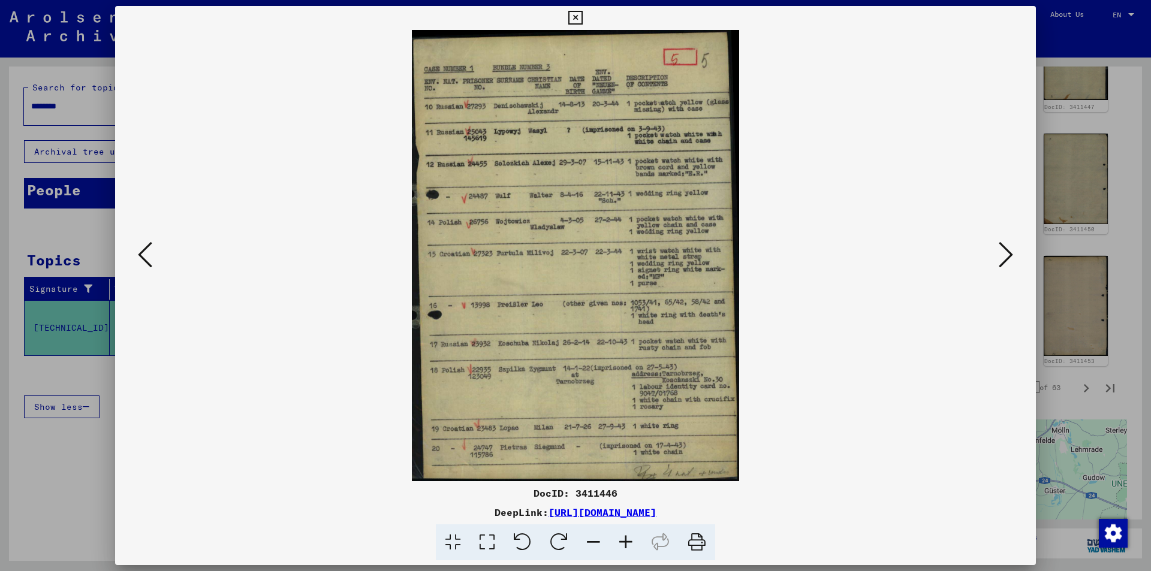
click at [142, 255] on icon at bounding box center [145, 254] width 14 height 29
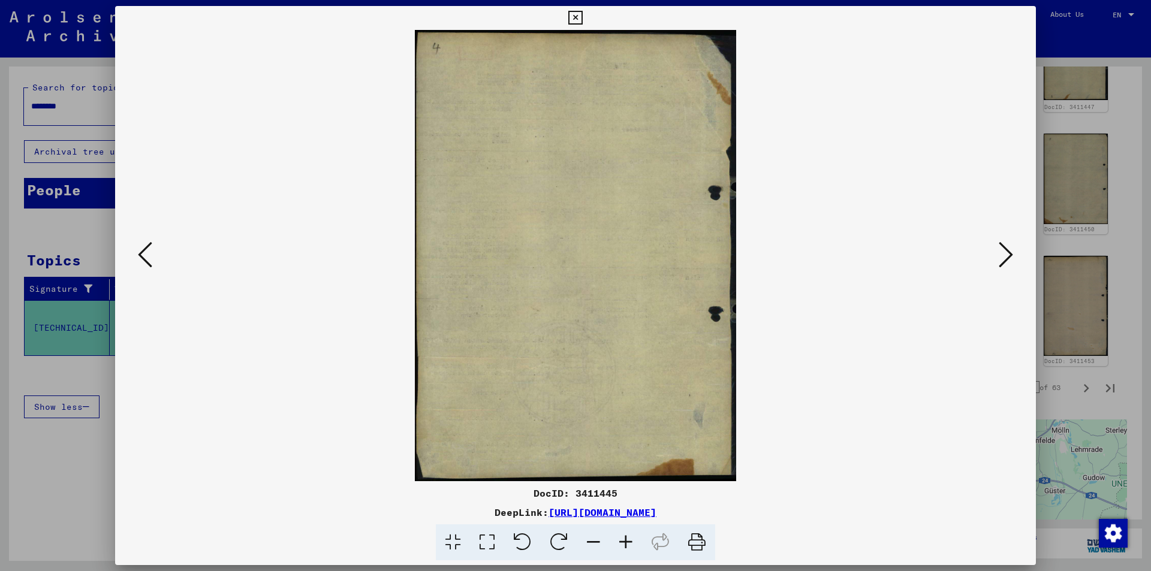
click at [142, 255] on icon at bounding box center [145, 254] width 14 height 29
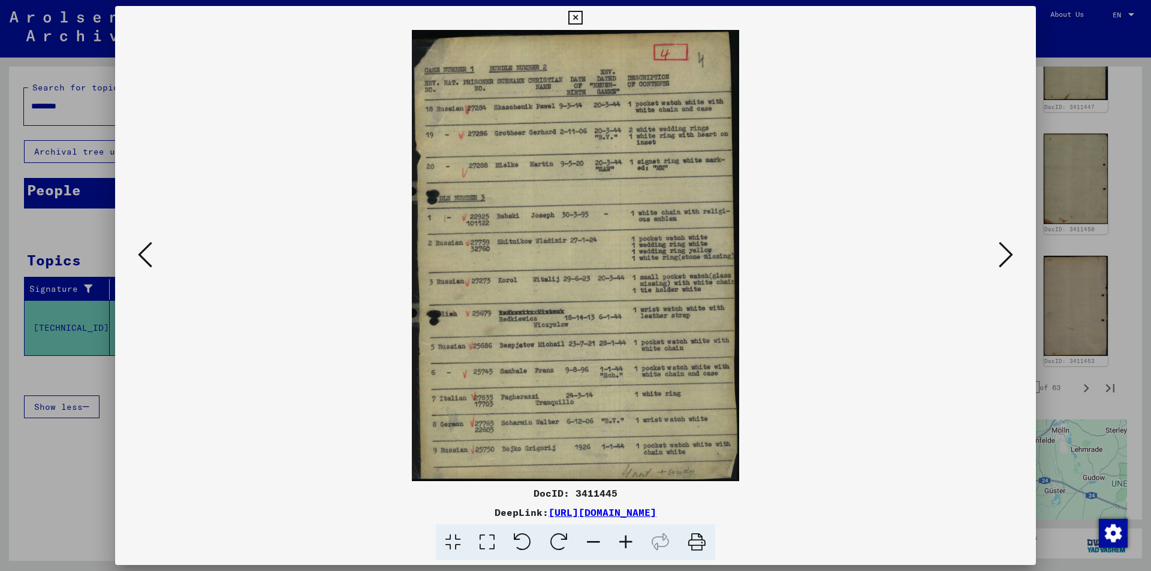
click at [142, 255] on icon at bounding box center [145, 254] width 14 height 29
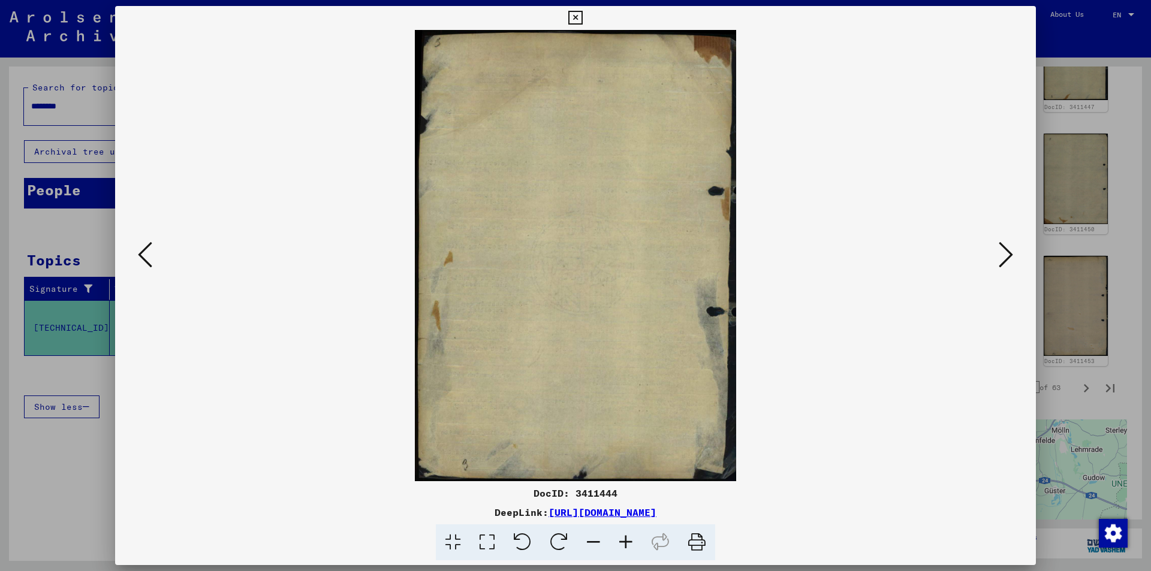
click at [142, 255] on icon at bounding box center [145, 254] width 14 height 29
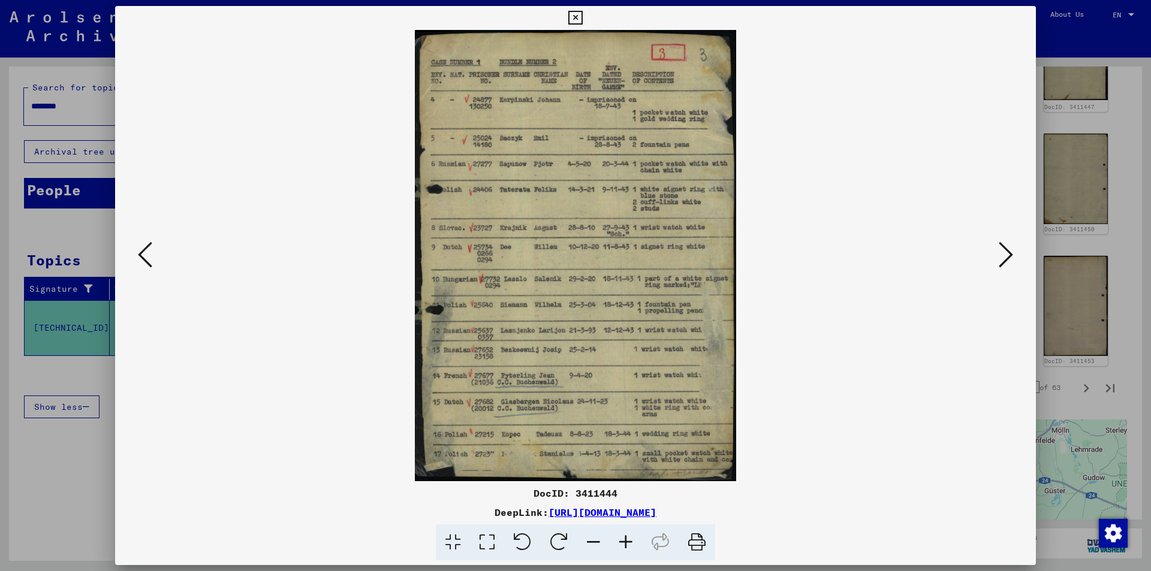
click at [142, 255] on icon at bounding box center [145, 254] width 14 height 29
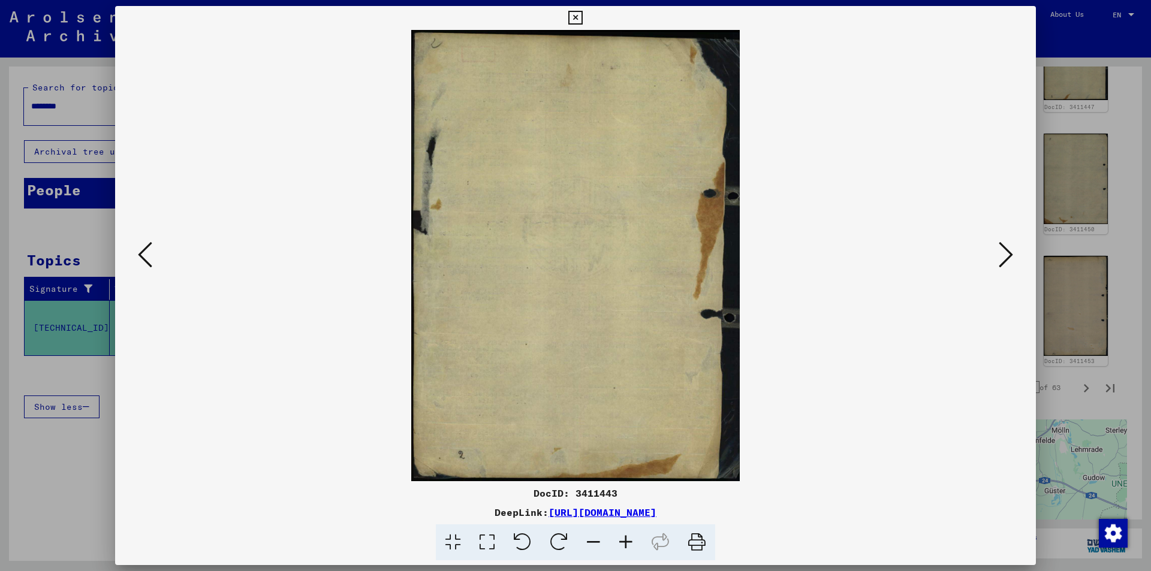
click at [142, 255] on icon at bounding box center [145, 254] width 14 height 29
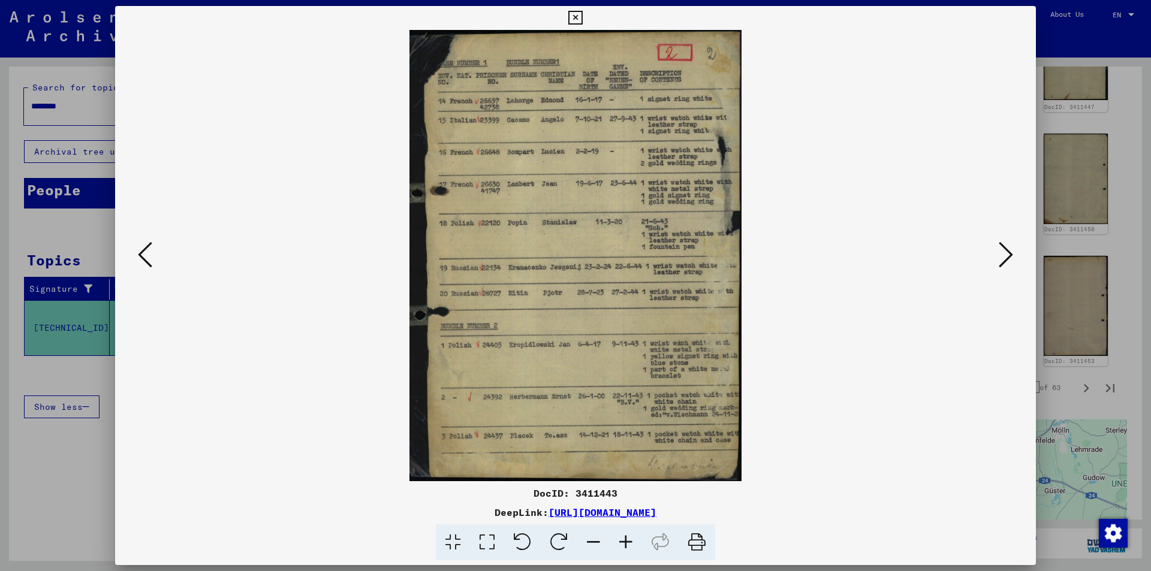
click at [142, 255] on icon at bounding box center [145, 254] width 14 height 29
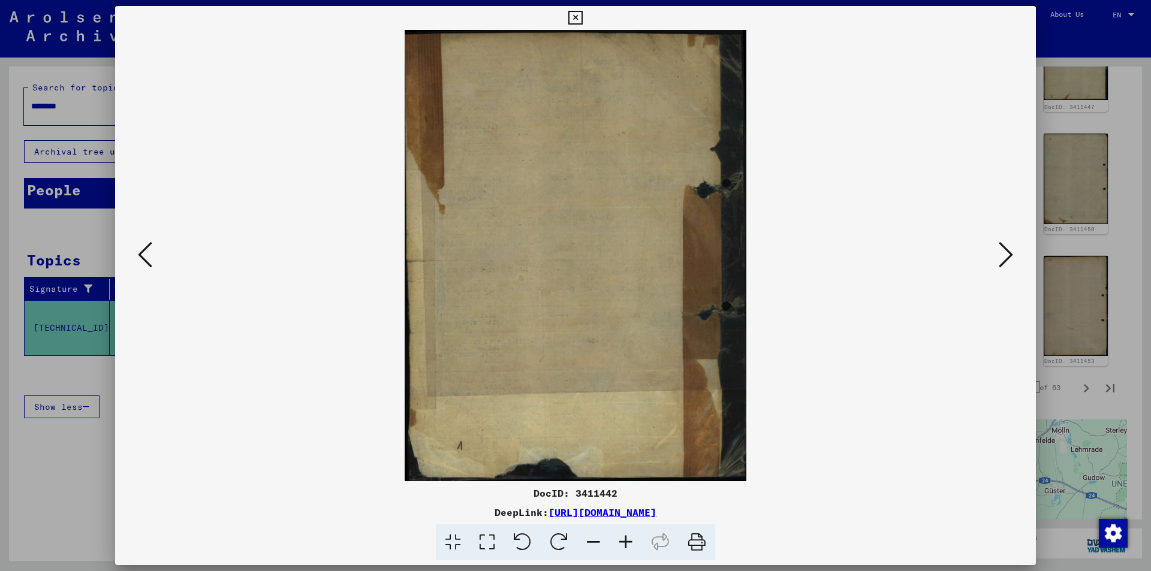
click at [142, 255] on icon at bounding box center [145, 254] width 14 height 29
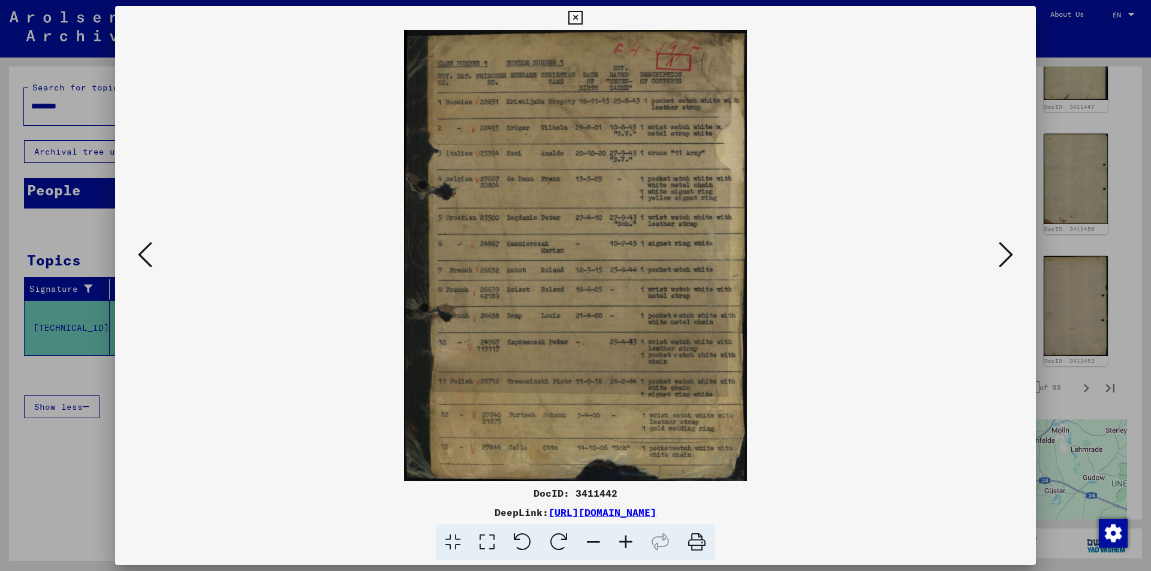
click at [142, 255] on icon at bounding box center [145, 254] width 14 height 29
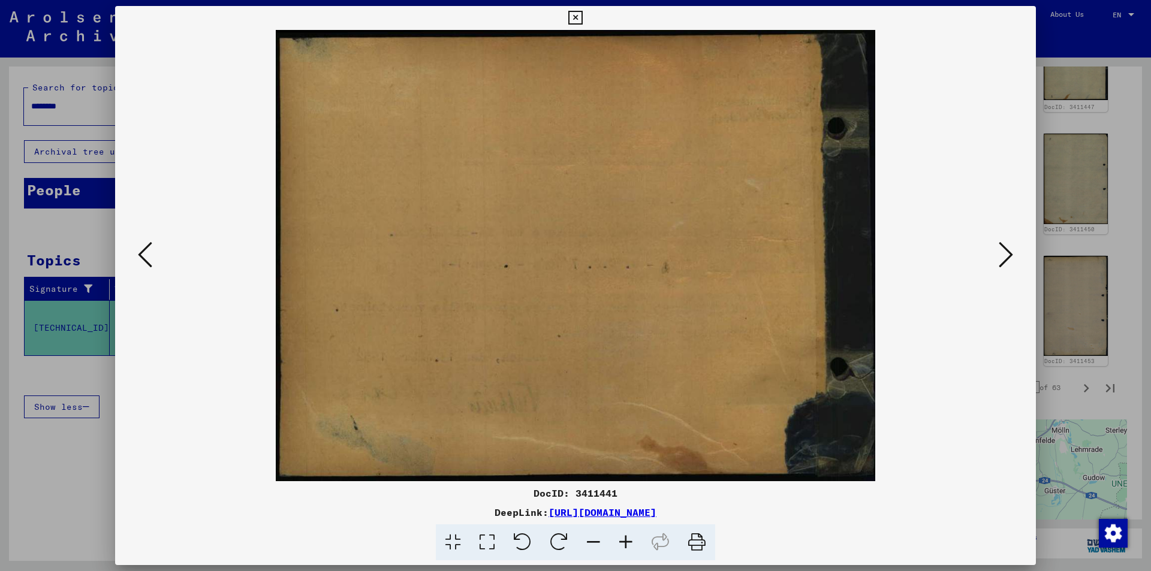
click at [142, 255] on icon at bounding box center [145, 254] width 14 height 29
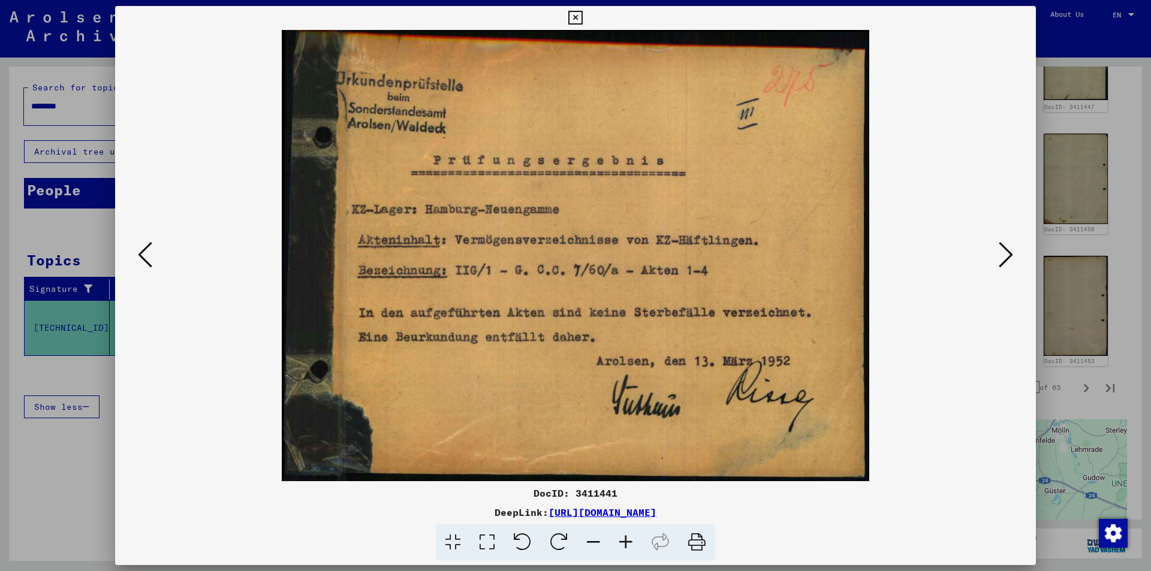
click at [142, 255] on icon at bounding box center [145, 254] width 14 height 29
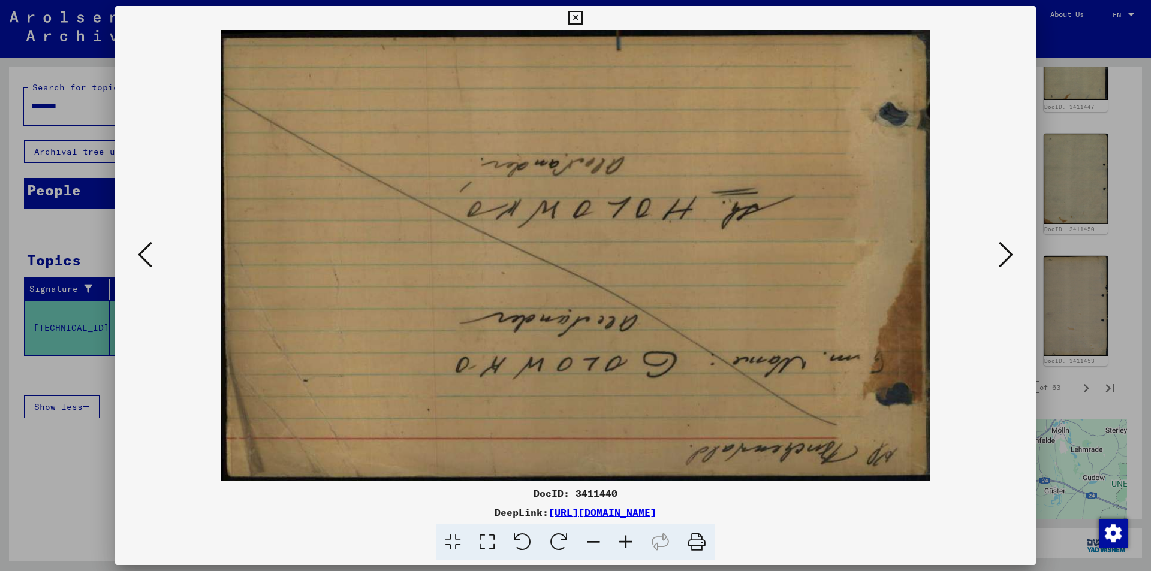
click at [142, 255] on icon at bounding box center [145, 254] width 14 height 29
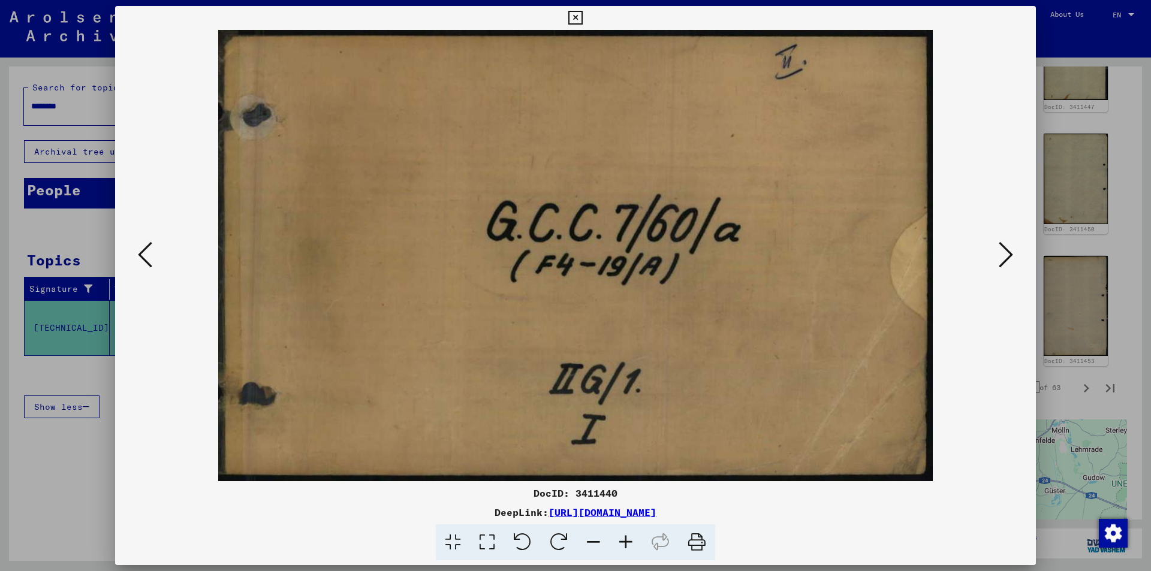
click at [142, 255] on icon at bounding box center [145, 254] width 14 height 29
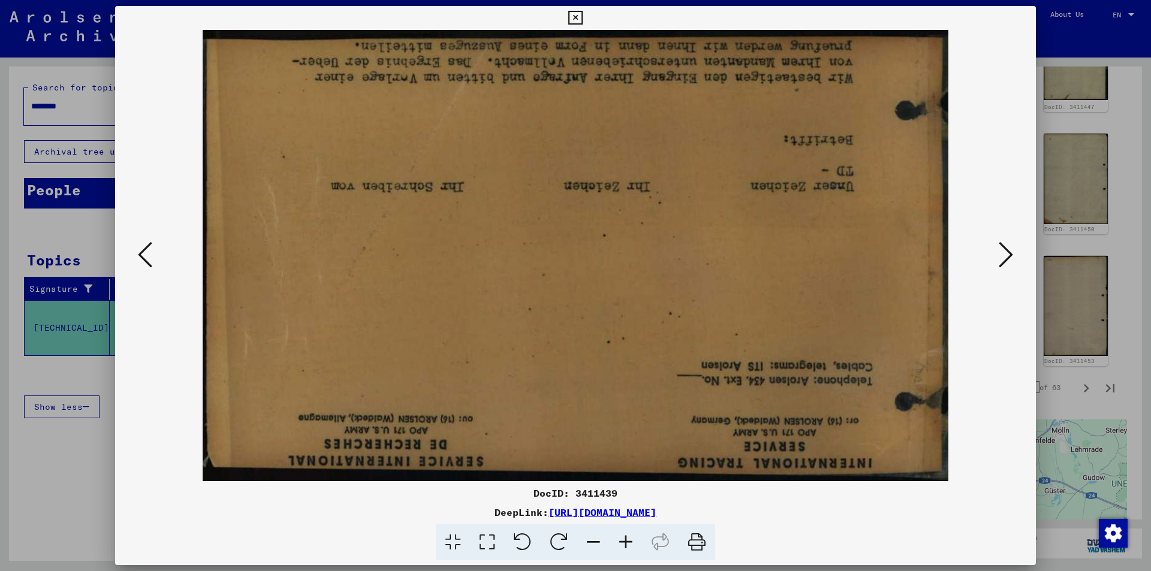
click at [142, 255] on icon at bounding box center [145, 254] width 14 height 29
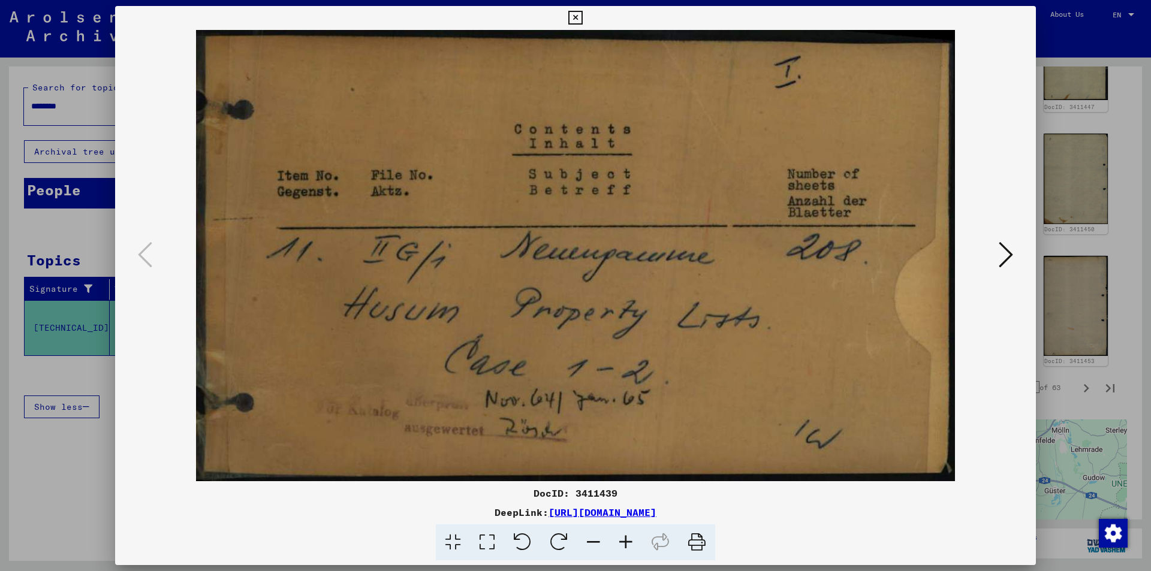
click at [575, 17] on icon at bounding box center [575, 18] width 14 height 14
